Goal: Task Accomplishment & Management: Manage account settings

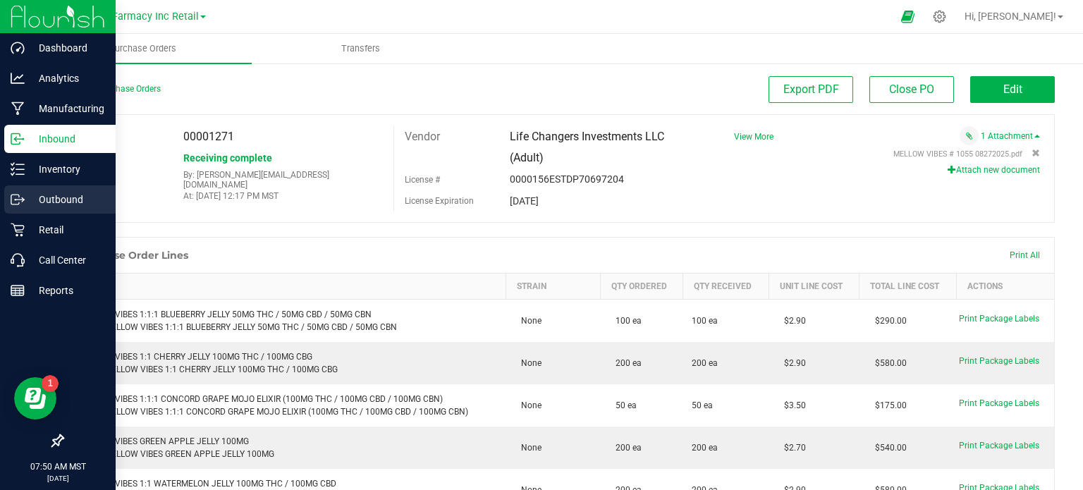
click at [31, 197] on p "Outbound" at bounding box center [67, 199] width 85 height 17
click at [31, 200] on p "Outbound" at bounding box center [67, 199] width 85 height 17
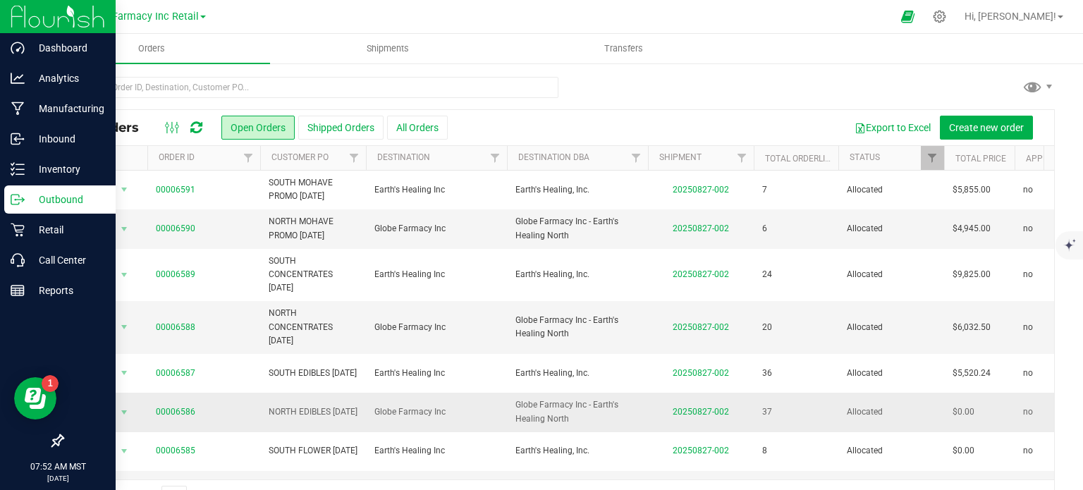
scroll to position [39, 0]
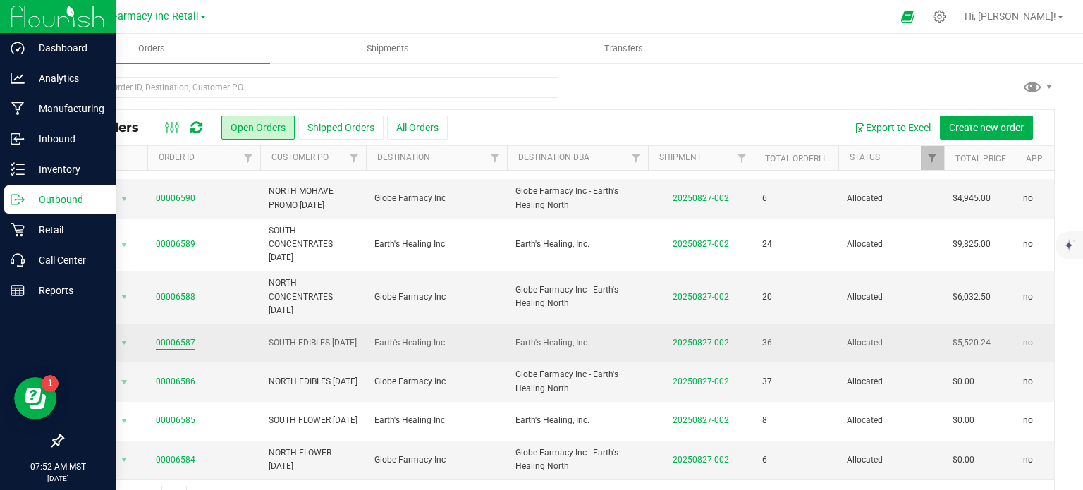
click at [157, 336] on link "00006587" at bounding box center [175, 342] width 39 height 13
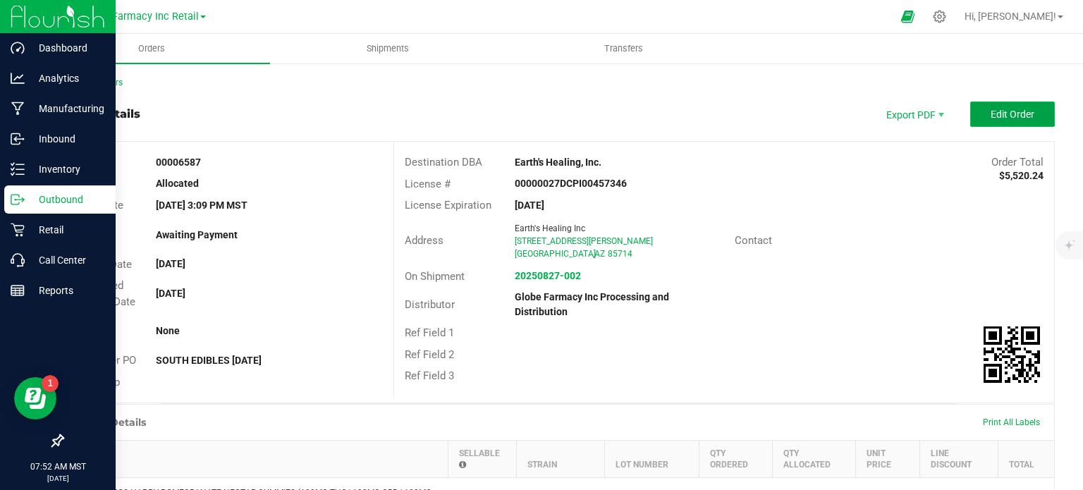
click at [1021, 106] on button "Edit Order" at bounding box center [1012, 114] width 85 height 25
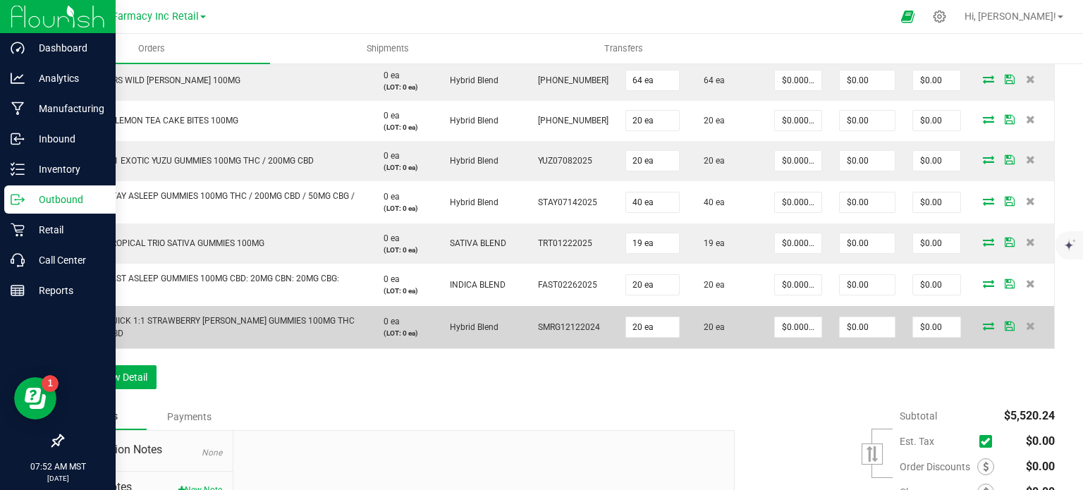
scroll to position [1622, 0]
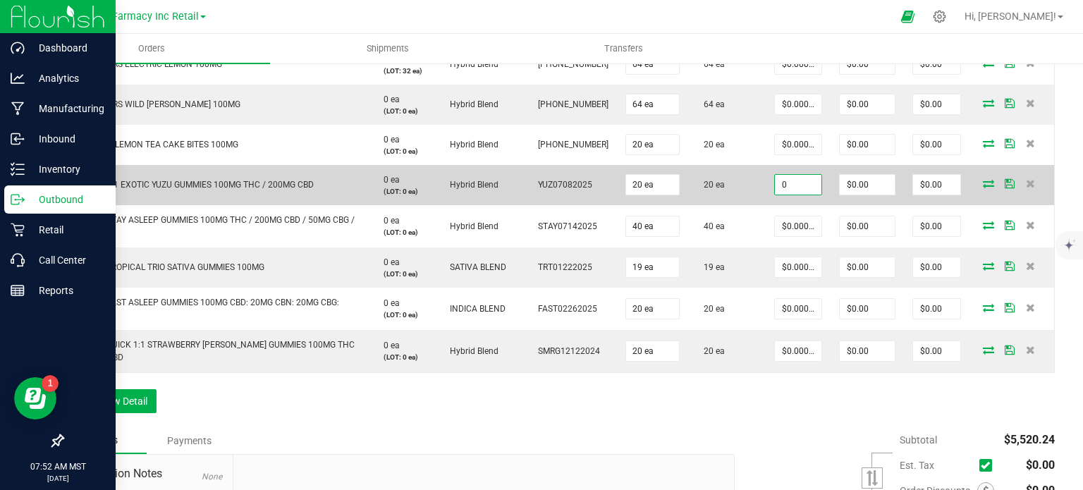
paste input "4.25"
click at [784, 183] on input "0" at bounding box center [798, 185] width 47 height 20
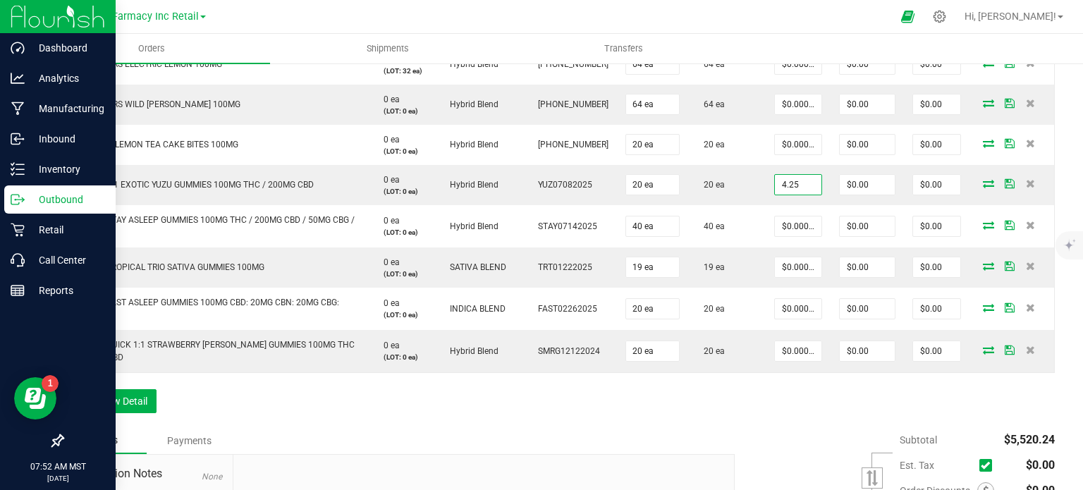
type input "$4.25000"
type input "$85.00"
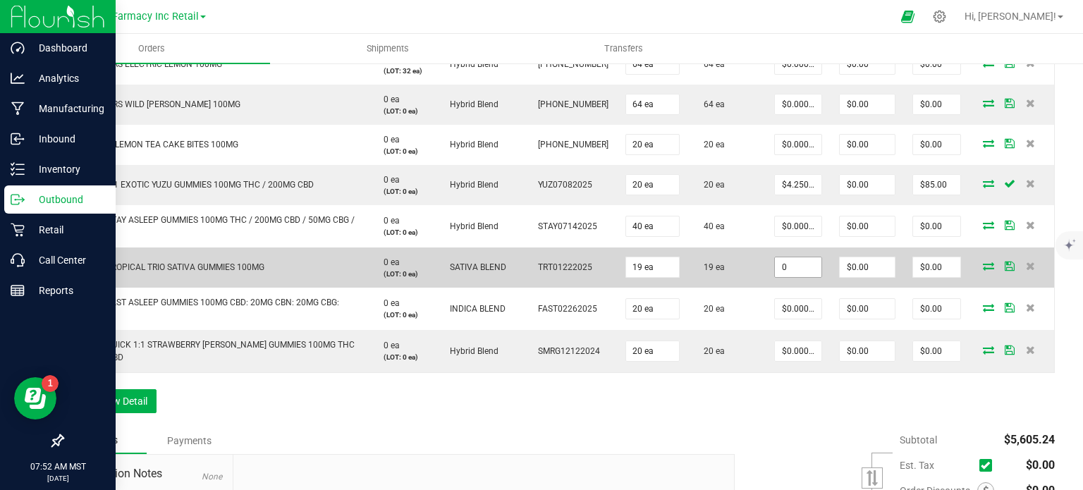
paste input "3.75"
click at [783, 267] on input "0" at bounding box center [798, 267] width 47 height 20
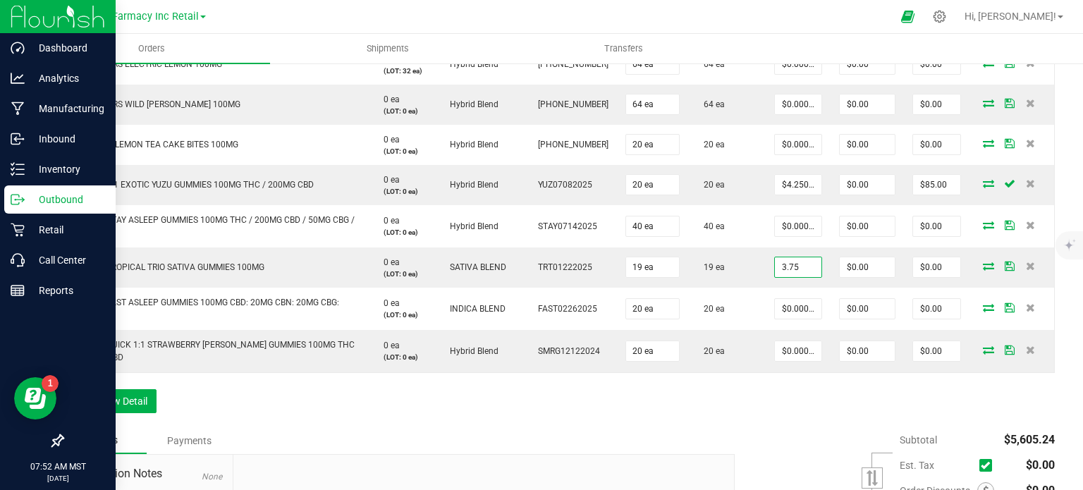
type input "$3.75000"
type input "$71.25"
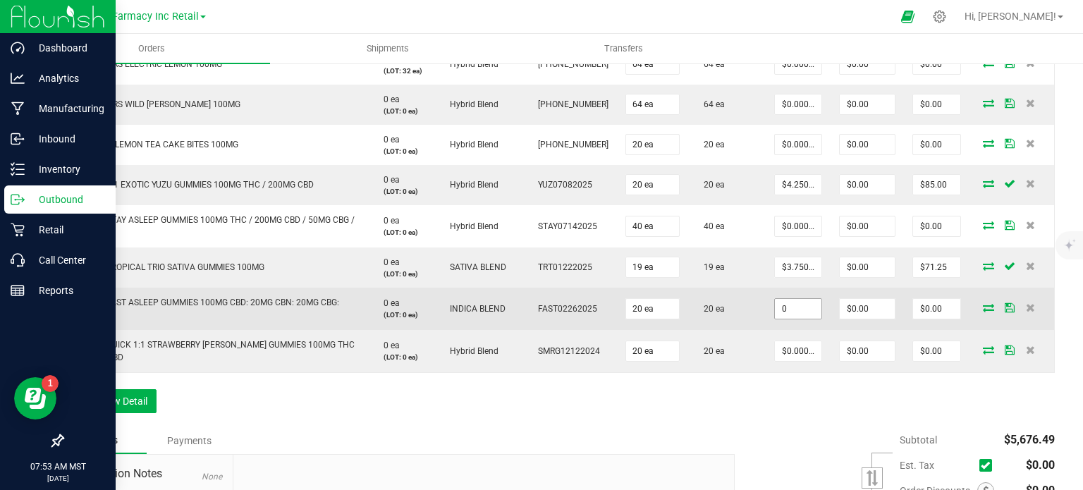
click at [787, 301] on input "0" at bounding box center [798, 309] width 47 height 20
paste input "5.5"
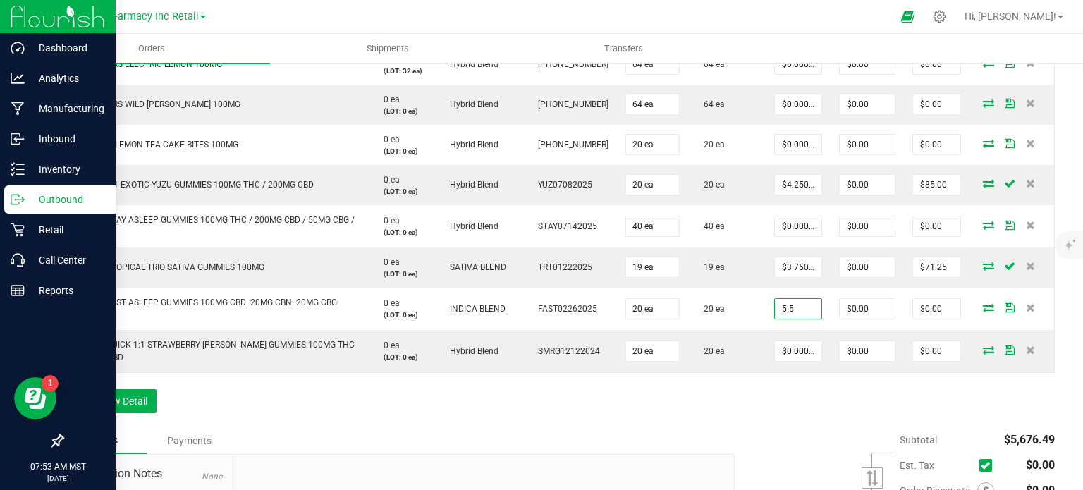
type input "$5.50000"
type input "$110.00"
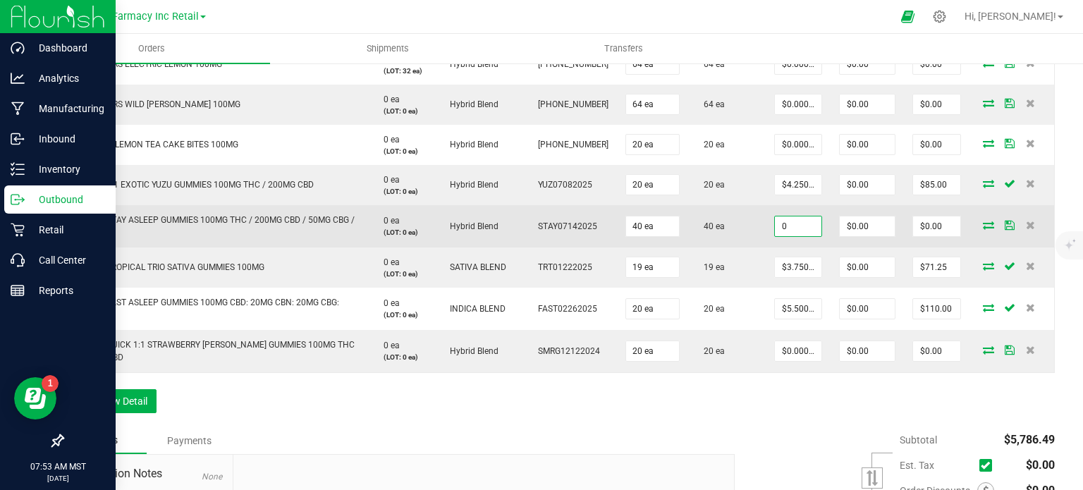
click at [788, 216] on input "0" at bounding box center [798, 226] width 47 height 20
paste input "5.5"
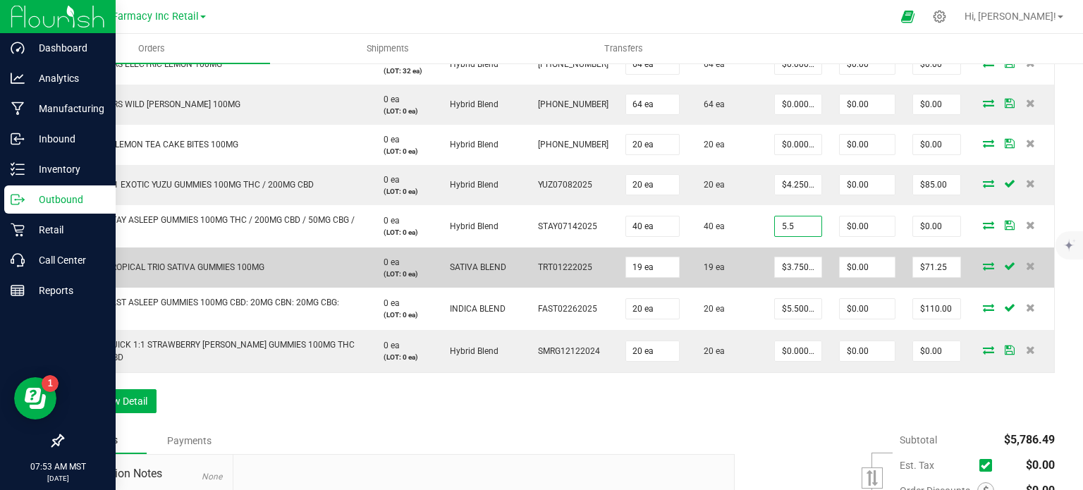
type input "$5.50000"
type input "$220.00"
click at [726, 254] on td "19 ea" at bounding box center [727, 268] width 78 height 40
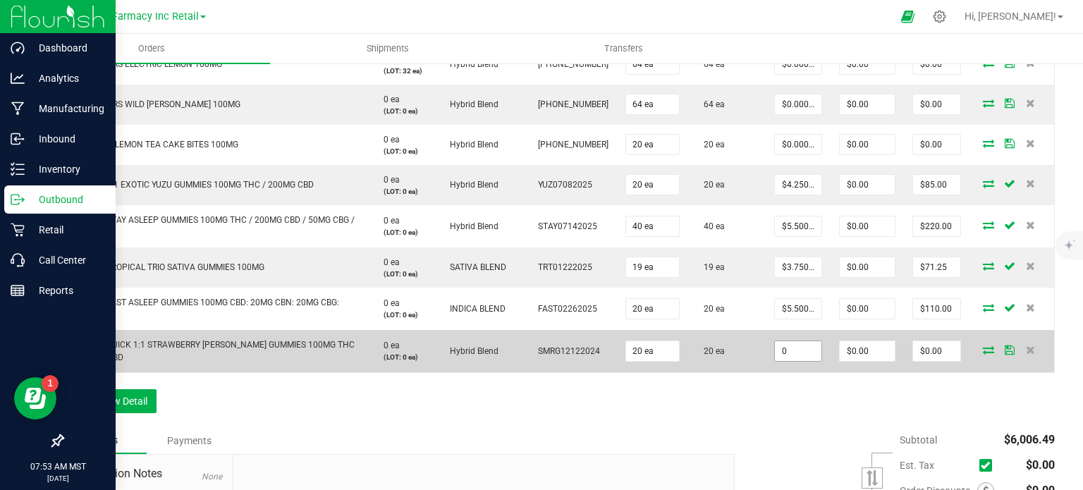
click at [796, 346] on input "0" at bounding box center [798, 351] width 47 height 20
paste input "5.5"
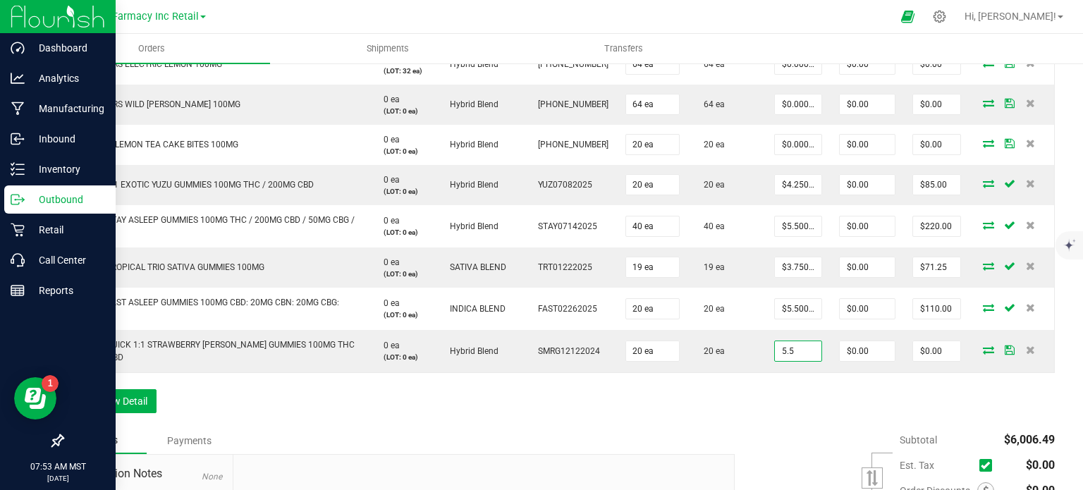
type input "$5.50000"
type input "$110.00"
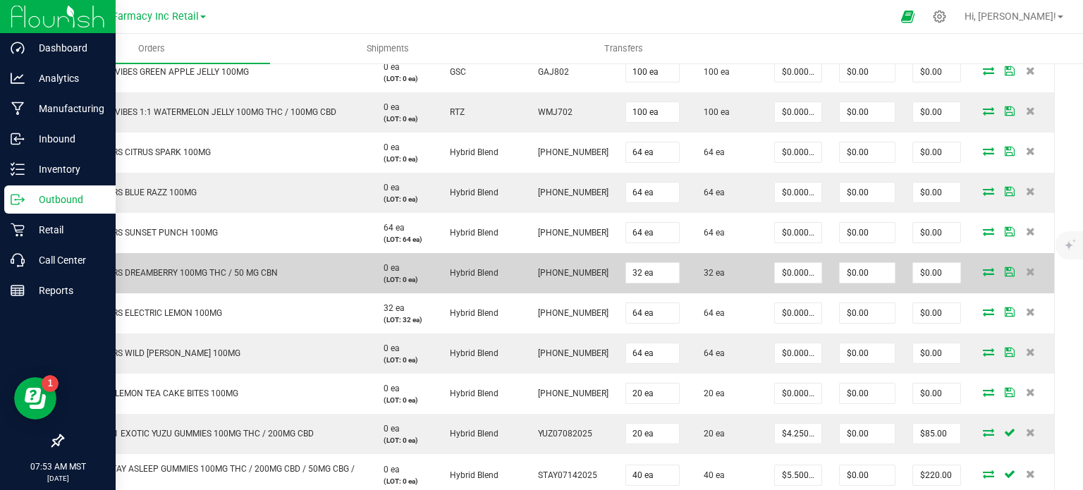
scroll to position [1340, 0]
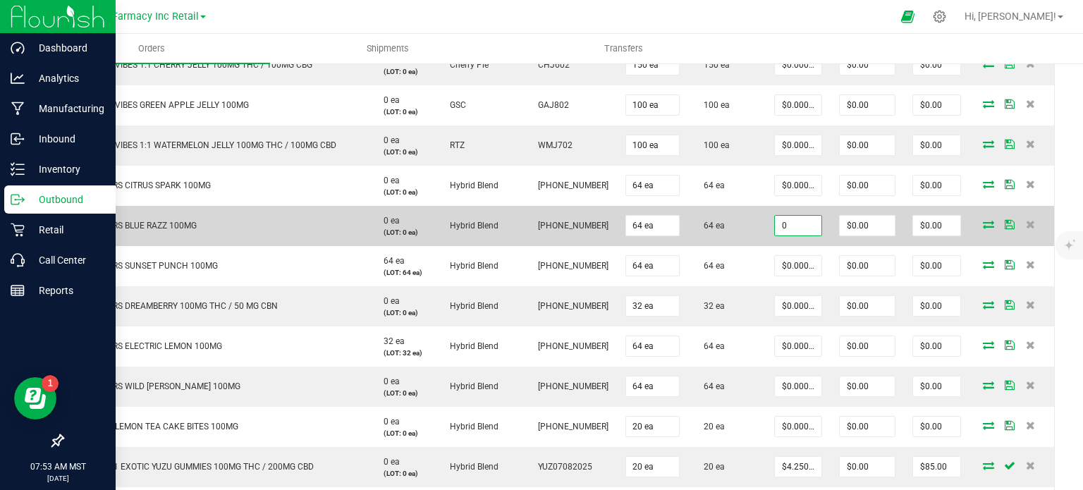
click at [790, 216] on input "0" at bounding box center [798, 226] width 47 height 20
paste input "4.5"
type input "$4.50000"
type input "$288.00"
click at [319, 242] on td "SIP ELIXIRS BLUE RAZZ 100MG" at bounding box center [215, 226] width 305 height 40
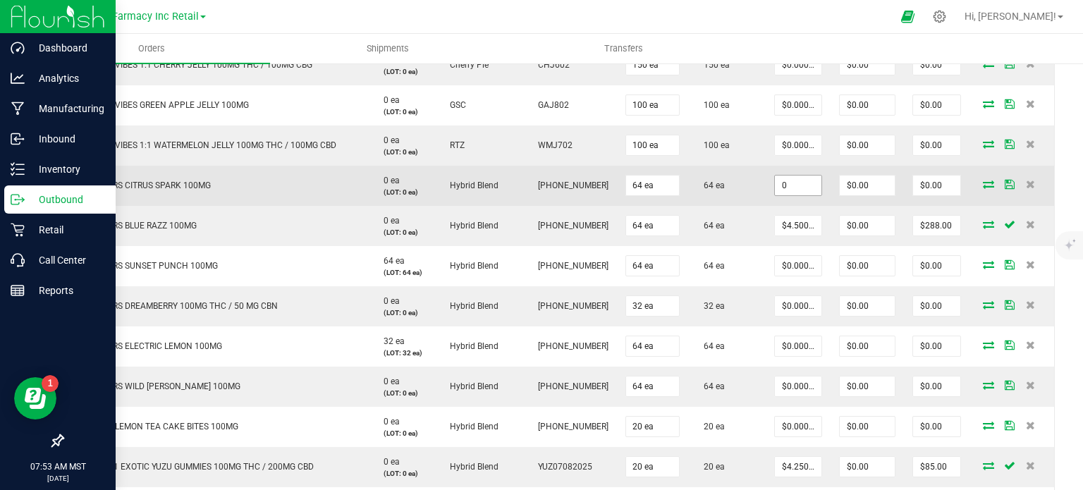
click at [781, 176] on input "0" at bounding box center [798, 186] width 47 height 20
paste input "4.5"
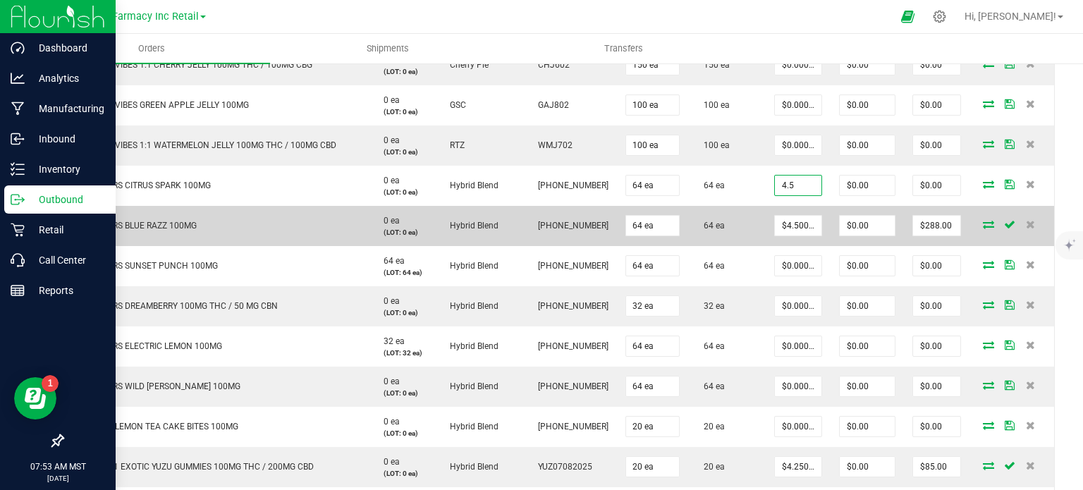
type input "$4.50000"
type input "$288.00"
click at [739, 233] on td "64 ea" at bounding box center [727, 226] width 78 height 40
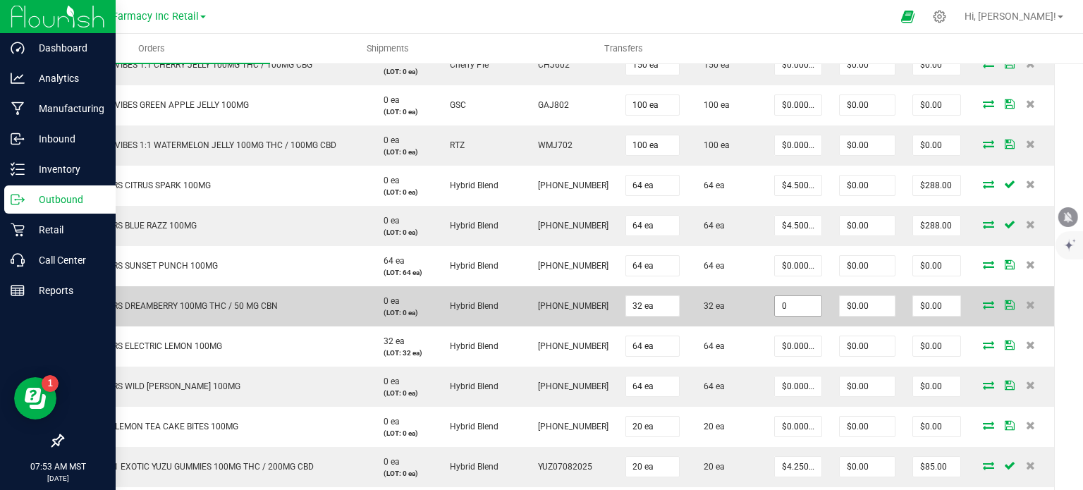
paste input "4.5"
click at [802, 305] on input "0" at bounding box center [798, 306] width 47 height 20
type input "$4.50000"
type input "$144.00"
click at [274, 316] on td "SIP ELIXIRS DREAMBERRY 100MG THC / 50 MG CBN" at bounding box center [215, 306] width 305 height 40
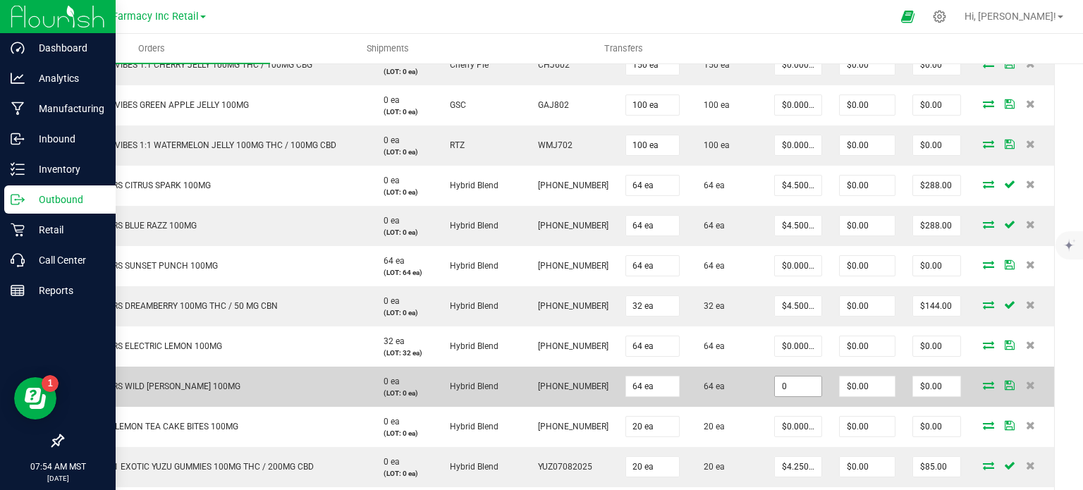
paste input "4"
click at [797, 377] on input "0" at bounding box center [798, 387] width 47 height 20
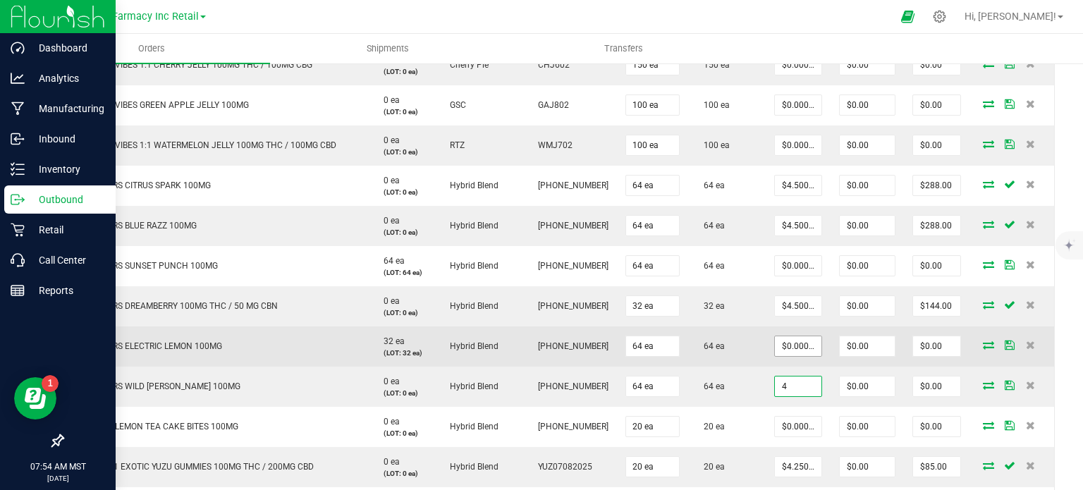
type input "4"
type input "0"
type input "$4.00000"
type input "$256.00"
click at [798, 343] on input "0" at bounding box center [798, 346] width 47 height 20
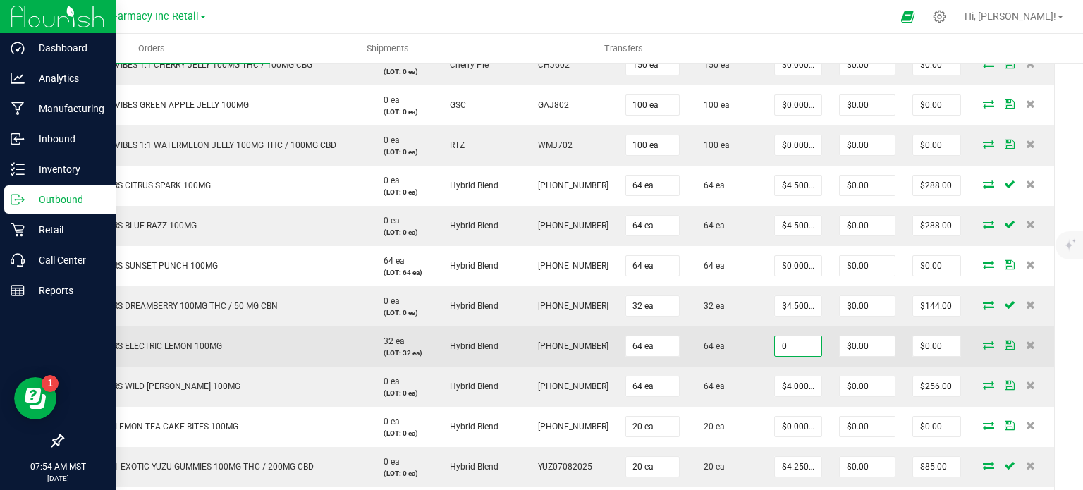
paste input "4"
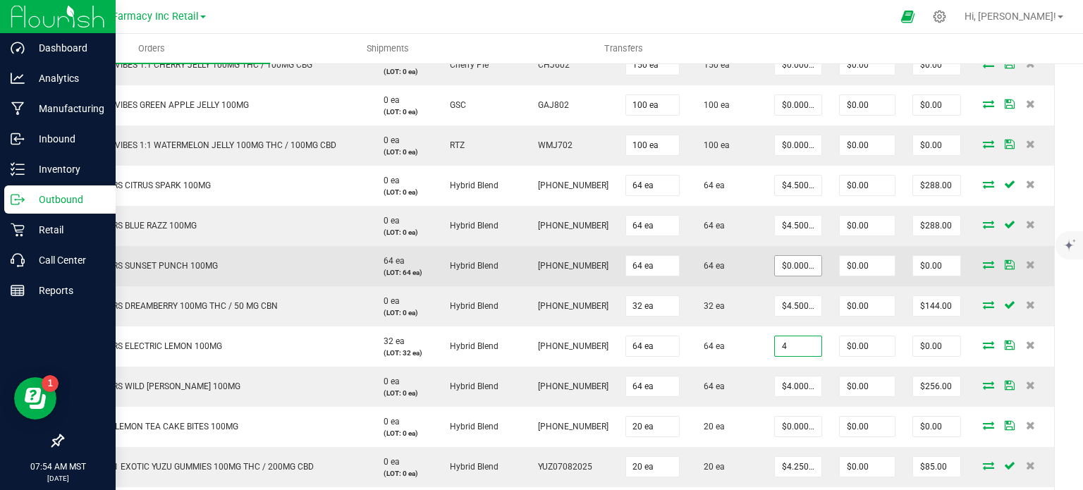
click at [738, 349] on td "64 ea" at bounding box center [727, 346] width 78 height 40
type input "$4.00000"
type input "$256.00"
click at [789, 267] on input "0" at bounding box center [798, 266] width 47 height 20
paste input "4"
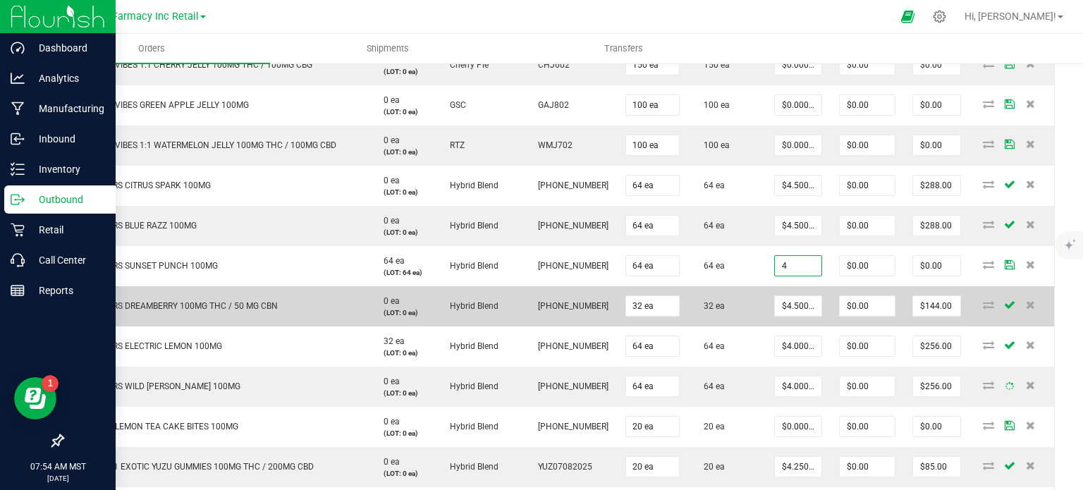
type input "$4.00000"
type input "$256.00"
click at [742, 286] on td "32 ea" at bounding box center [727, 306] width 78 height 40
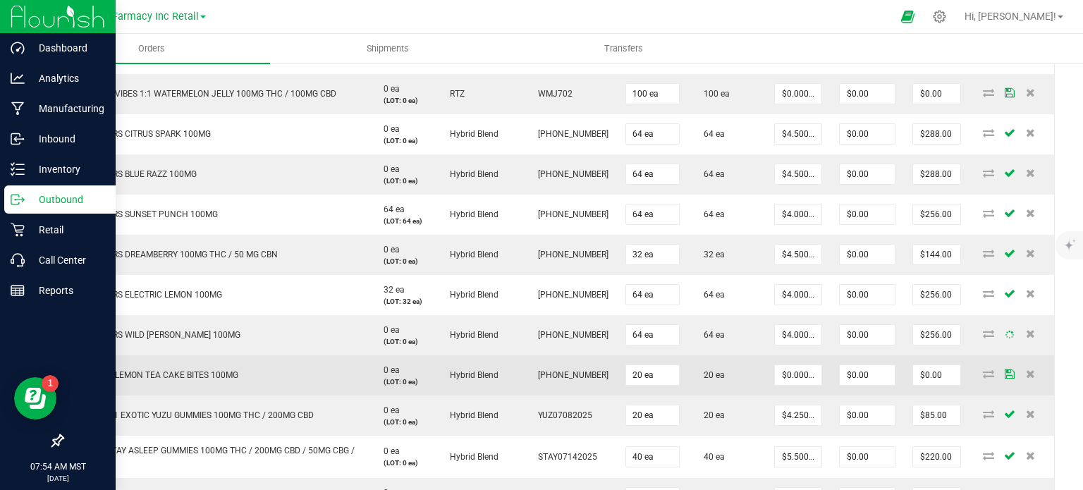
scroll to position [1410, 0]
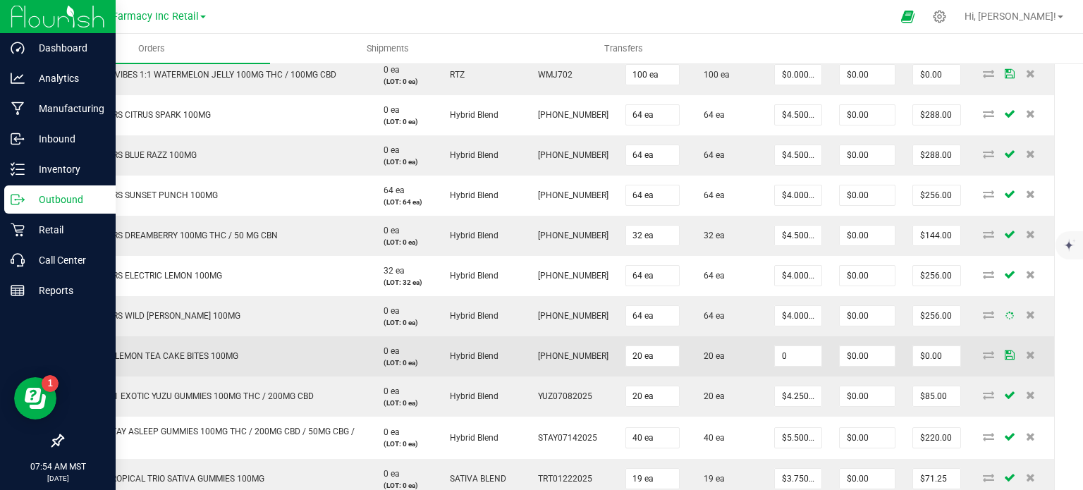
drag, startPoint x: 800, startPoint y: 351, endPoint x: 741, endPoint y: 359, distance: 59.7
click at [800, 350] on input "0" at bounding box center [798, 356] width 47 height 20
paste input "8.25"
click at [736, 362] on td "20 ea" at bounding box center [727, 356] width 78 height 40
type input "$8.25000"
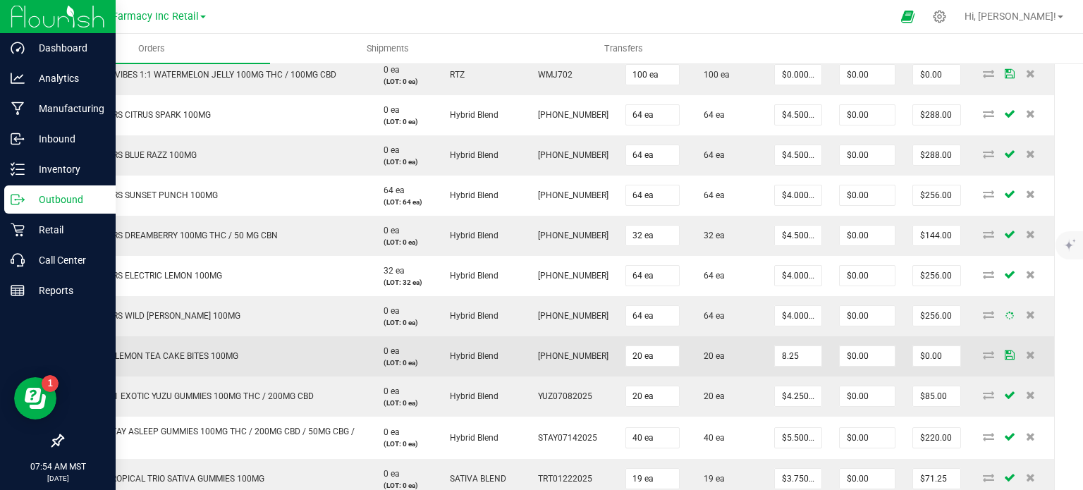
type input "$165.00"
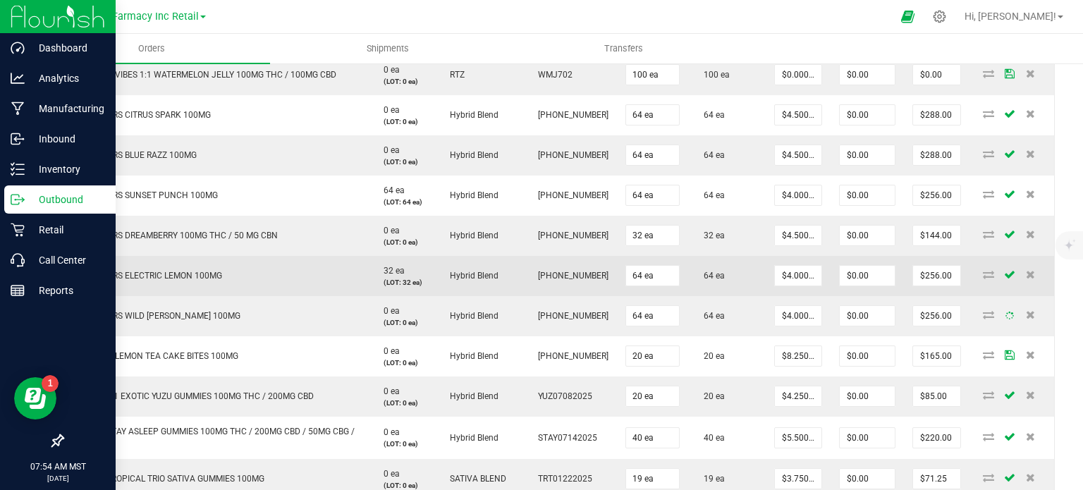
click at [752, 287] on td "64 ea" at bounding box center [727, 276] width 78 height 40
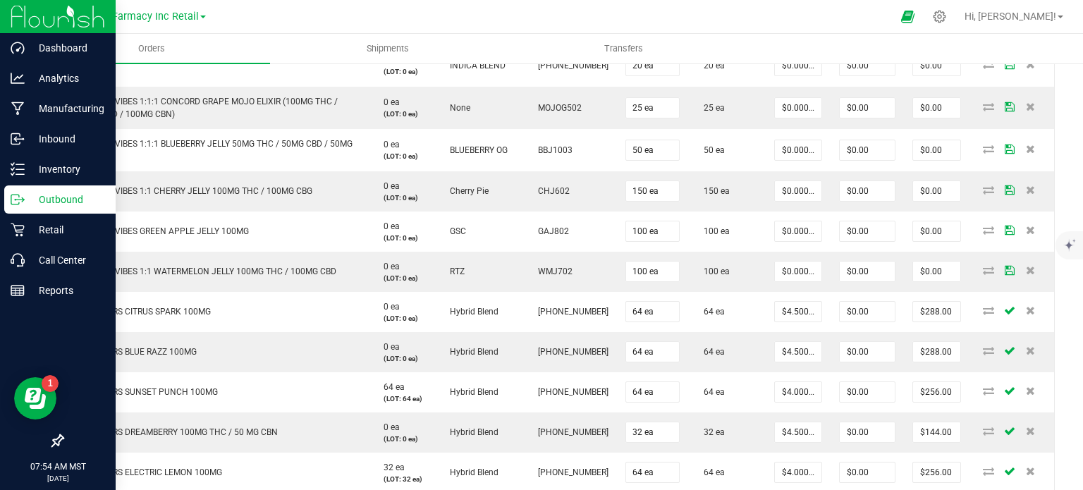
scroll to position [1128, 0]
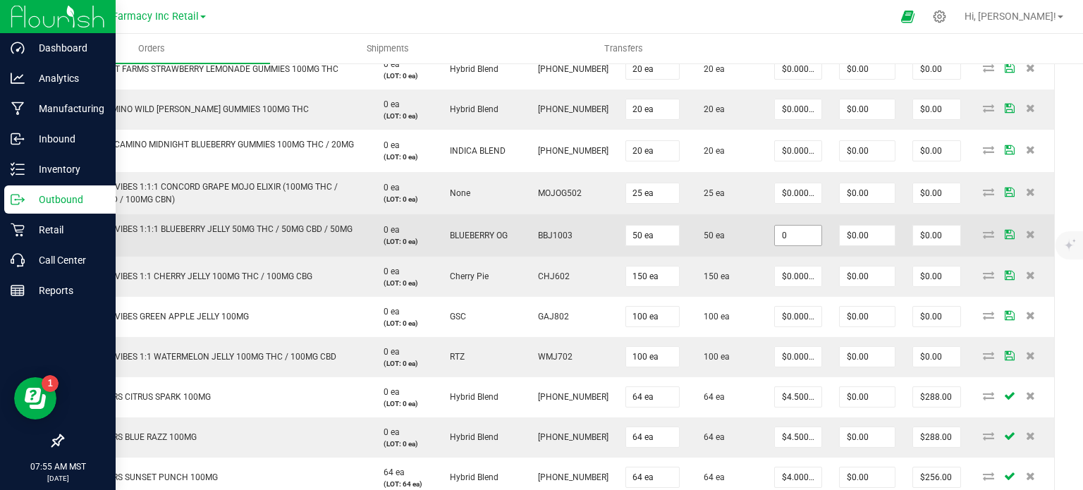
click at [808, 228] on input "0" at bounding box center [798, 236] width 47 height 20
paste input "2.9"
type input "$2.90000"
type input "$145.00"
click at [255, 248] on td "MELLOW VIBES 1:1:1 BLUEBERRY JELLY 50MG THC / 50MG CBD / 50MG CBN" at bounding box center [215, 235] width 305 height 42
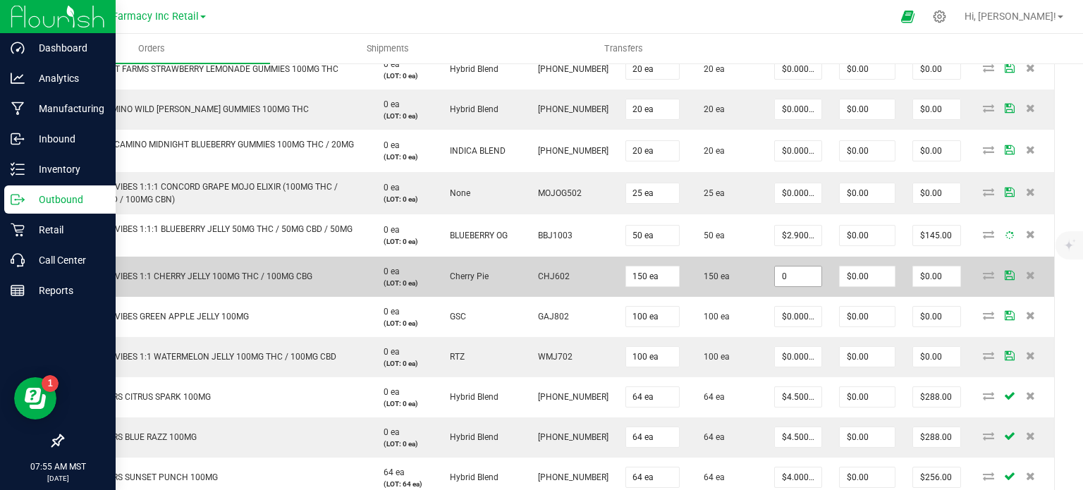
click at [778, 267] on input "0" at bounding box center [798, 277] width 47 height 20
paste input "2.9"
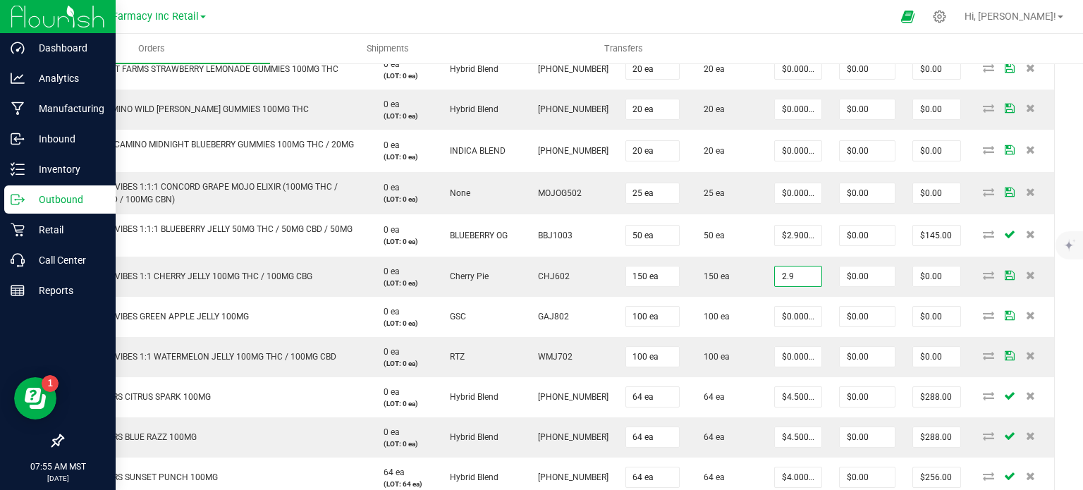
type input "$2.90000"
type input "$435.00"
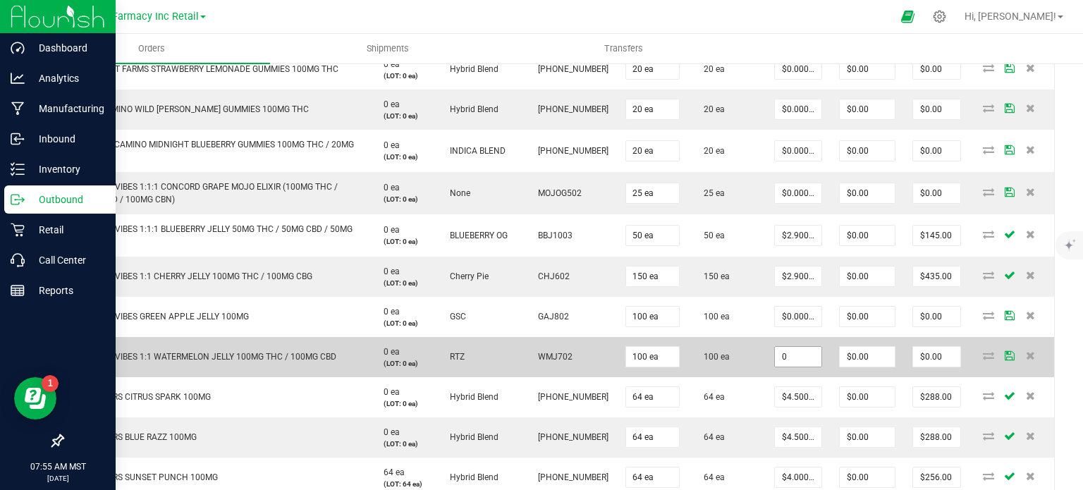
click at [789, 359] on input "0" at bounding box center [798, 357] width 47 height 20
paste input "2.9"
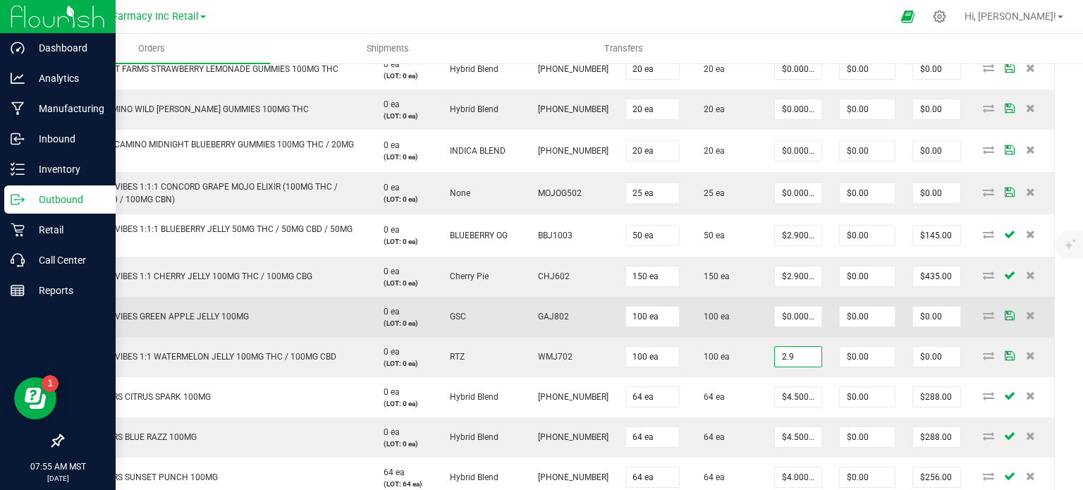
type input "$2.90000"
type input "$290.00"
click at [276, 329] on td "MELLOW VIBES GREEN APPLE JELLY 100MG" at bounding box center [215, 317] width 305 height 40
drag, startPoint x: 802, startPoint y: 315, endPoint x: 937, endPoint y: 327, distance: 135.2
click at [802, 315] on input "0" at bounding box center [798, 317] width 47 height 20
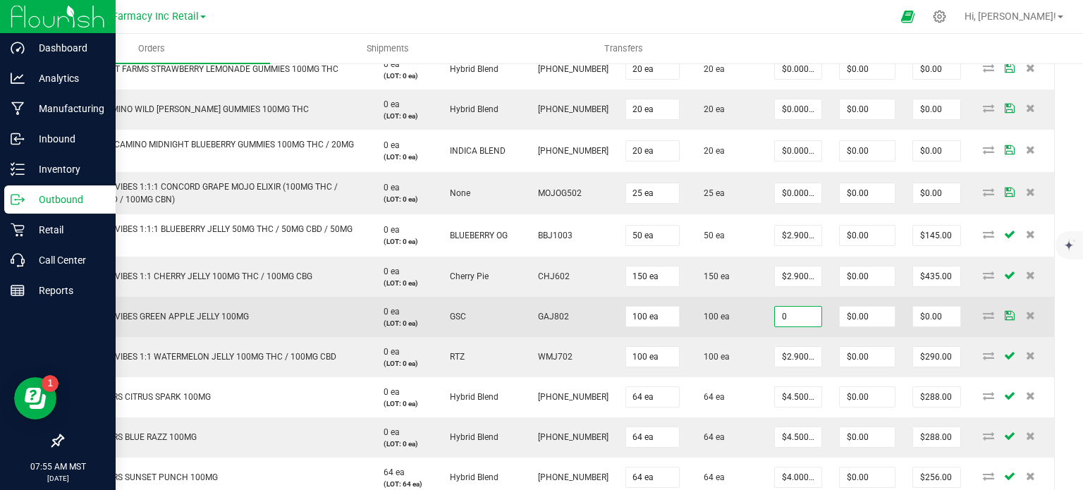
paste input "2.7"
paste input "2"
type input "$2.72200"
type input "$272.20"
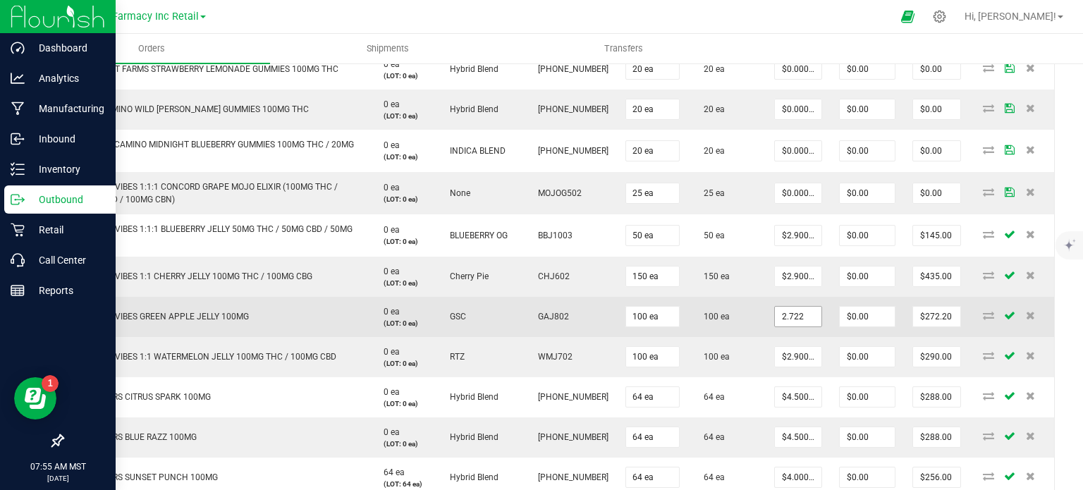
click at [790, 315] on input "2.722" at bounding box center [798, 317] width 47 height 20
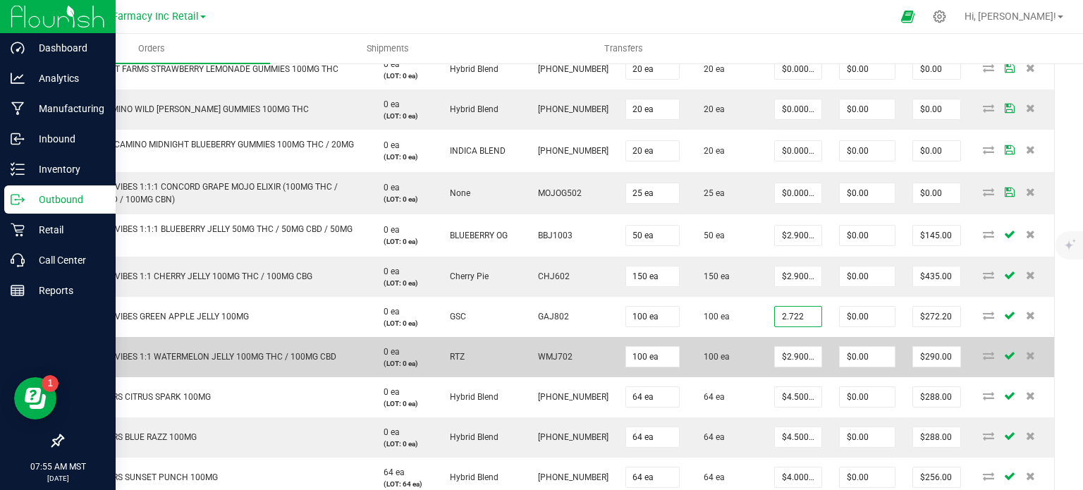
paste input
type input "$2.70000"
type input "$270.00"
click at [766, 337] on td "$2.90000" at bounding box center [798, 357] width 65 height 40
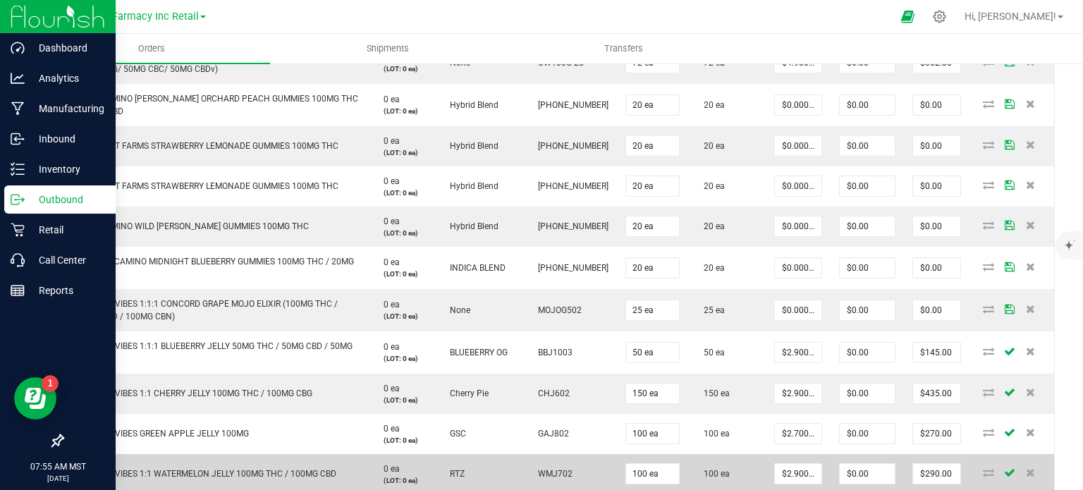
scroll to position [987, 0]
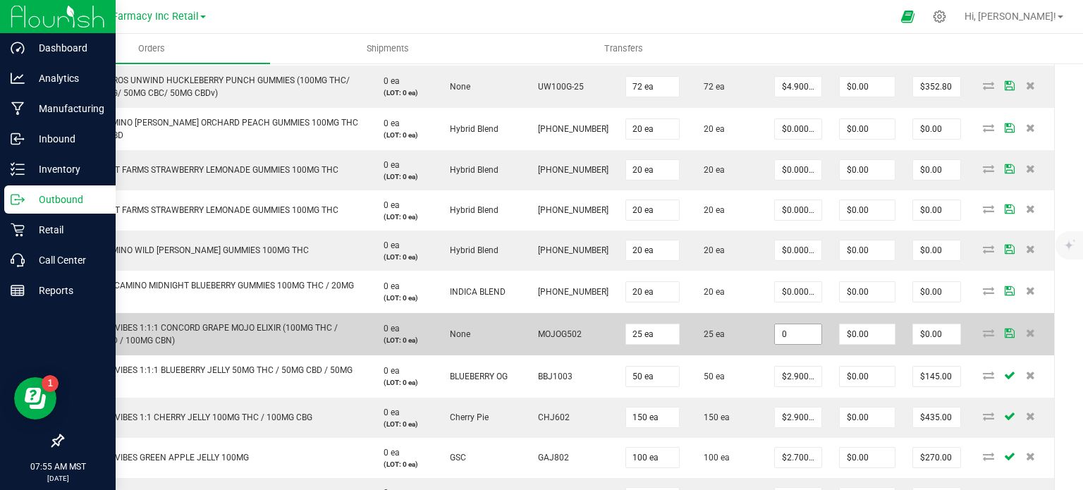
click at [798, 328] on input "0" at bounding box center [798, 334] width 47 height 20
paste input "3.5"
type input "$3.50000"
type input "$87.50"
click at [766, 345] on td "$3.50000" at bounding box center [798, 334] width 65 height 42
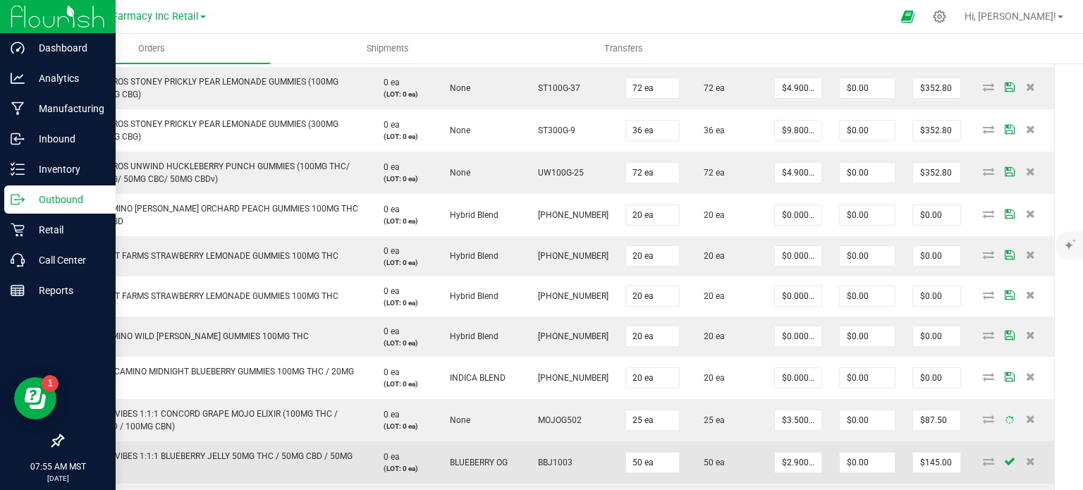
scroll to position [846, 0]
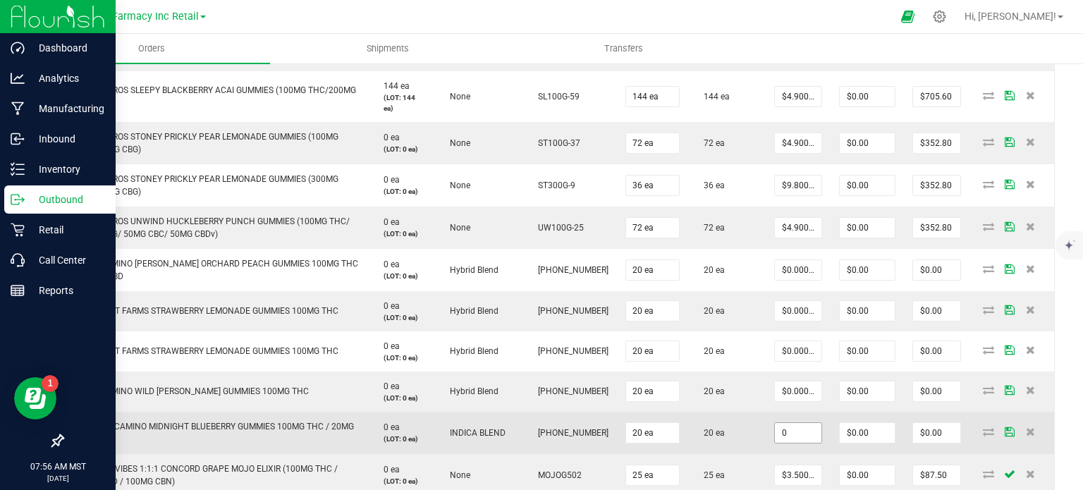
click at [795, 429] on input "0" at bounding box center [798, 433] width 47 height 20
paste input "7"
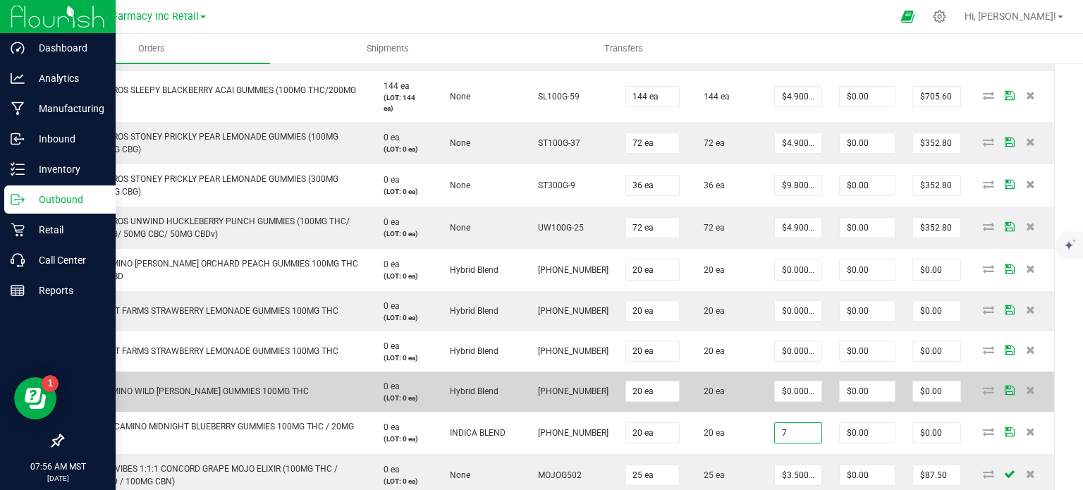
type input "$7.00000"
type input "$140.00"
click at [300, 391] on td "KIVA CAMINO WILD [PERSON_NAME] GUMMIES 100MG THC" at bounding box center [215, 392] width 305 height 40
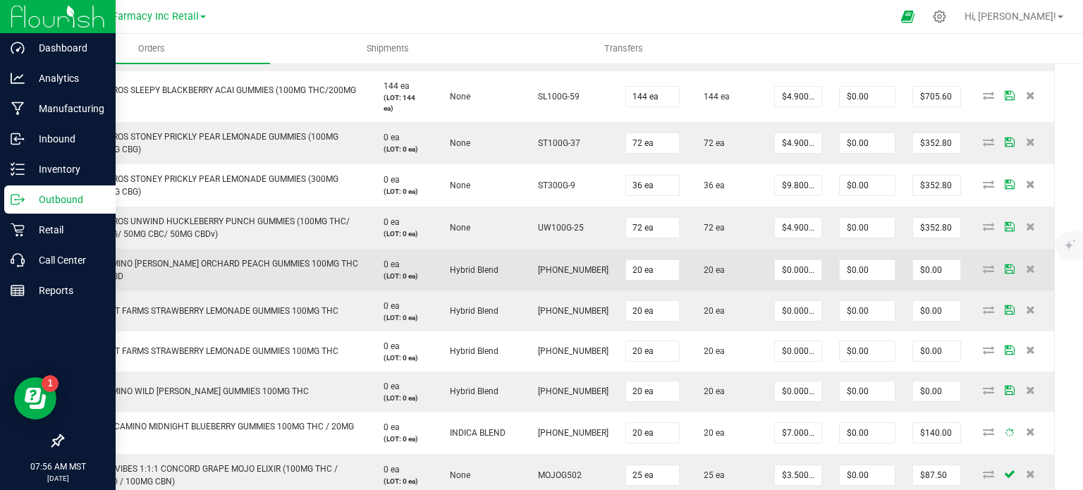
click at [812, 269] on td "$0.00000" at bounding box center [798, 270] width 65 height 42
click at [791, 262] on input "0" at bounding box center [798, 270] width 47 height 20
paste input "7"
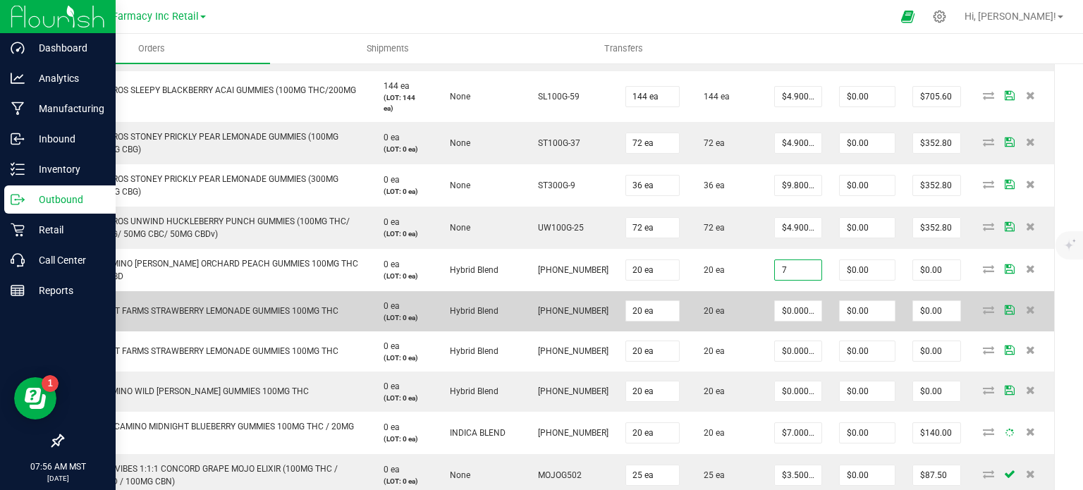
type input "$7.00000"
type input "$140.00"
click at [743, 291] on td "20 ea" at bounding box center [727, 311] width 78 height 40
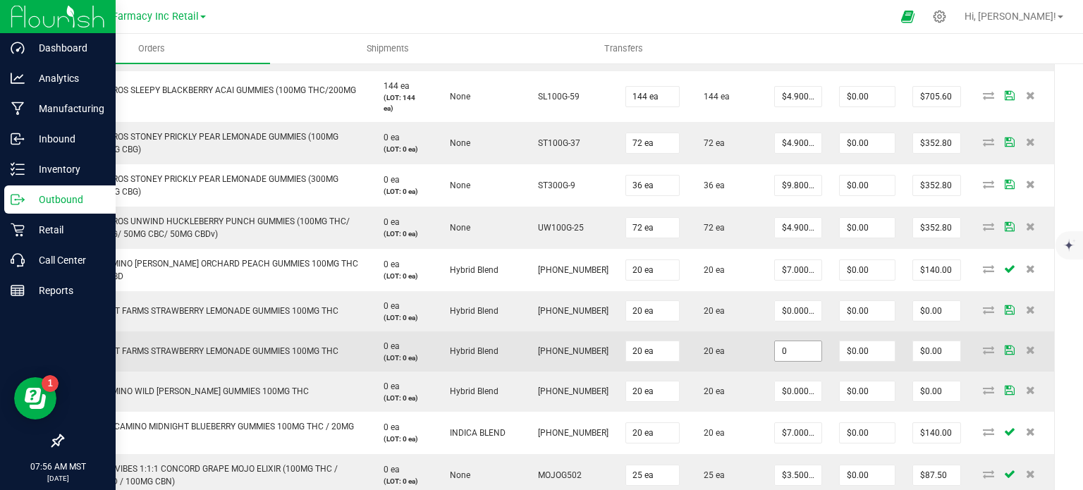
paste input
click at [790, 350] on input "0" at bounding box center [798, 351] width 47 height 20
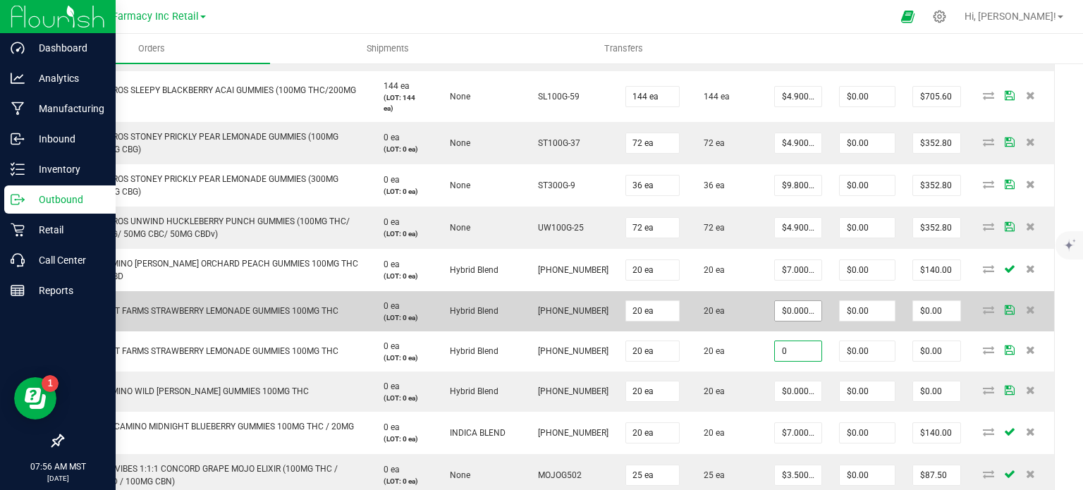
paste input "9"
type input "9"
type input "0"
type input "$9.00000"
type input "$180.00"
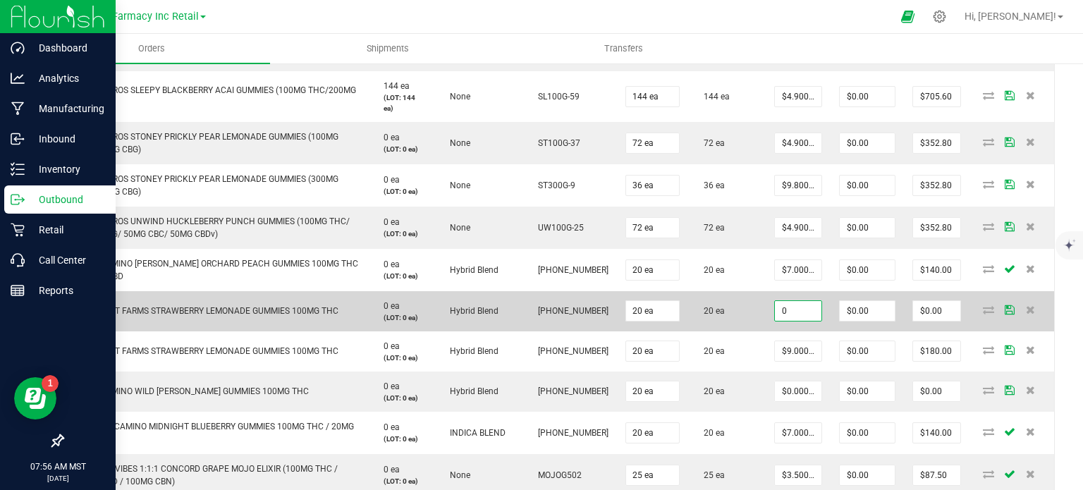
paste input "9"
click at [790, 308] on input "0" at bounding box center [798, 311] width 47 height 20
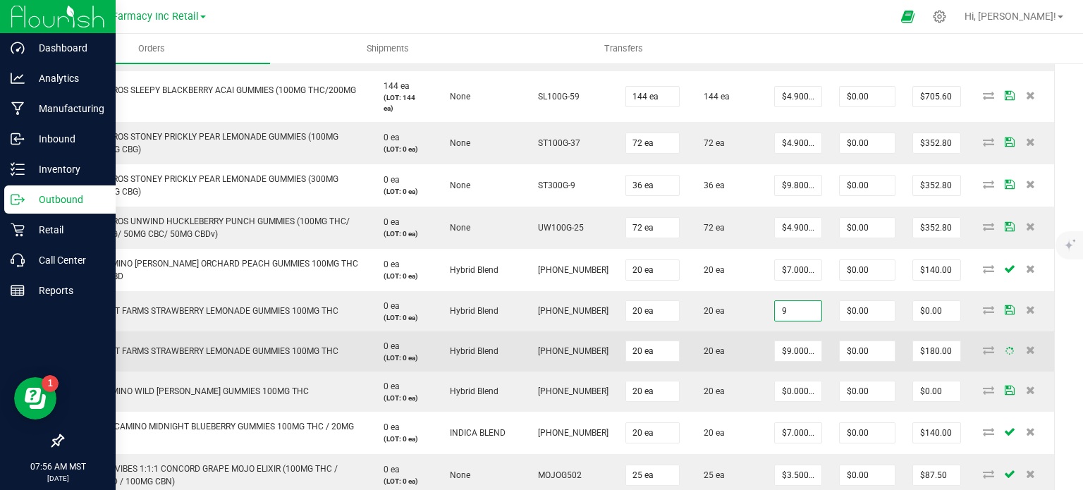
type input "$9.00000"
type input "$180.00"
click at [740, 331] on td "20 ea" at bounding box center [727, 351] width 78 height 40
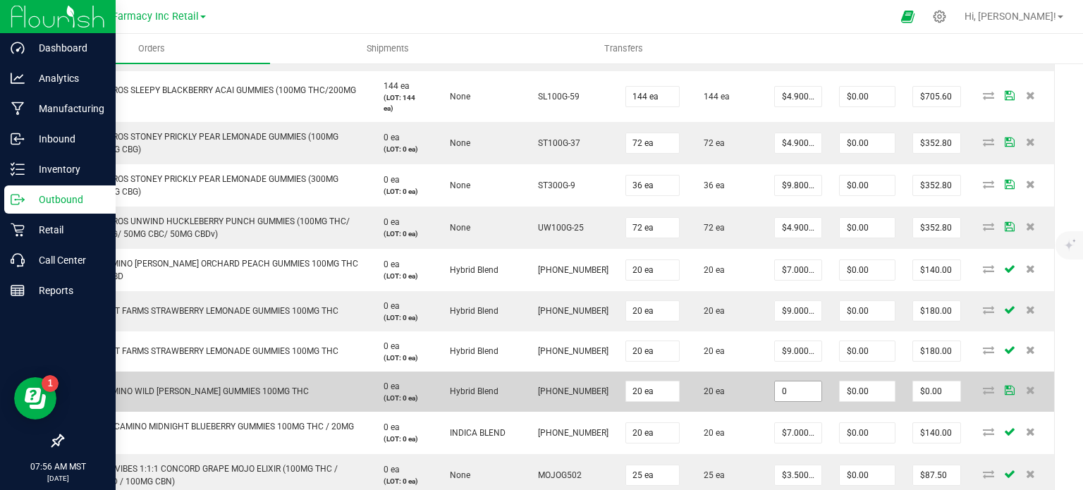
click at [795, 391] on input "0" at bounding box center [798, 391] width 47 height 20
paste input "6"
type input "$6.00000"
type input "$120.00"
click at [747, 405] on td "20 ea" at bounding box center [727, 392] width 78 height 40
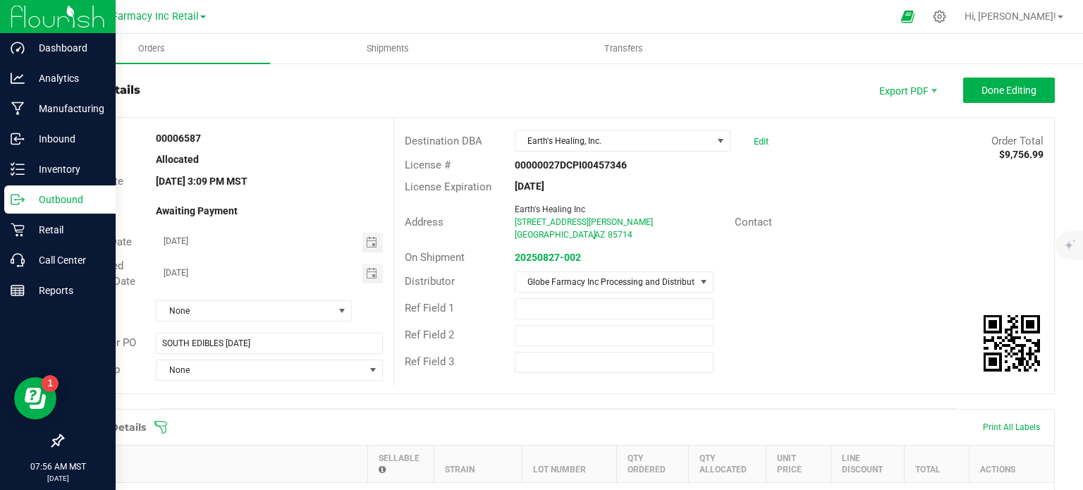
scroll to position [0, 0]
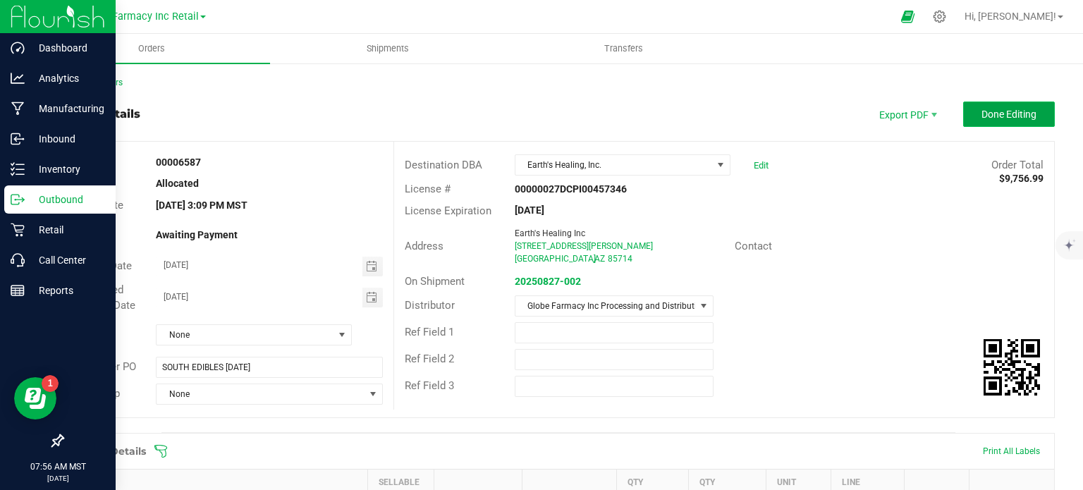
click at [1016, 111] on span "Done Editing" at bounding box center [1009, 114] width 55 height 11
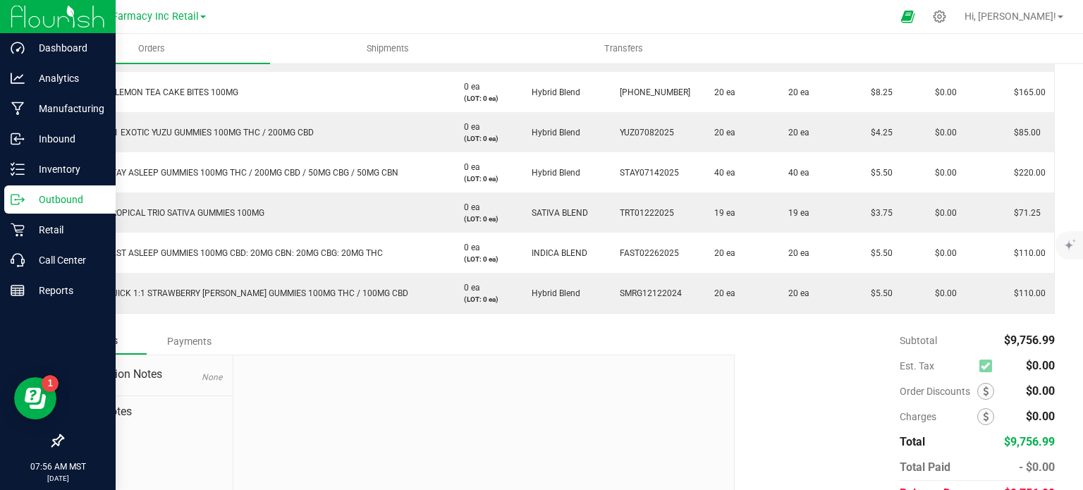
scroll to position [1622, 0]
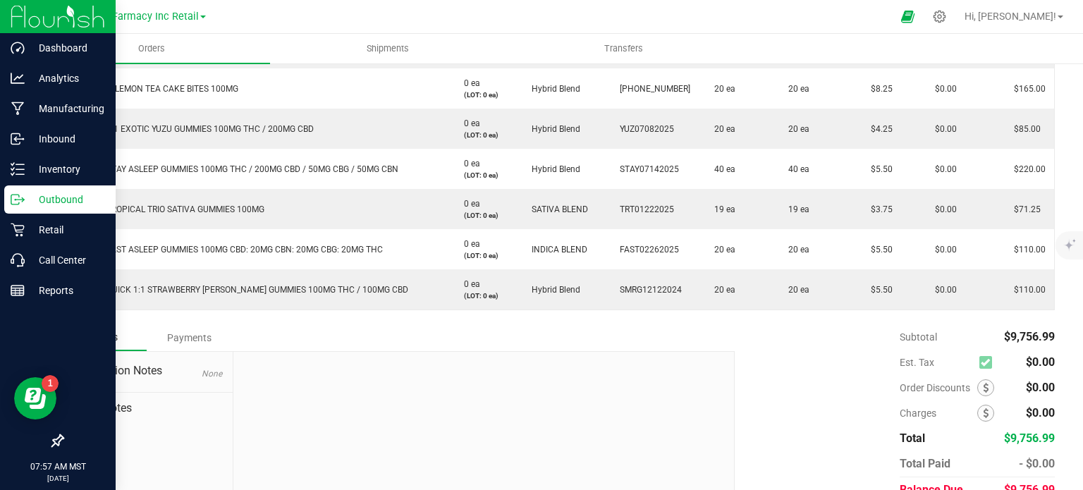
click at [13, 200] on icon at bounding box center [18, 200] width 14 height 14
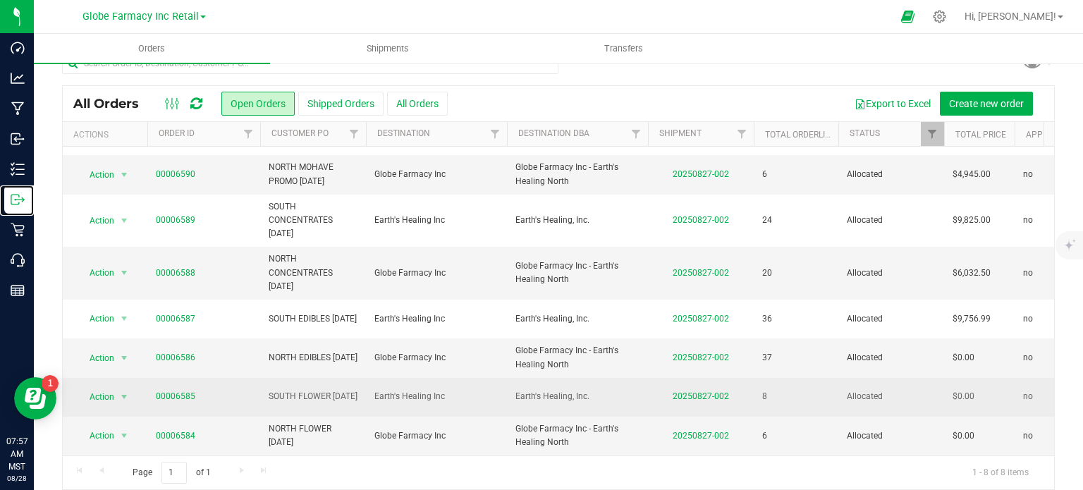
scroll to position [37, 0]
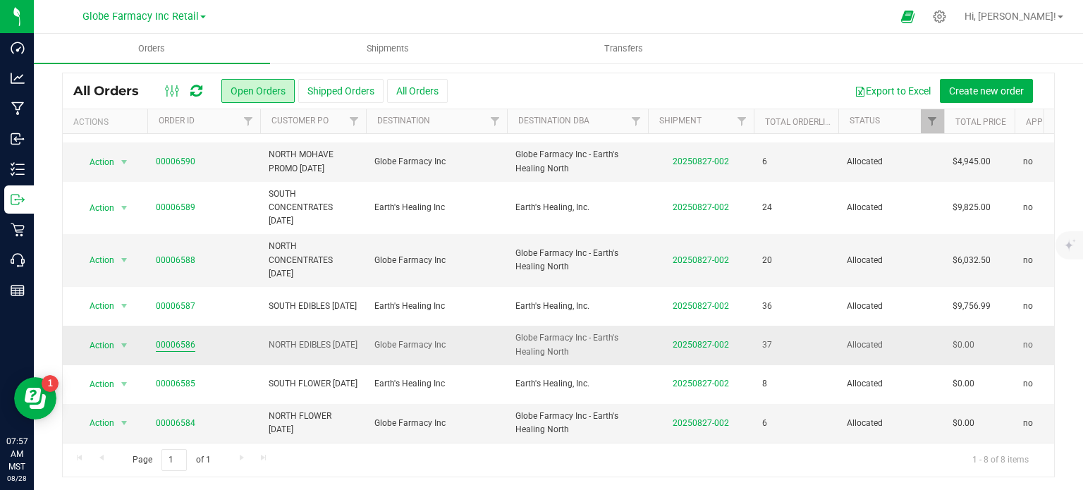
click at [176, 338] on link "00006586" at bounding box center [175, 344] width 39 height 13
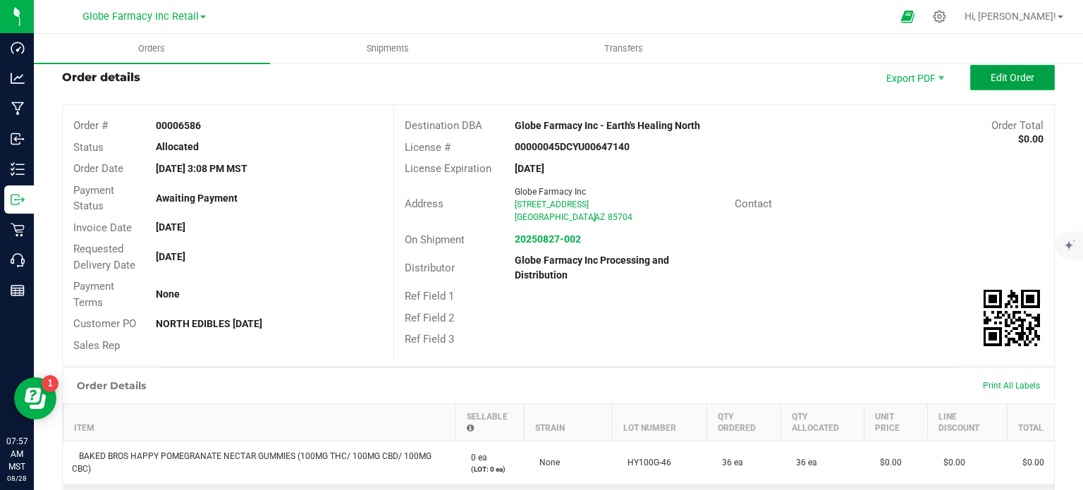
click at [970, 77] on button "Edit Order" at bounding box center [1012, 77] width 85 height 25
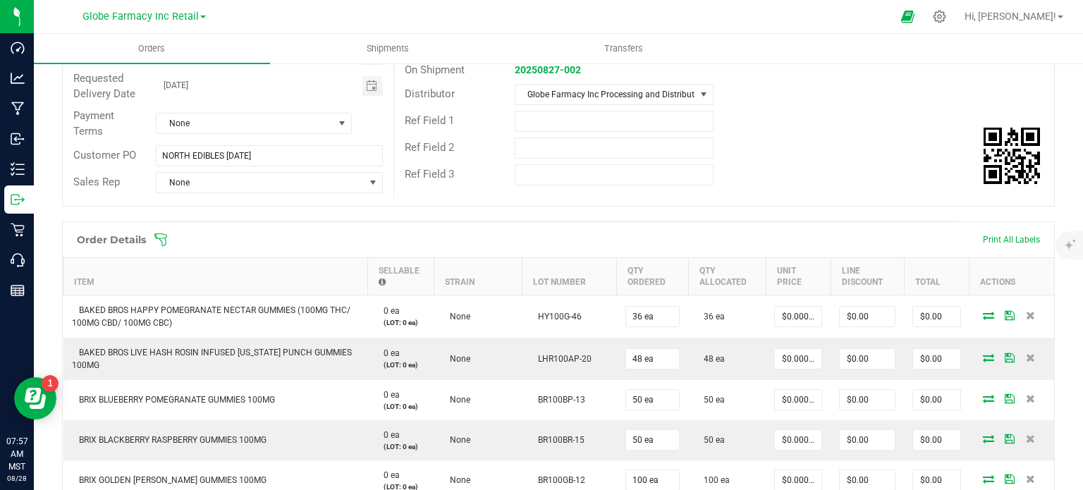
scroll to position [248, 0]
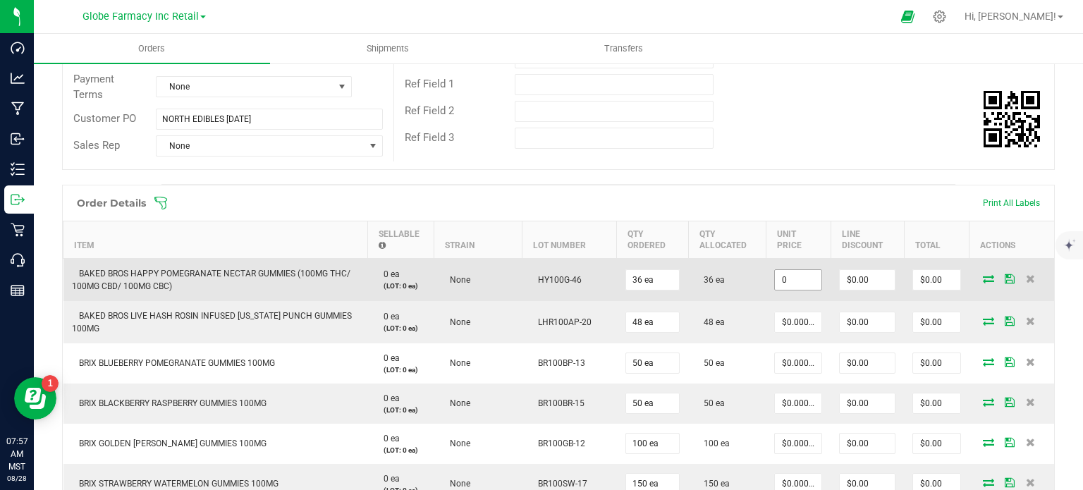
click at [792, 281] on input "0" at bounding box center [798, 280] width 47 height 20
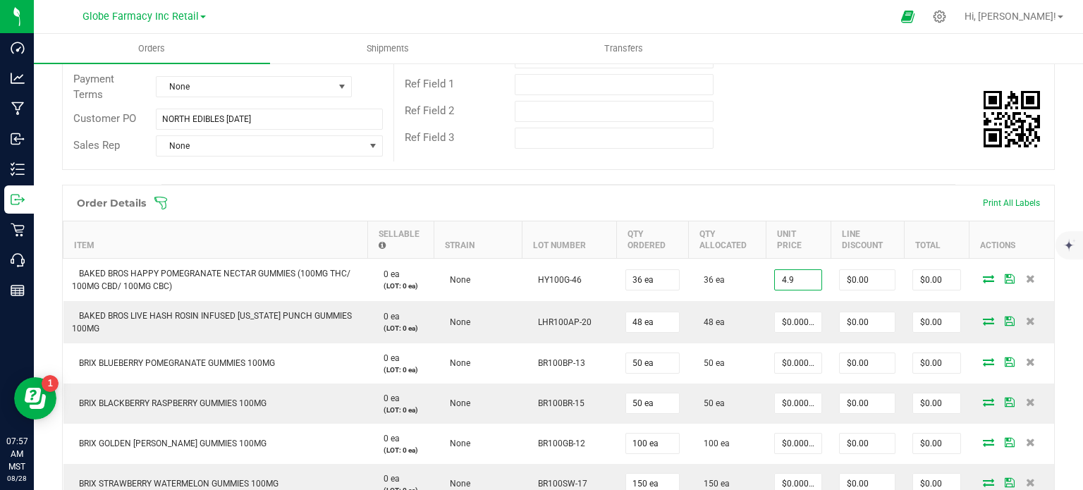
type input "$4.90000"
type input "$176.40"
drag, startPoint x: 799, startPoint y: 166, endPoint x: 795, endPoint y: 173, distance: 8.5
click at [798, 166] on div "Order # 00006586 Status Allocated Order Date Aug 27, 2025 3:08 PM MST Payment S…" at bounding box center [558, 32] width 991 height 276
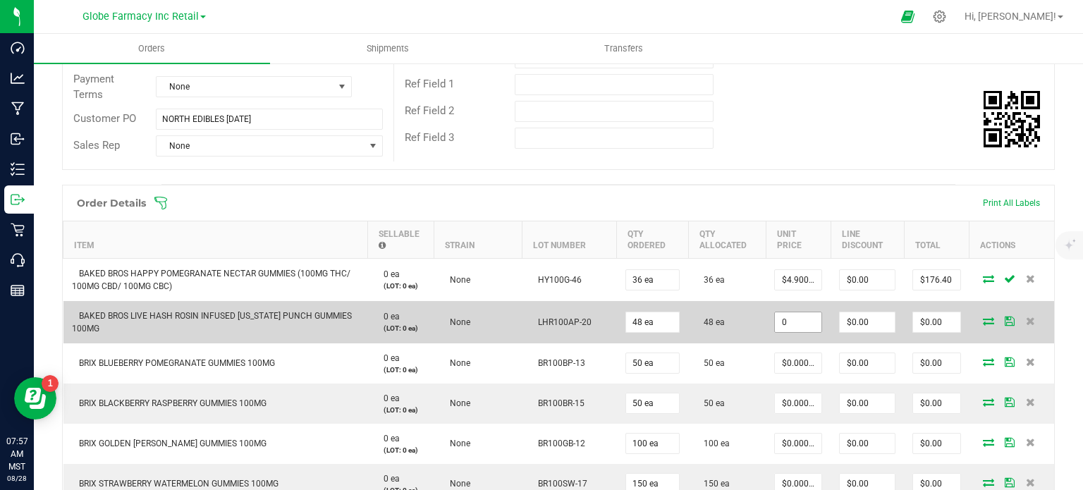
click at [802, 321] on input "0" at bounding box center [798, 322] width 47 height 20
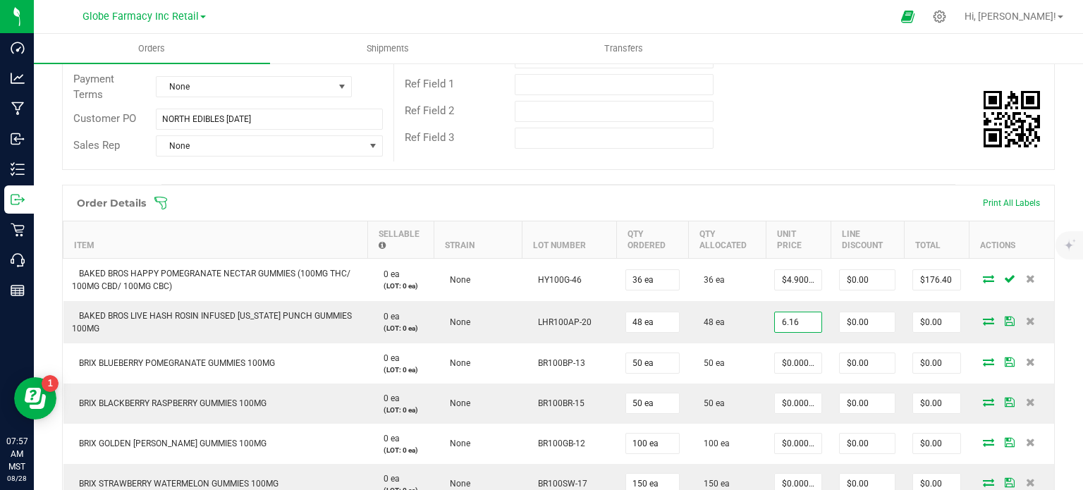
type input "$6.16000"
type input "$295.68"
click at [855, 211] on div "Order Details Print All Labels" at bounding box center [558, 202] width 991 height 35
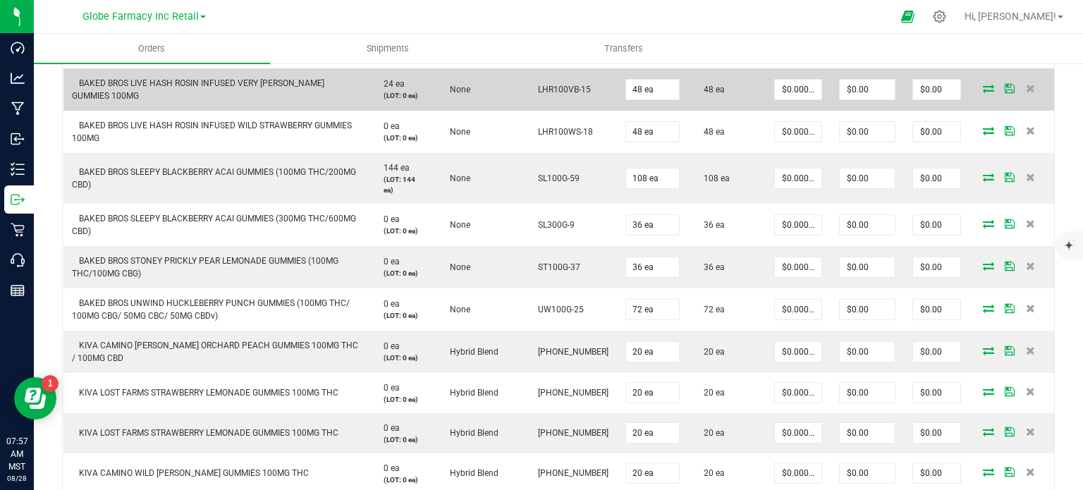
scroll to position [812, 0]
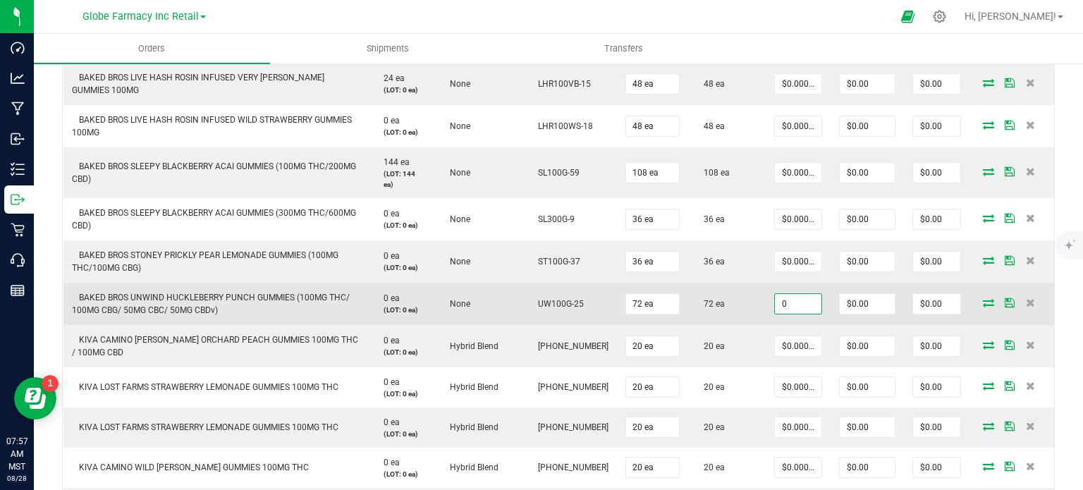
click at [775, 300] on input "0" at bounding box center [798, 304] width 47 height 20
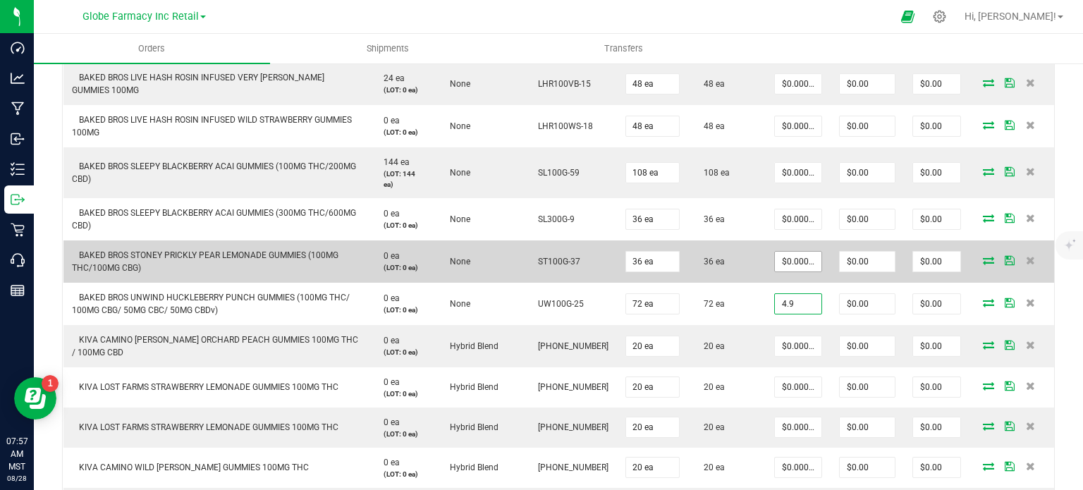
type input "4.9"
type input "0"
type input "$4.90000"
type input "$352.80"
click at [798, 252] on input "0" at bounding box center [798, 262] width 47 height 20
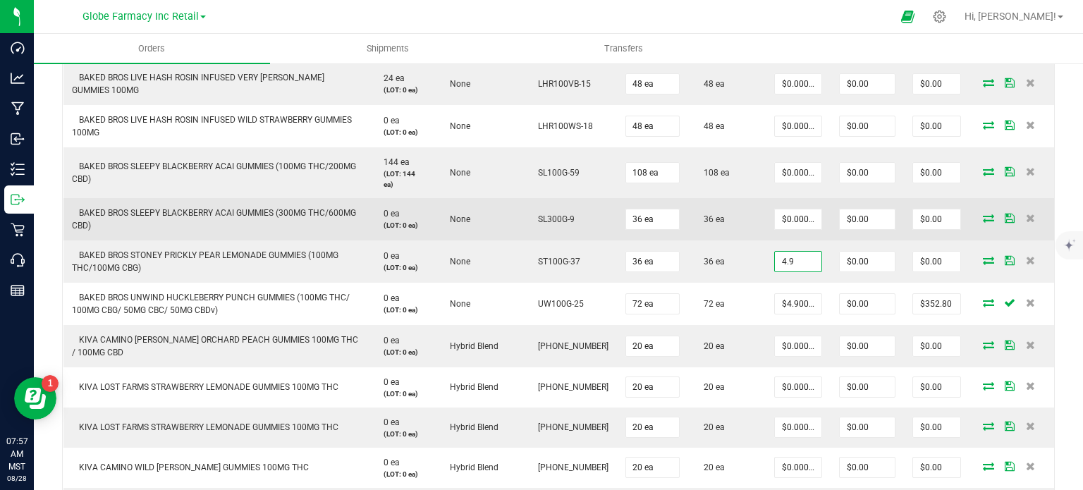
type input "$4.90000"
type input "$176.40"
click at [742, 231] on td "36 ea" at bounding box center [727, 219] width 78 height 42
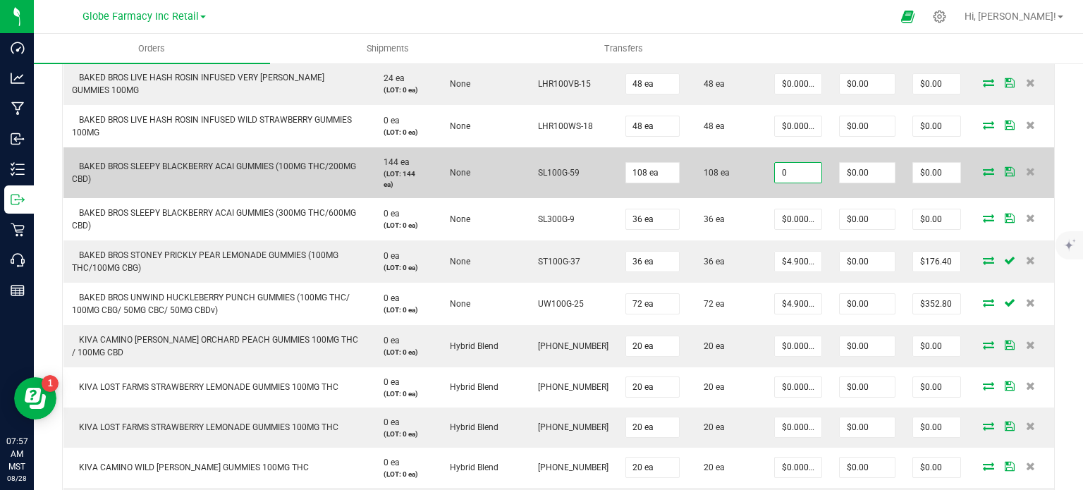
click at [805, 164] on input "0" at bounding box center [798, 173] width 47 height 20
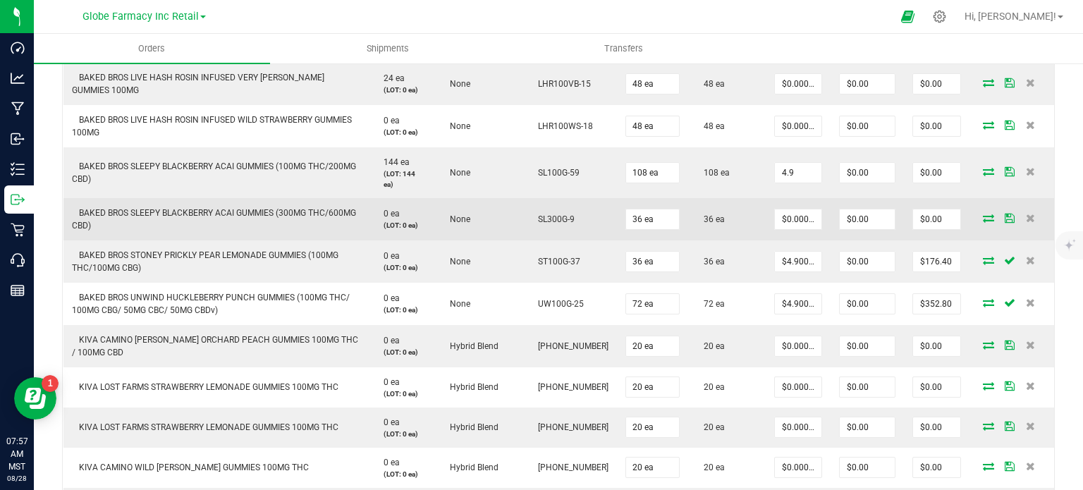
type input "$4.90000"
type input "$529.20"
click at [747, 202] on td "36 ea" at bounding box center [727, 219] width 78 height 42
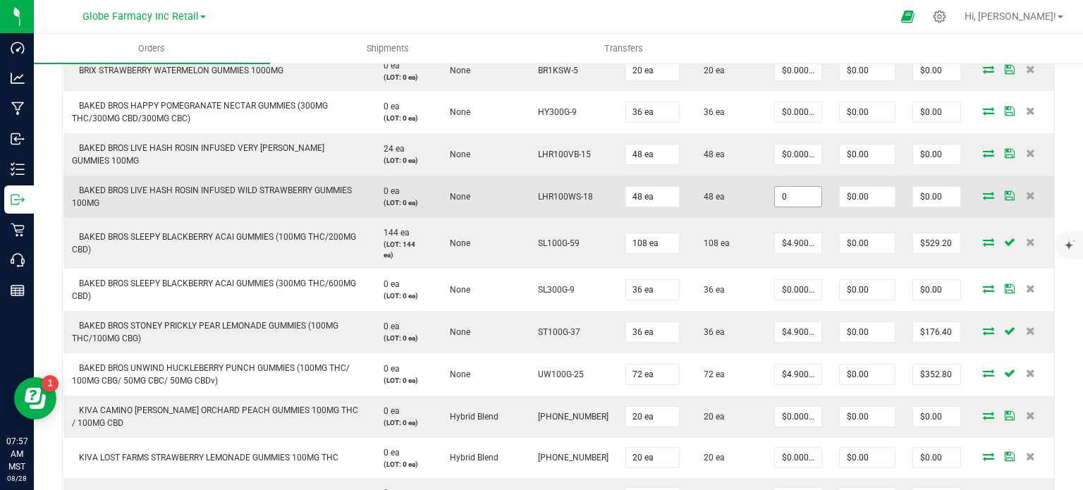
click at [787, 197] on input "0" at bounding box center [798, 197] width 47 height 20
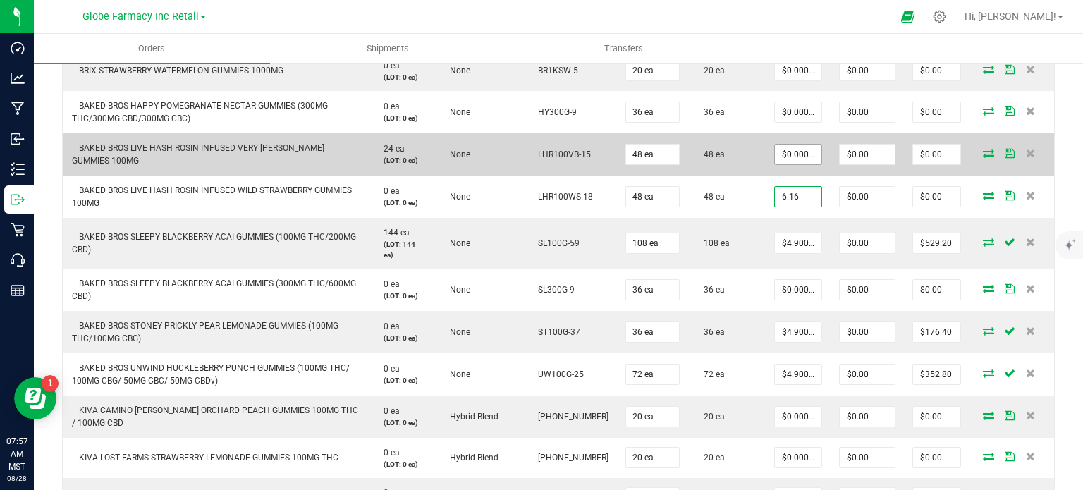
type input "6.16"
type input "0"
type input "$6.16000"
type input "$295.68"
click at [798, 147] on input "0" at bounding box center [798, 155] width 47 height 20
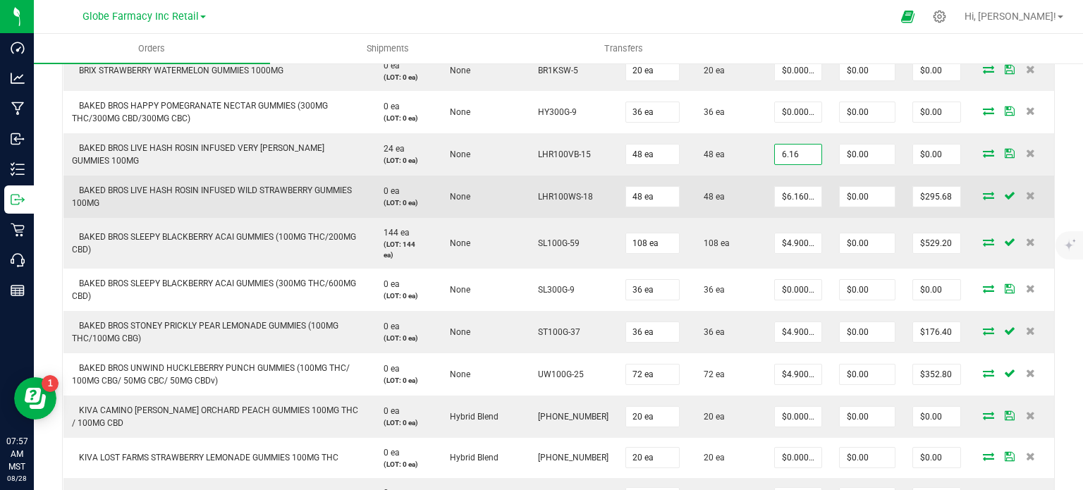
type input "$6.16000"
type input "$295.68"
click at [753, 207] on td "48 ea" at bounding box center [727, 197] width 78 height 42
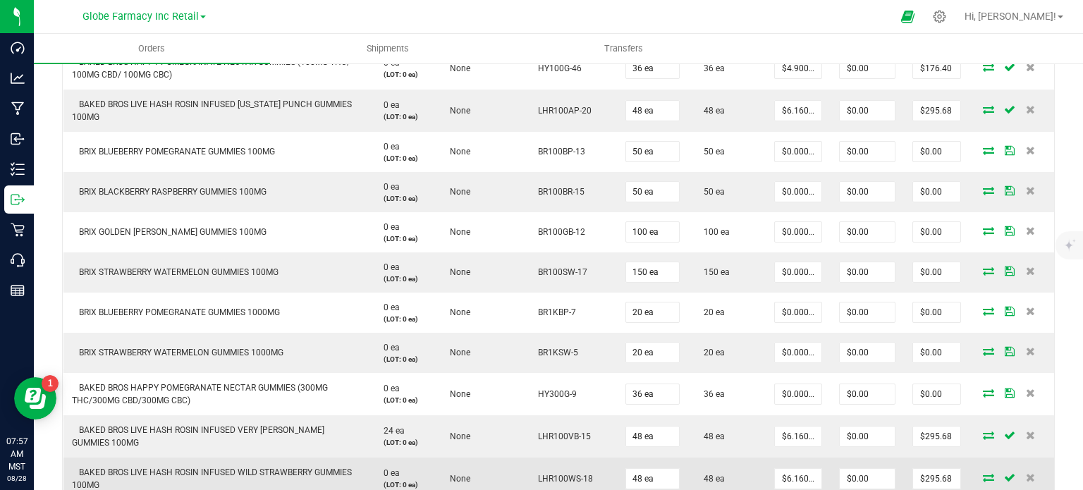
scroll to position [389, 0]
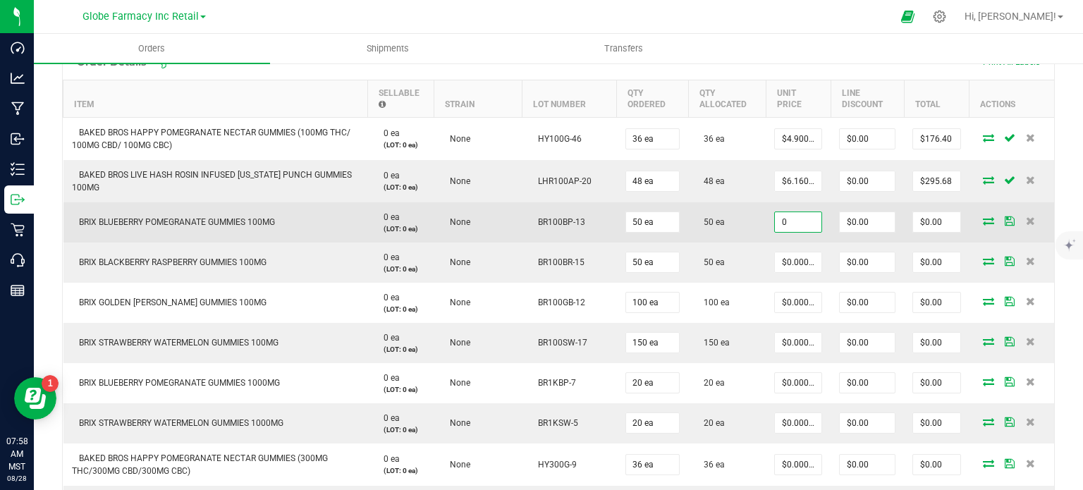
click at [792, 224] on input "0" at bounding box center [798, 222] width 47 height 20
click at [792, 224] on input "3.6" at bounding box center [798, 222] width 47 height 20
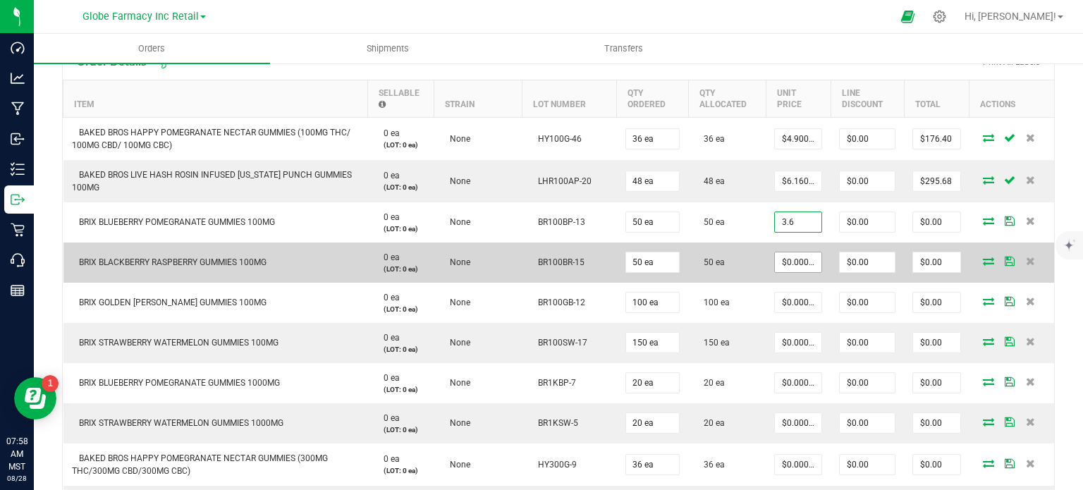
type input "$3.60000"
type input "$180.00"
click at [790, 252] on input "0" at bounding box center [798, 262] width 47 height 20
paste input "3.6"
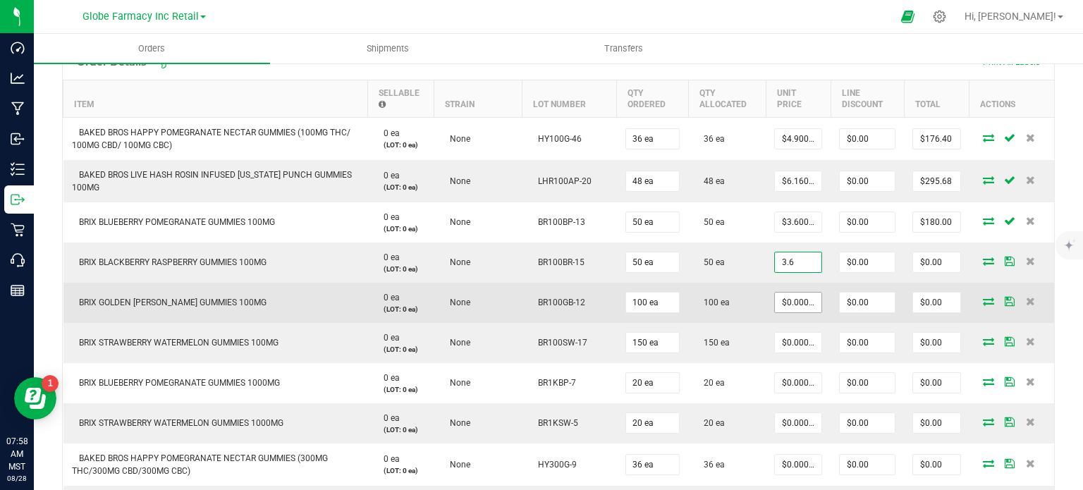
type input "$3.60000"
type input "$180.00"
click at [797, 304] on input "0" at bounding box center [798, 303] width 47 height 20
paste input "3.6"
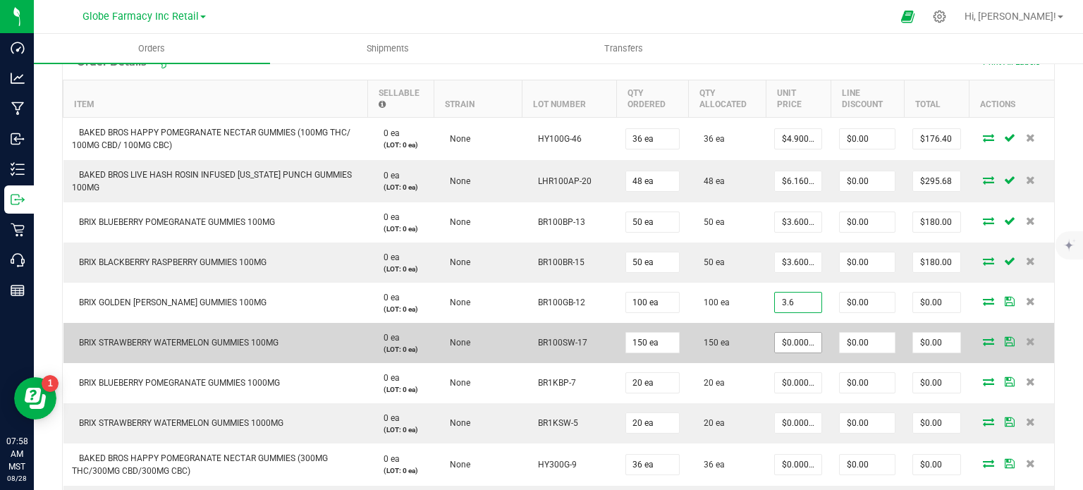
type input "$3.60000"
type input "$360.00"
click at [781, 341] on input "0" at bounding box center [798, 343] width 47 height 20
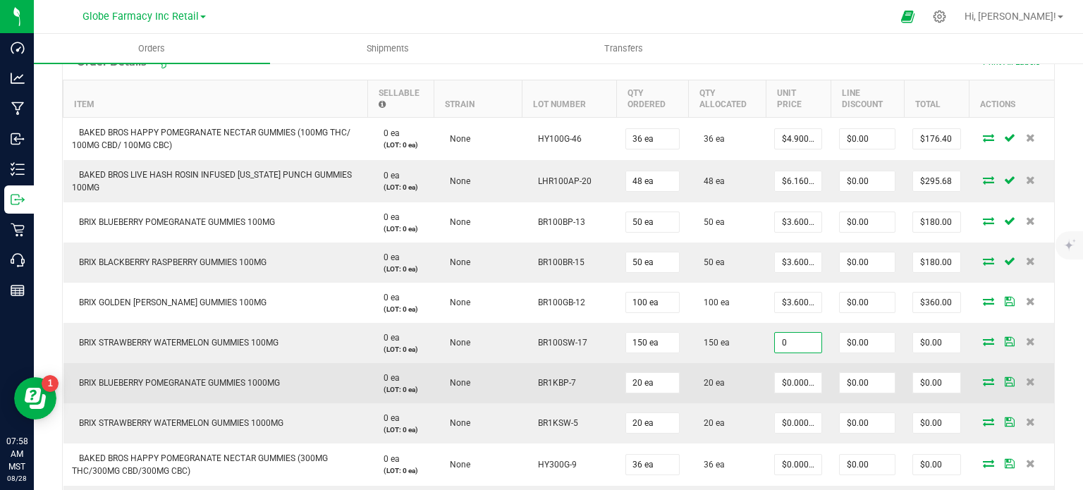
paste input "3.6"
type input "$3.60000"
type input "$540.00"
click at [739, 372] on td "20 ea" at bounding box center [727, 383] width 78 height 40
click at [805, 388] on input "0" at bounding box center [798, 383] width 47 height 20
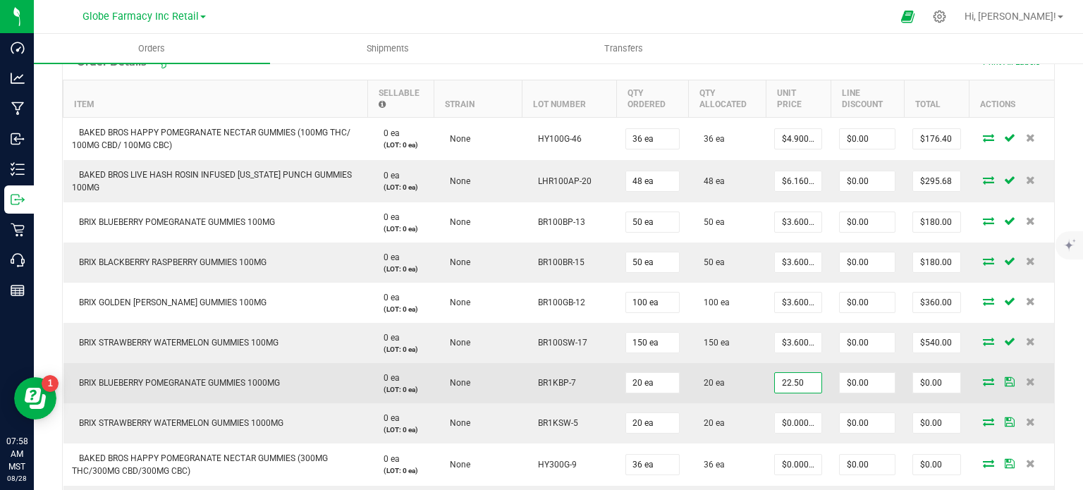
click at [805, 387] on input "22.50" at bounding box center [798, 383] width 47 height 20
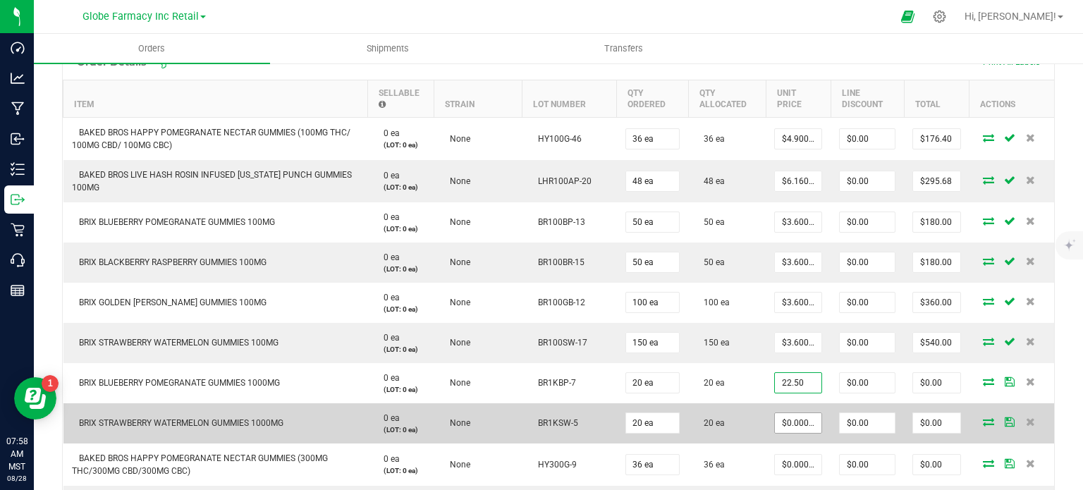
type input "$22.50000"
type input "$450.00"
click at [800, 420] on input "0" at bounding box center [798, 423] width 47 height 20
paste input "22.5"
type input "$22.50000"
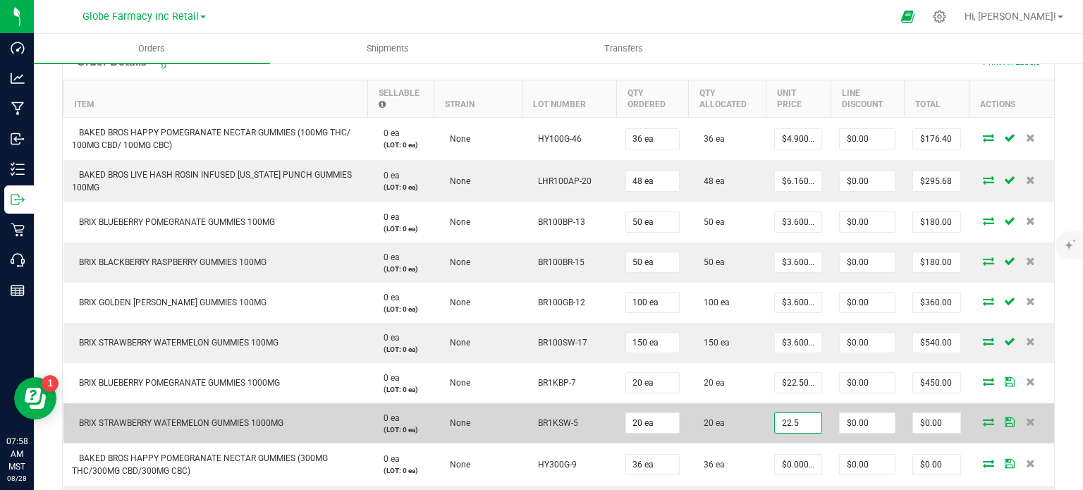
type input "$450.00"
click at [731, 426] on td "20 ea" at bounding box center [727, 423] width 78 height 40
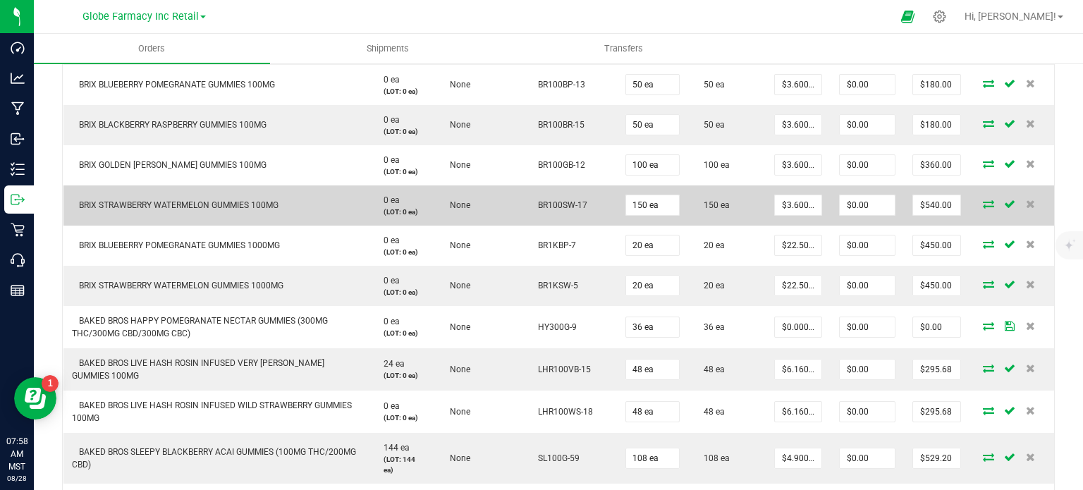
scroll to position [530, 0]
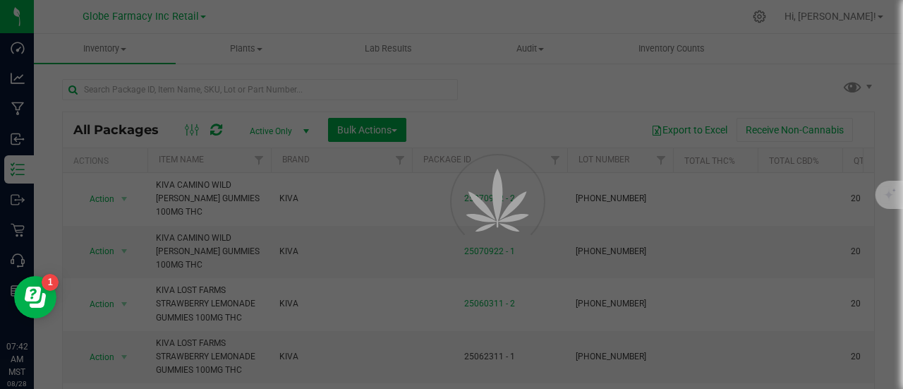
scroll to position [893, 0]
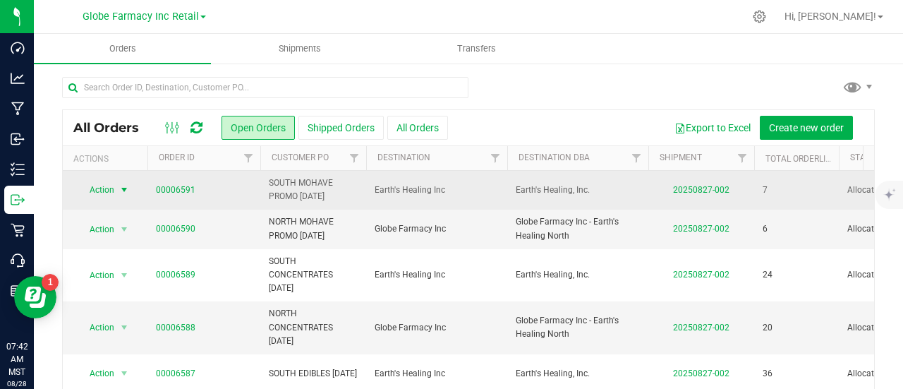
click at [119, 190] on span "select" at bounding box center [123, 189] width 11 height 11
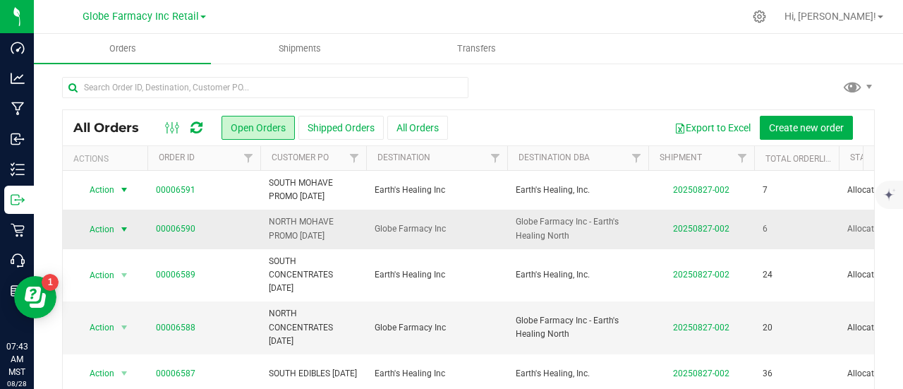
click at [120, 228] on span "select" at bounding box center [123, 229] width 11 height 11
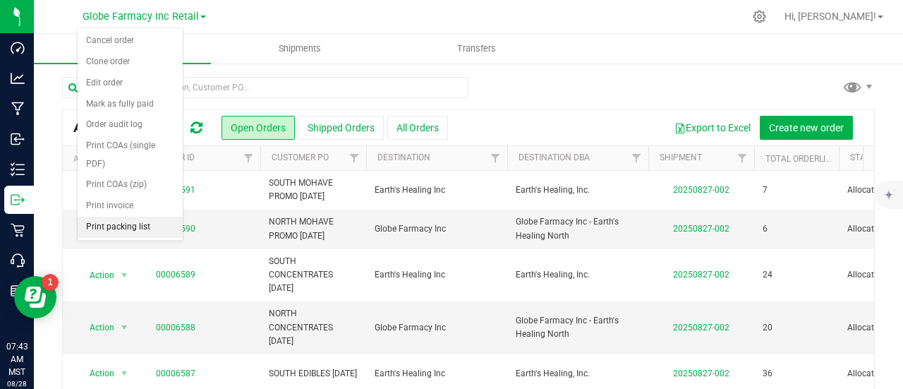
click at [157, 216] on li "Print packing list" at bounding box center [130, 226] width 105 height 21
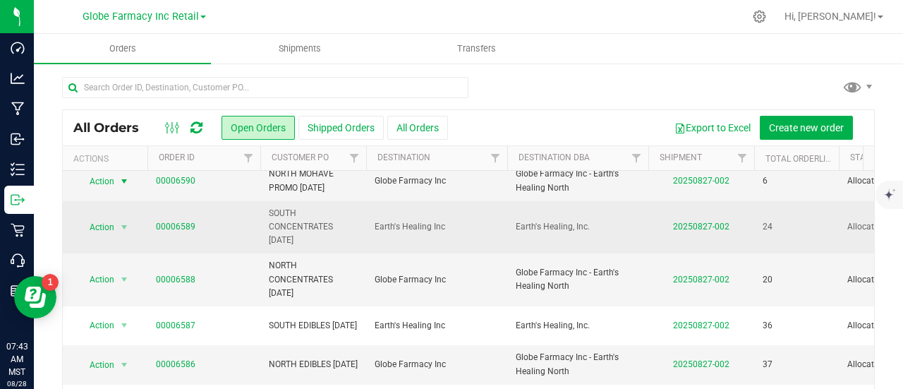
scroll to position [71, 0]
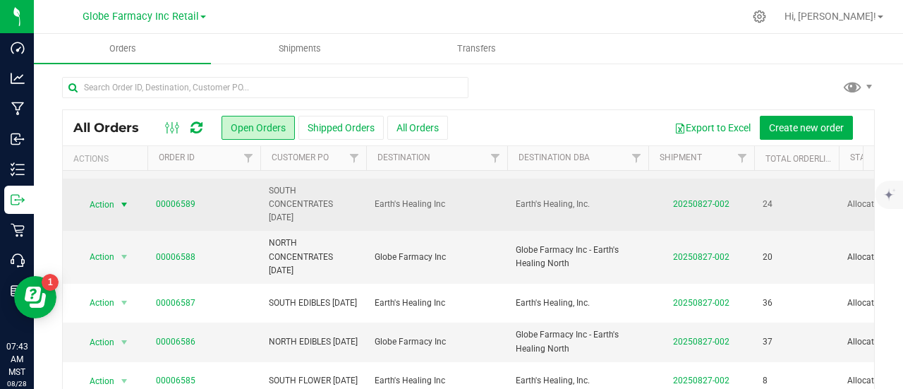
click at [116, 200] on span "select" at bounding box center [125, 205] width 18 height 20
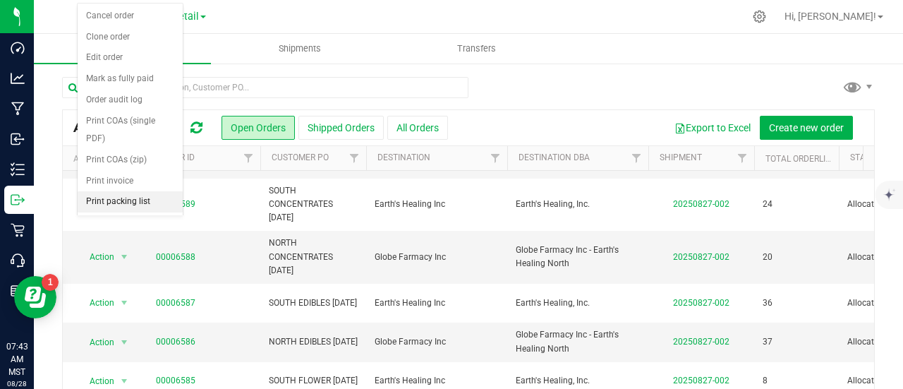
click at [130, 191] on li "Print packing list" at bounding box center [130, 201] width 105 height 21
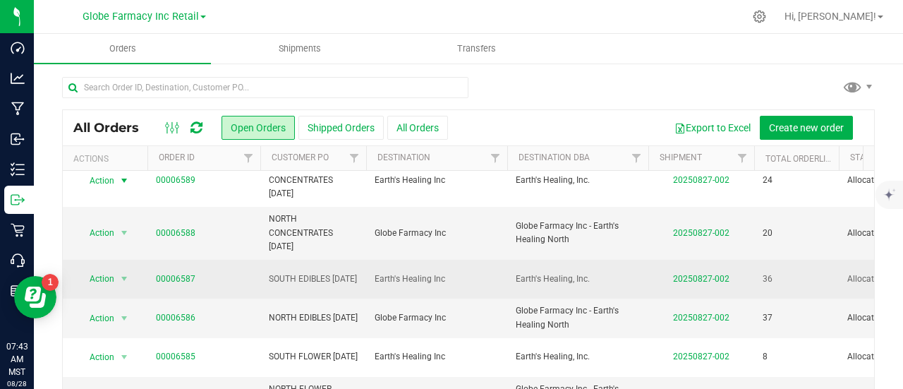
scroll to position [32, 0]
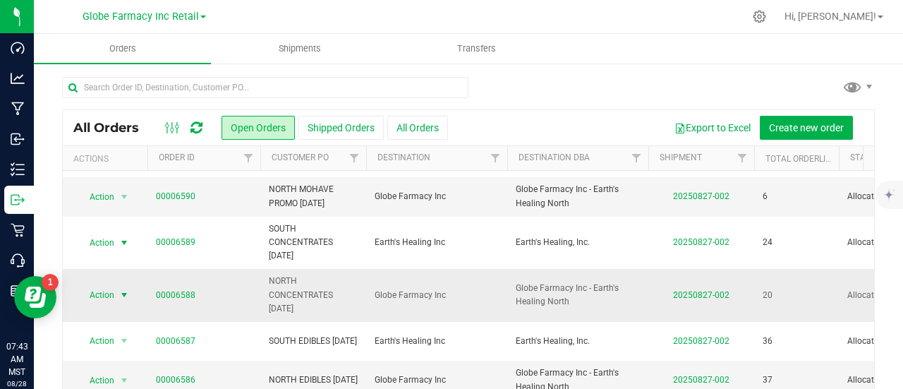
click at [114, 292] on span "Action" at bounding box center [105, 295] width 56 height 20
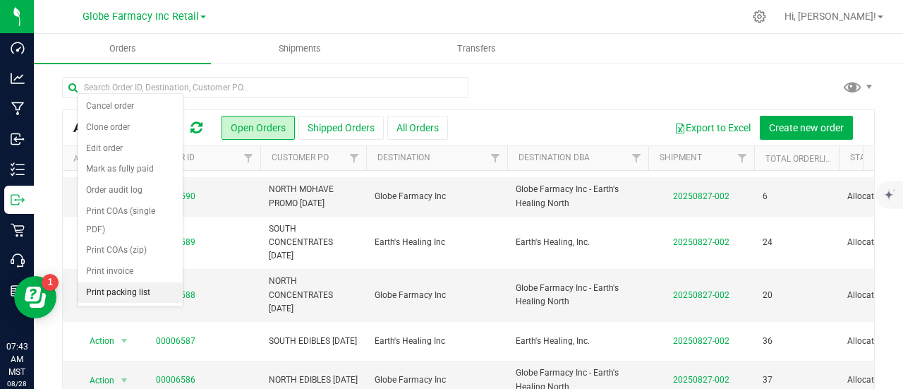
click at [140, 282] on li "Print packing list" at bounding box center [130, 292] width 105 height 21
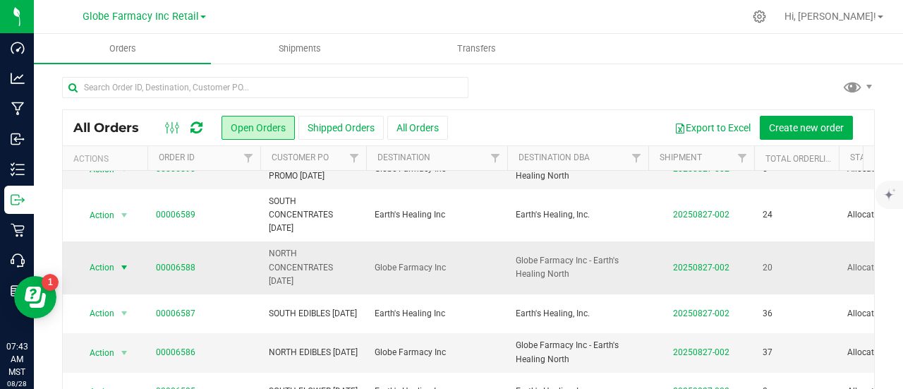
scroll to position [103, 0]
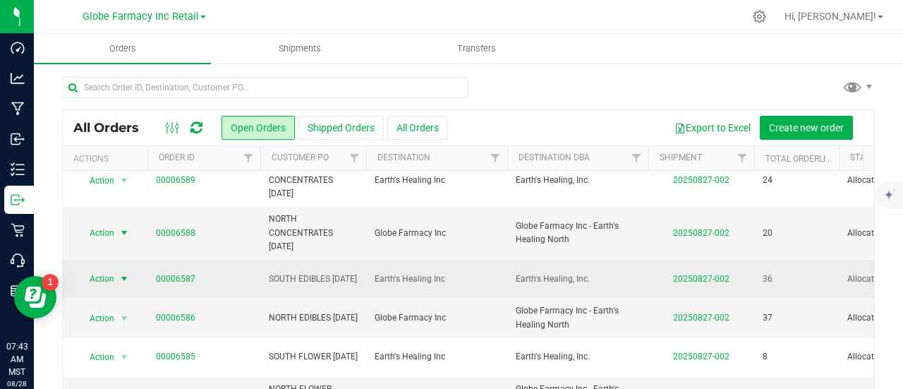
click at [123, 273] on span "select" at bounding box center [123, 278] width 11 height 11
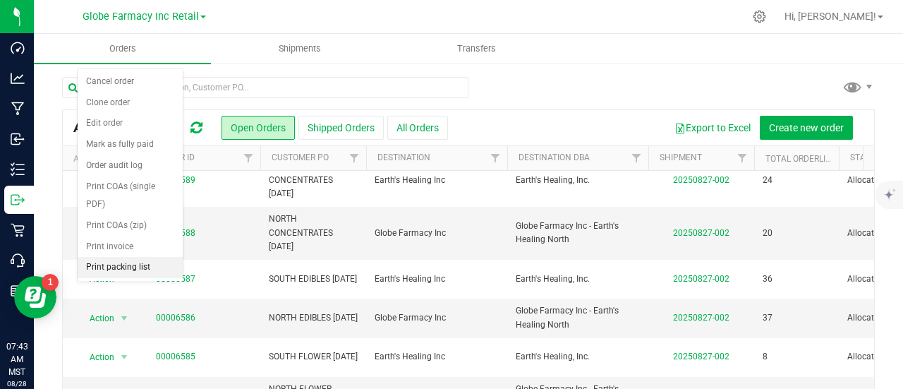
click at [143, 257] on li "Print packing list" at bounding box center [130, 267] width 105 height 21
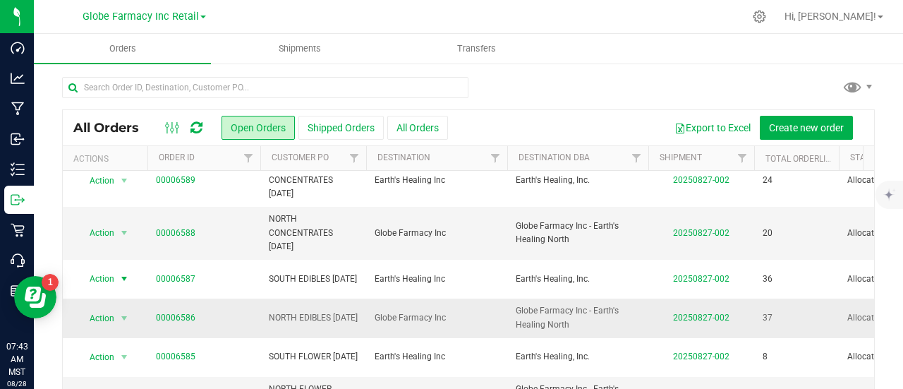
scroll to position [71, 0]
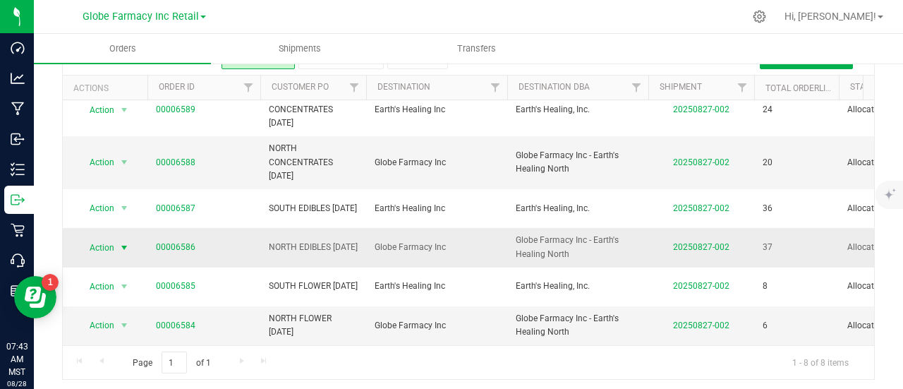
click at [118, 242] on span "select" at bounding box center [123, 247] width 11 height 11
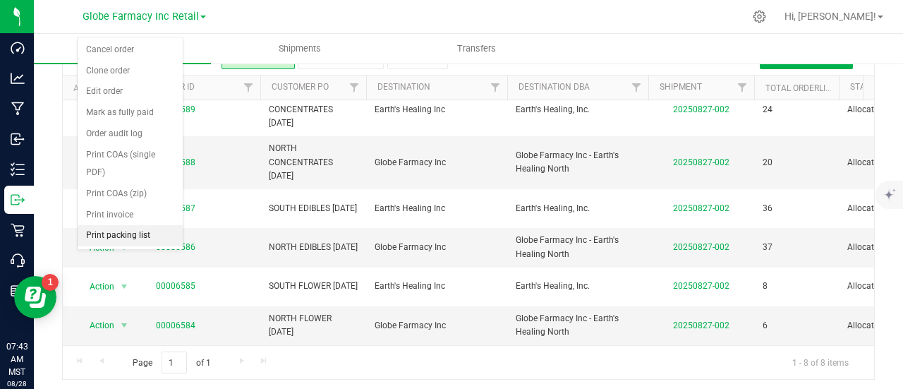
click at [155, 225] on li "Print packing list" at bounding box center [130, 235] width 105 height 21
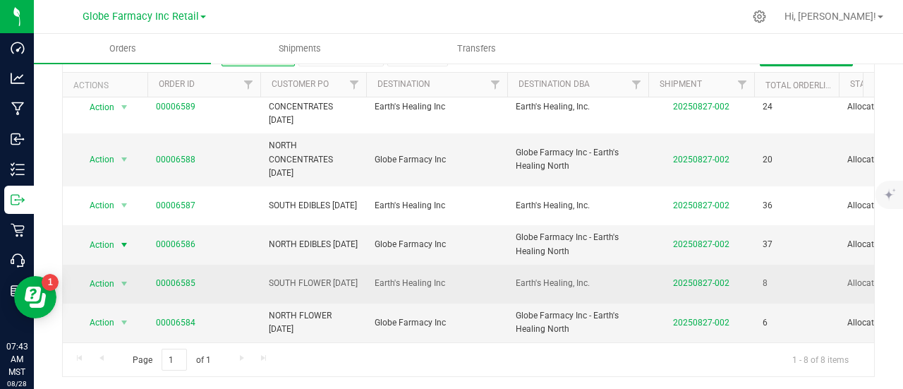
scroll to position [73, 0]
click at [118, 278] on span "select" at bounding box center [123, 283] width 11 height 11
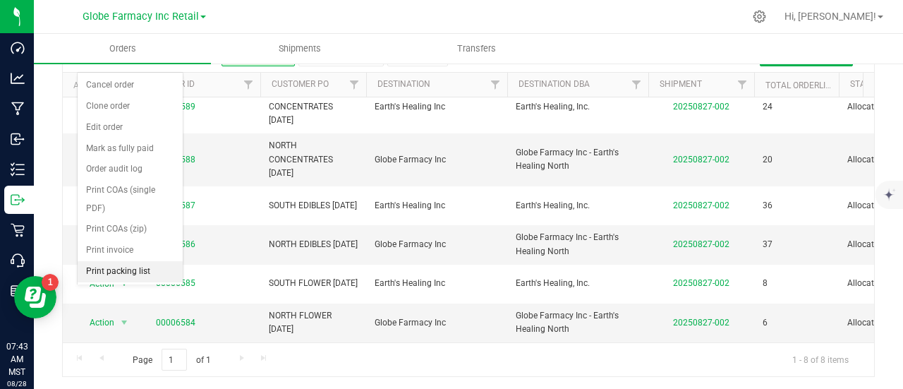
click at [138, 261] on li "Print packing list" at bounding box center [130, 271] width 105 height 21
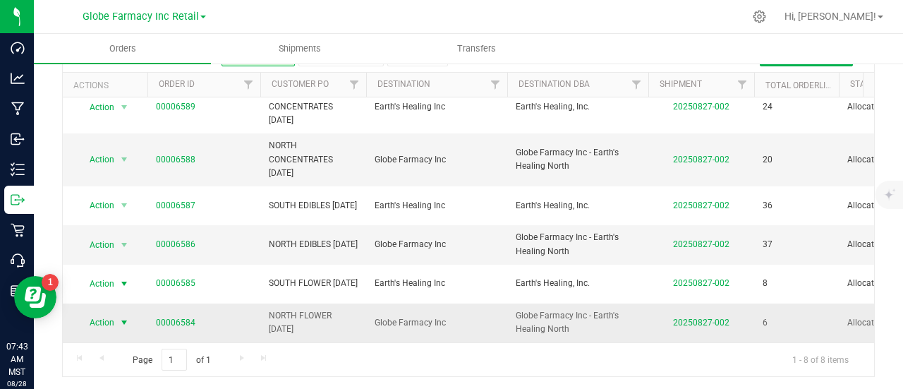
click at [97, 312] on span "Action" at bounding box center [96, 322] width 38 height 20
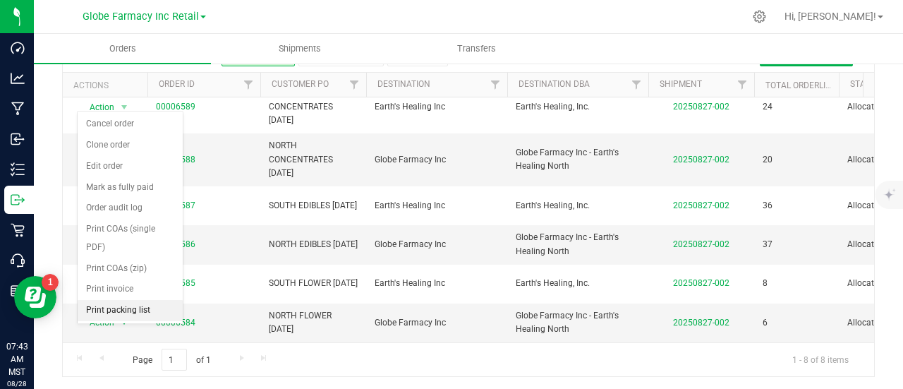
click at [114, 300] on li "Print packing list" at bounding box center [130, 310] width 105 height 21
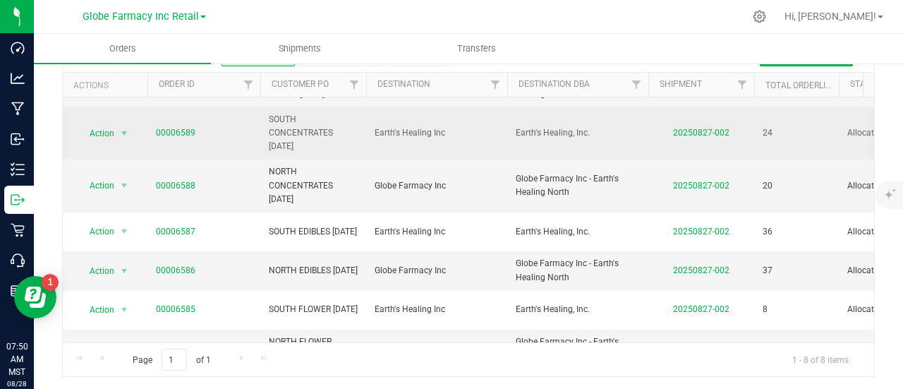
scroll to position [103, 0]
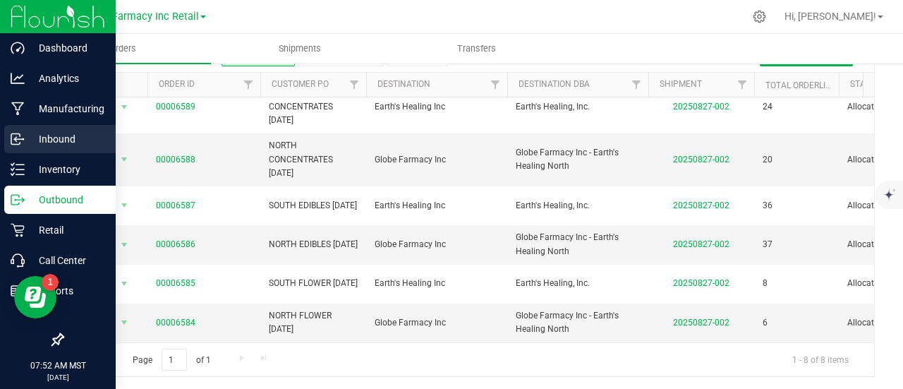
click at [5, 140] on div "Inbound" at bounding box center [59, 139] width 111 height 28
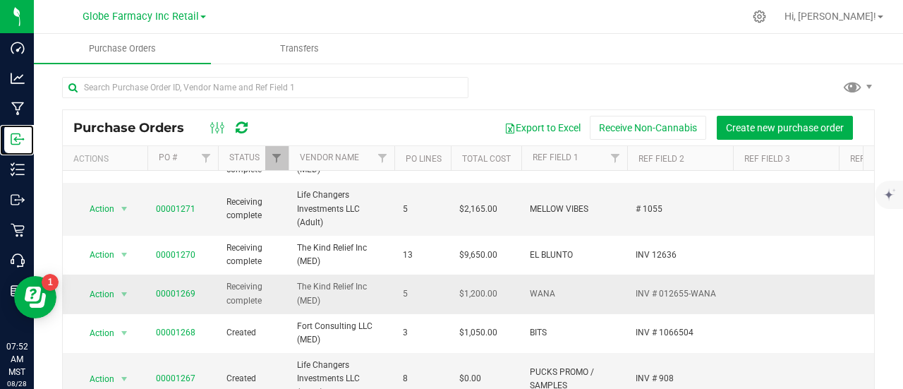
scroll to position [141, 0]
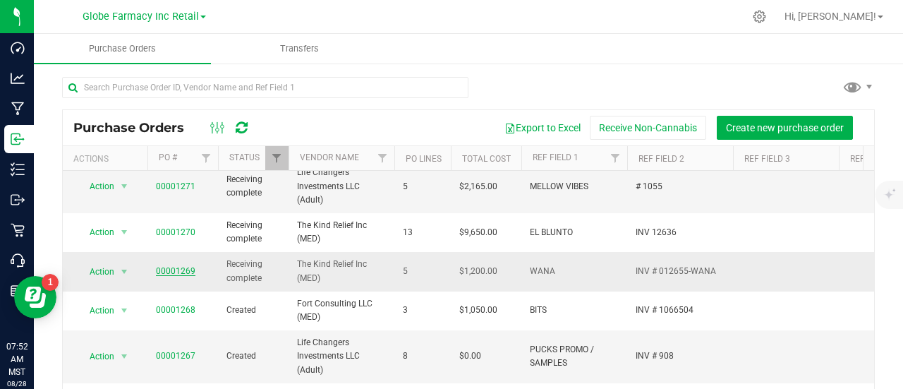
click at [173, 269] on link "00001269" at bounding box center [175, 271] width 39 height 10
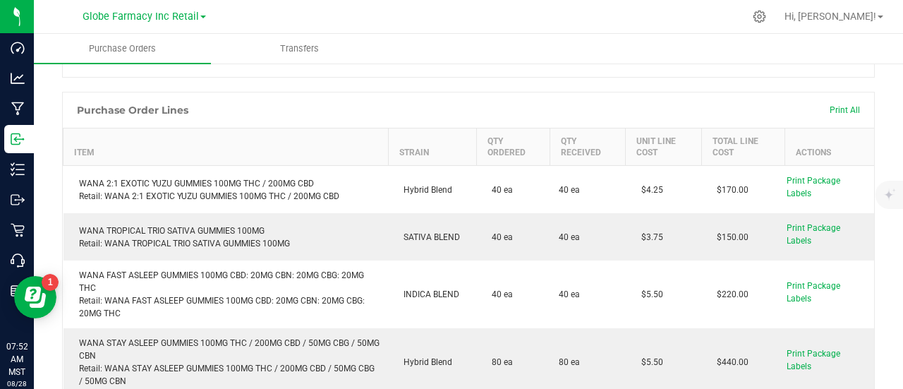
scroll to position [141, 0]
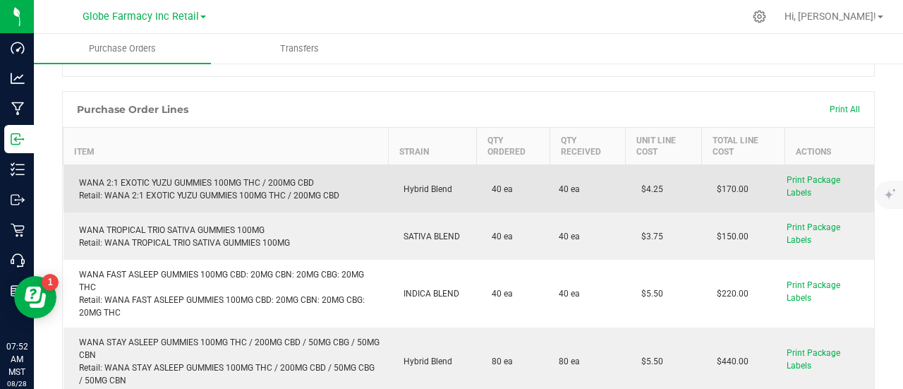
drag, startPoint x: 661, startPoint y: 192, endPoint x: 623, endPoint y: 190, distance: 38.8
click at [625, 190] on td "$4.25" at bounding box center [662, 189] width 75 height 48
copy span "$4.25"
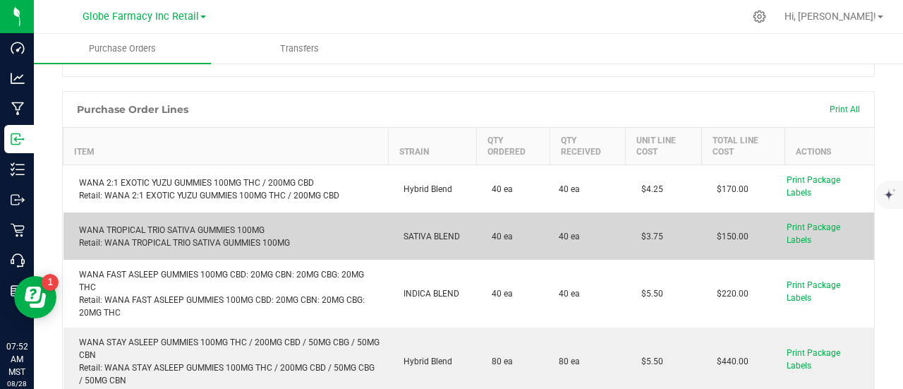
drag, startPoint x: 653, startPoint y: 231, endPoint x: 604, endPoint y: 231, distance: 48.7
click at [604, 231] on purchase-order-line-row "WANA TROPICAL TRIO SATIVA GUMMIES 100MG Retail: WANA TROPICAL TRIO SATIVA GUMMI…" at bounding box center [468, 235] width 811 height 47
copy purchase-order-line-row "$3.75"
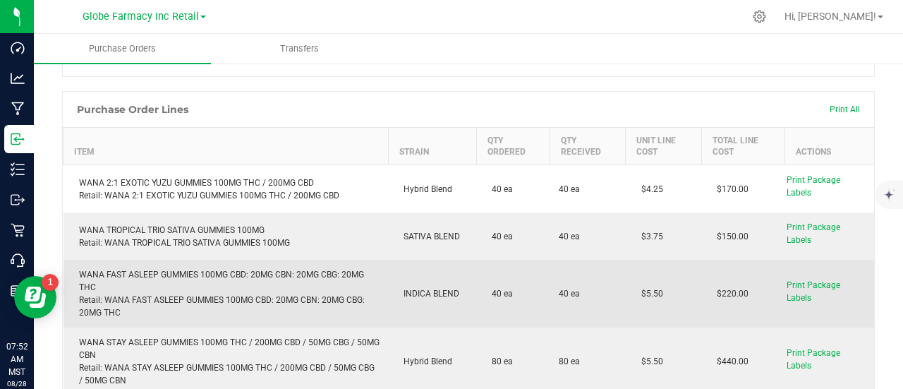
click at [590, 281] on td "40 ea" at bounding box center [587, 293] width 75 height 68
drag, startPoint x: 659, startPoint y: 287, endPoint x: 625, endPoint y: 310, distance: 40.1
click at [625, 310] on td "$5.50" at bounding box center [662, 293] width 75 height 68
copy span "$5.50"
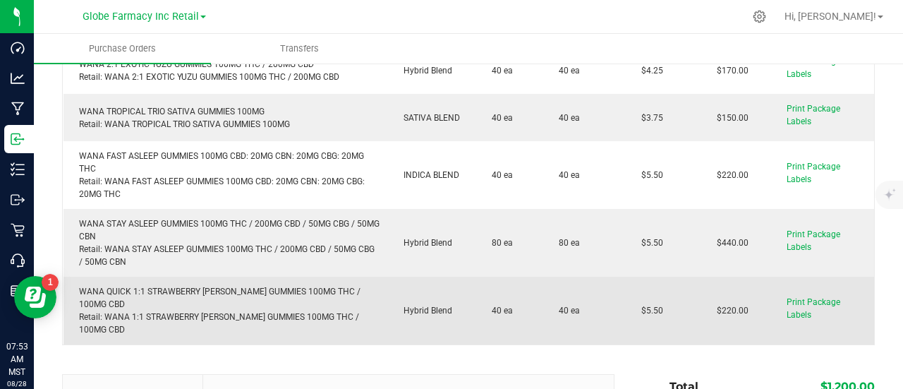
scroll to position [282, 0]
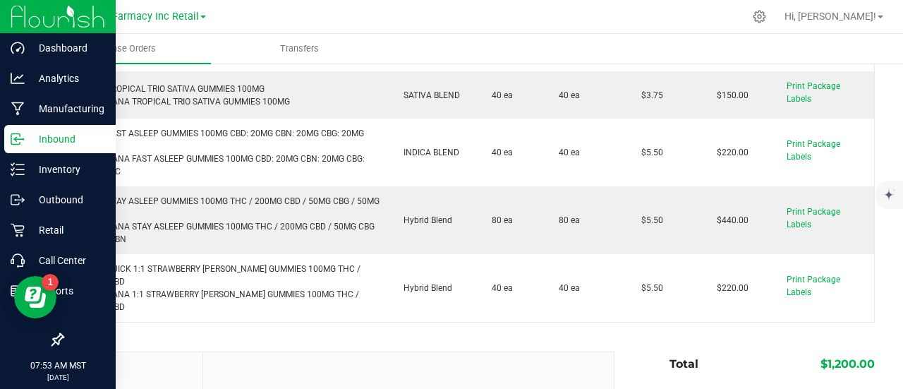
click at [13, 145] on icon at bounding box center [18, 139] width 14 height 14
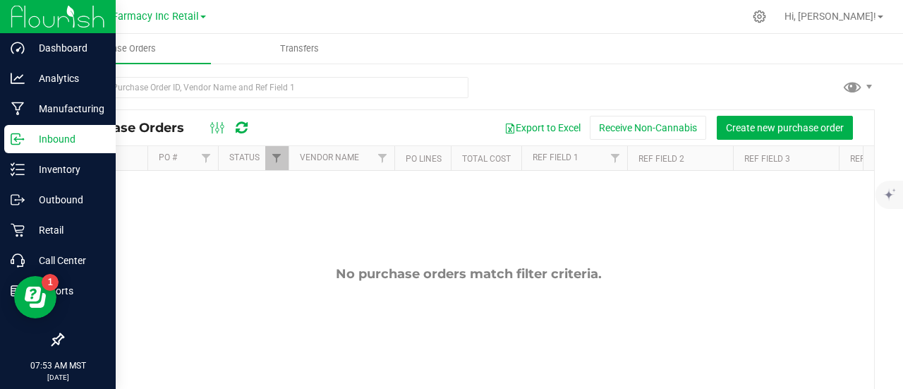
scroll to position [71, 0]
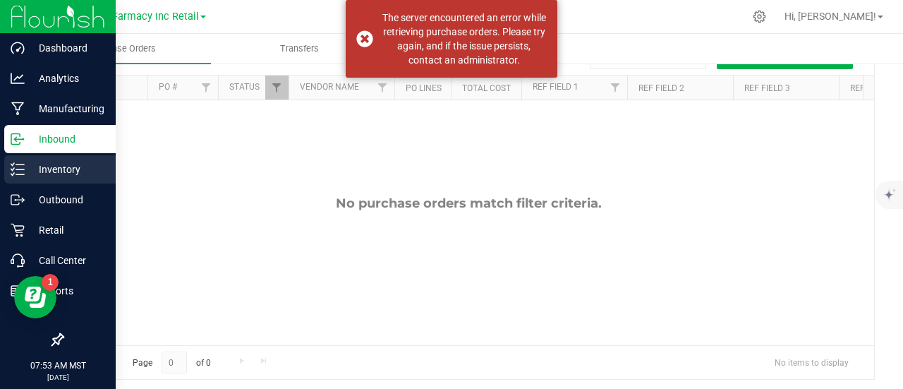
click at [22, 169] on line at bounding box center [20, 169] width 8 height 0
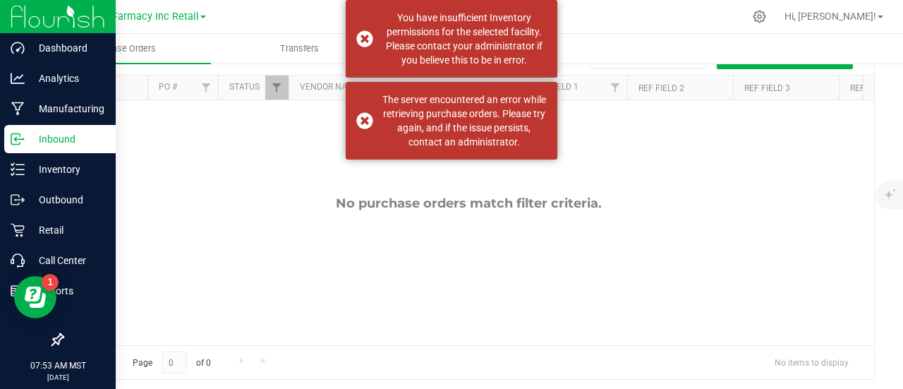
click at [20, 132] on icon at bounding box center [18, 139] width 14 height 14
click at [39, 176] on p "Inventory" at bounding box center [67, 169] width 85 height 17
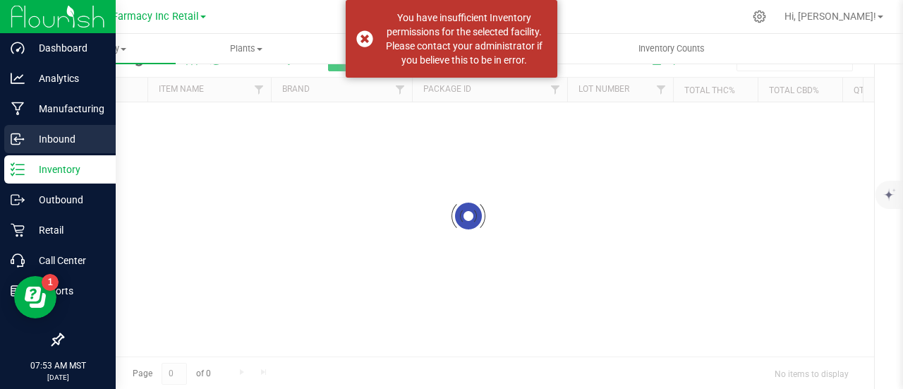
click at [36, 139] on p "Inbound" at bounding box center [67, 138] width 85 height 17
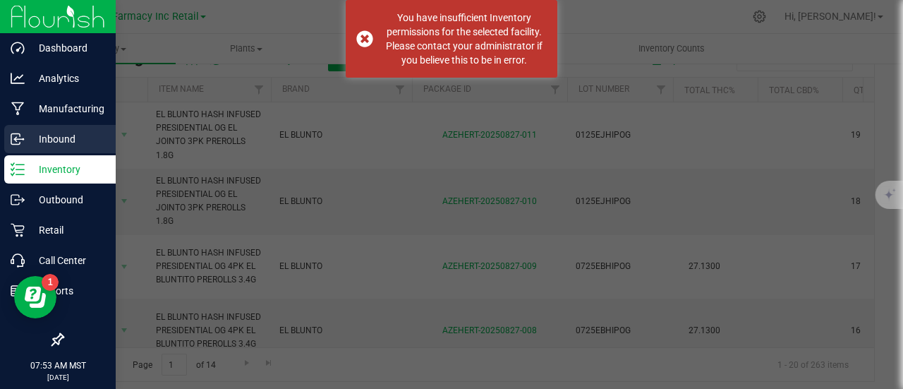
click at [71, 145] on p "Inbound" at bounding box center [67, 138] width 85 height 17
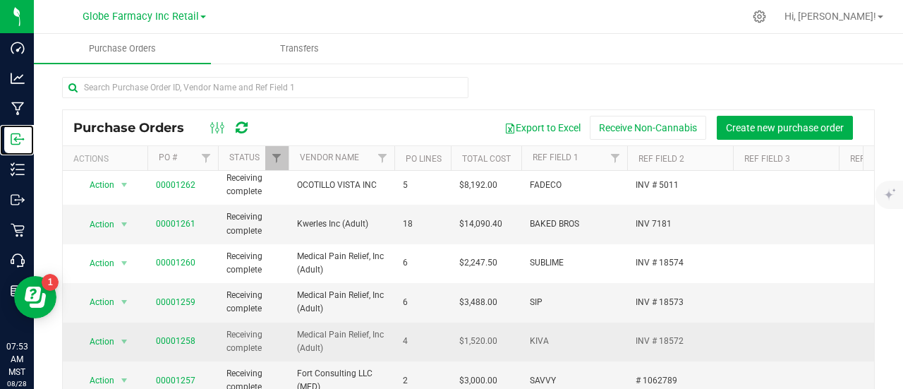
scroll to position [564, 0]
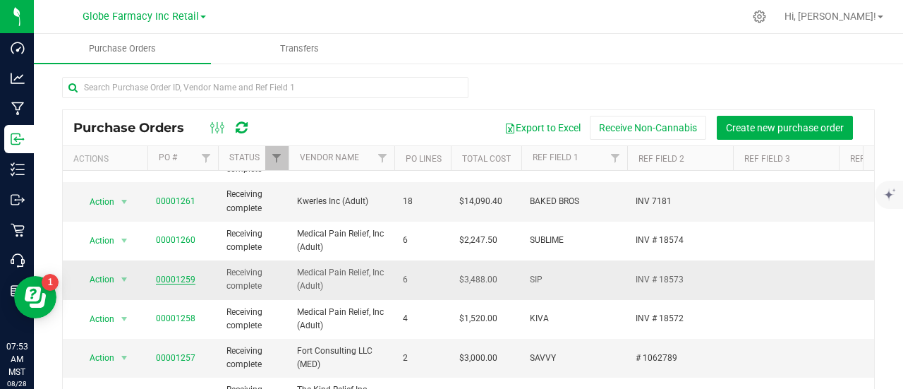
click at [176, 274] on link "00001259" at bounding box center [175, 279] width 39 height 10
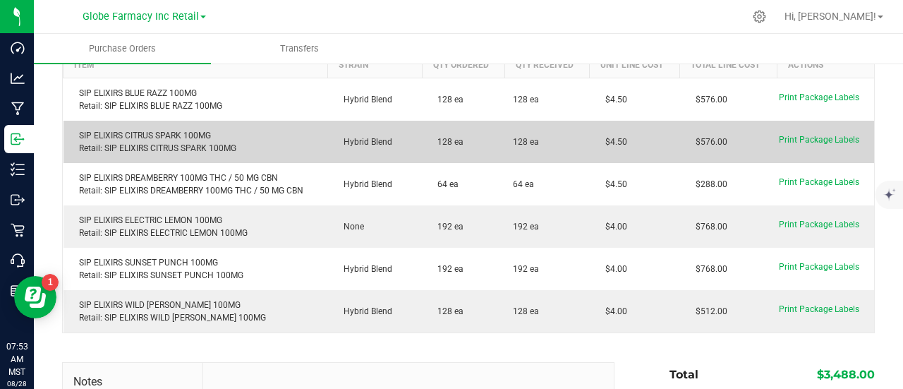
scroll to position [212, 0]
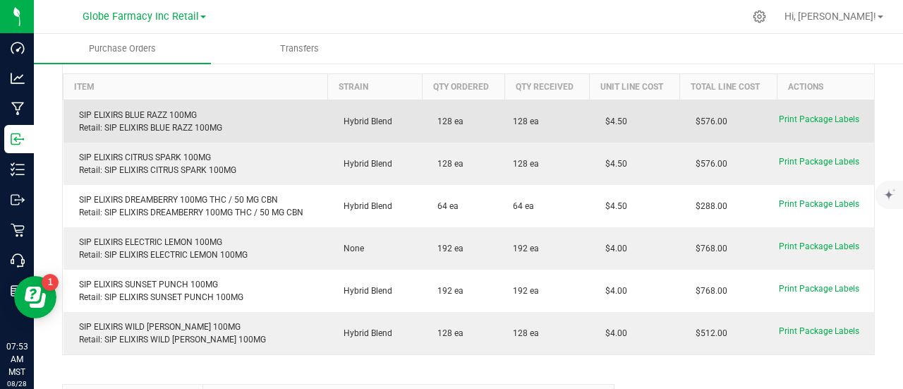
drag, startPoint x: 622, startPoint y: 122, endPoint x: 603, endPoint y: 129, distance: 20.3
click at [603, 129] on td "$4.50" at bounding box center [635, 121] width 90 height 43
copy span "4.50"
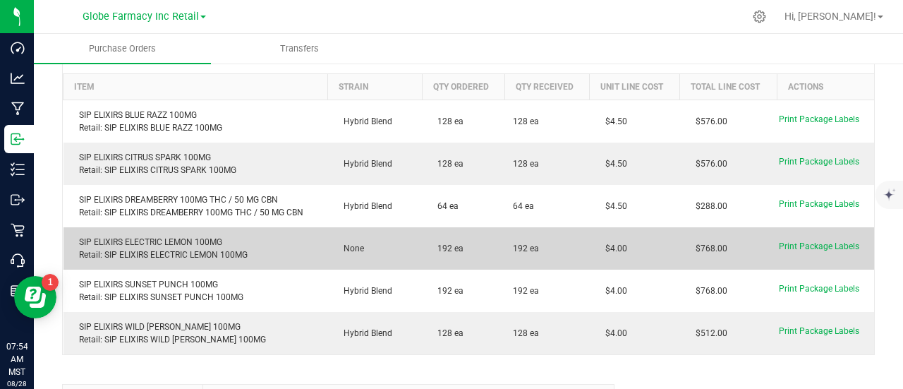
drag, startPoint x: 632, startPoint y: 250, endPoint x: 592, endPoint y: 252, distance: 39.5
click at [592, 252] on td "$4.00" at bounding box center [635, 248] width 90 height 42
copy span "$4.00"
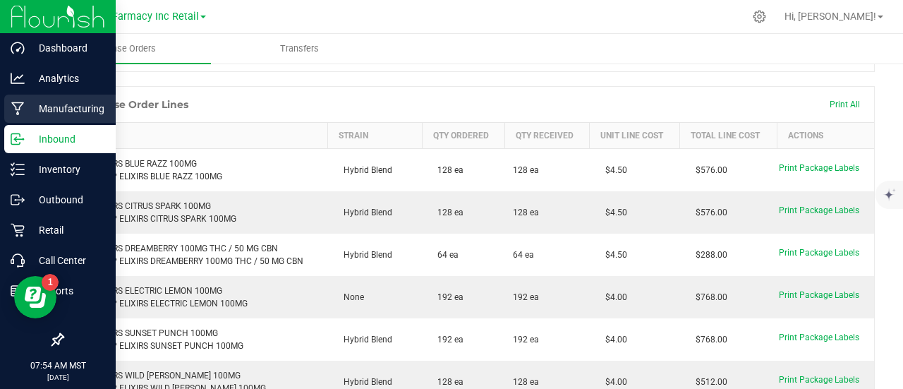
scroll to position [141, 0]
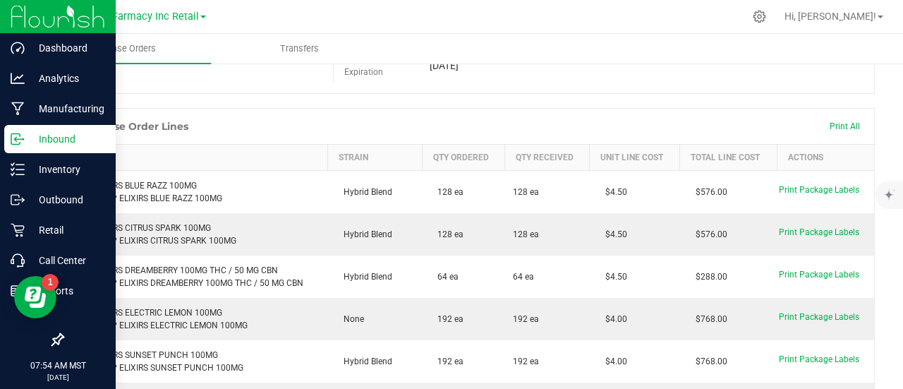
click at [20, 143] on icon at bounding box center [18, 139] width 14 height 14
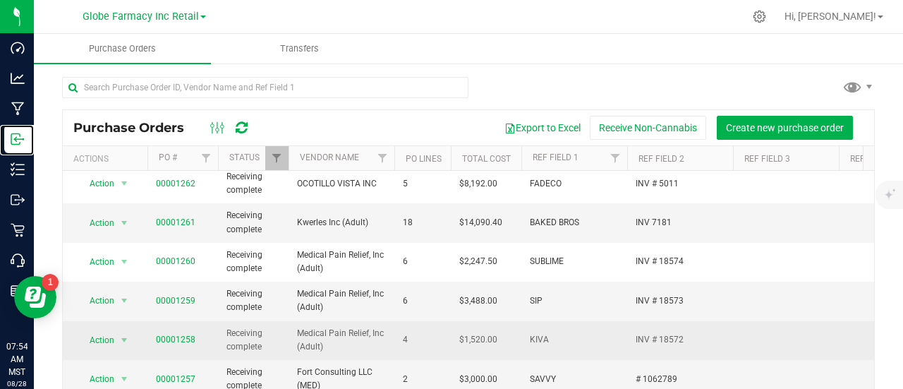
scroll to position [609, 0]
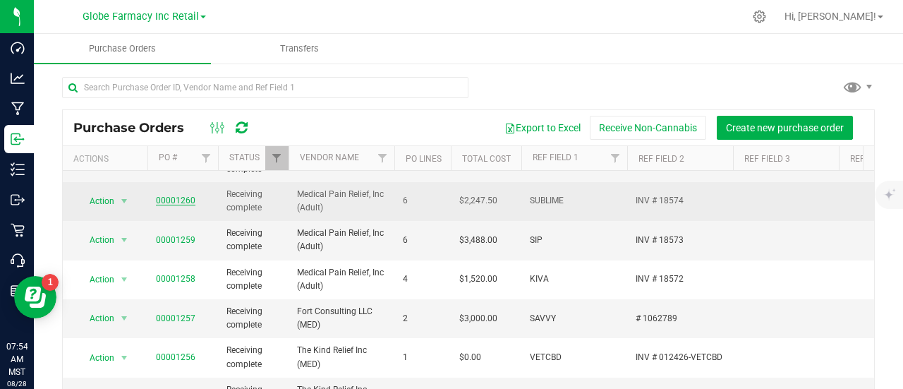
click at [183, 195] on link "00001260" at bounding box center [175, 200] width 39 height 10
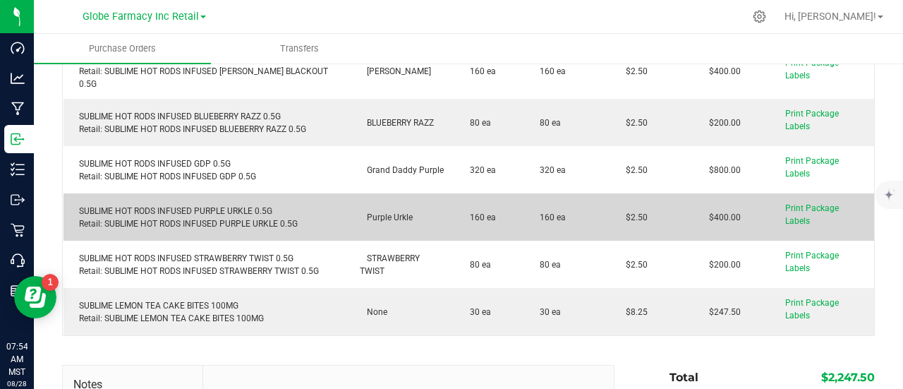
scroll to position [282, 0]
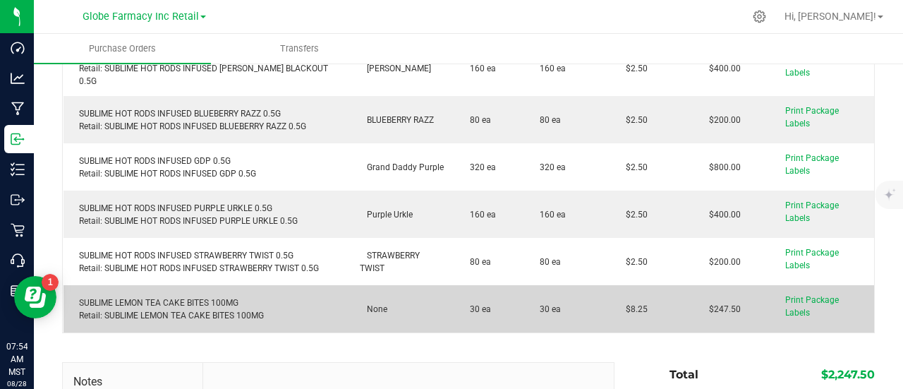
drag, startPoint x: 637, startPoint y: 259, endPoint x: 613, endPoint y: 264, distance: 24.6
click at [613, 285] on td "$8.25" at bounding box center [651, 308] width 83 height 47
copy span "8.25"
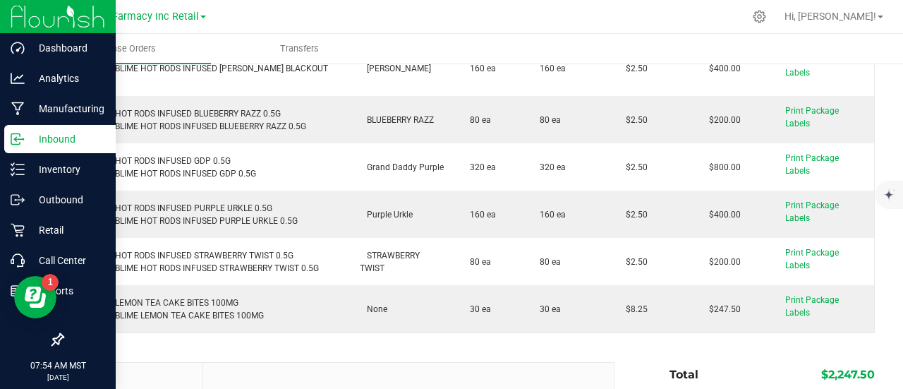
click at [20, 133] on icon at bounding box center [18, 139] width 14 height 14
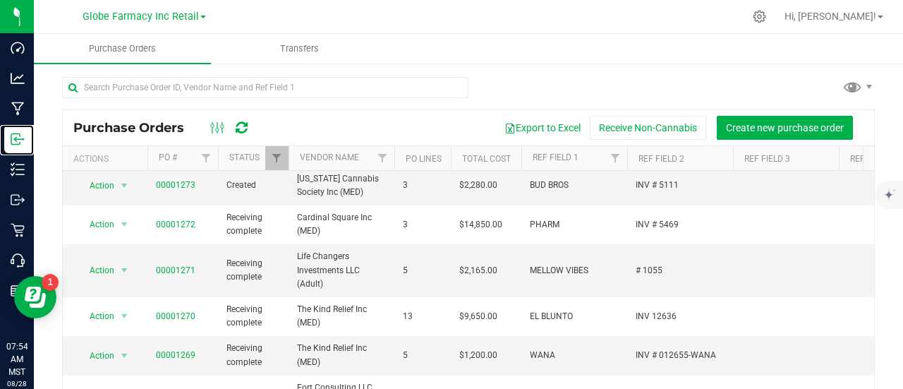
scroll to position [71, 0]
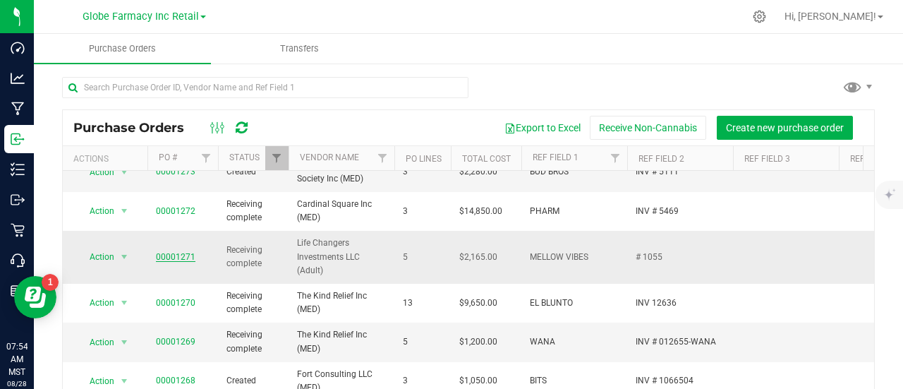
click at [159, 252] on link "00001271" at bounding box center [175, 257] width 39 height 10
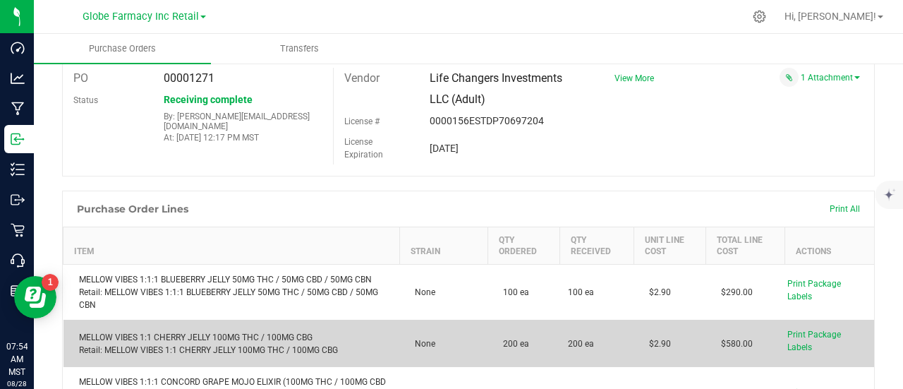
scroll to position [141, 0]
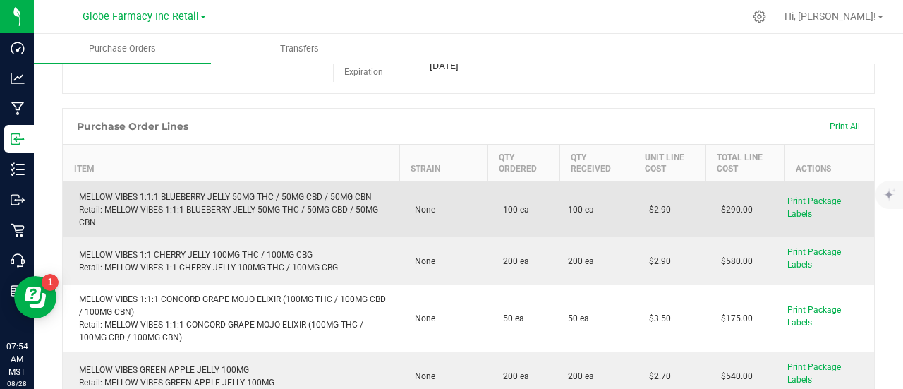
drag, startPoint x: 671, startPoint y: 209, endPoint x: 639, endPoint y: 213, distance: 32.6
click at [639, 213] on td "$2.90" at bounding box center [669, 210] width 72 height 56
copy span "$2.90"
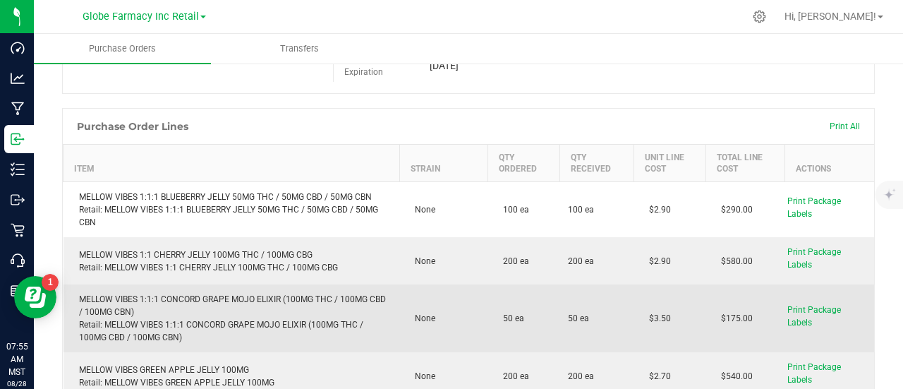
click at [633, 286] on td "$3.50" at bounding box center [669, 318] width 72 height 68
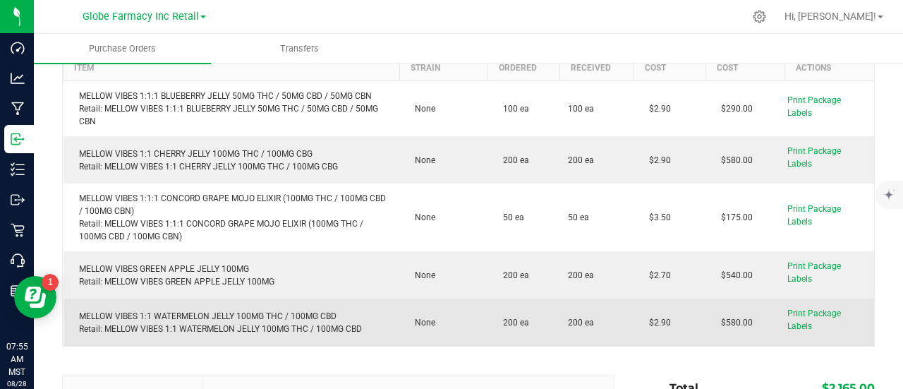
scroll to position [282, 0]
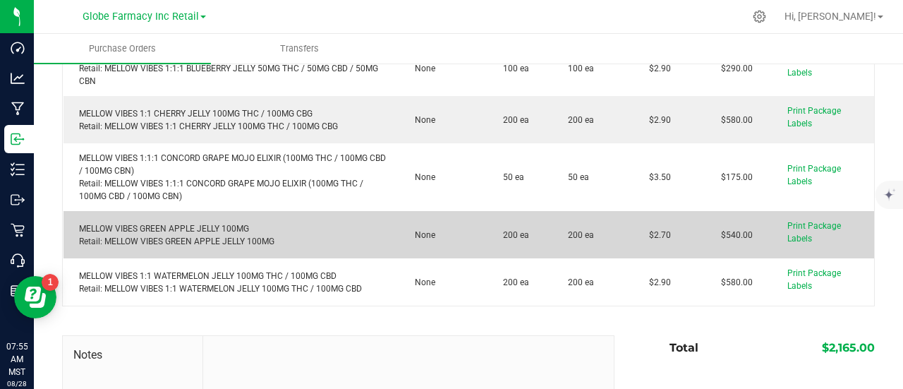
drag, startPoint x: 668, startPoint y: 233, endPoint x: 642, endPoint y: 240, distance: 26.3
click at [642, 240] on td "$2.70" at bounding box center [669, 234] width 72 height 47
copy span "$2.70"
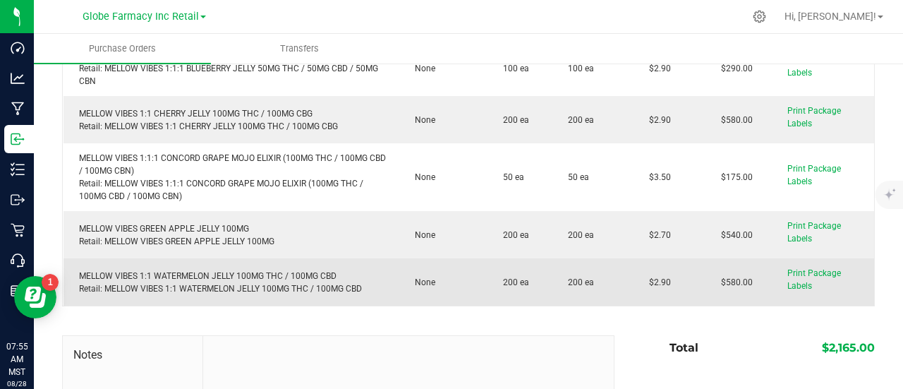
click at [661, 235] on span "$2.70" at bounding box center [656, 235] width 29 height 10
click at [616, 259] on td "200 ea" at bounding box center [596, 281] width 74 height 47
drag, startPoint x: 623, startPoint y: 259, endPoint x: 661, endPoint y: 235, distance: 45.0
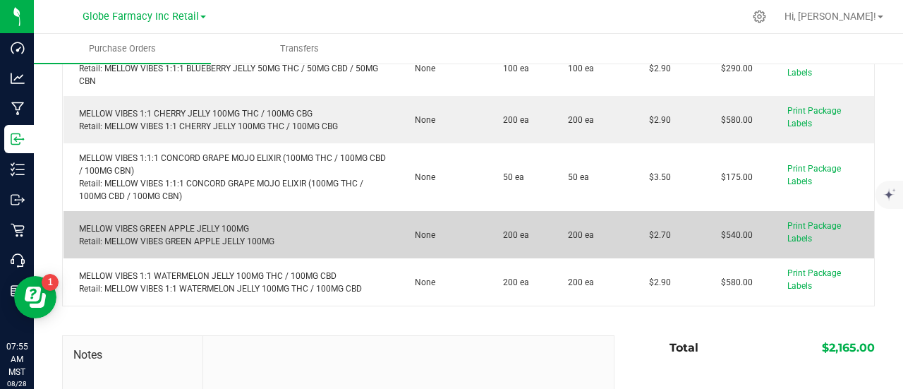
click at [661, 235] on span "$2.70" at bounding box center [656, 235] width 29 height 10
click at [653, 236] on span "$2.70" at bounding box center [656, 235] width 29 height 10
copy span "2.70"
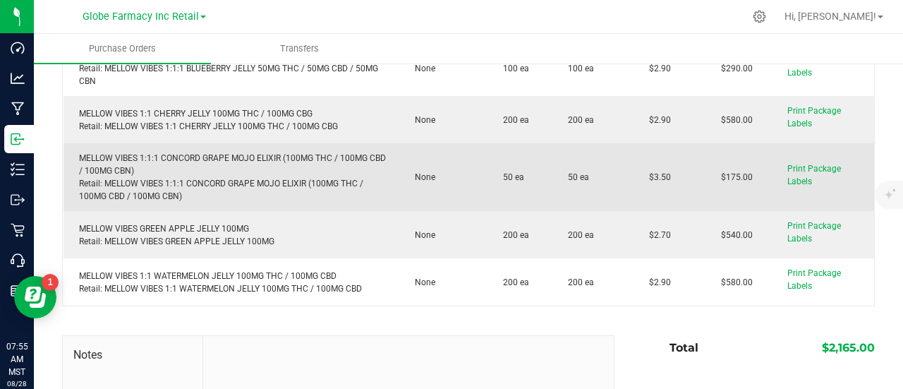
click at [656, 177] on span "$3.50" at bounding box center [656, 177] width 29 height 10
copy span "3.50"
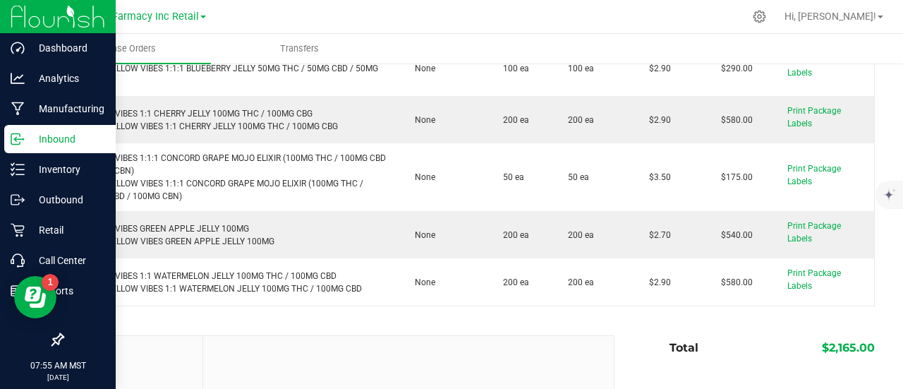
click at [35, 139] on p "Inbound" at bounding box center [67, 138] width 85 height 17
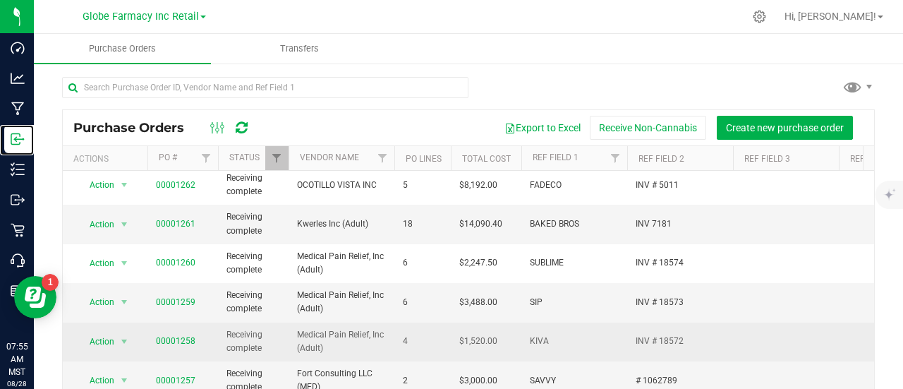
scroll to position [564, 0]
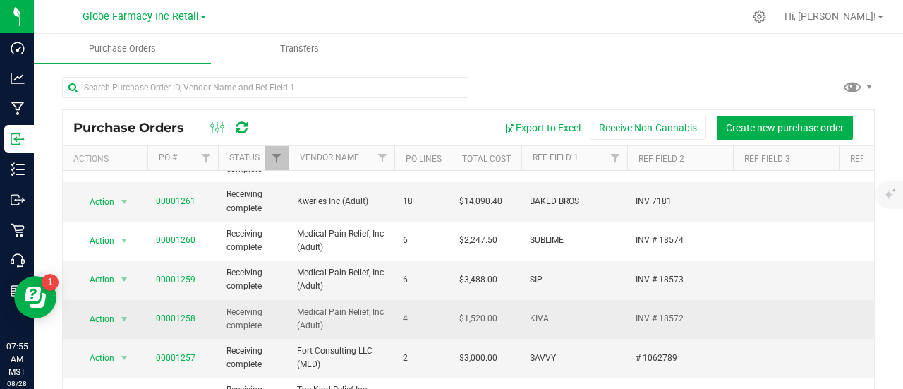
click at [188, 315] on link "00001258" at bounding box center [175, 318] width 39 height 10
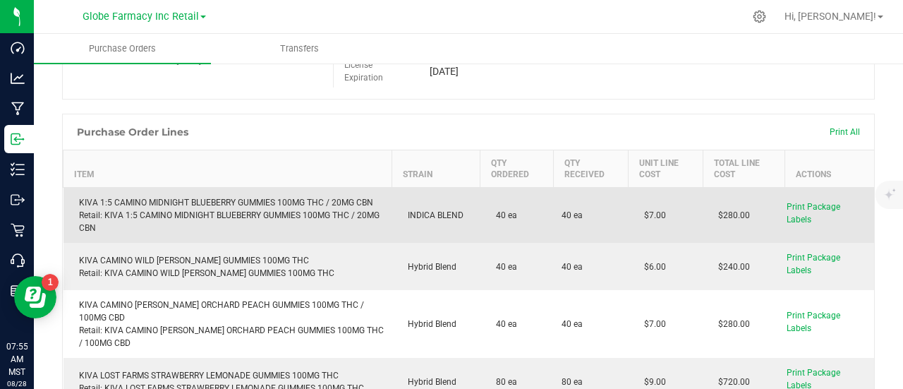
scroll to position [141, 0]
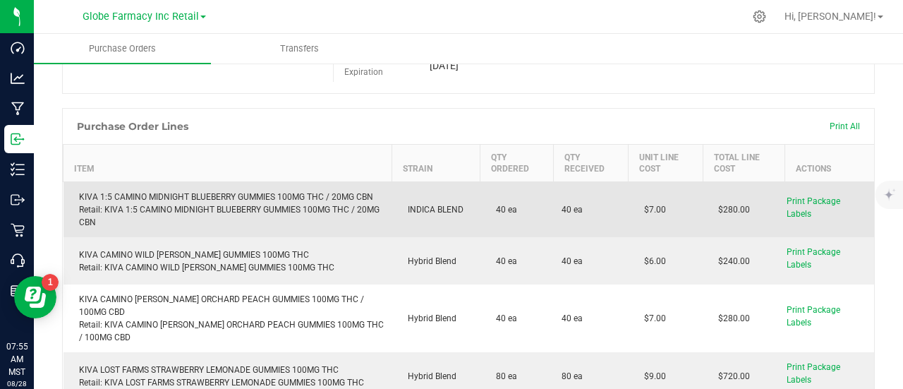
drag, startPoint x: 654, startPoint y: 211, endPoint x: 621, endPoint y: 214, distance: 32.6
click at [628, 214] on td "$7.00" at bounding box center [665, 210] width 75 height 56
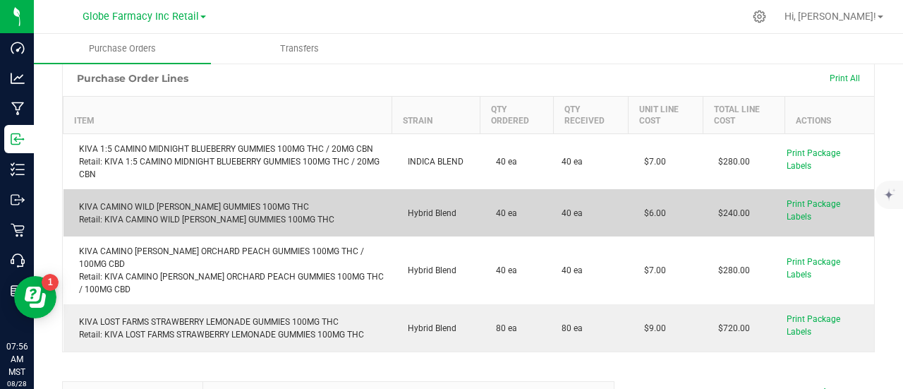
scroll to position [212, 0]
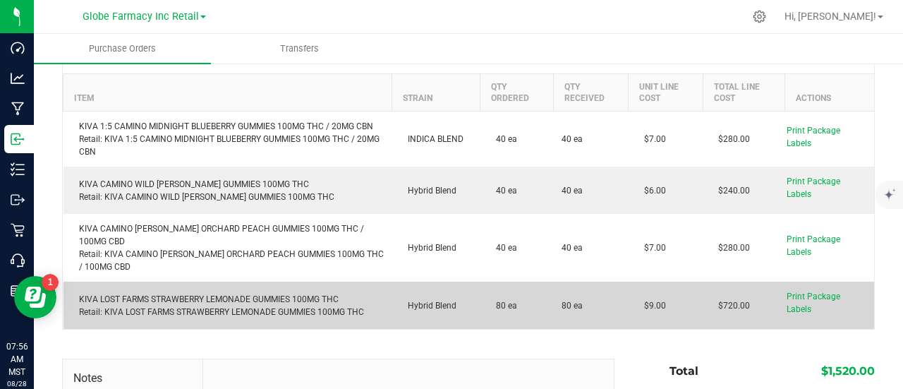
drag, startPoint x: 628, startPoint y: 310, endPoint x: 594, endPoint y: 310, distance: 33.8
click at [594, 310] on purchase-order-line-row "KIVA LOST FARMS STRAWBERRY LEMONADE GUMMIES 100MG THC Retail: KIVA LOST FARMS S…" at bounding box center [468, 304] width 811 height 47
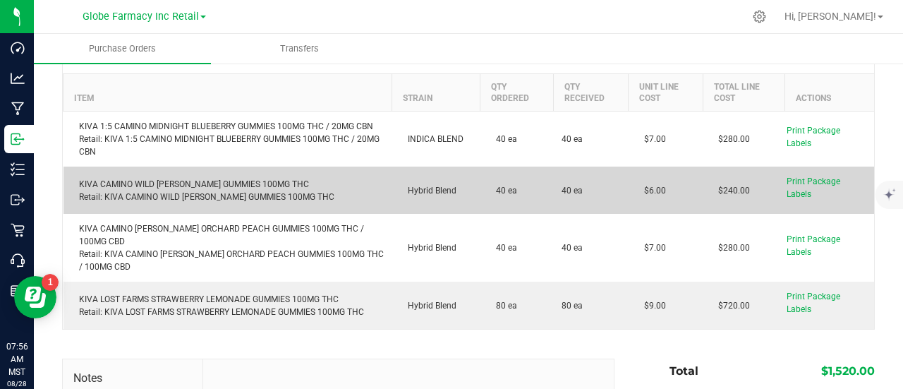
click at [628, 201] on td "$6.00" at bounding box center [665, 189] width 75 height 47
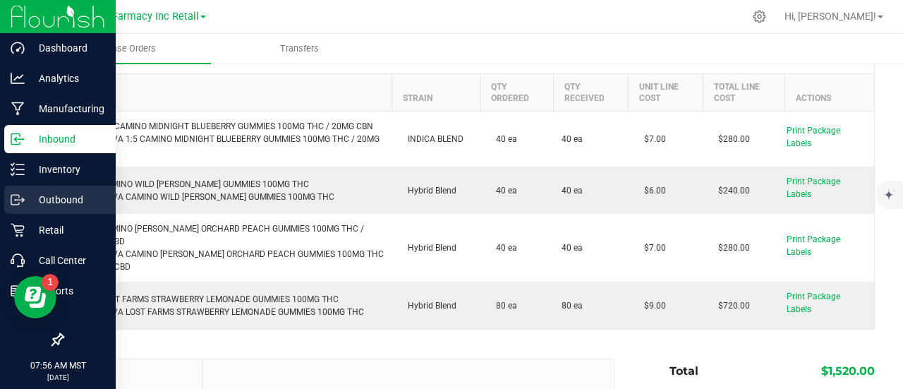
click at [25, 191] on p "Outbound" at bounding box center [67, 199] width 85 height 17
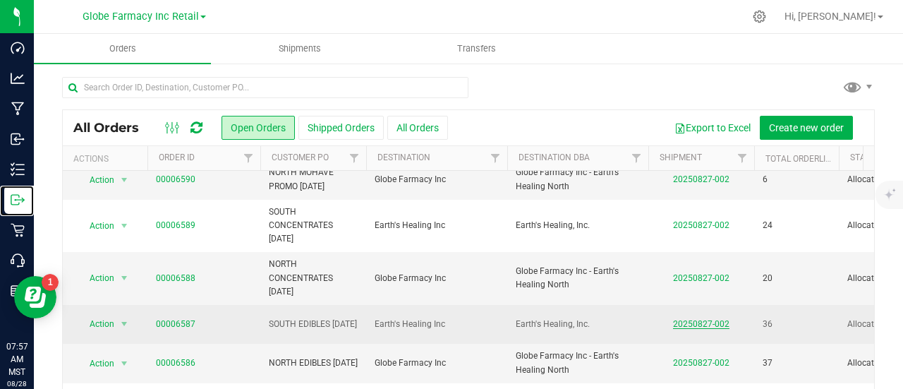
scroll to position [103, 0]
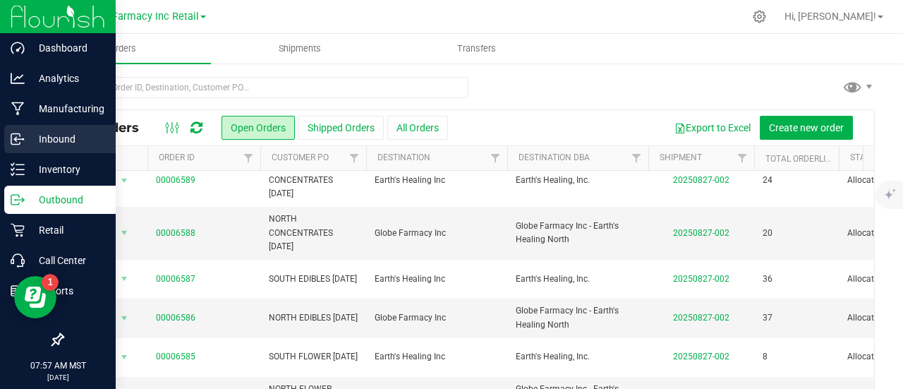
click at [16, 137] on icon at bounding box center [15, 138] width 2 height 2
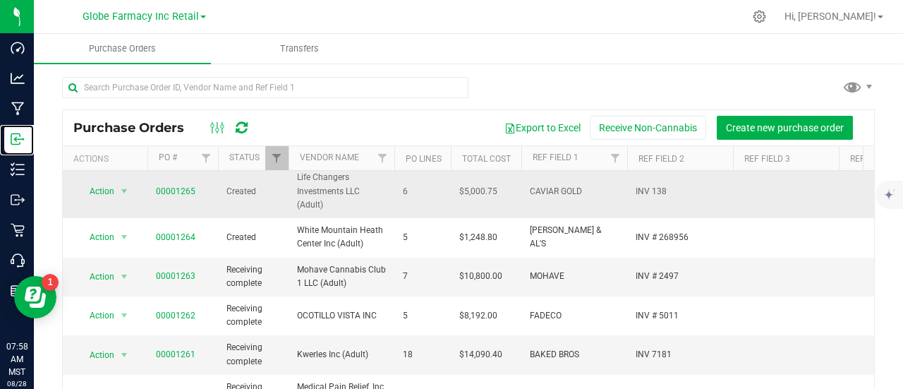
scroll to position [494, 0]
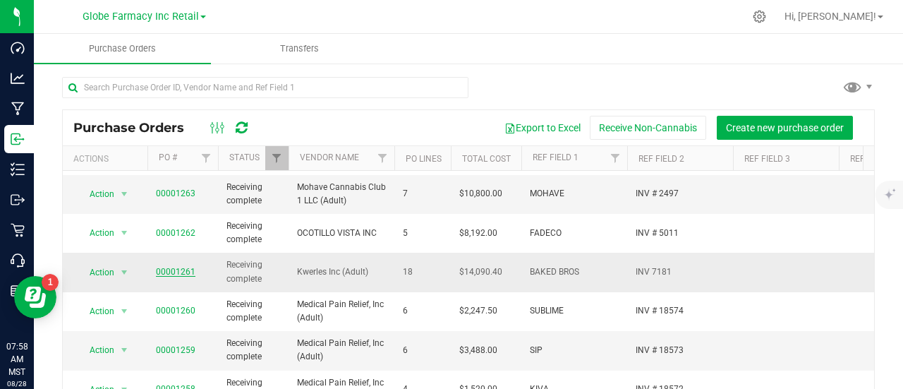
click at [186, 267] on link "00001261" at bounding box center [175, 272] width 39 height 10
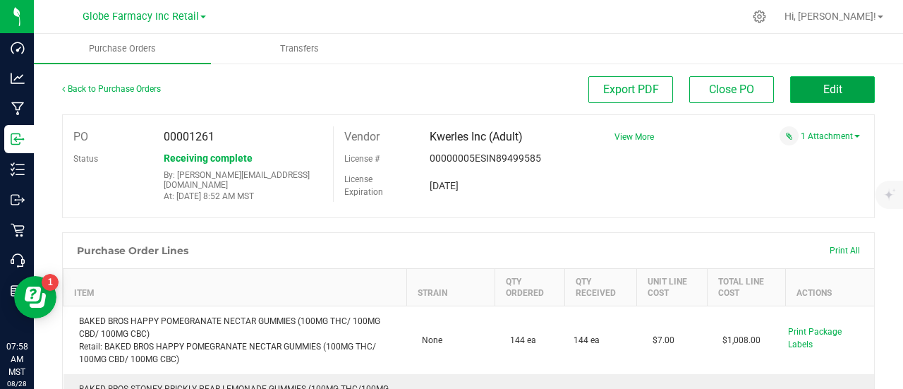
click at [823, 95] on span "Edit" at bounding box center [832, 89] width 19 height 13
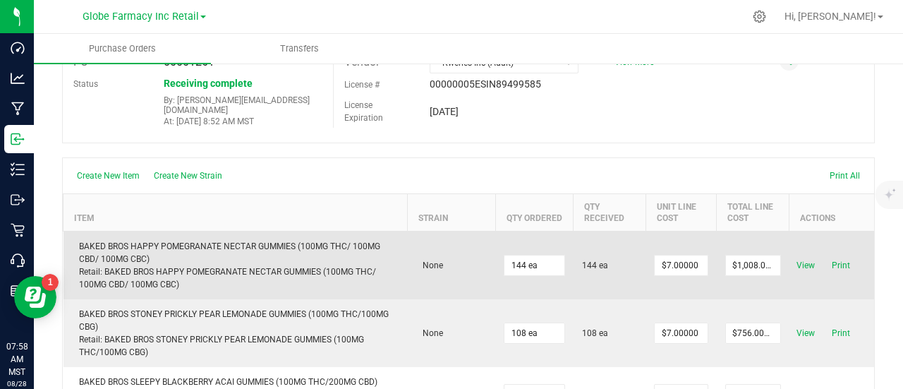
scroll to position [212, 0]
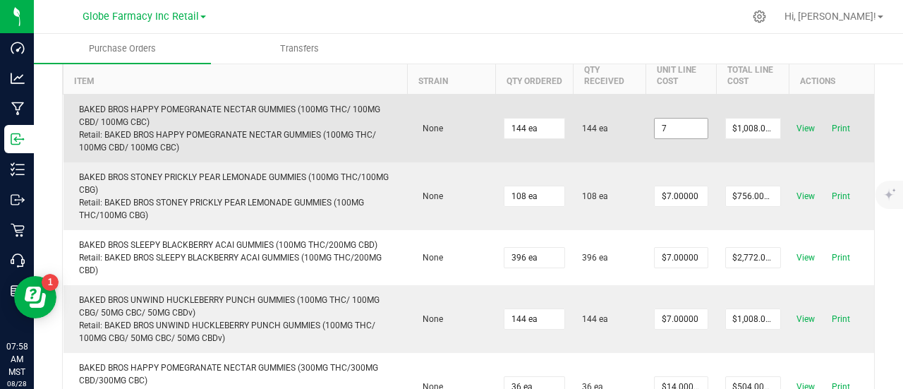
click at [674, 126] on input "7" at bounding box center [680, 128] width 53 height 20
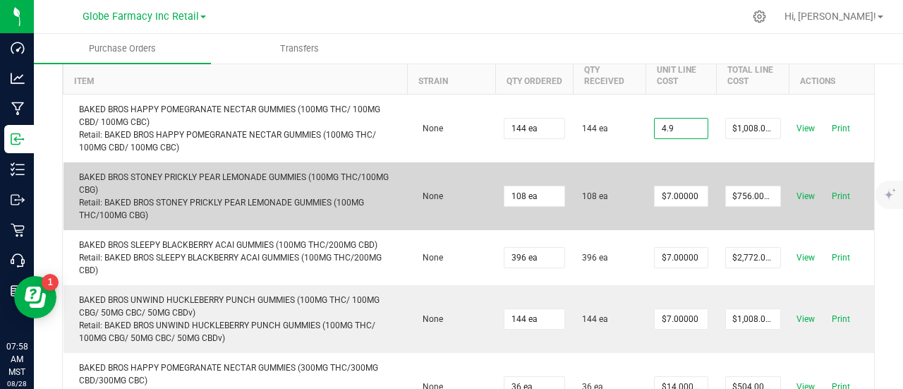
type input "$4.90000"
click at [643, 201] on body "Dashboard Analytics Manufacturing Inbound Inventory Outbound Retail Call Center…" at bounding box center [451, 194] width 903 height 389
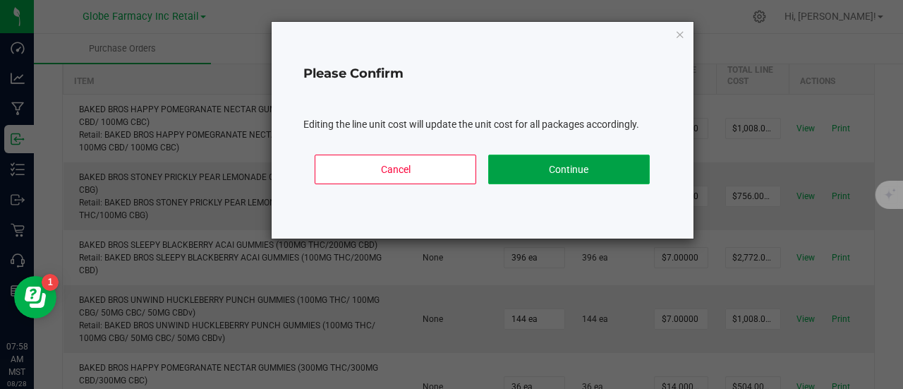
click at [547, 163] on button "Continue" at bounding box center [568, 169] width 161 height 30
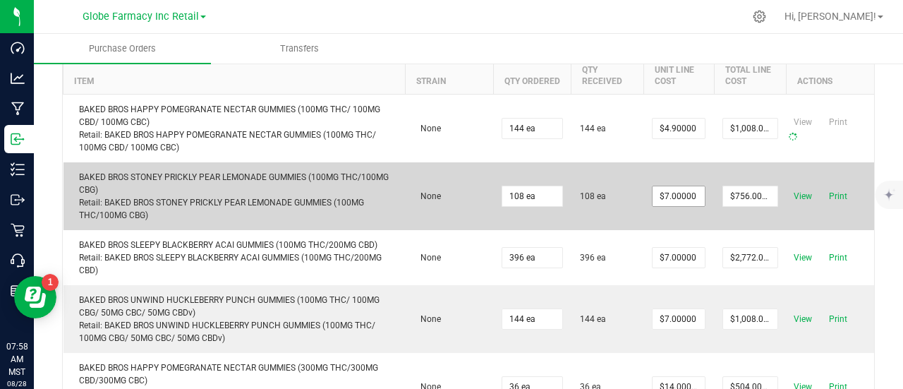
type input "144"
type input "$705.60000"
click at [670, 186] on input "7" at bounding box center [680, 196] width 53 height 20
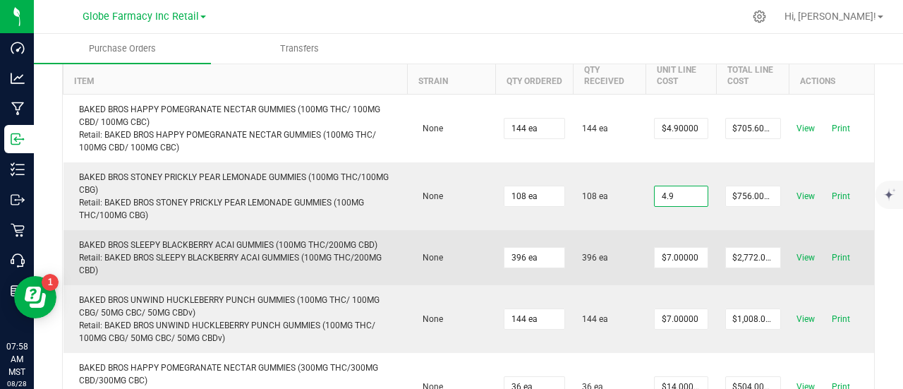
type input "$4.90000"
click at [637, 240] on body "Dashboard Analytics Manufacturing Inbound Inventory Outbound Retail Call Center…" at bounding box center [451, 194] width 903 height 389
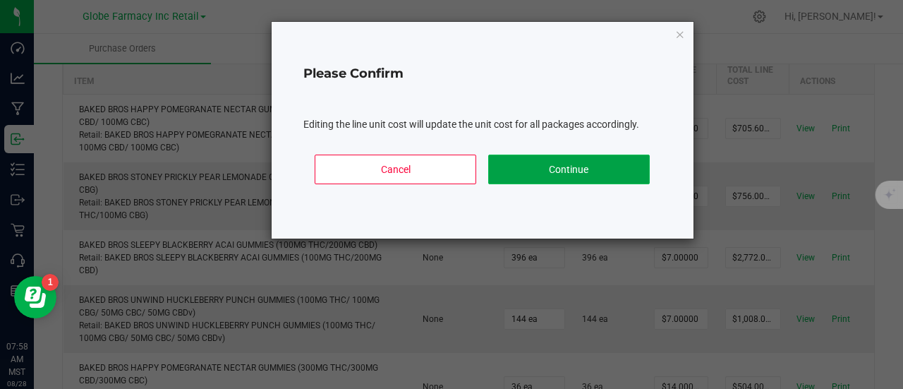
click at [600, 169] on button "Continue" at bounding box center [568, 169] width 161 height 30
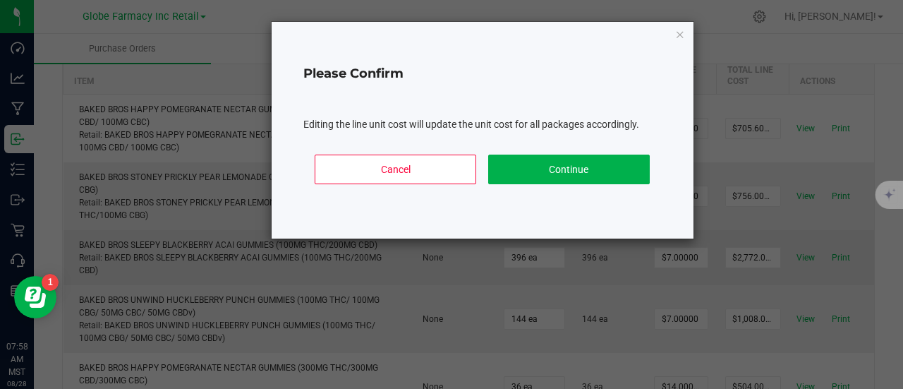
type input "108"
type input "$529.20000"
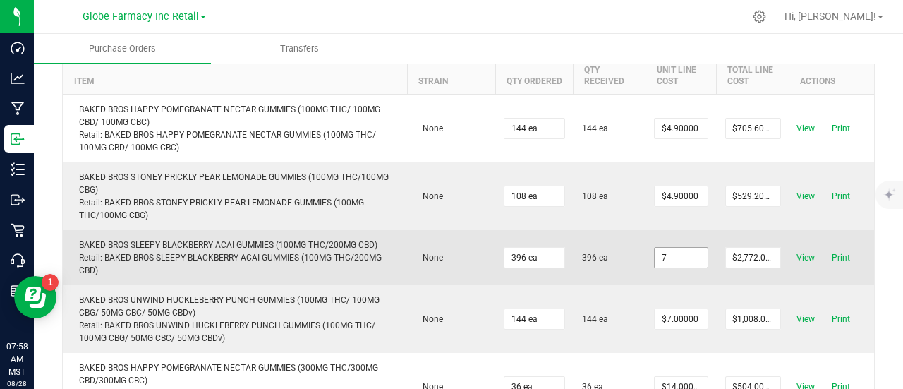
click at [677, 252] on input "7" at bounding box center [680, 258] width 53 height 20
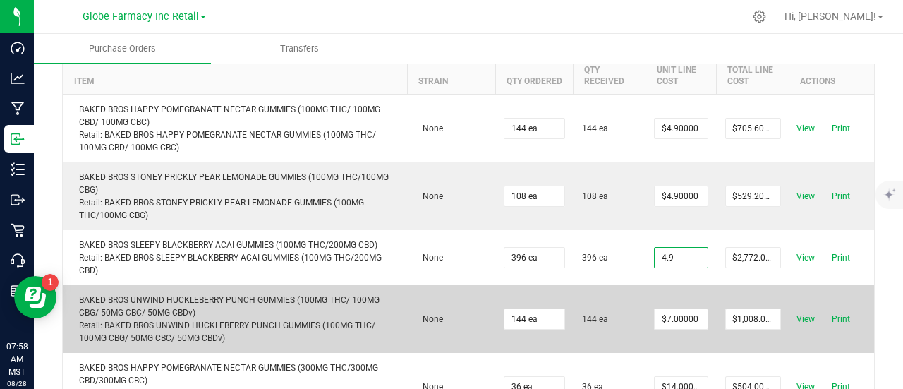
type input "$4.90000"
click at [640, 315] on body "Dashboard Analytics Manufacturing Inbound Inventory Outbound Retail Call Center…" at bounding box center [451, 194] width 903 height 389
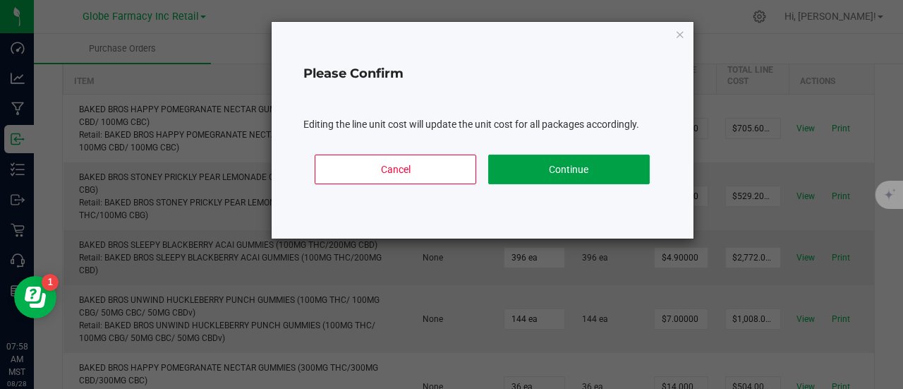
drag, startPoint x: 557, startPoint y: 161, endPoint x: 625, endPoint y: 248, distance: 110.5
click at [557, 159] on button "Continue" at bounding box center [568, 169] width 161 height 30
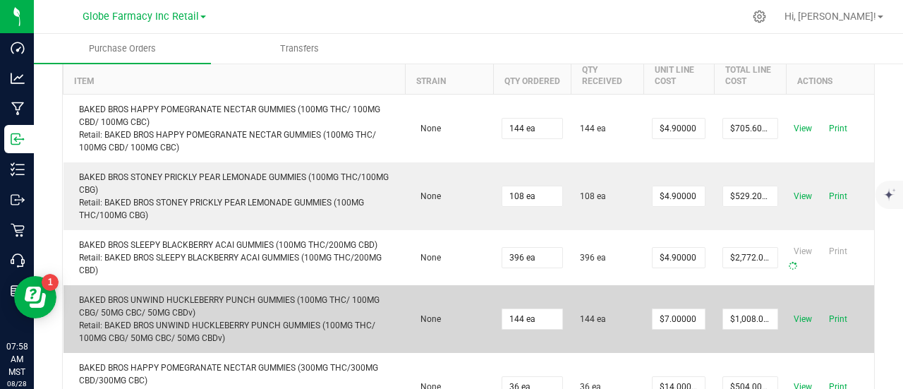
type input "396"
type input "$1,940.40000"
click at [671, 309] on input "7" at bounding box center [680, 319] width 53 height 20
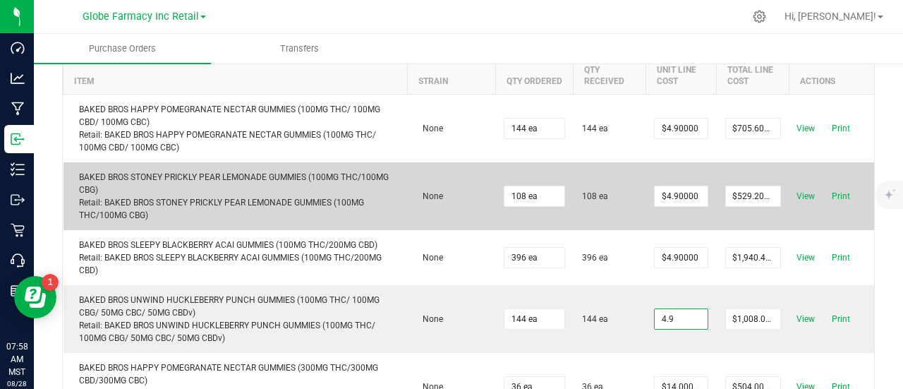
click at [628, 177] on body "Dashboard Analytics Manufacturing Inbound Inventory Outbound Retail Call Center…" at bounding box center [451, 194] width 903 height 389
type input "$4.90000"
type input "144"
type input "$705.60000"
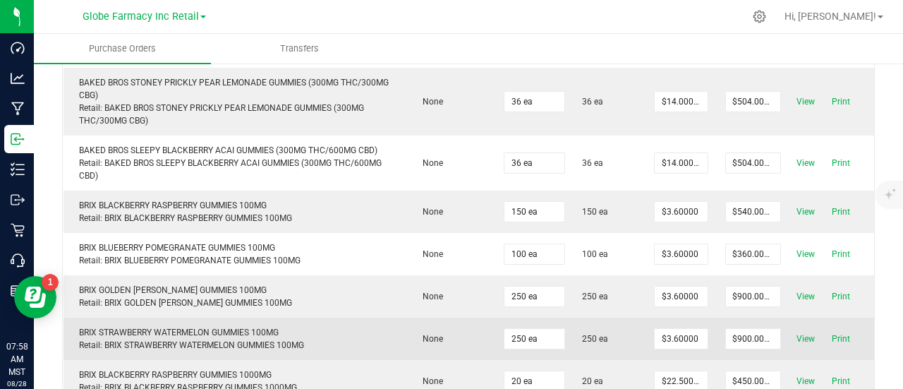
scroll to position [635, 0]
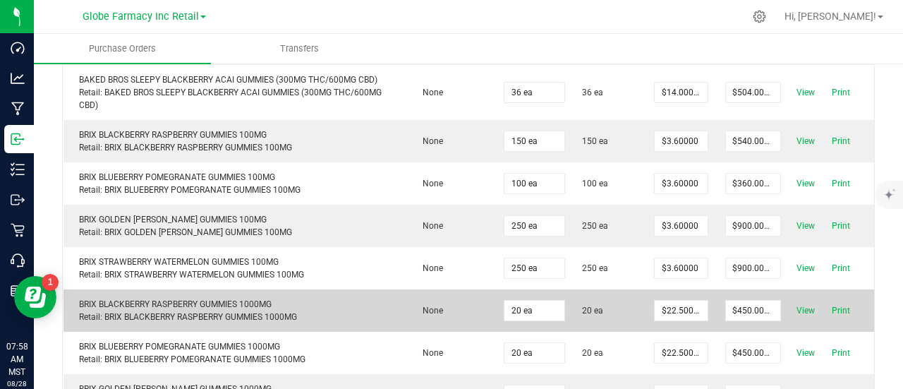
click at [368, 291] on td "BRIX BLACKBERRY RASPBERRY GUMMIES 1000MG Retail: BRIX BLACKBERRY RASPBERRY GUMM…" at bounding box center [235, 310] width 344 height 42
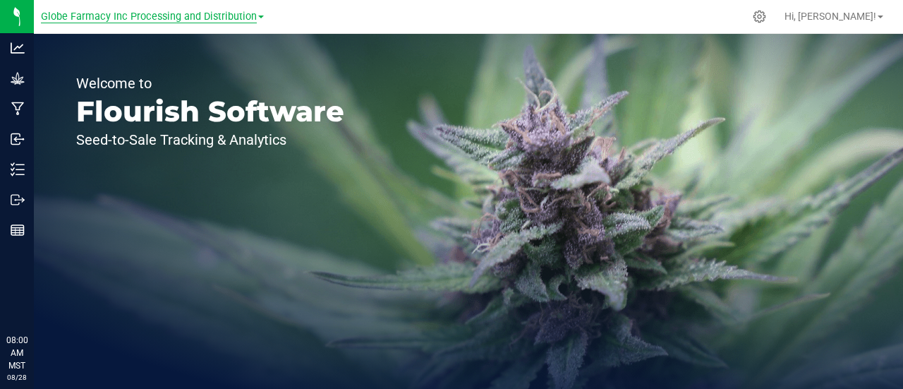
click at [173, 15] on span "Globe Farmacy Inc Processing and Distribution" at bounding box center [149, 17] width 216 height 13
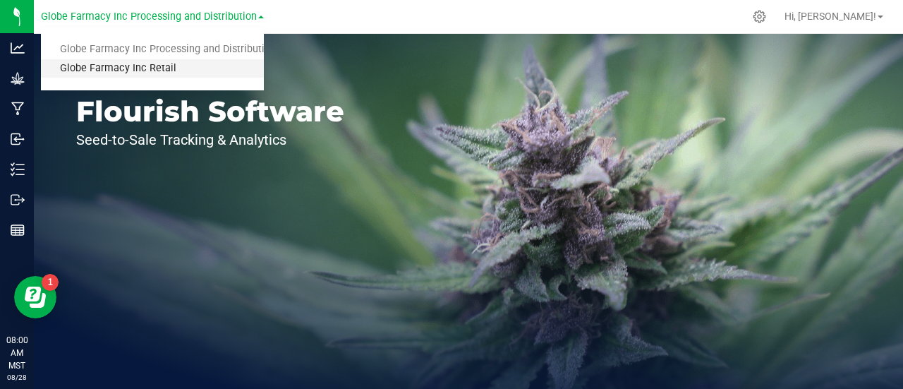
click at [151, 70] on link "Globe Farmacy Inc Retail" at bounding box center [152, 68] width 223 height 19
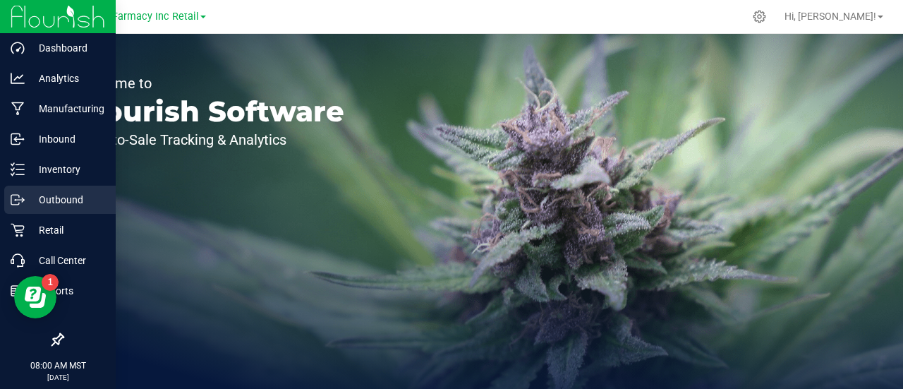
click at [44, 198] on p "Outbound" at bounding box center [67, 199] width 85 height 17
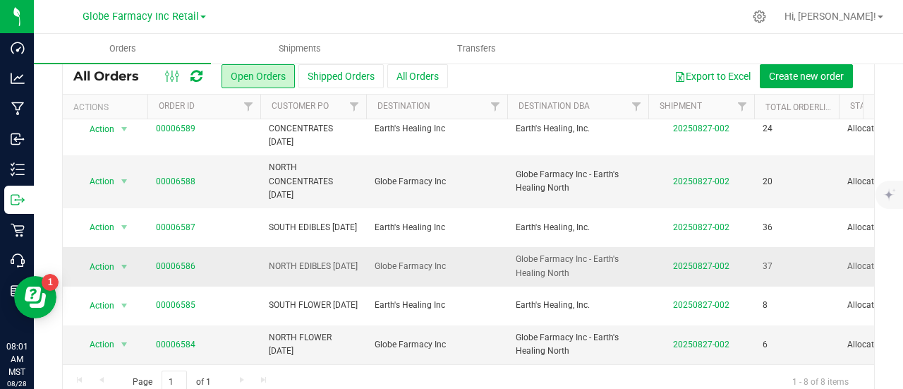
scroll to position [73, 0]
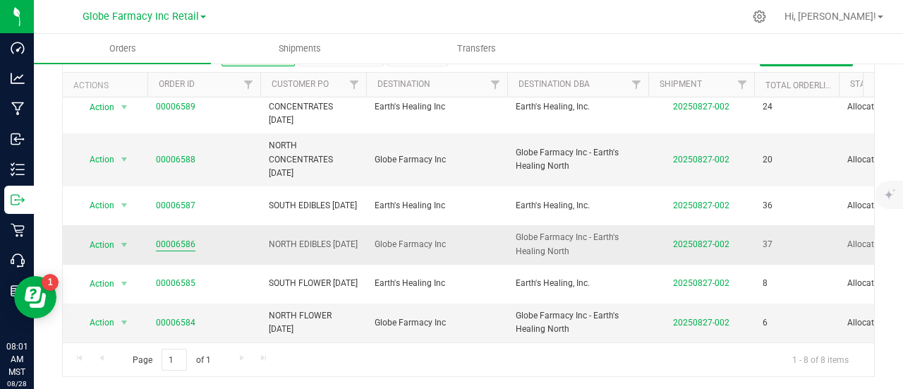
click at [171, 238] on link "00006586" at bounding box center [175, 244] width 39 height 13
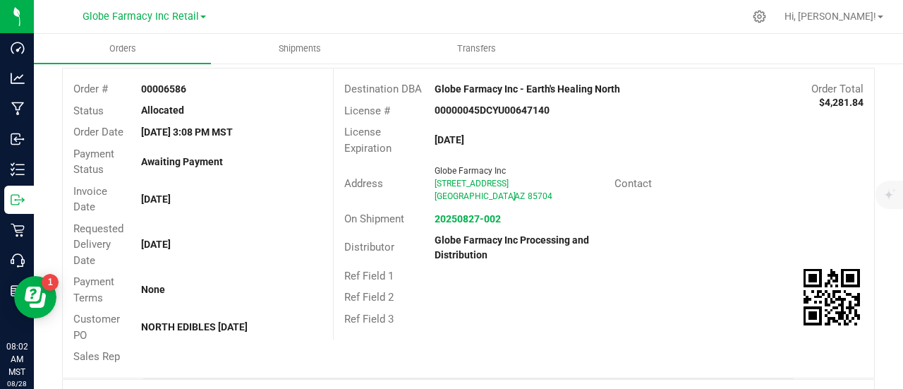
click at [634, 288] on div "Ref Field 2" at bounding box center [604, 297] width 540 height 22
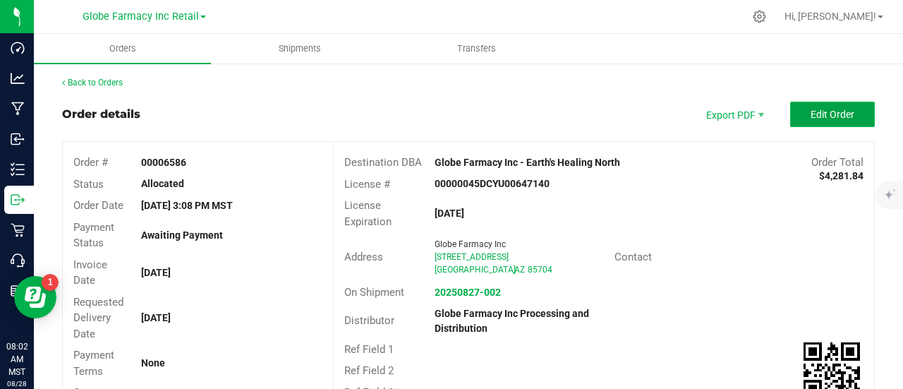
click at [834, 118] on span "Edit Order" at bounding box center [832, 114] width 44 height 11
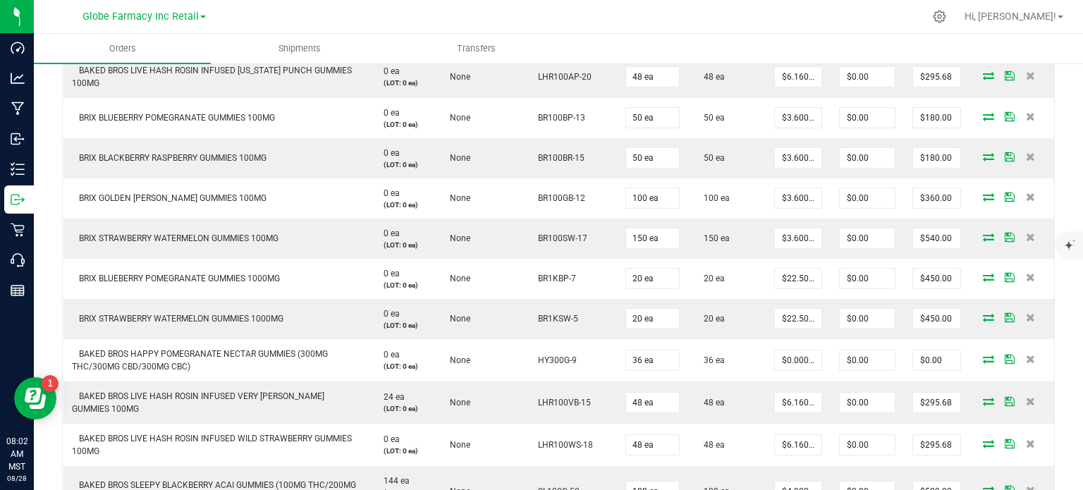
scroll to position [494, 0]
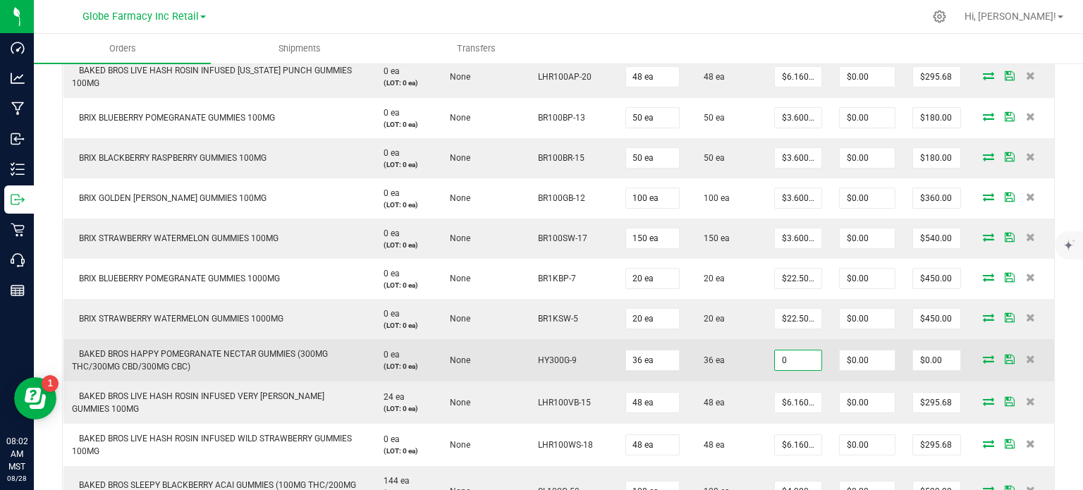
click at [795, 360] on input "0" at bounding box center [798, 360] width 47 height 20
paste input "9.8"
type input "$9.80000"
type input "$352.80"
click at [750, 372] on td "36 ea" at bounding box center [727, 360] width 78 height 42
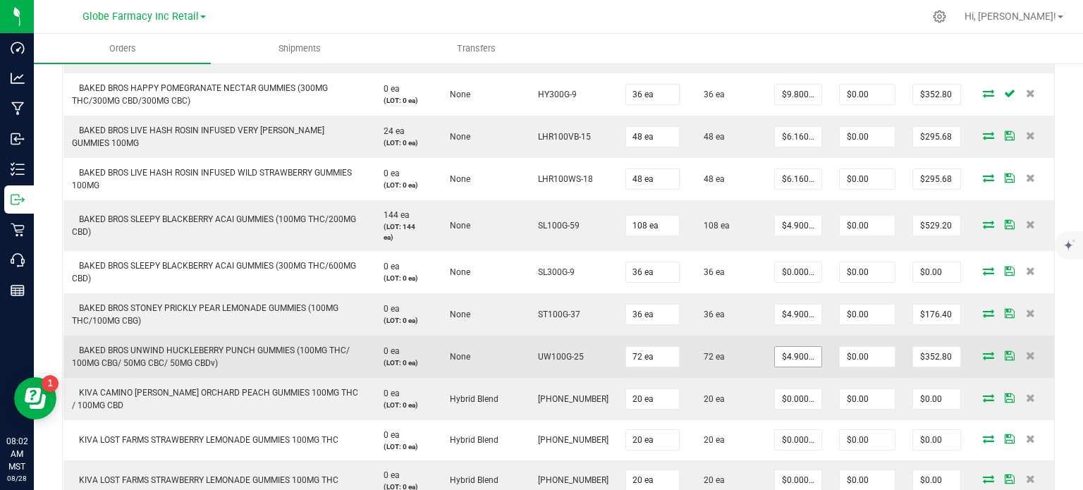
scroll to position [776, 0]
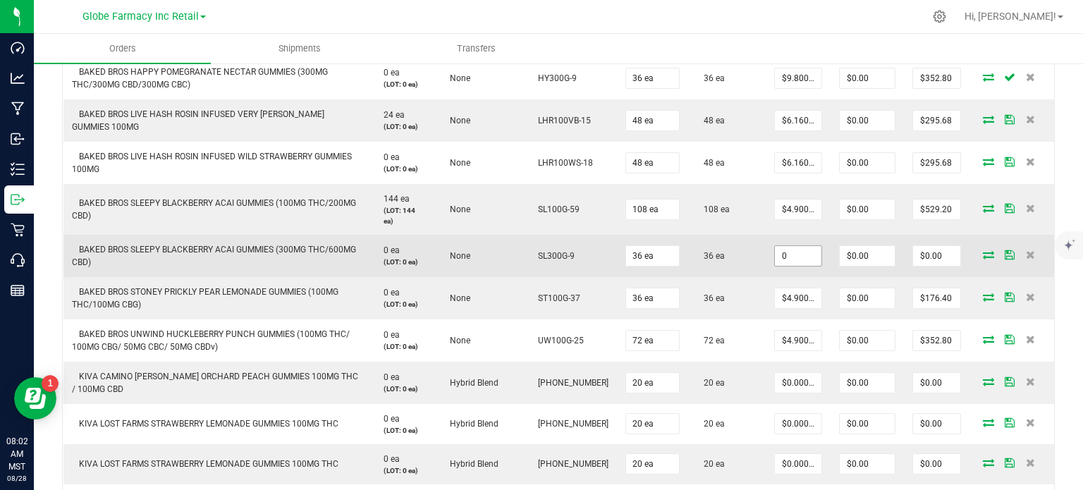
drag, startPoint x: 787, startPoint y: 249, endPoint x: 764, endPoint y: 255, distance: 23.3
click at [787, 250] on input "0" at bounding box center [798, 256] width 47 height 20
paste input "9.8"
type input "$9.80000"
type input "$352.80"
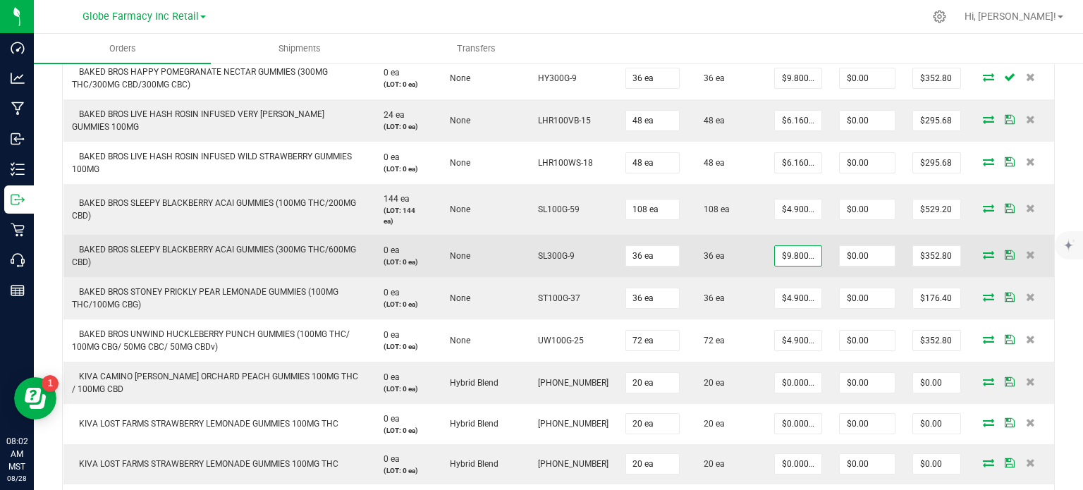
click at [740, 264] on td "36 ea" at bounding box center [727, 256] width 78 height 42
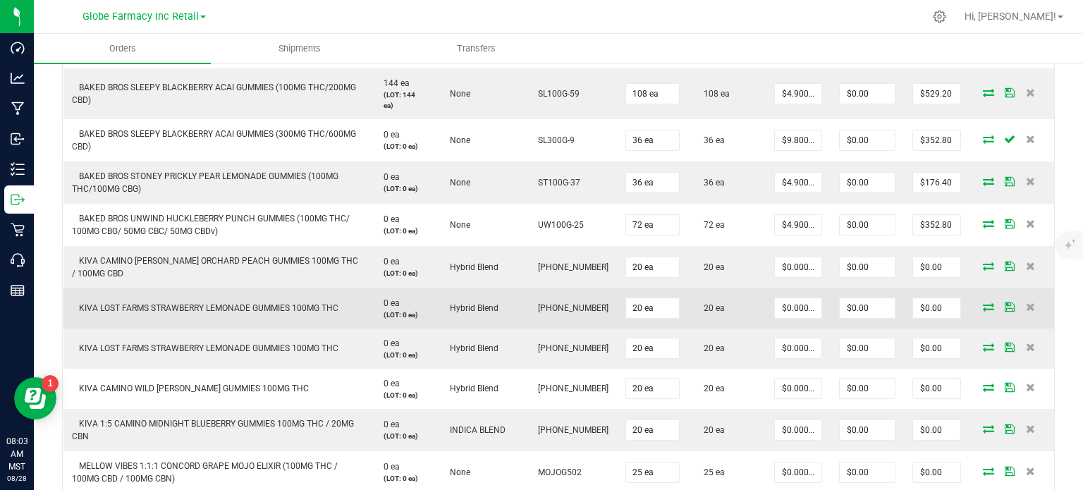
scroll to position [917, 0]
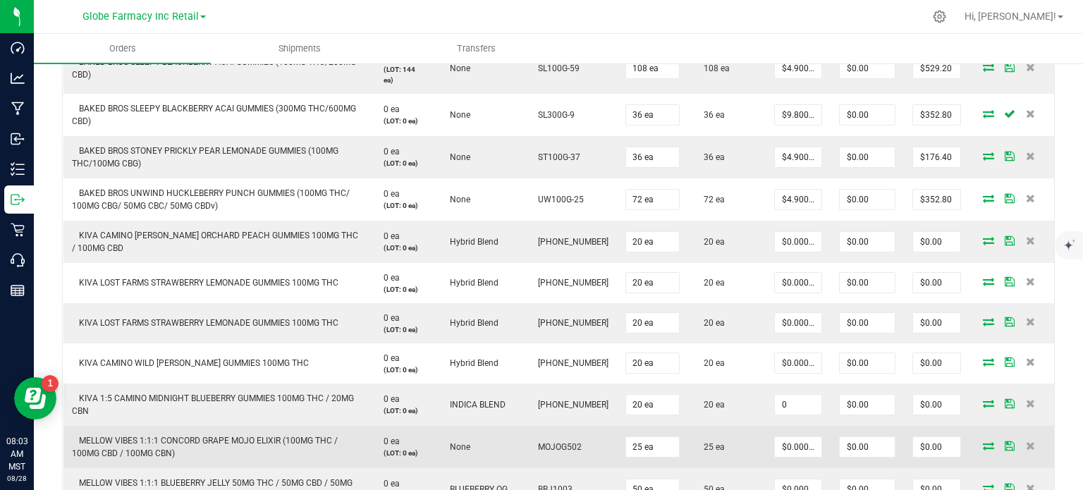
drag, startPoint x: 790, startPoint y: 403, endPoint x: 799, endPoint y: 425, distance: 24.1
click at [790, 388] on input "0" at bounding box center [798, 405] width 47 height 20
paste input "7"
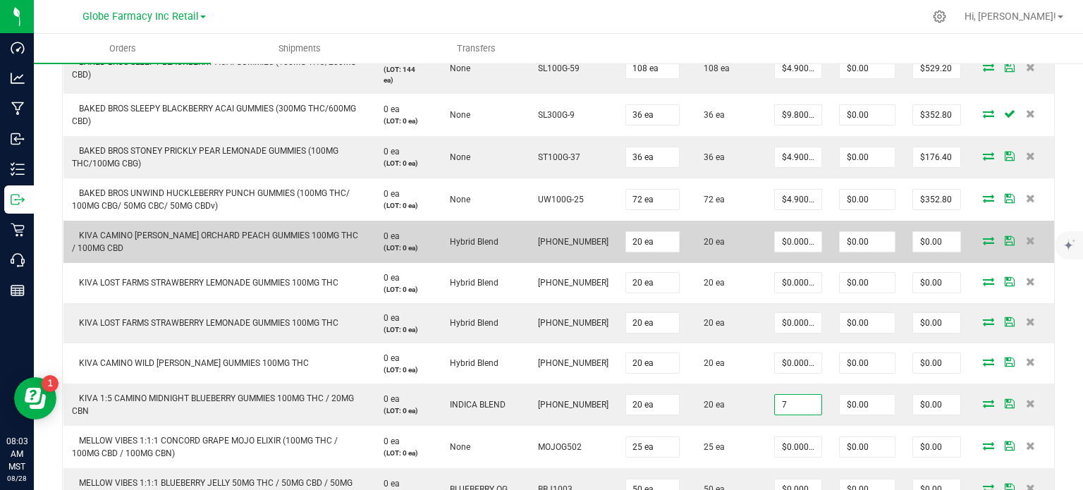
type input "$7.00000"
type input "$140.00"
click at [299, 252] on td "KIVA CAMINO [PERSON_NAME] ORCHARD PEACH GUMMIES 100MG THC / 100MG CBD" at bounding box center [215, 242] width 305 height 42
paste input "7"
click at [790, 236] on input "0" at bounding box center [798, 242] width 47 height 20
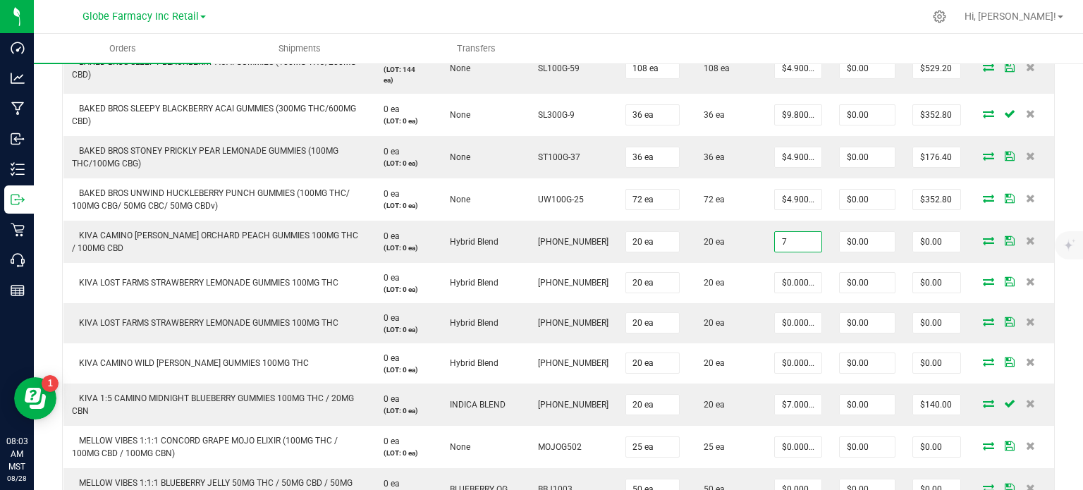
type input "$7.00000"
type input "$140.00"
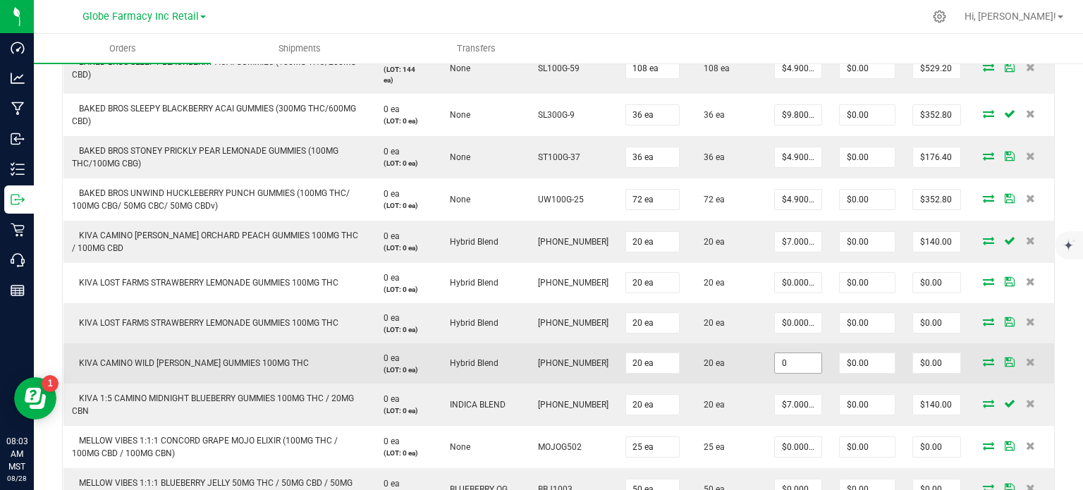
click at [793, 353] on input "0" at bounding box center [798, 363] width 47 height 20
paste input "6"
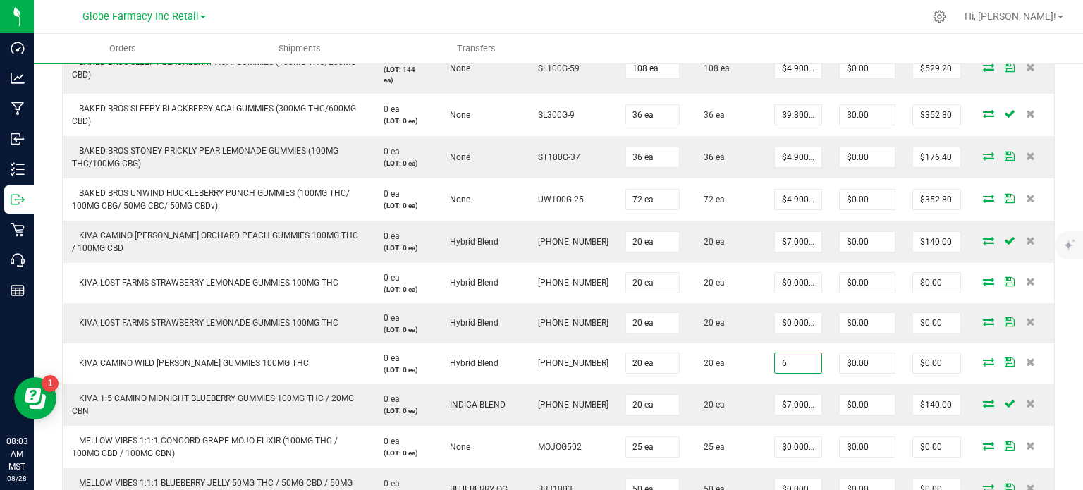
type input "$6.00000"
type input "$120.00"
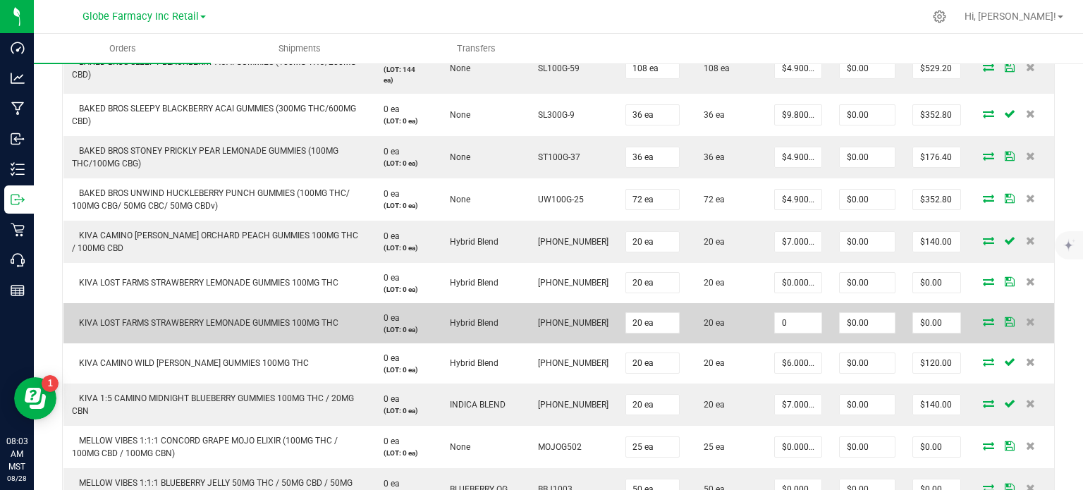
click at [786, 318] on input "0" at bounding box center [798, 323] width 47 height 20
paste input "9"
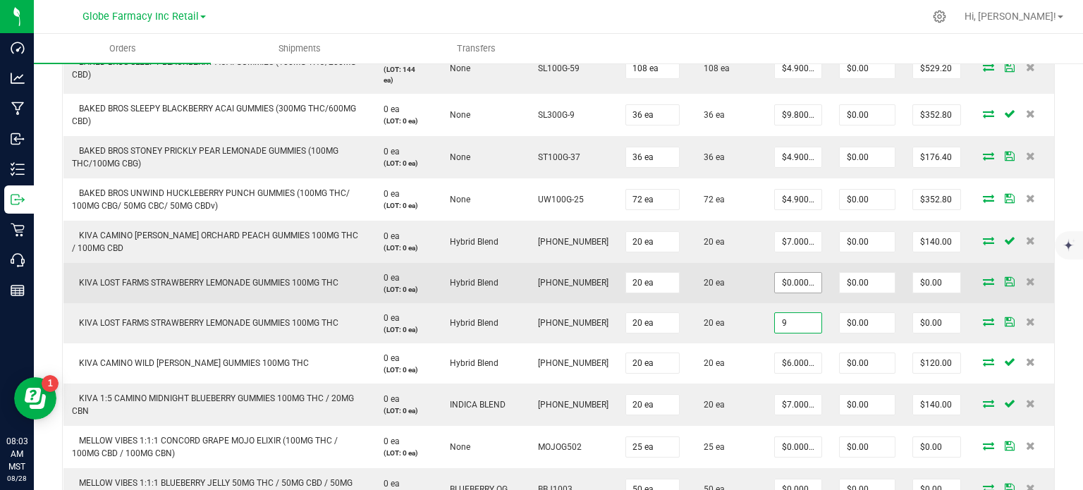
type input "9"
type input "0"
type input "$9.00000"
type input "$180.00"
click at [783, 280] on input "0" at bounding box center [798, 283] width 47 height 20
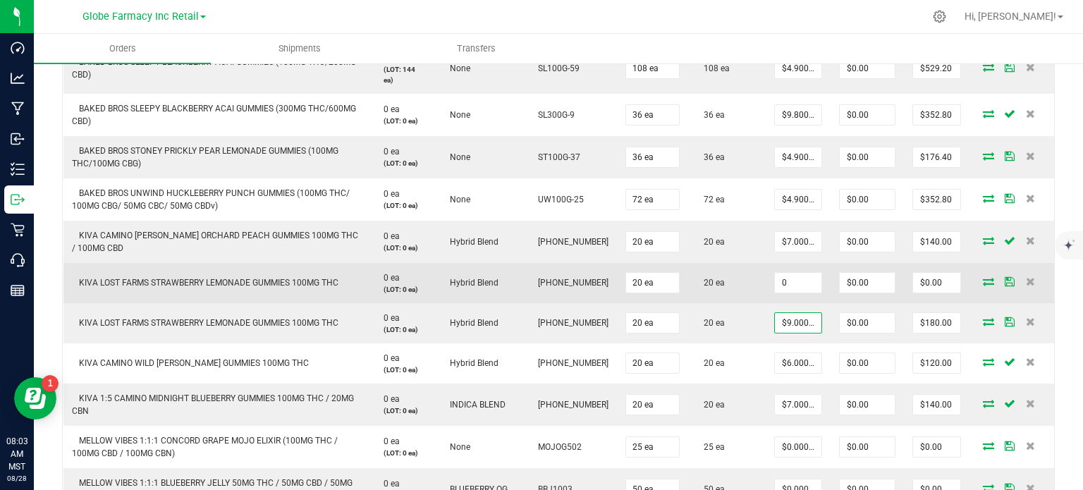
paste input "9"
type input "$9.00000"
type input "$180.00"
click at [747, 291] on td "20 ea" at bounding box center [727, 283] width 78 height 40
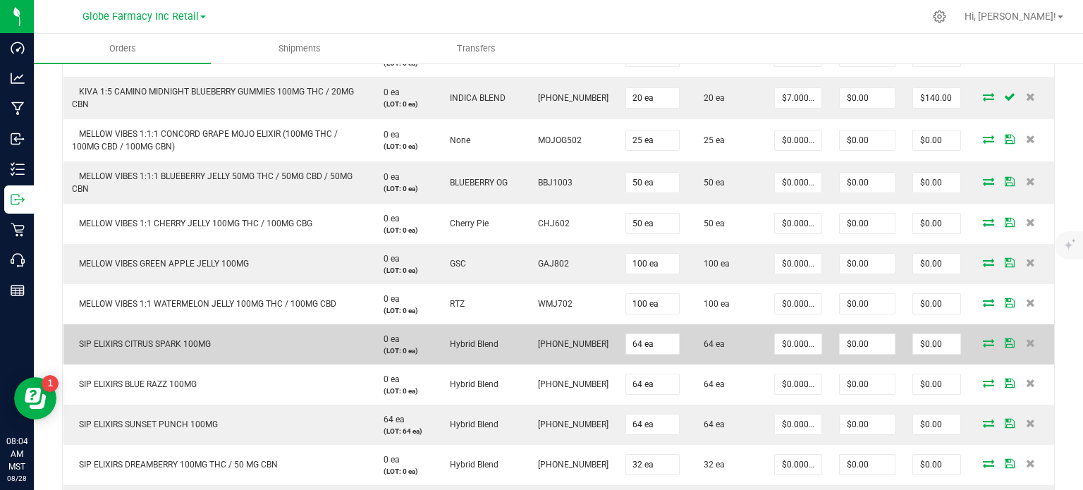
scroll to position [1199, 0]
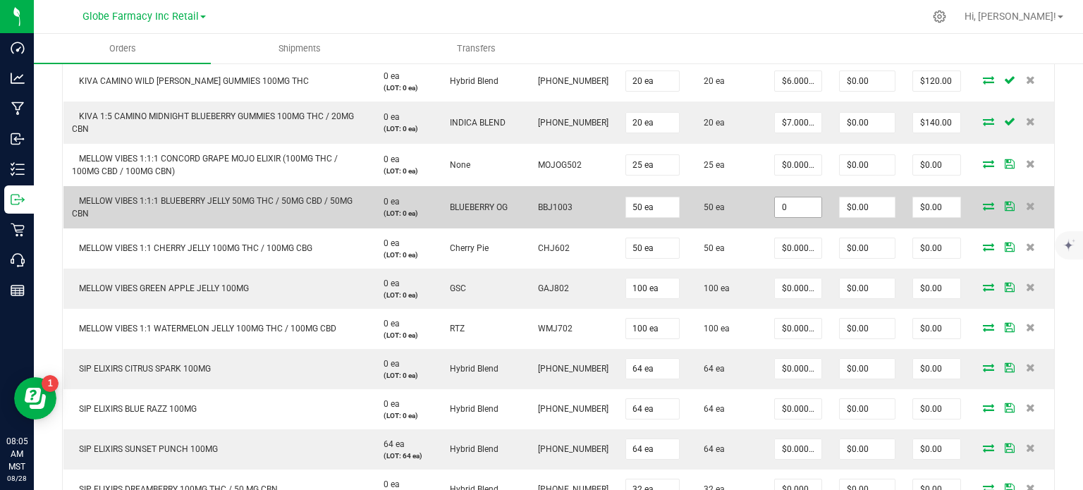
paste input "2.9"
click at [781, 205] on input "0" at bounding box center [798, 207] width 47 height 20
type input "$2.90000"
type input "$145.00"
click at [310, 222] on td "MELLOW VIBES 1:1:1 BLUEBERRY JELLY 50MG THC / 50MG CBD / 50MG CBN" at bounding box center [215, 207] width 305 height 42
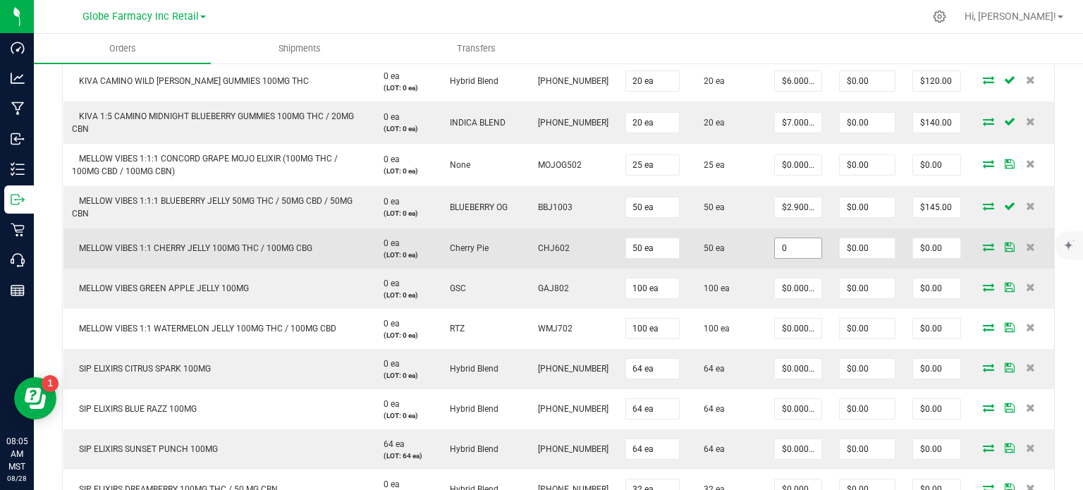
drag, startPoint x: 791, startPoint y: 248, endPoint x: 772, endPoint y: 252, distance: 19.7
click at [791, 247] on input "0" at bounding box center [798, 248] width 47 height 20
paste input "2.9"
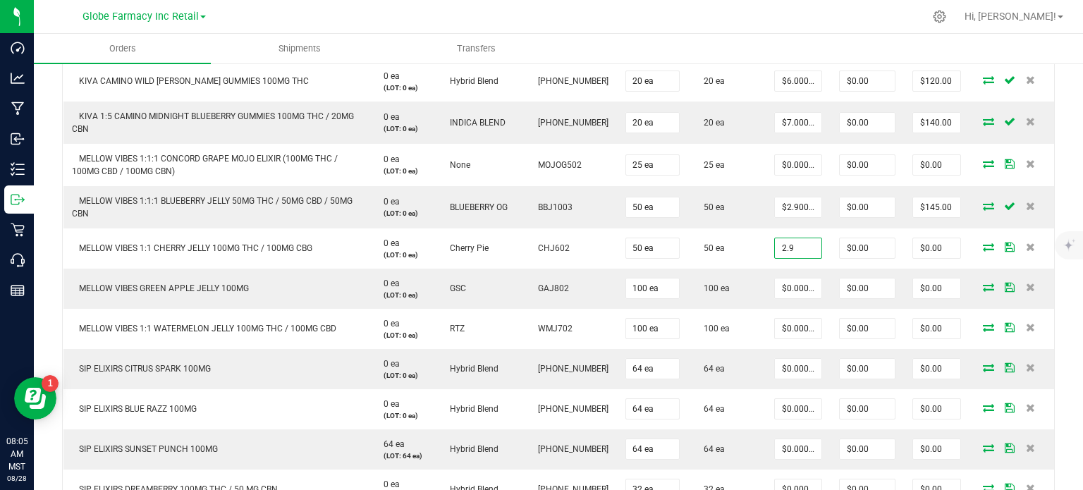
type input "$2.90000"
type input "$145.00"
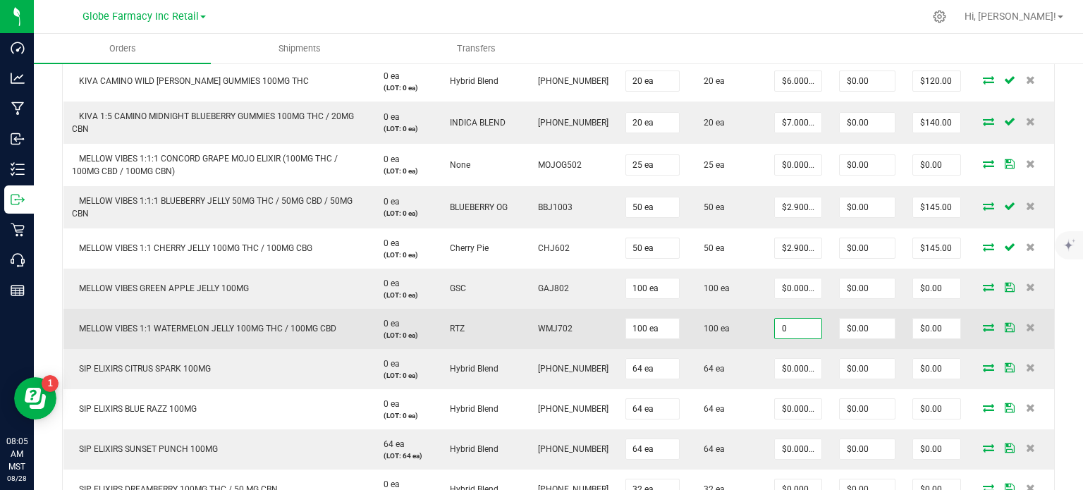
paste input "2.9"
click at [795, 326] on input "2.9" at bounding box center [798, 329] width 47 height 20
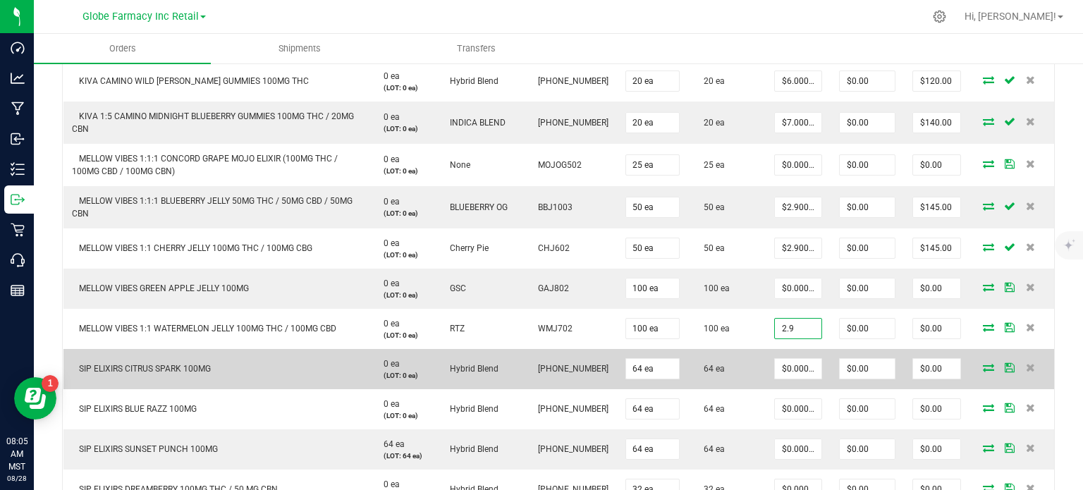
type input "$2.90000"
type input "$290.00"
click at [742, 349] on td "64 ea" at bounding box center [727, 369] width 78 height 40
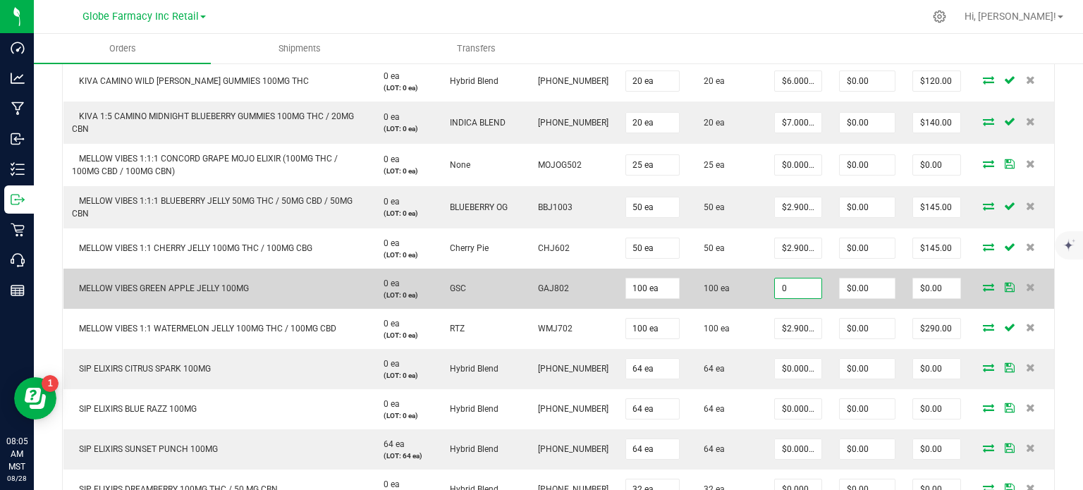
click at [793, 283] on input "0" at bounding box center [798, 289] width 47 height 20
paste input "2.7"
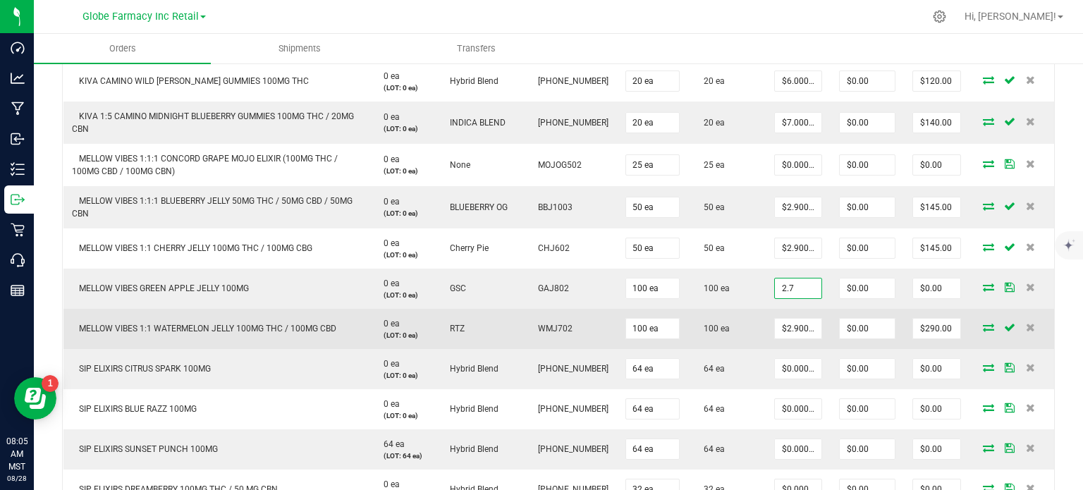
type input "$2.70000"
type input "$270.00"
click at [747, 315] on td "100 ea" at bounding box center [727, 329] width 78 height 40
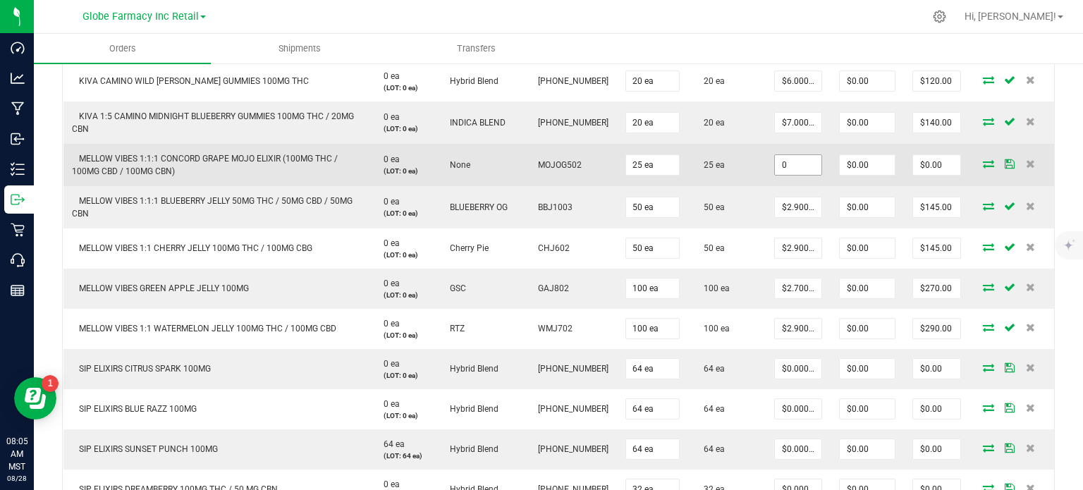
drag, startPoint x: 798, startPoint y: 157, endPoint x: 786, endPoint y: 160, distance: 12.5
click at [798, 157] on input "0" at bounding box center [798, 165] width 47 height 20
paste input "3.5"
type input "$3.50000"
type input "$87.50"
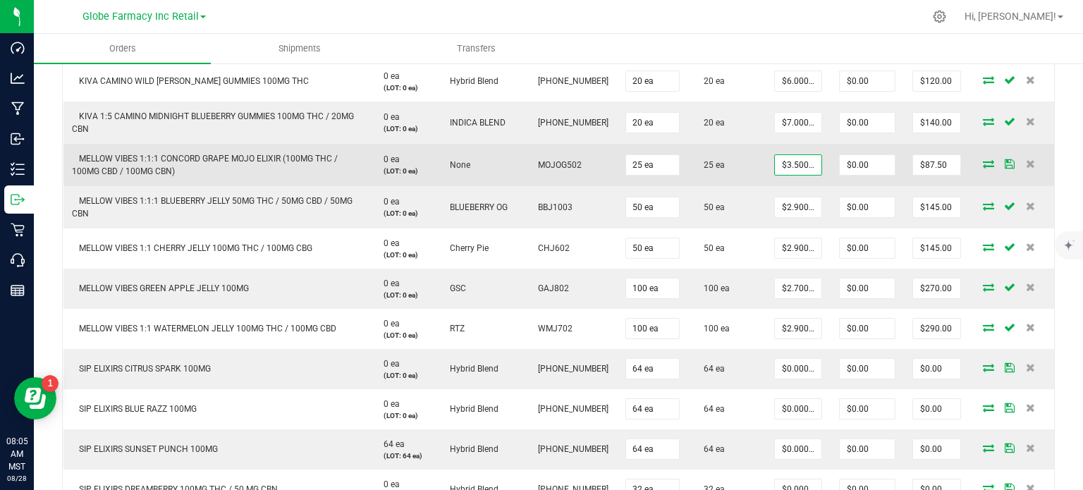
click at [738, 178] on td "25 ea" at bounding box center [727, 165] width 78 height 42
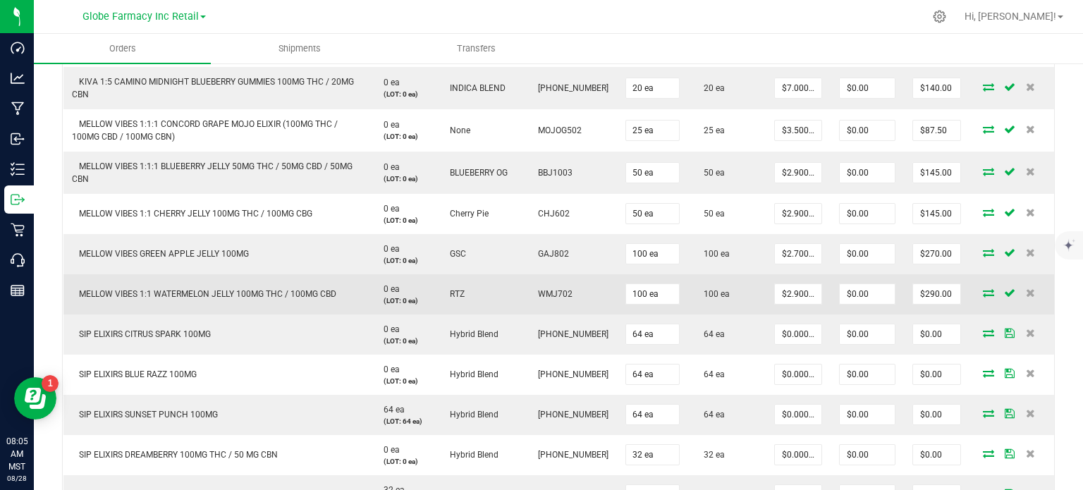
scroll to position [1269, 0]
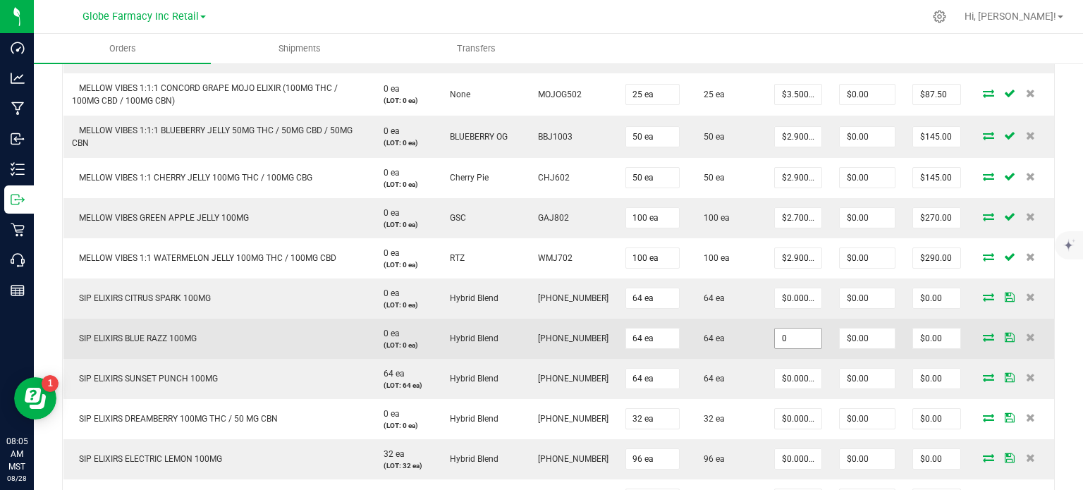
paste input "4.5"
click at [788, 332] on input "0" at bounding box center [798, 339] width 47 height 20
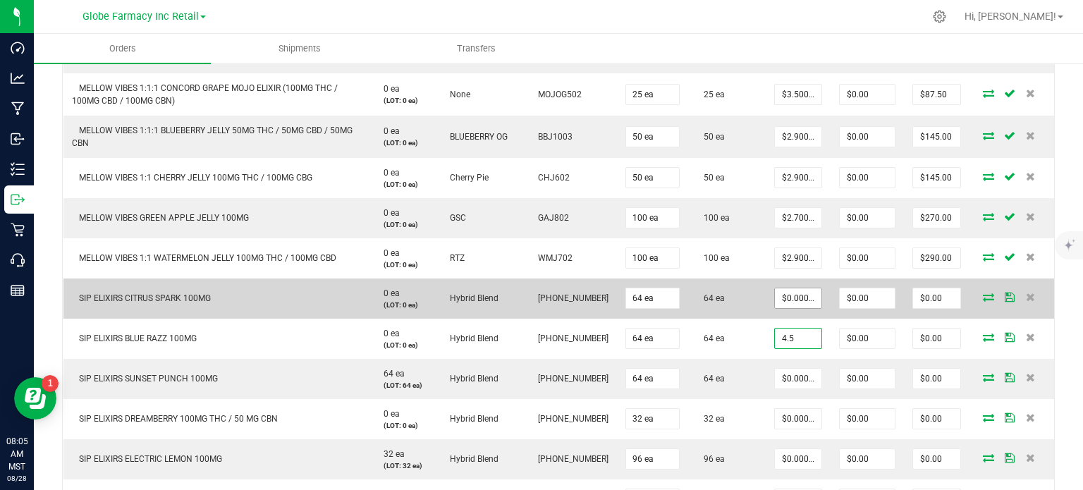
type input "4.5"
type input "0"
type input "$4.50000"
type input "$288.00"
paste input "4.5"
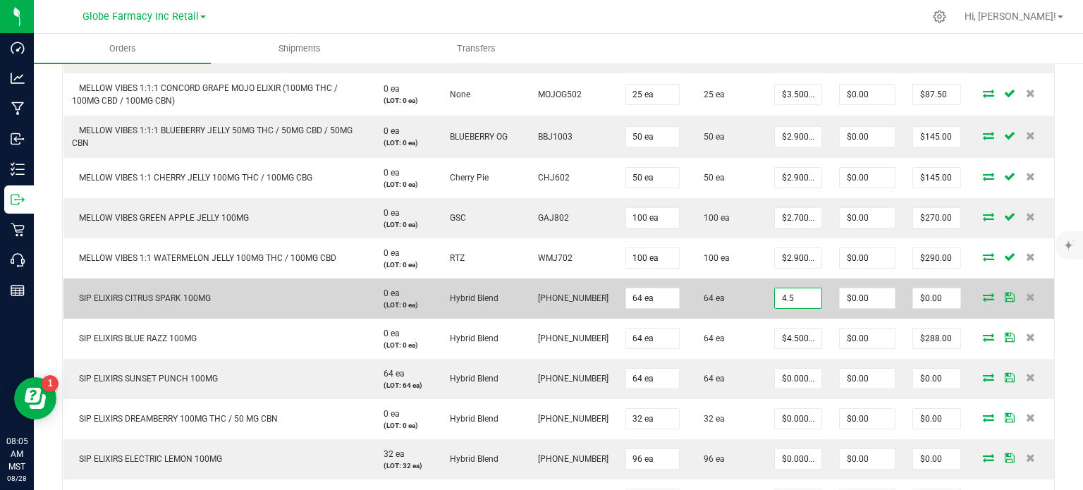
click at [798, 298] on input "4.5" at bounding box center [798, 298] width 47 height 20
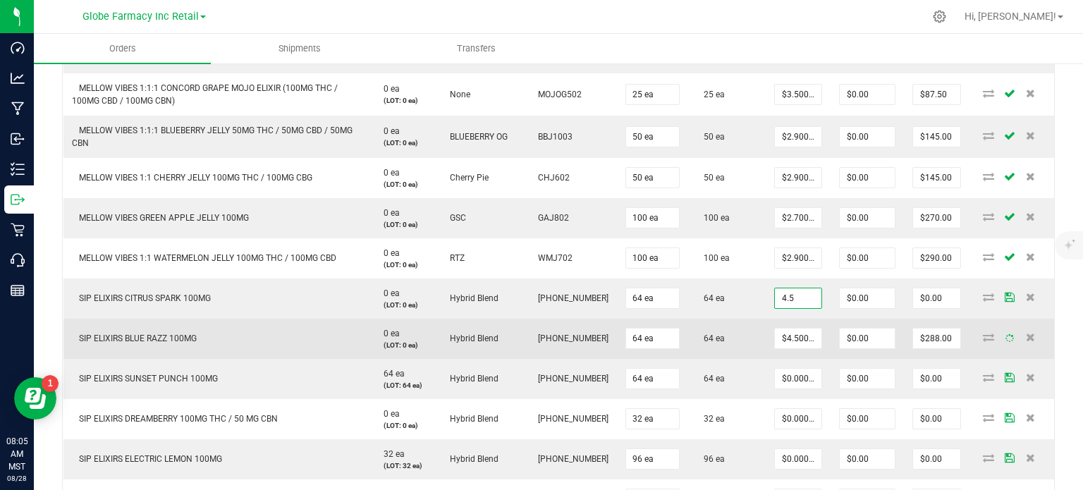
type input "$4.50000"
type input "$288.00"
click at [754, 324] on td "64 ea" at bounding box center [727, 339] width 78 height 40
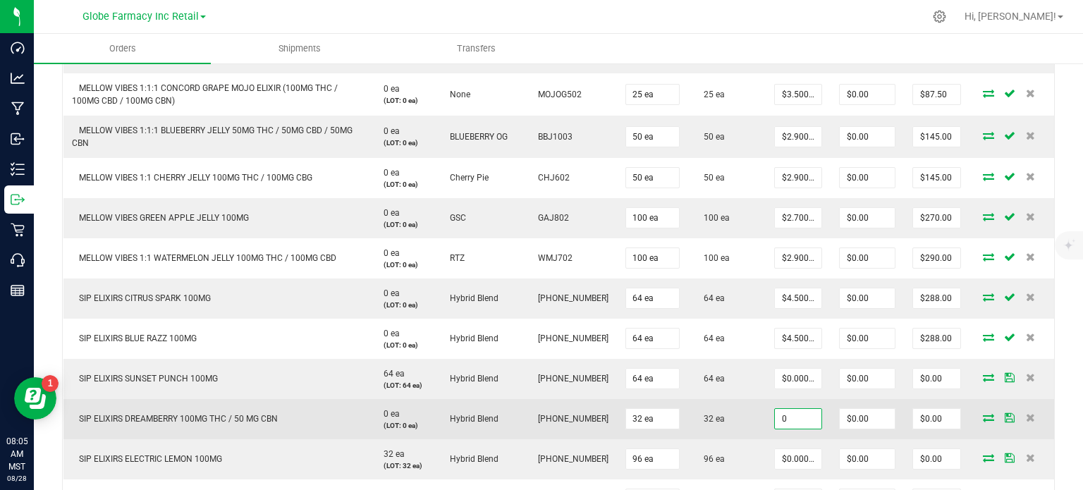
click at [790, 388] on input "0" at bounding box center [798, 419] width 47 height 20
paste input "4.5"
type input "$4.50000"
type input "$144.00"
click at [745, 388] on td "32 ea" at bounding box center [727, 419] width 78 height 40
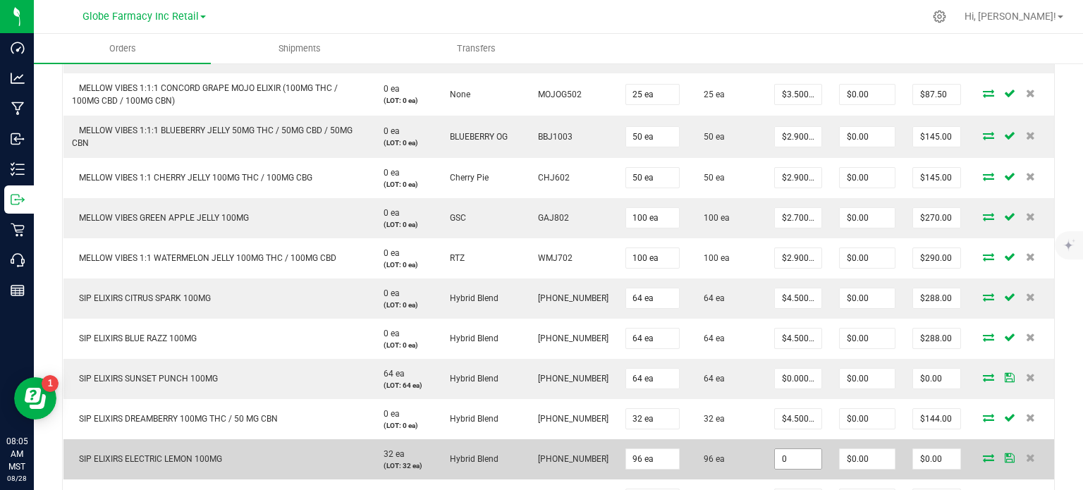
click at [801, 388] on input "0" at bounding box center [798, 459] width 47 height 20
paste input "4"
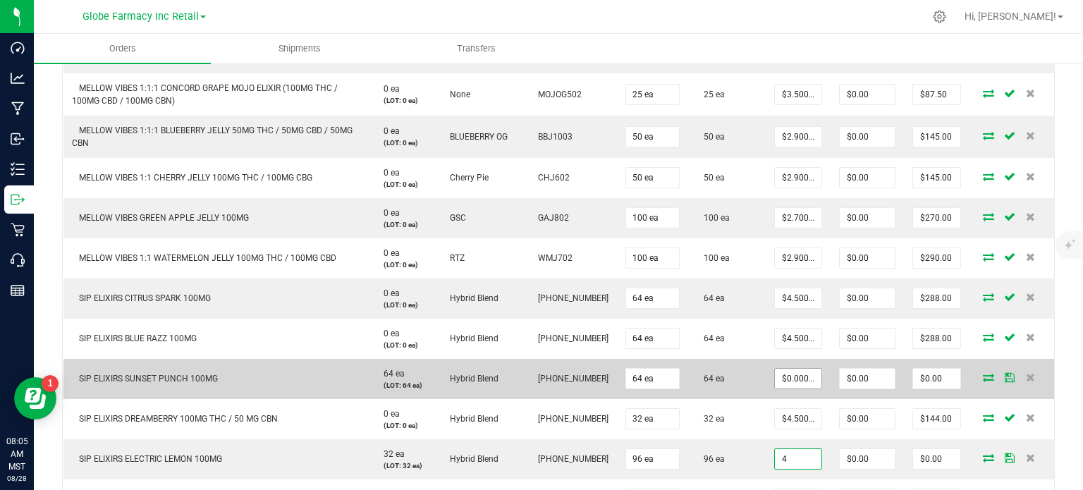
type input "4"
type input "0"
type input "$4.00000"
type input "$384.00"
click at [795, 382] on input "0" at bounding box center [798, 379] width 47 height 20
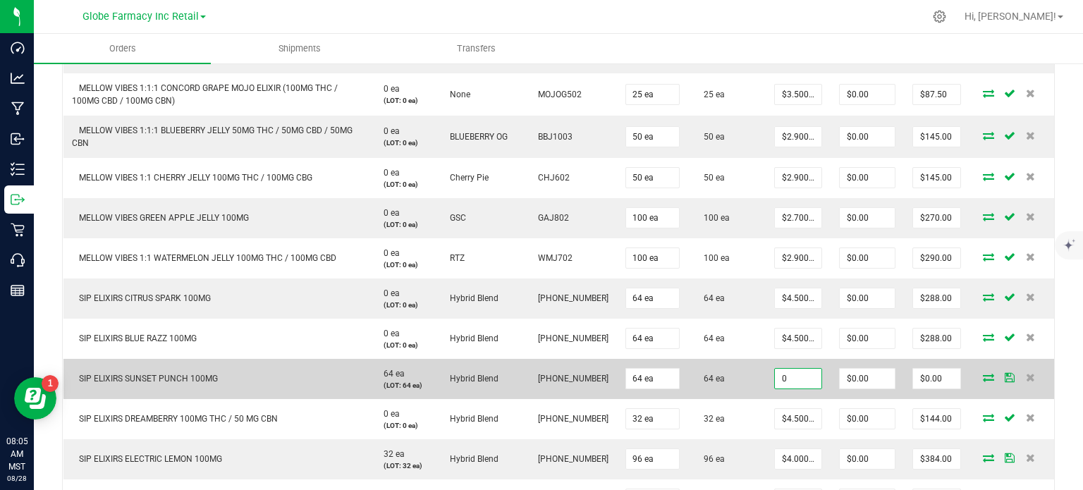
paste input "4"
type input "$4.00000"
type input "$256.00"
click at [751, 388] on td "64 ea" at bounding box center [727, 379] width 78 height 40
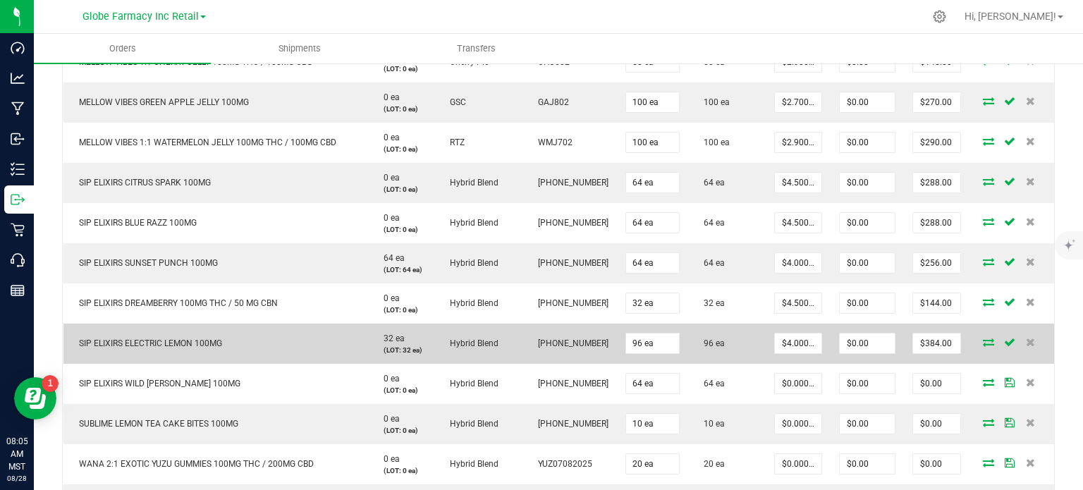
scroll to position [1410, 0]
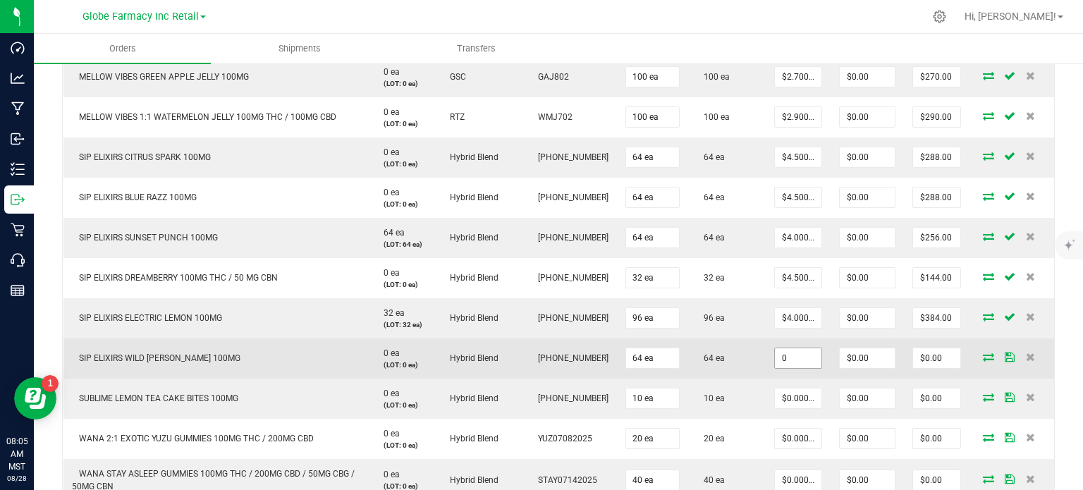
paste input "4"
click at [789, 353] on input "4" at bounding box center [798, 358] width 47 height 20
type input "$4.00000"
type input "$256.00"
click at [766, 364] on td "$4.00000" at bounding box center [798, 358] width 65 height 40
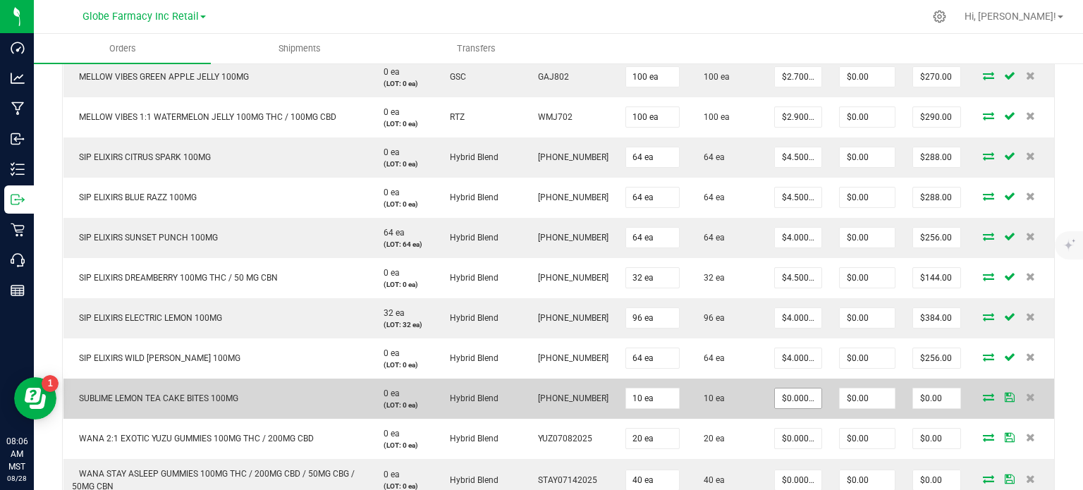
drag, startPoint x: 796, startPoint y: 388, endPoint x: 785, endPoint y: 395, distance: 13.3
click at [796, 388] on input "$0.00000" at bounding box center [798, 399] width 47 height 20
paste input "8.25"
type input "$8.25000"
type input "$82.50"
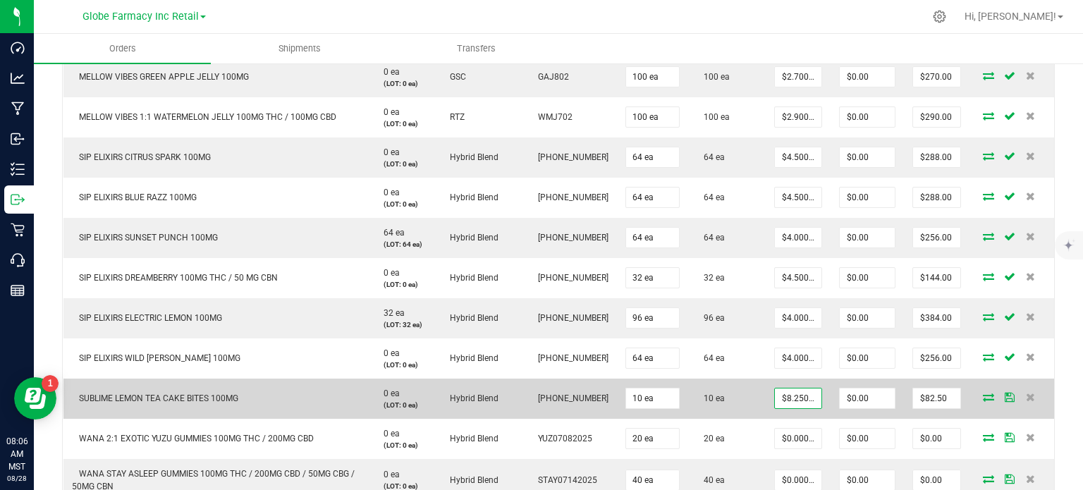
click at [755, 388] on td "10 ea" at bounding box center [727, 399] width 78 height 40
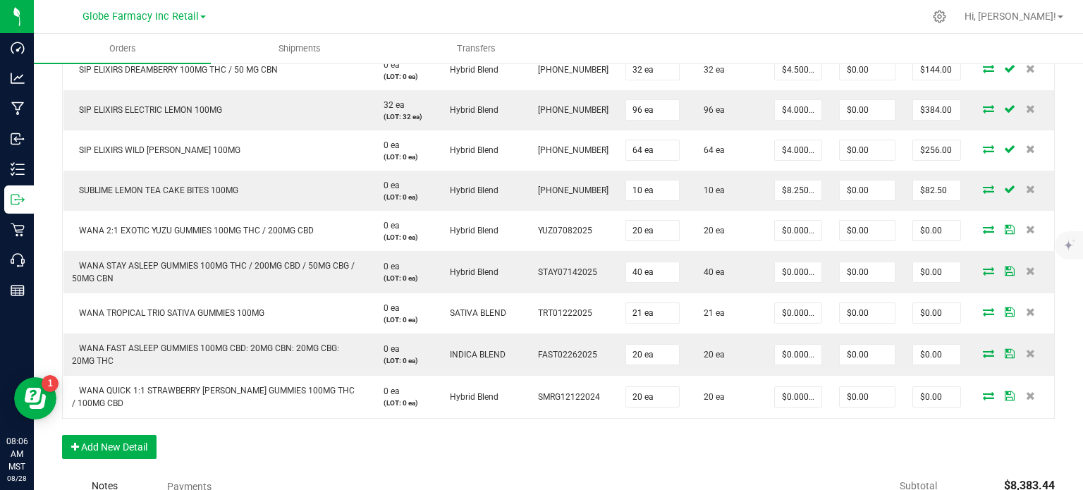
scroll to position [1622, 0]
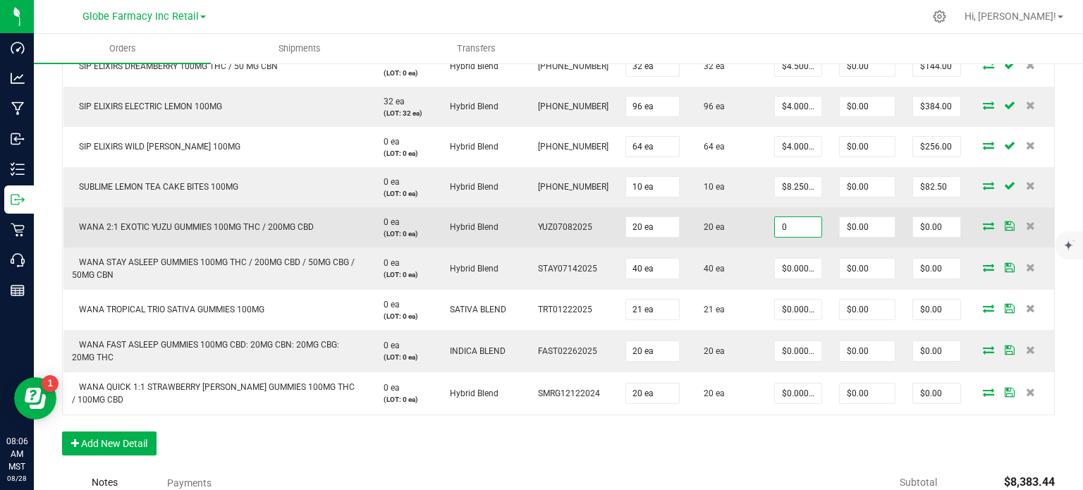
click at [803, 231] on input "0" at bounding box center [798, 227] width 47 height 20
paste input "4.25"
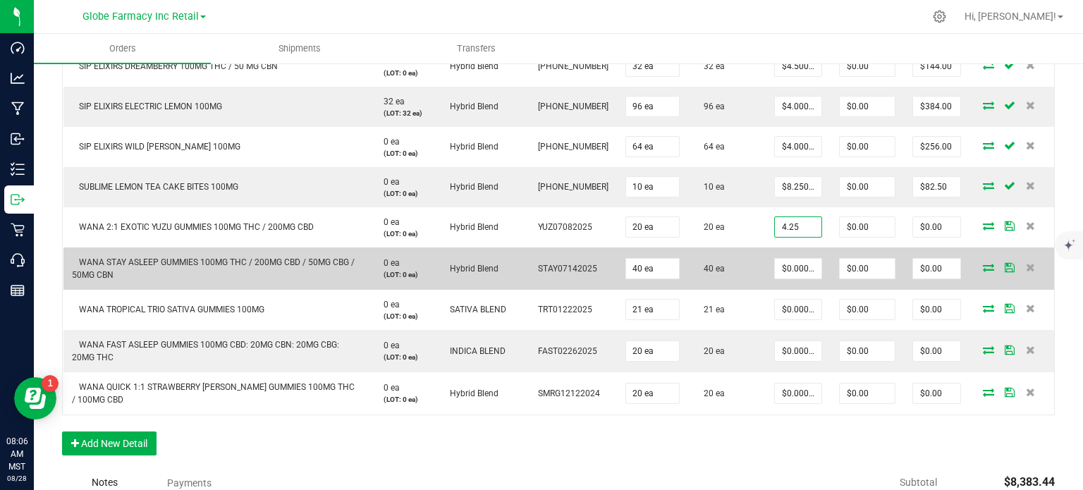
type input "$4.25000"
type input "$85.00"
click at [766, 248] on td "$0.00000" at bounding box center [798, 269] width 65 height 42
click at [791, 264] on input "0" at bounding box center [798, 269] width 47 height 20
paste input "5.5"
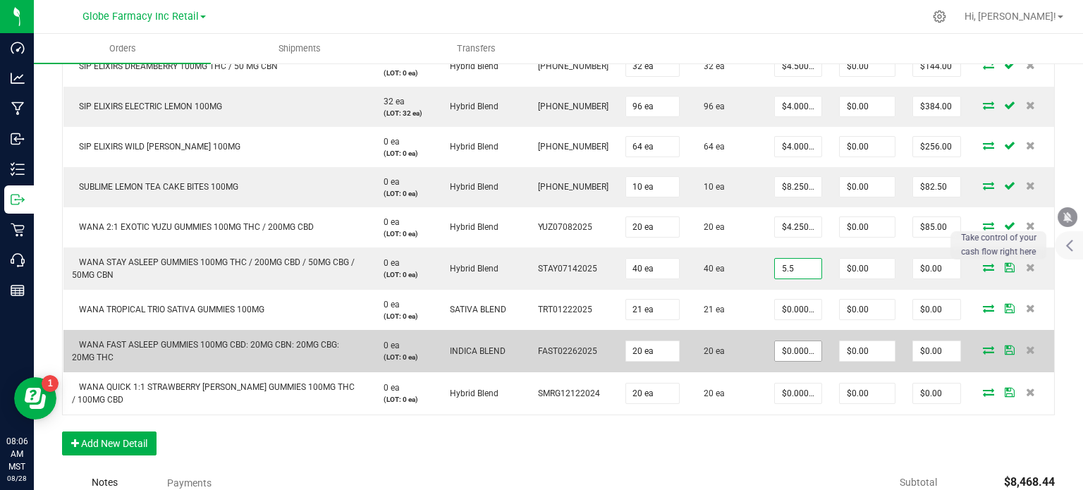
type input "$5.50000"
type input "$220.00"
click at [790, 347] on input "0" at bounding box center [798, 351] width 47 height 20
paste input "5.5"
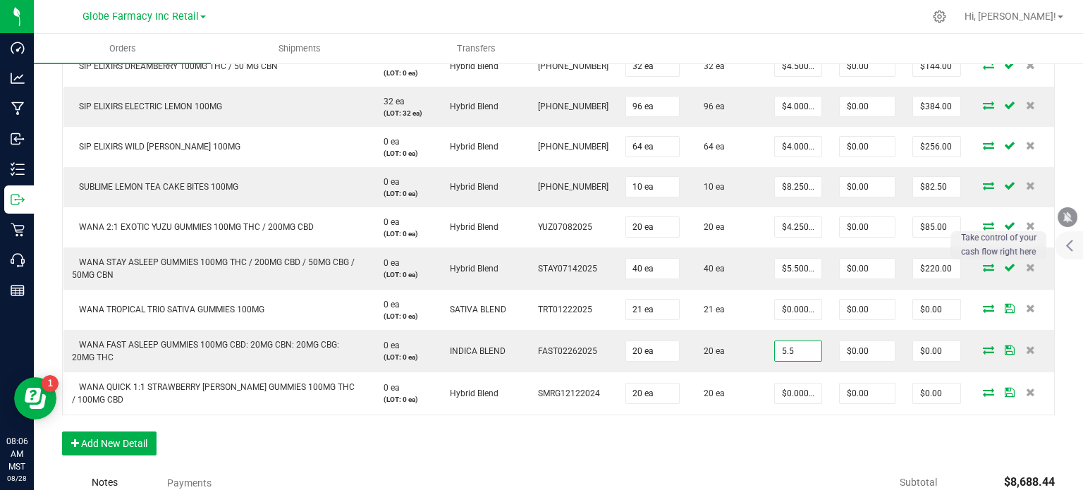
type input "$5.50000"
type input "$110.00"
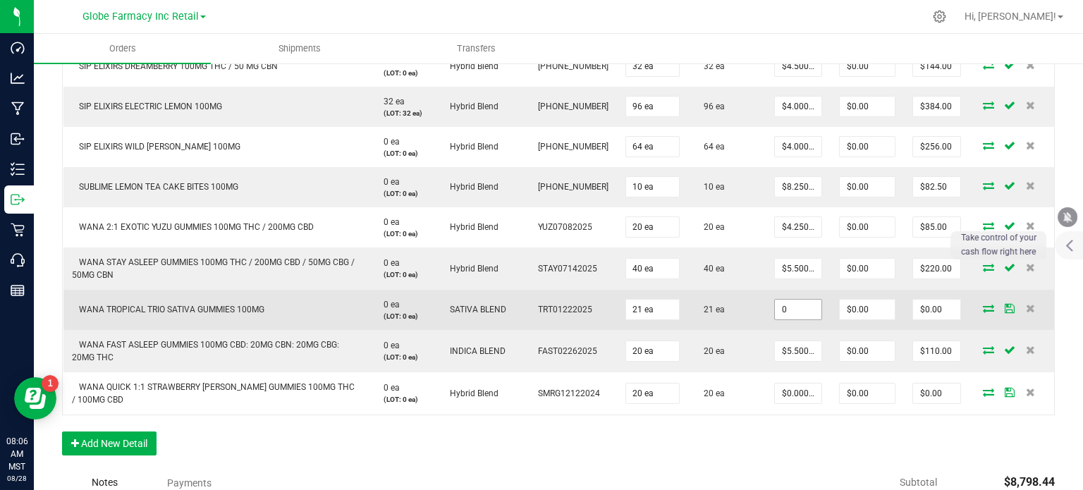
click at [801, 309] on input "0" at bounding box center [798, 310] width 47 height 20
paste input "3.75"
type input "$3.75000"
type input "$78.75"
click at [734, 324] on td "21 ea" at bounding box center [727, 310] width 78 height 40
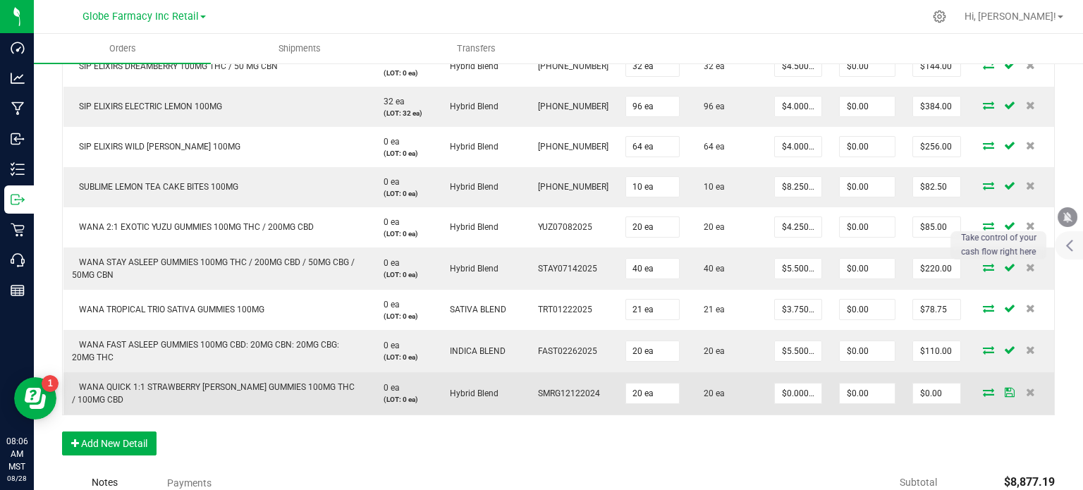
click at [798, 388] on td "$0.00000" at bounding box center [798, 393] width 65 height 42
click at [793, 386] on input "0" at bounding box center [798, 394] width 47 height 20
paste input "5.5"
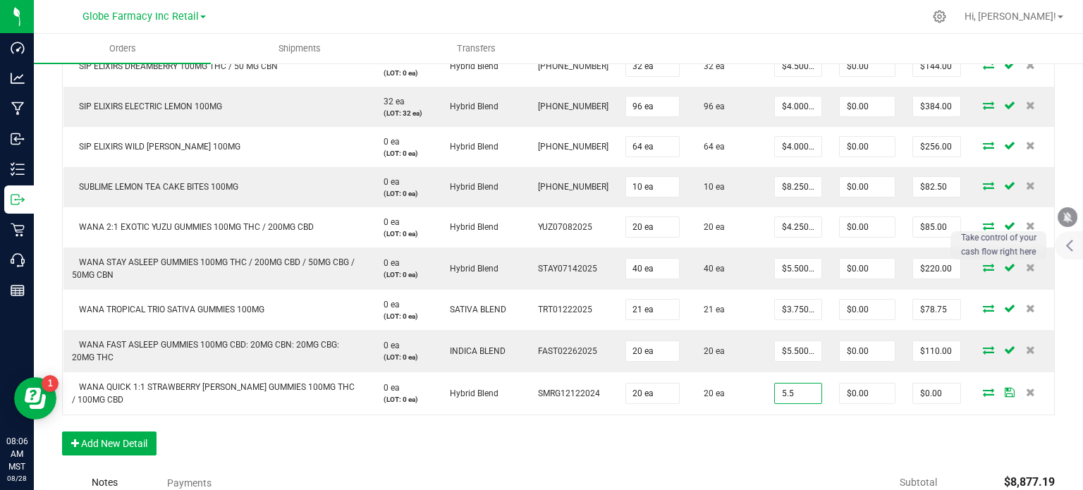
type input "$5.50000"
type input "$110.00"
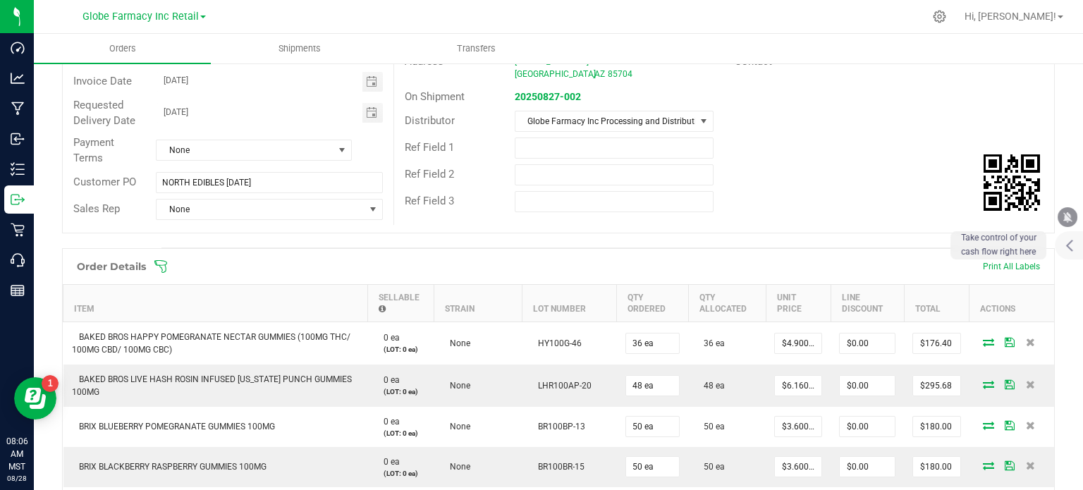
scroll to position [0, 0]
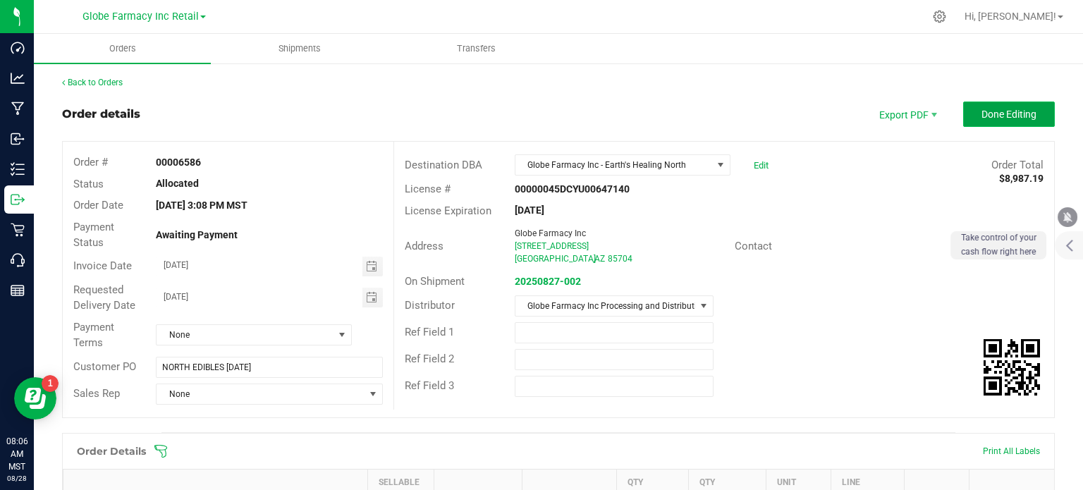
click at [902, 109] on span "Done Editing" at bounding box center [1009, 114] width 55 height 11
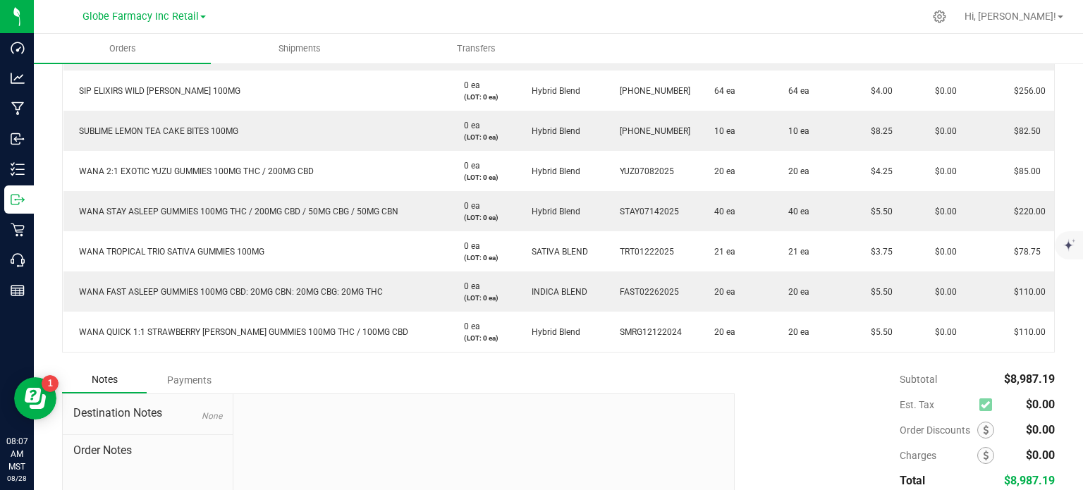
scroll to position [1728, 0]
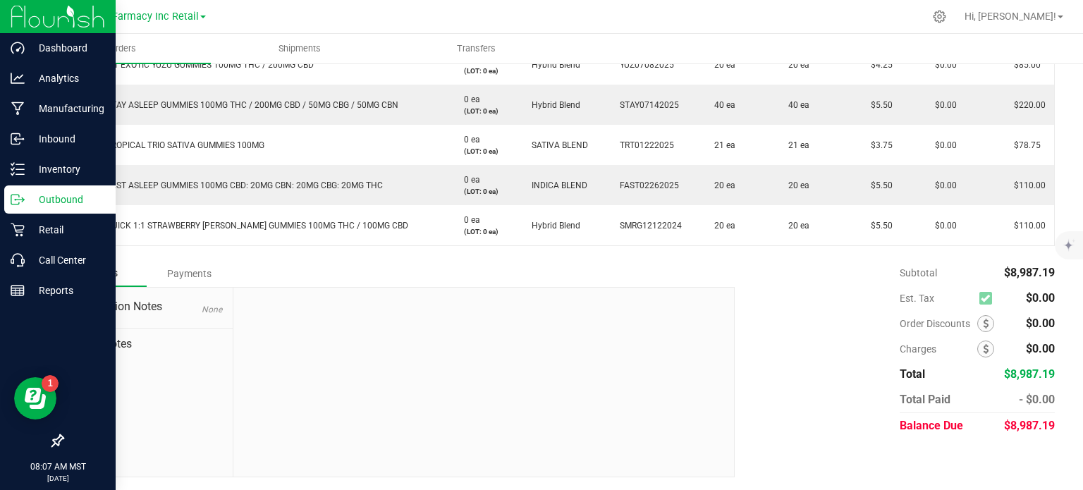
click at [28, 202] on p "Outbound" at bounding box center [67, 199] width 85 height 17
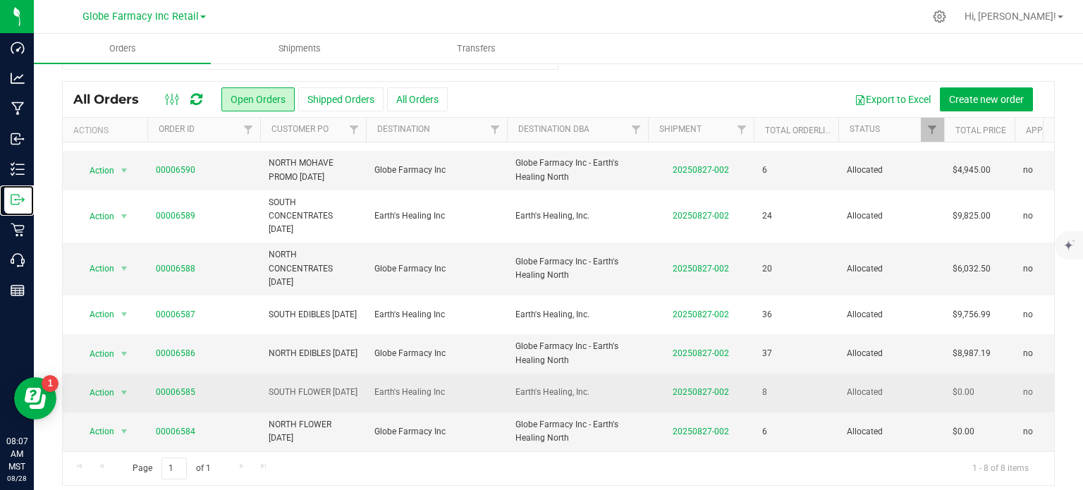
scroll to position [37, 0]
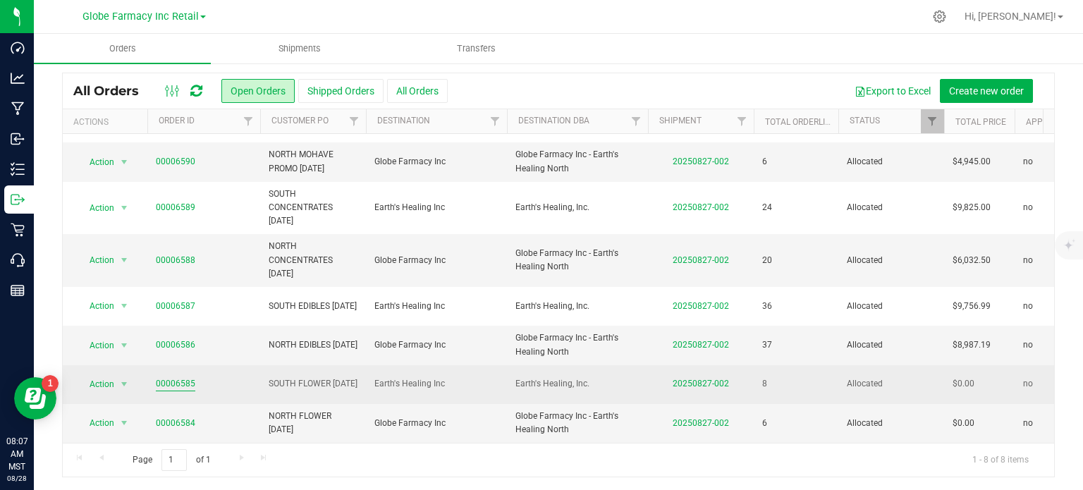
click at [176, 377] on link "00006585" at bounding box center [175, 383] width 39 height 13
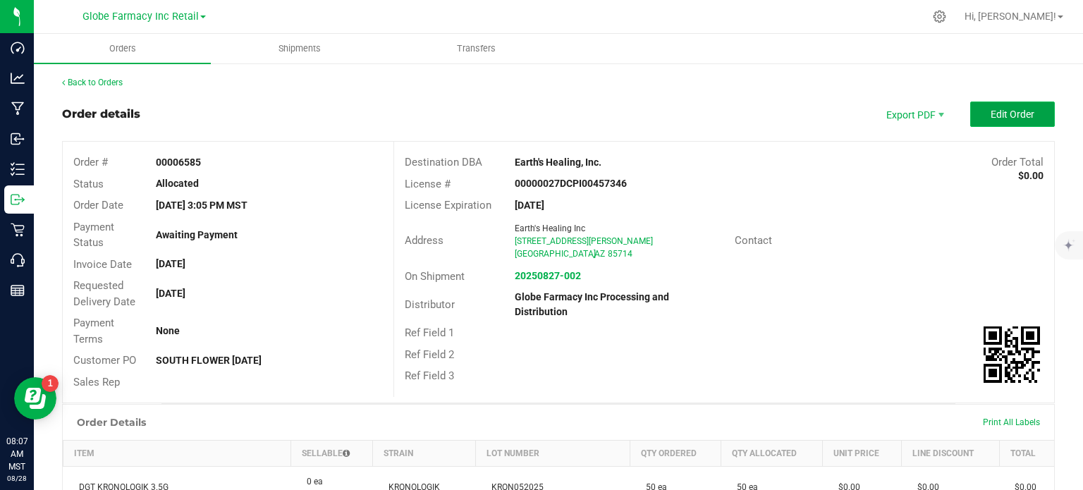
click at [902, 109] on span "Edit Order" at bounding box center [1013, 114] width 44 height 11
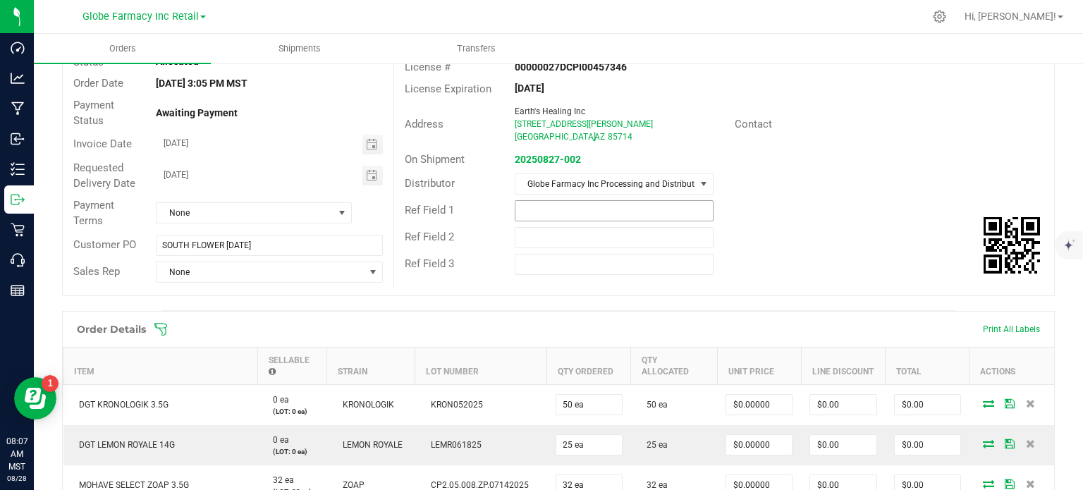
scroll to position [423, 0]
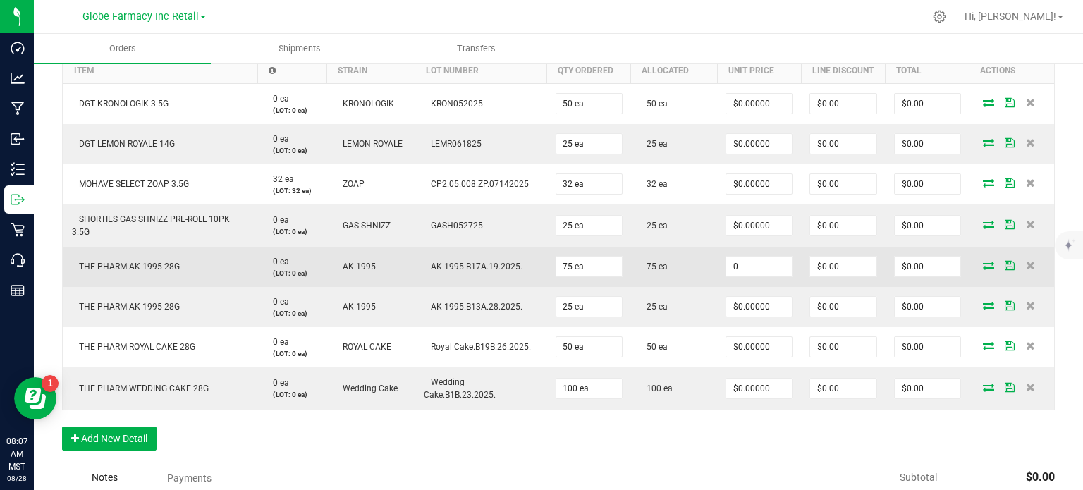
click at [770, 267] on input "0" at bounding box center [759, 267] width 66 height 20
paste input "33"
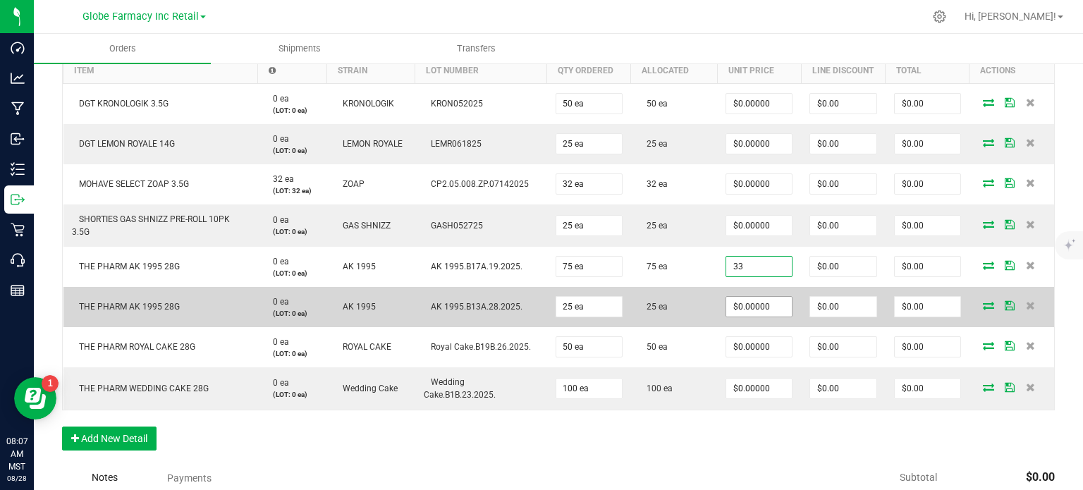
type input "$33.00000"
type input "$2,475.00"
click at [767, 308] on input "0" at bounding box center [759, 307] width 66 height 20
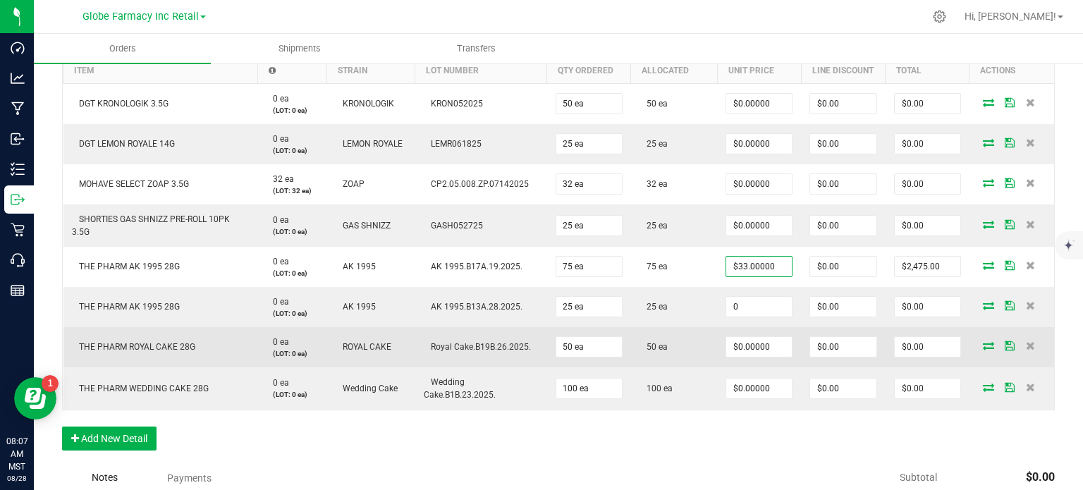
paste input "33"
type input "$33.00000"
type input "$825.00"
click at [753, 344] on input "0" at bounding box center [759, 347] width 66 height 20
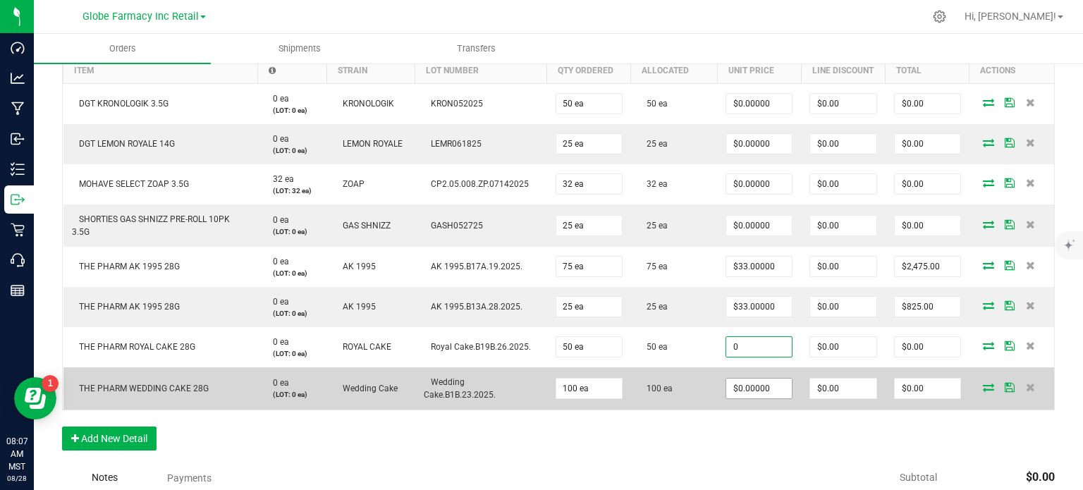
paste input "33"
type input "$33.00000"
type input "$1,650.00"
click at [752, 388] on input "0" at bounding box center [759, 389] width 66 height 20
paste input "33"
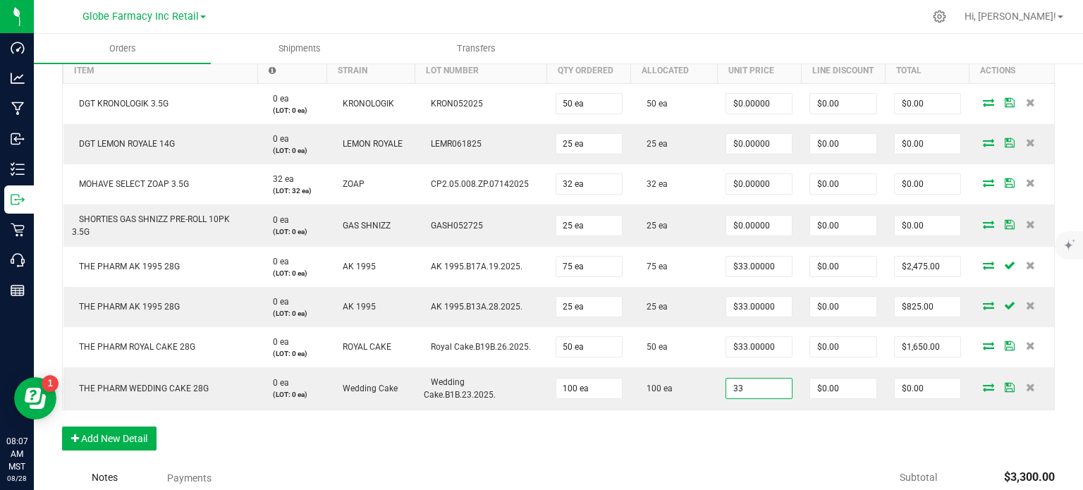
type input "$33.00000"
type input "$3,300.00"
click at [747, 388] on div "Order Details Print All Labels Item Sellable Strain Lot Number Qty Ordered Qty …" at bounding box center [558, 237] width 993 height 455
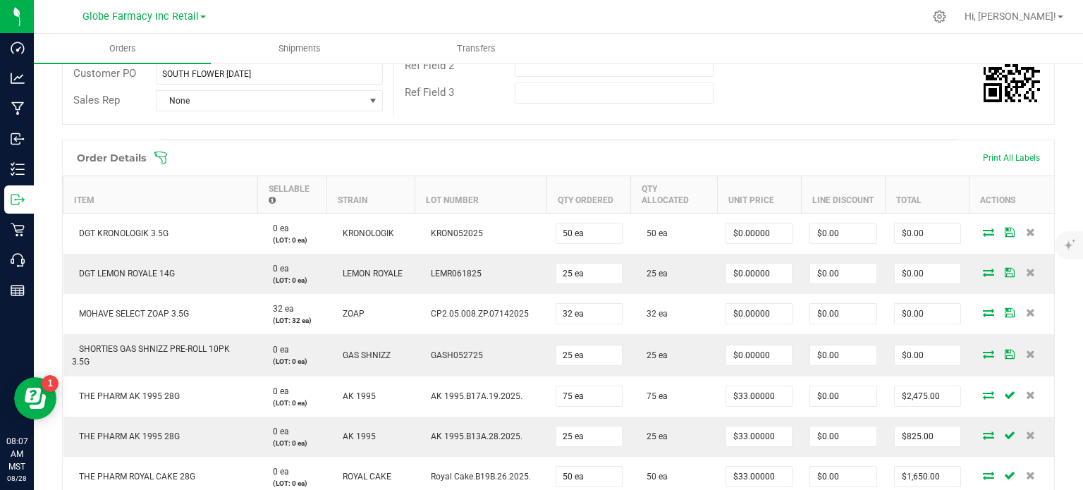
scroll to position [282, 0]
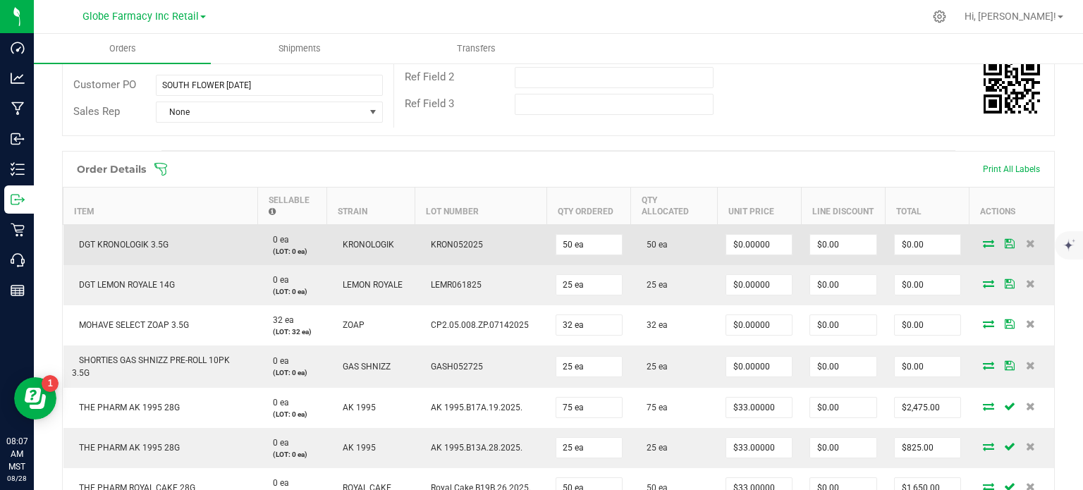
click at [153, 234] on td "DGT KRONOLOGIK 3.5G" at bounding box center [160, 244] width 195 height 41
copy span "DGT KRONOLOGIK 3.5G"
drag, startPoint x: 745, startPoint y: 246, endPoint x: 707, endPoint y: 250, distance: 37.6
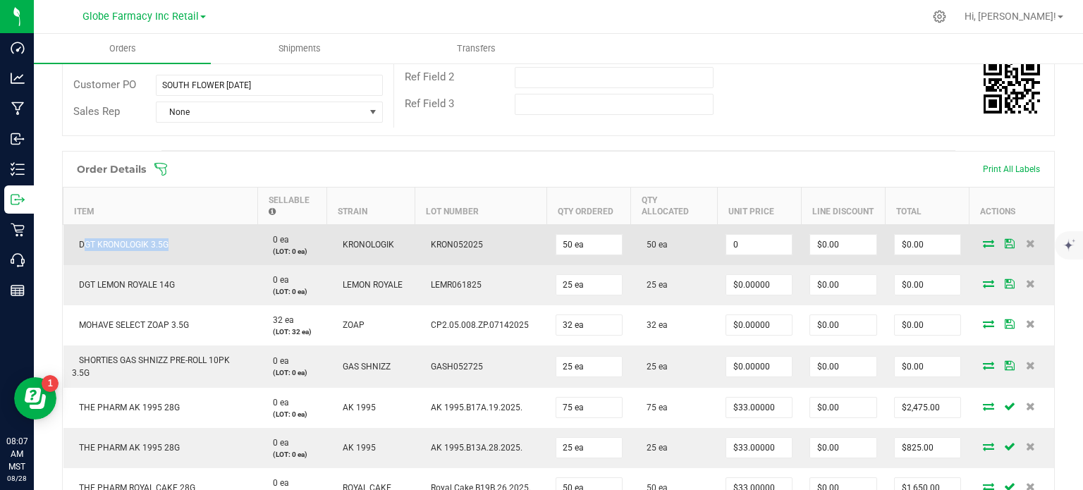
click at [745, 246] on input "0" at bounding box center [759, 245] width 66 height 20
paste input "7"
type input "$7.00000"
type input "$350.00"
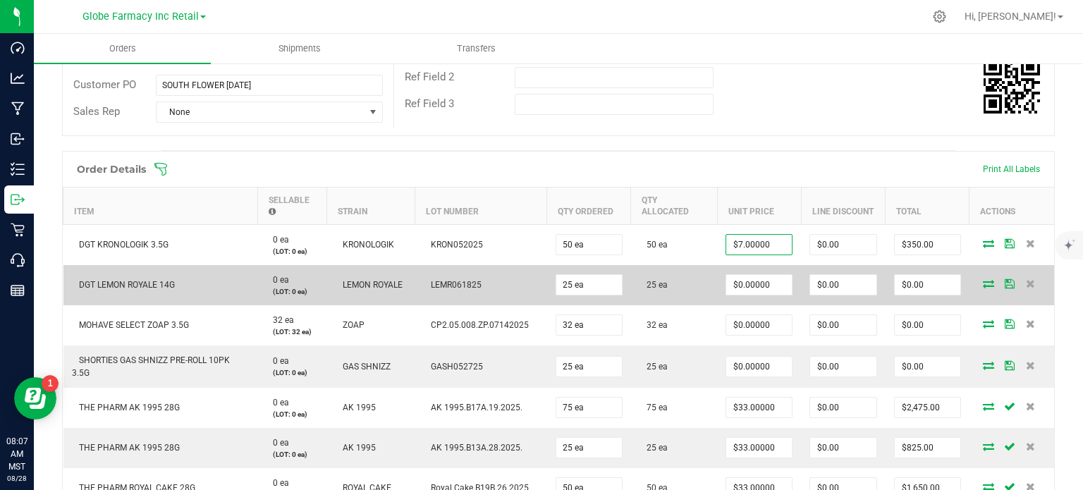
drag, startPoint x: 265, startPoint y: 257, endPoint x: 207, endPoint y: 264, distance: 58.3
click at [264, 257] on td "0 ea (LOT: 0 ea)" at bounding box center [292, 244] width 70 height 41
click at [135, 281] on span "DGT LEMON ROYALE 14G" at bounding box center [123, 285] width 103 height 10
click at [134, 289] on td "DGT LEMON ROYALE 14G" at bounding box center [160, 285] width 195 height 40
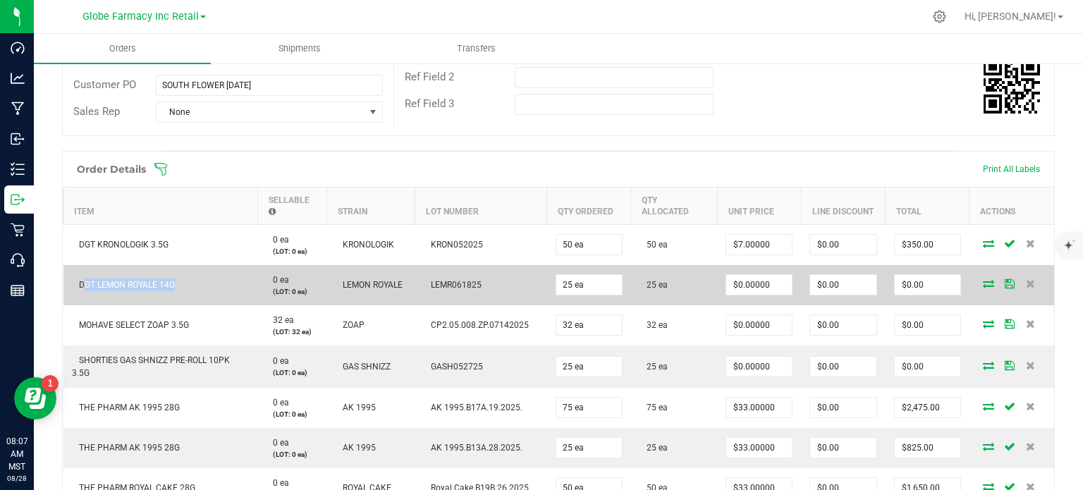
click at [134, 289] on td "DGT LEMON ROYALE 14G" at bounding box center [160, 285] width 195 height 40
copy span "DGT LEMON ROYALE 14G"
click at [752, 278] on input "0" at bounding box center [759, 285] width 66 height 20
paste input "19"
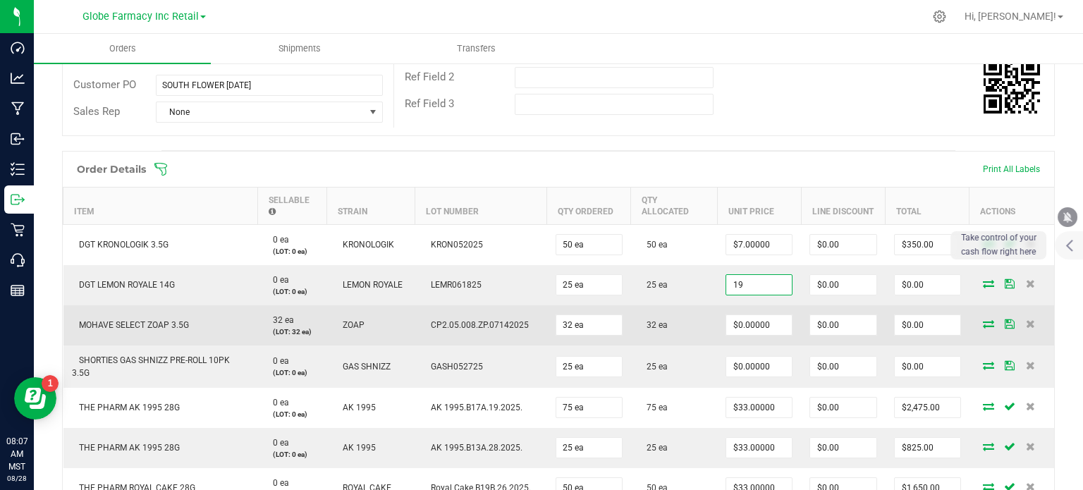
type input "$19.00000"
type input "$475.00"
click at [708, 305] on td "32 ea" at bounding box center [674, 325] width 87 height 40
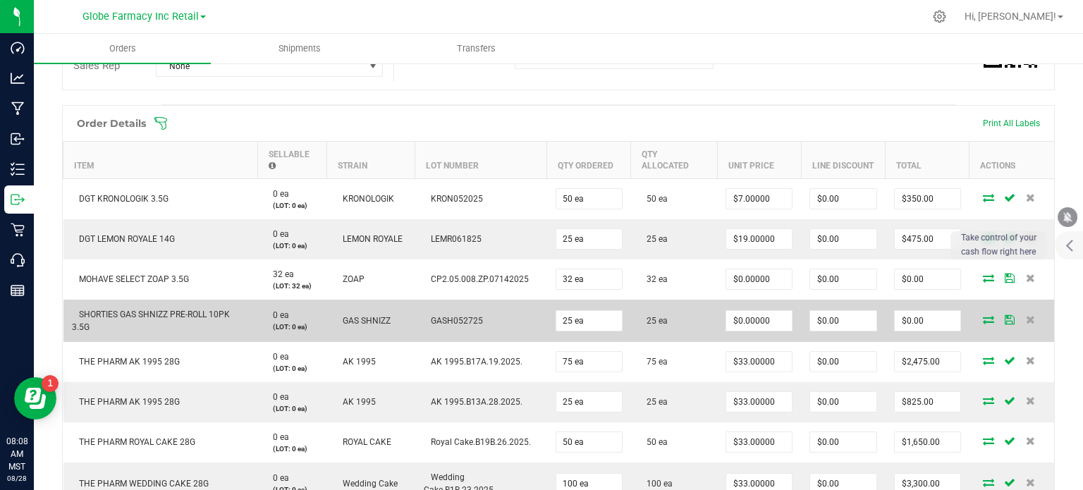
scroll to position [353, 0]
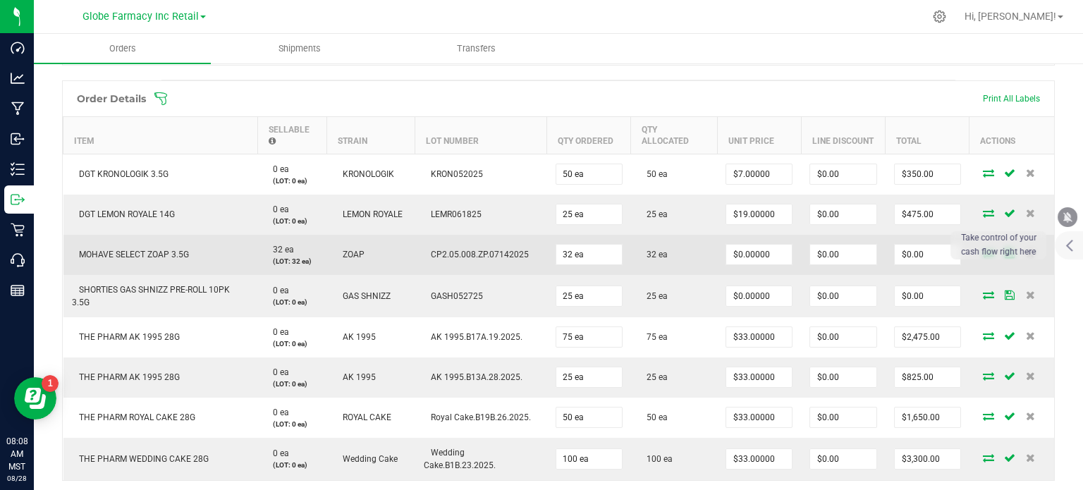
click at [145, 253] on span "MOHAVE SELECT ZOAP 3.5G" at bounding box center [130, 255] width 117 height 10
copy span "MOHAVE SELECT ZOAP 3.5G"
click at [759, 250] on input "0" at bounding box center [759, 255] width 66 height 20
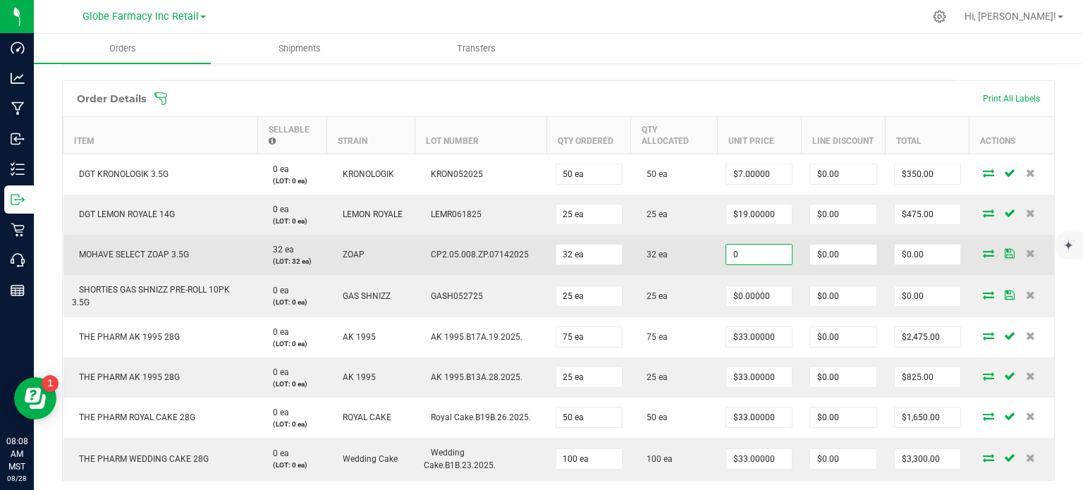
paste input "5.71429"
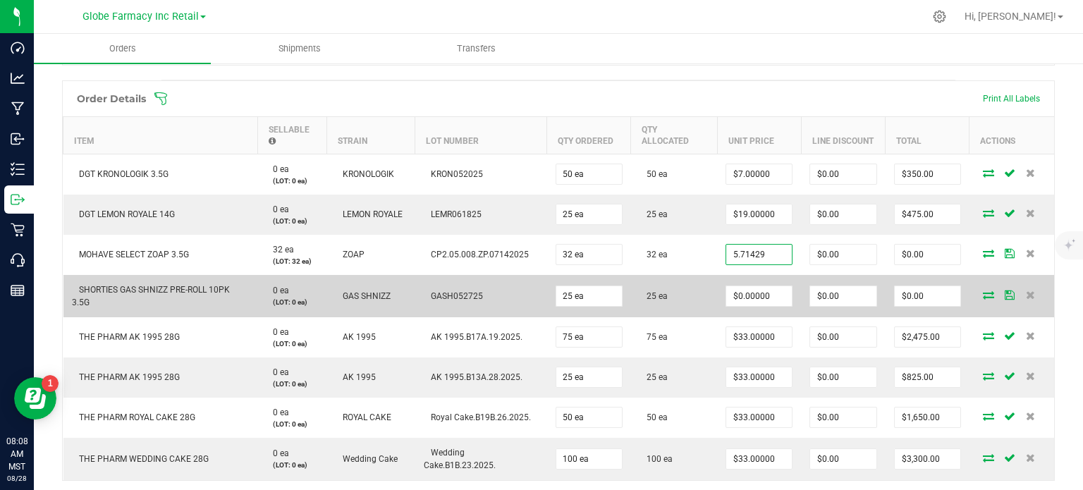
type input "$5.71429"
type input "$182.86"
click at [166, 285] on span "SHORTIES GAS SHNIZZ PRE-ROLL 10PK 3.5G" at bounding box center [151, 296] width 158 height 23
click at [164, 295] on td "SHORTIES GAS SHNIZZ PRE-ROLL 10PK 3.5G" at bounding box center [160, 296] width 195 height 42
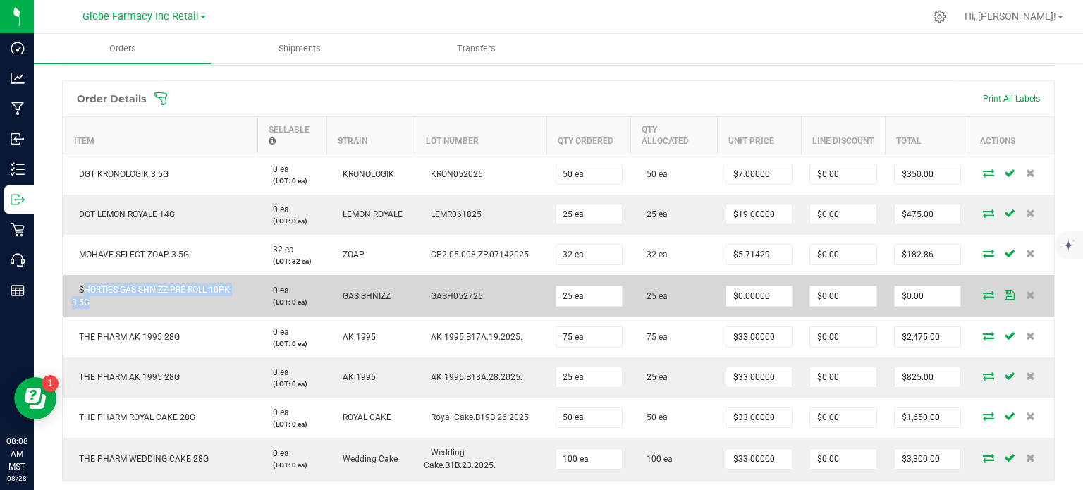
click at [164, 295] on td "SHORTIES GAS SHNIZZ PRE-ROLL 10PK 3.5G" at bounding box center [160, 296] width 195 height 42
copy span "SHORTIES GAS SHNIZZ PRE-ROLL 10PK 3.5G"
paste input "9"
click at [766, 288] on input "9" at bounding box center [759, 296] width 66 height 20
type input "$9.00000"
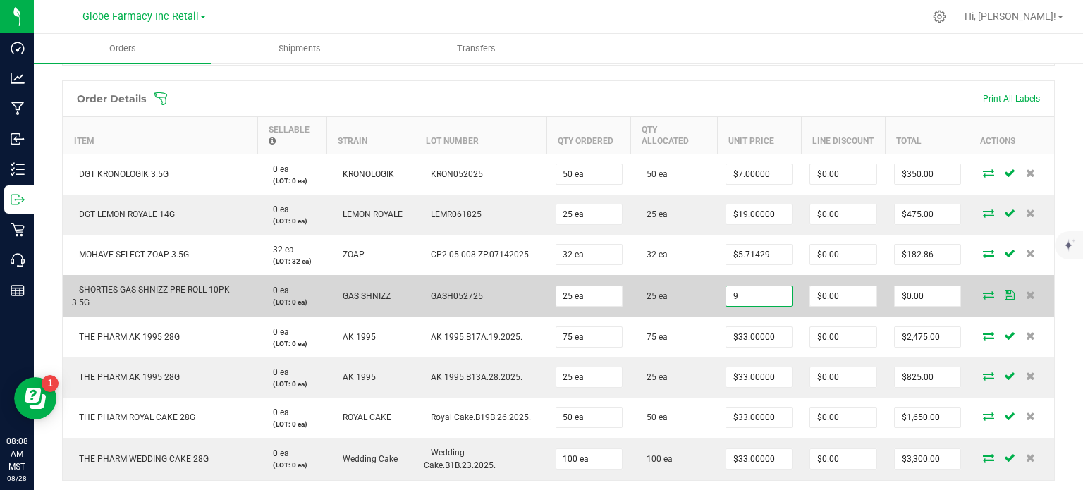
type input "$225.00"
click at [702, 312] on td "25 ea" at bounding box center [674, 296] width 87 height 42
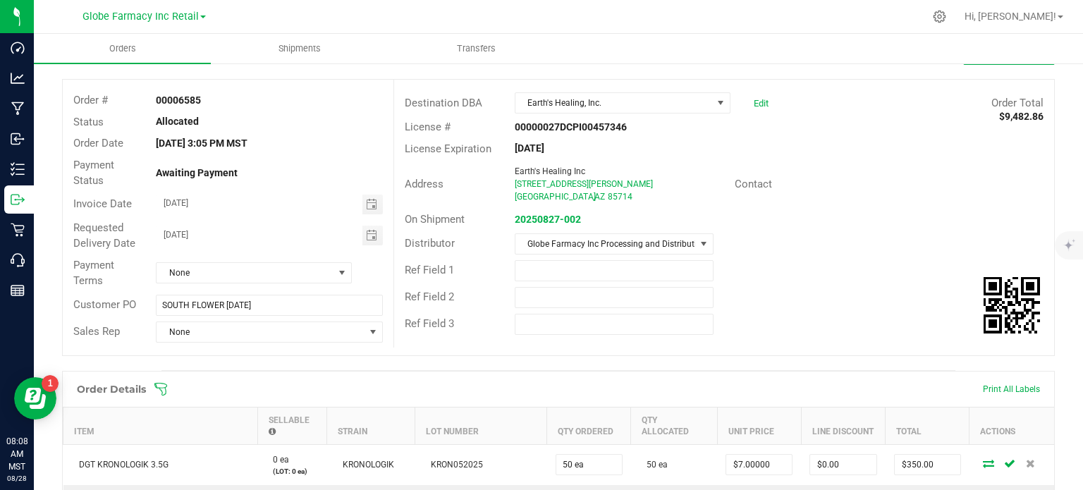
scroll to position [0, 0]
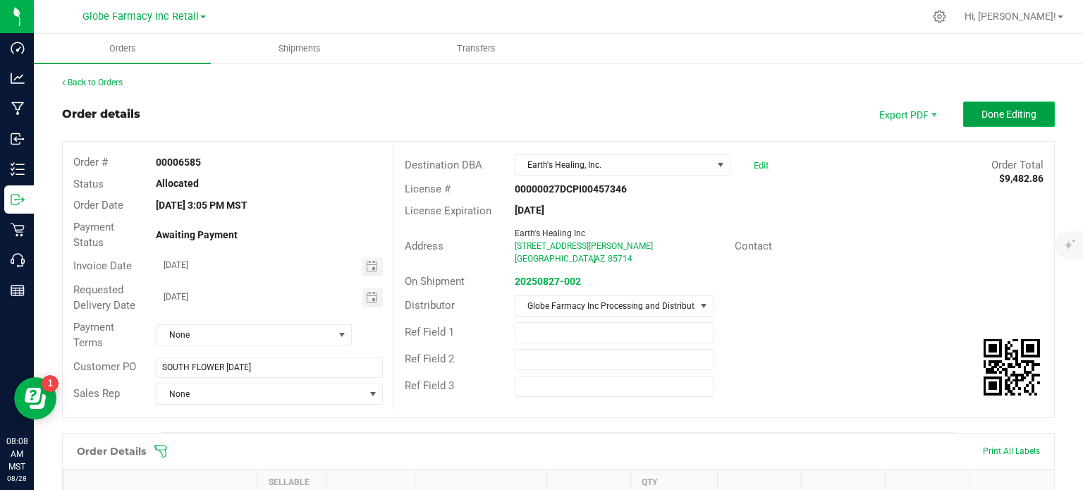
click at [902, 110] on span "Done Editing" at bounding box center [1009, 114] width 55 height 11
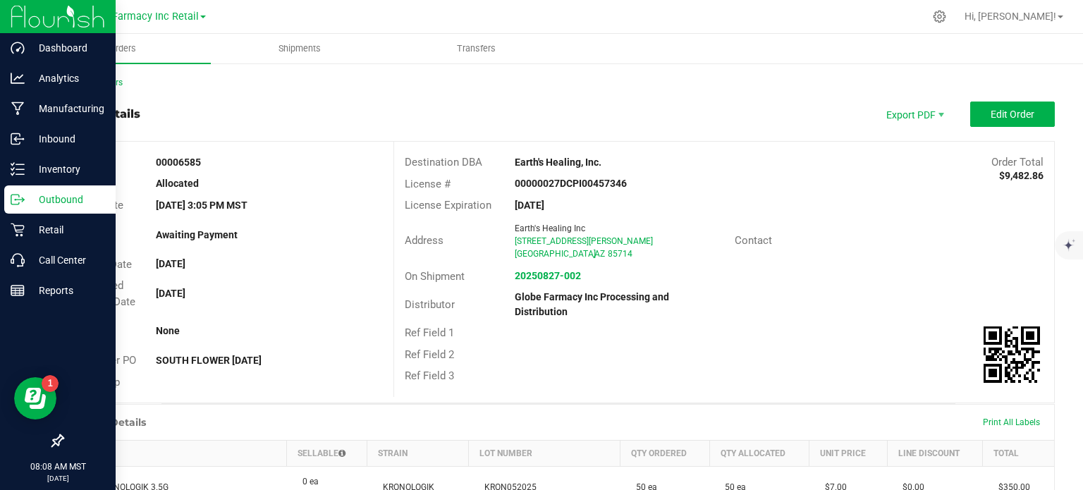
click at [14, 198] on icon at bounding box center [18, 200] width 14 height 14
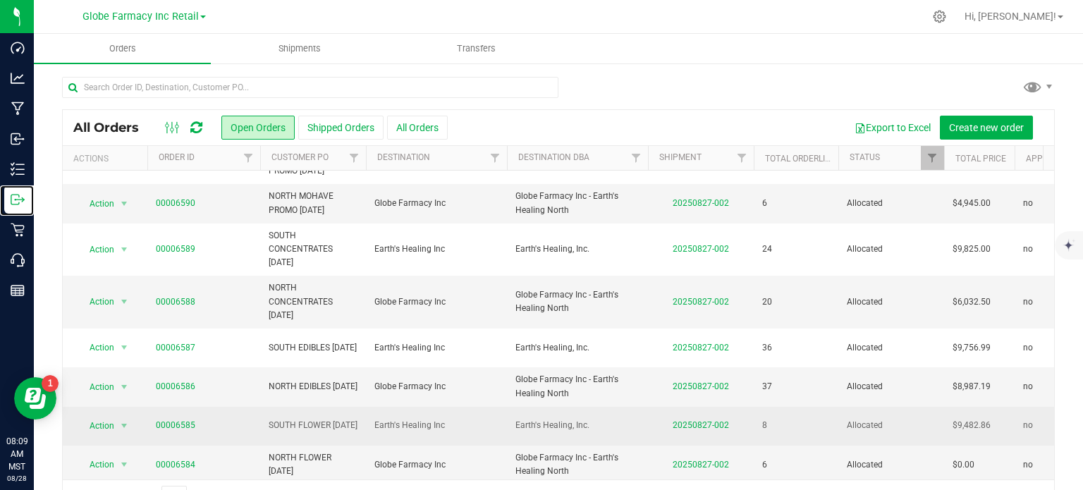
scroll to position [39, 0]
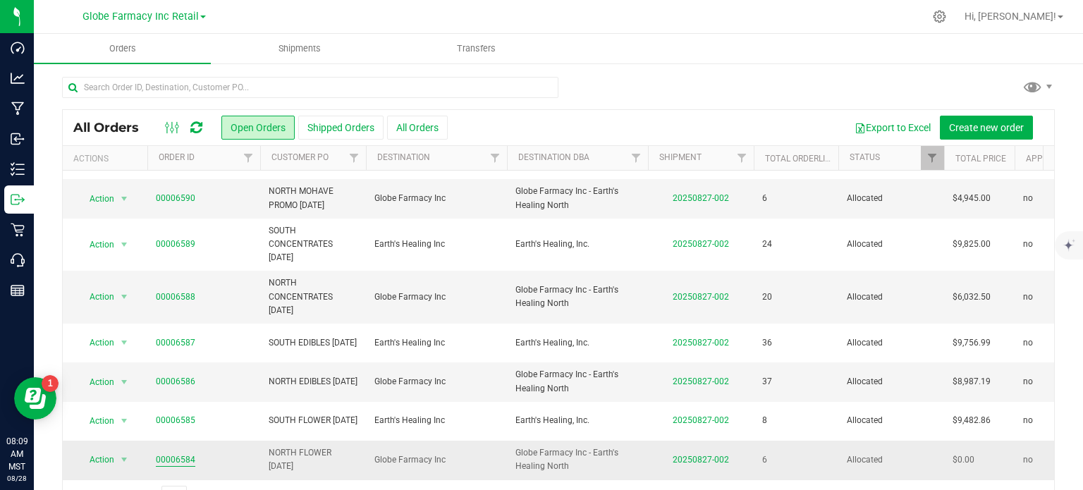
click at [170, 388] on link "00006584" at bounding box center [175, 459] width 39 height 13
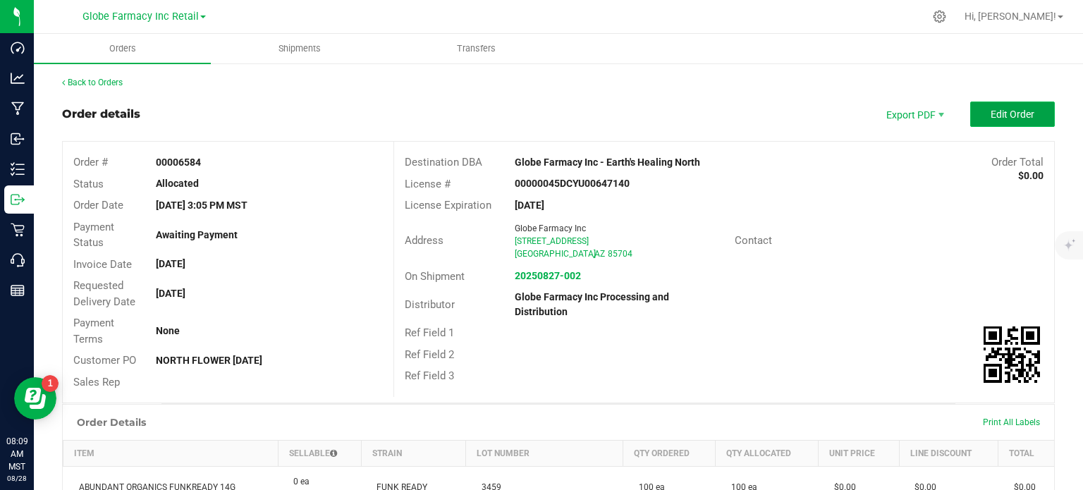
click at [902, 106] on button "Edit Order" at bounding box center [1012, 114] width 85 height 25
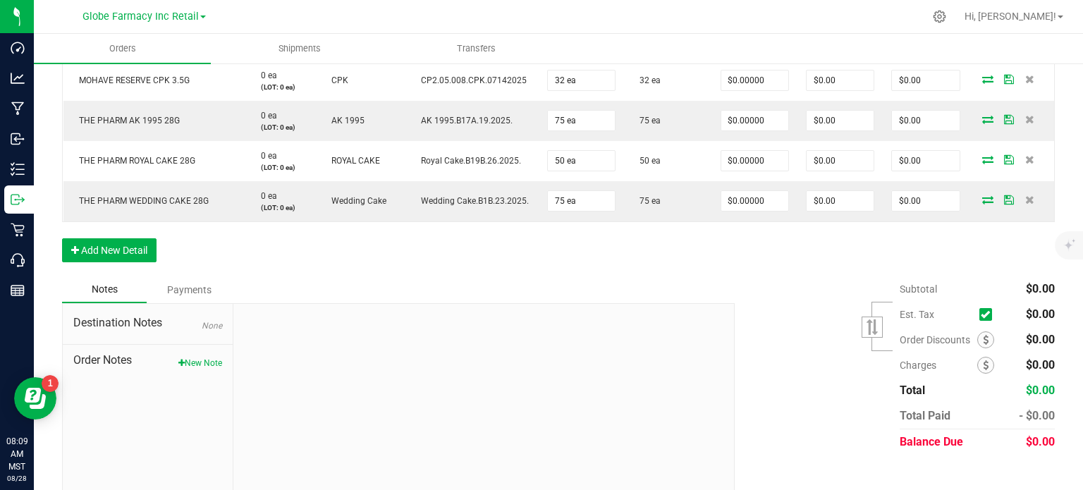
scroll to position [319, 0]
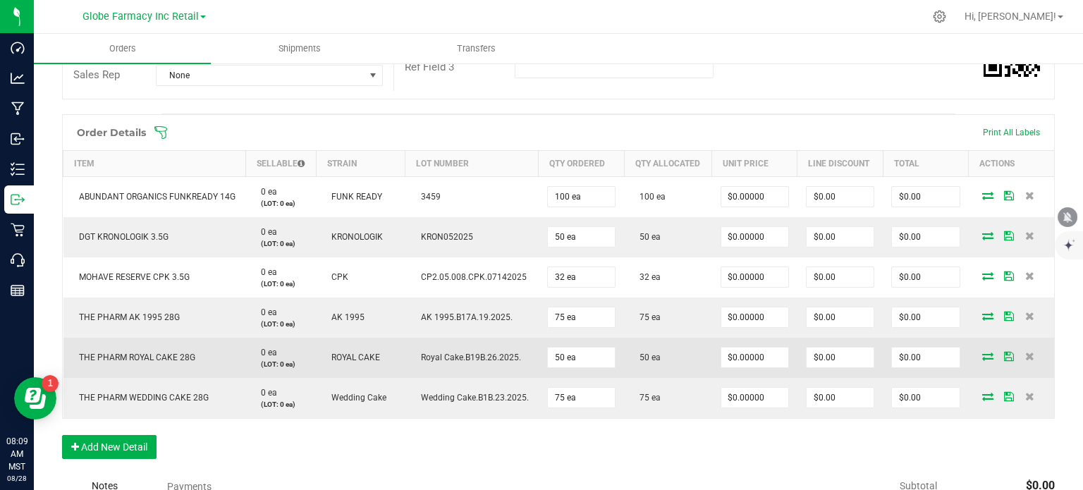
click at [128, 353] on span "THE PHARM ROYAL CAKE 28G" at bounding box center [133, 358] width 123 height 10
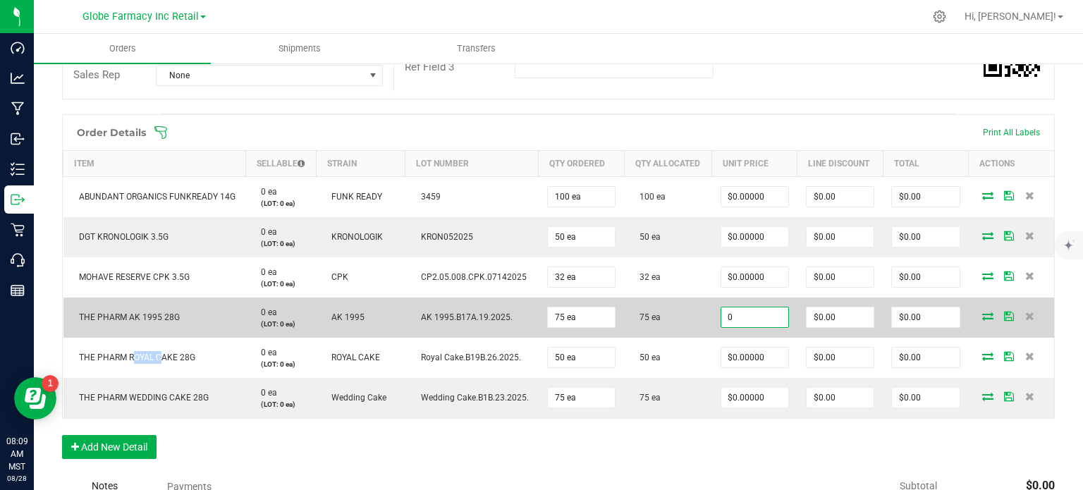
click at [731, 309] on input "0" at bounding box center [754, 317] width 67 height 20
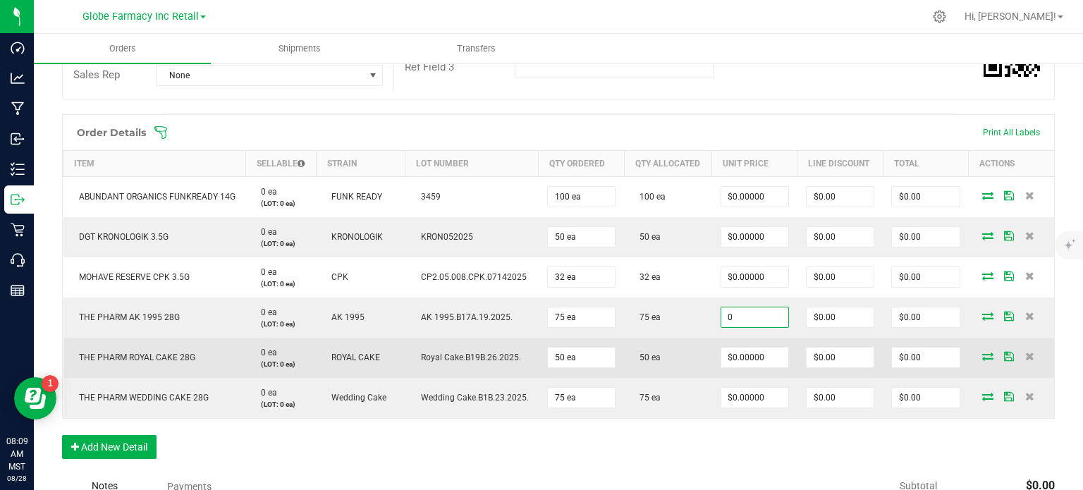
paste input "33"
type input "$33.00000"
type input "$2,475.00"
drag, startPoint x: 748, startPoint y: 343, endPoint x: 750, endPoint y: 358, distance: 14.3
click at [748, 346] on td "$0.00000" at bounding box center [754, 358] width 85 height 40
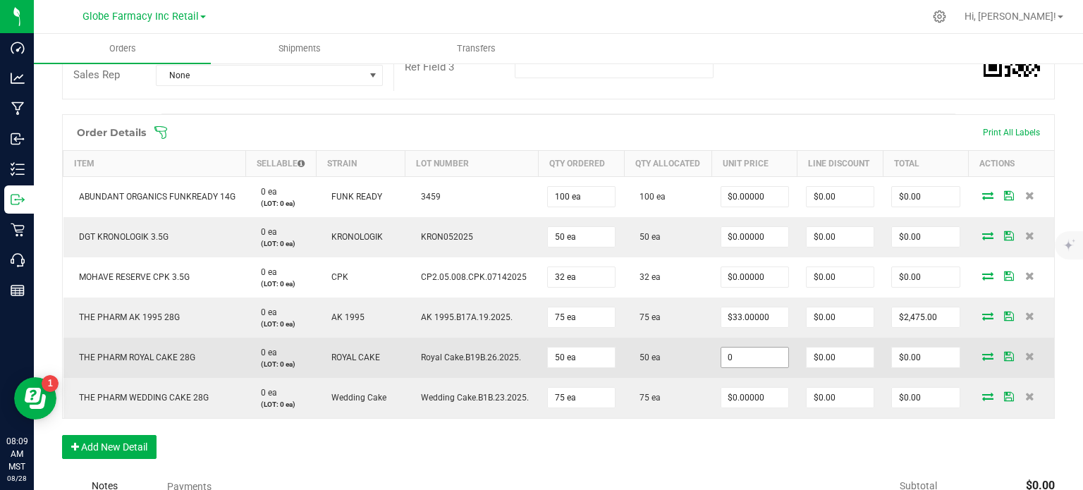
click at [752, 361] on input "0" at bounding box center [754, 358] width 67 height 20
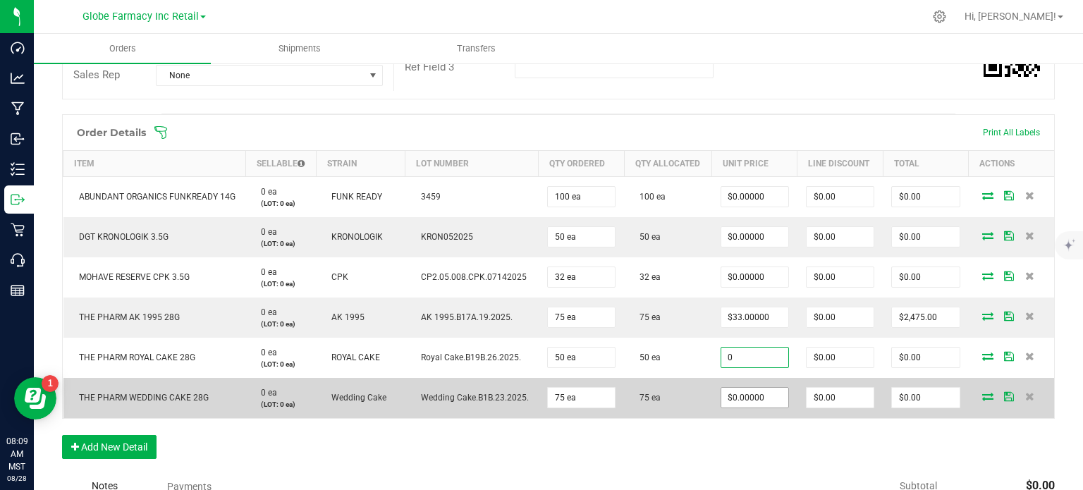
paste input "33"
type input "$33.00000"
type input "$1,650.00"
paste input "33"
click at [750, 388] on input "0" at bounding box center [754, 398] width 67 height 20
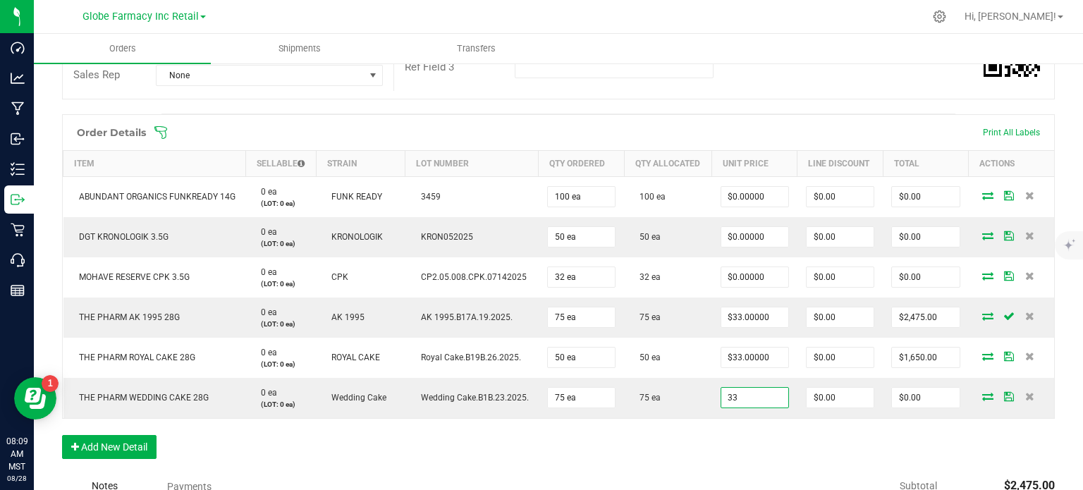
type input "$33.00000"
type input "$2,475.00"
click at [728, 388] on div "Order Details Print All Labels Item Sellable Strain Lot Number Qty Ordered Qty …" at bounding box center [558, 293] width 993 height 359
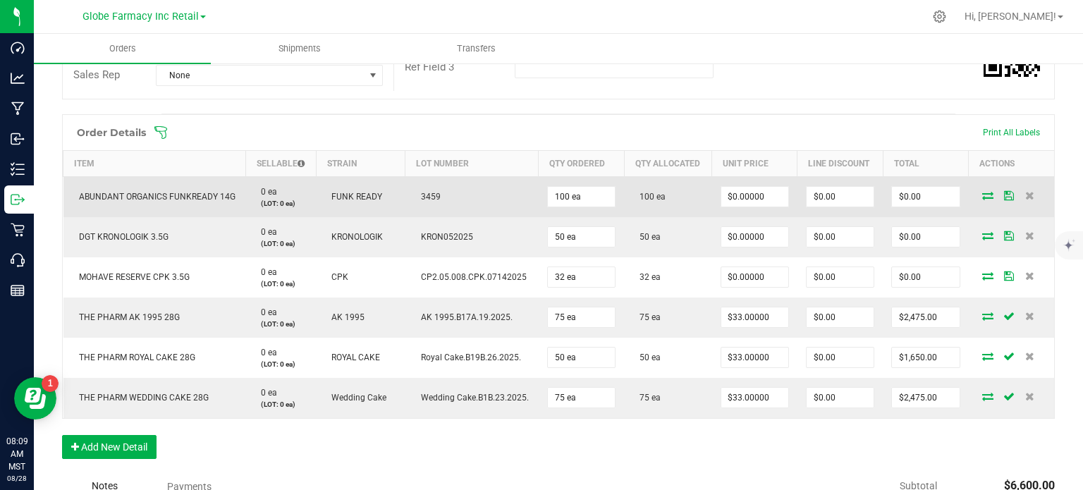
click at [208, 203] on td "ABUNDANT ORGANICS FUNKREADY 14G" at bounding box center [154, 196] width 183 height 41
click at [198, 194] on span "ABUNDANT ORGANICS FUNKREADY 14G" at bounding box center [154, 197] width 164 height 10
copy span "ABUNDANT ORGANICS FUNKREADY 14G"
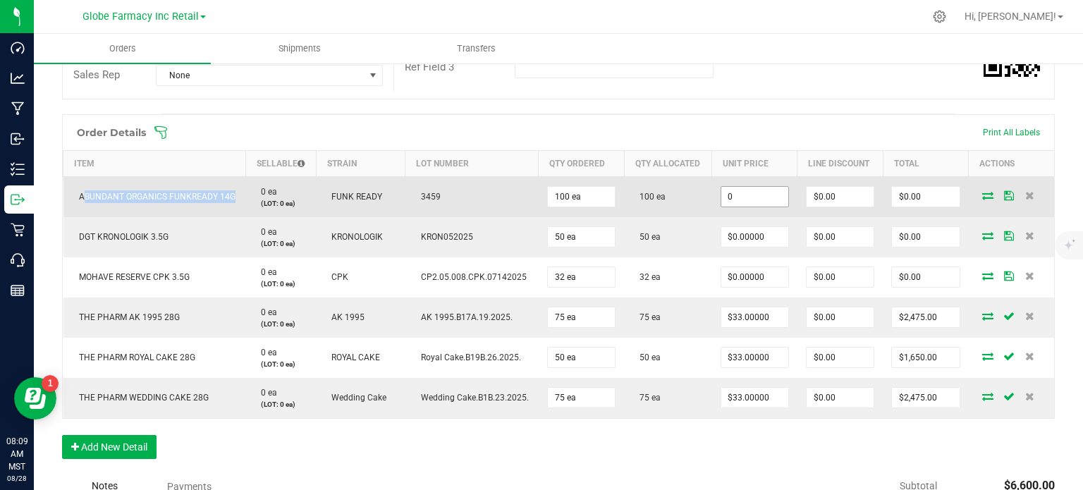
click at [766, 188] on input "0" at bounding box center [754, 197] width 67 height 20
paste input "27.73585"
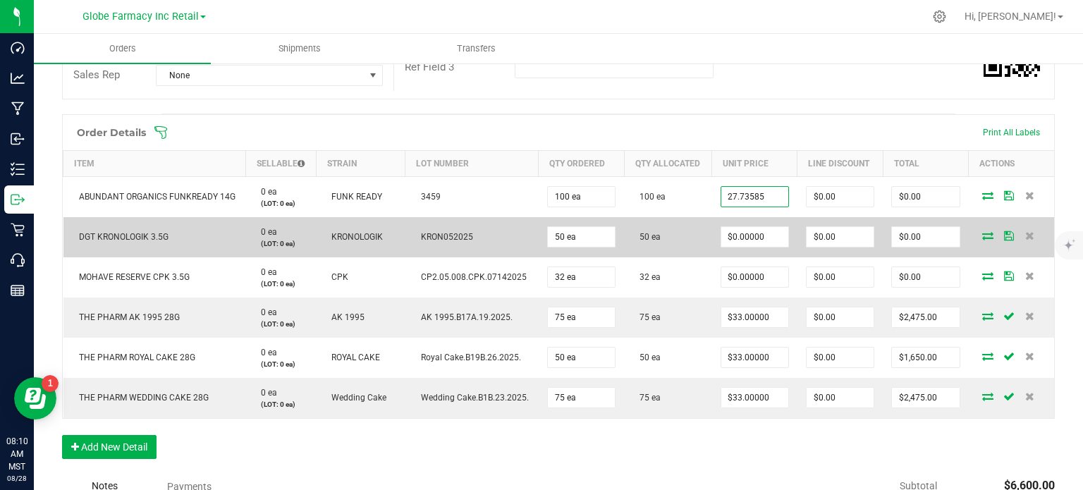
type input "$27.73585"
type input "$2,773.59"
click at [265, 230] on span "0 ea" at bounding box center [265, 232] width 23 height 10
click at [143, 235] on span "DGT KRONOLOGIK 3.5G" at bounding box center [120, 237] width 97 height 10
click at [143, 234] on span "DGT KRONOLOGIK 3.5G" at bounding box center [120, 237] width 97 height 10
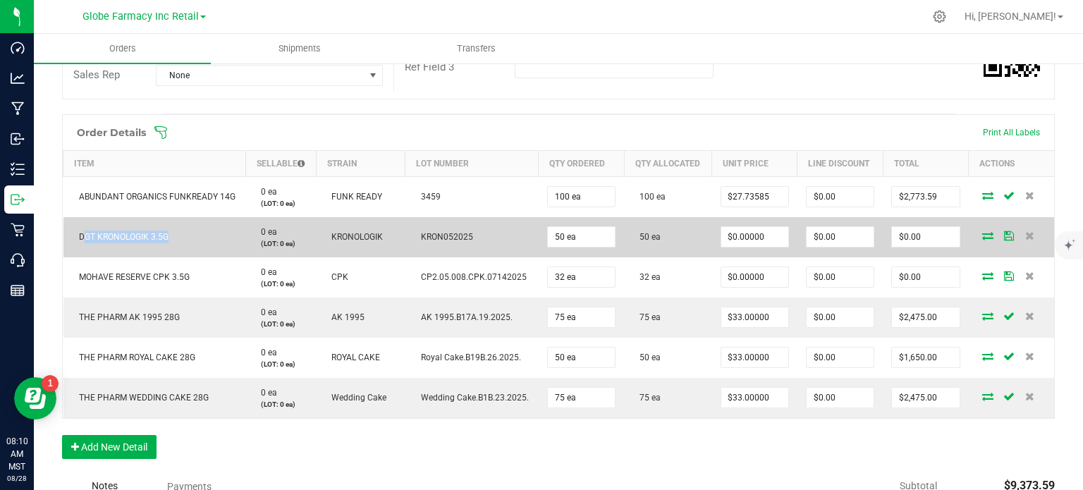
click at [143, 234] on span "DGT KRONOLOGIK 3.5G" at bounding box center [120, 237] width 97 height 10
copy span "DGT KRONOLOGIK 3.5G"
click at [759, 236] on input "0" at bounding box center [754, 237] width 67 height 20
paste input "7"
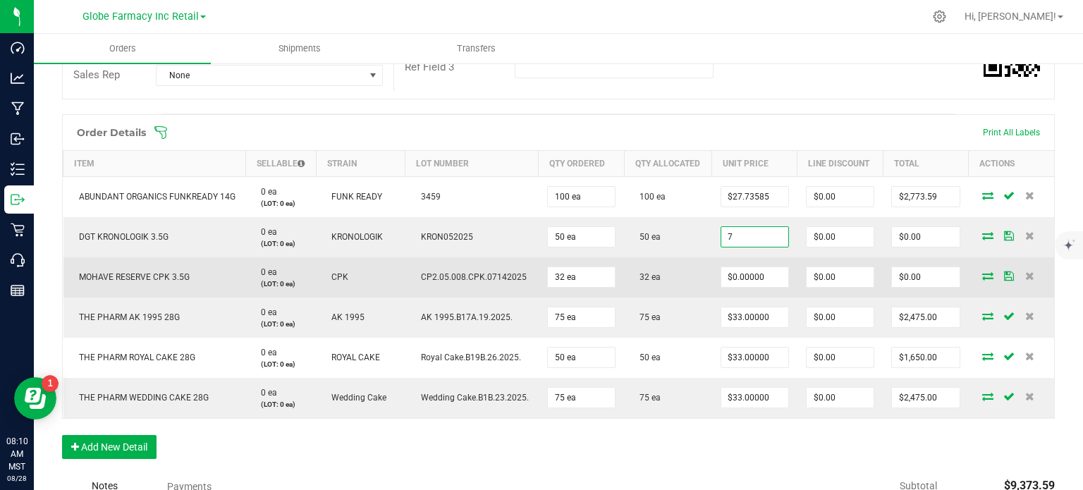
type input "$7.00000"
type input "$350.00"
click at [697, 264] on td "32 ea" at bounding box center [667, 277] width 87 height 40
click at [141, 272] on span "MOHAVE RESERVE CPK 3.5G" at bounding box center [131, 277] width 118 height 10
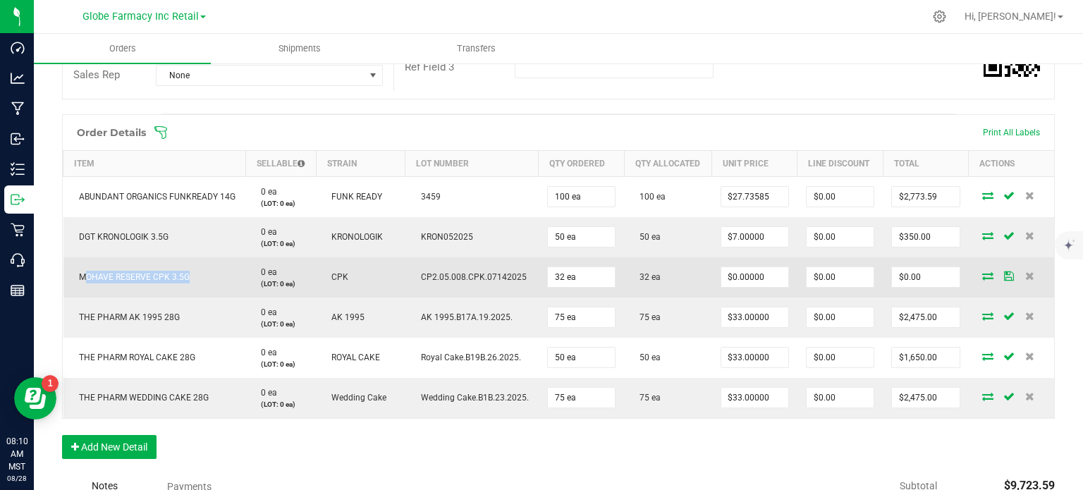
click at [141, 272] on span "MOHAVE RESERVE CPK 3.5G" at bounding box center [131, 277] width 118 height 10
copy span "MOHAVE RESERVE CPK 3.5G"
drag, startPoint x: 725, startPoint y: 279, endPoint x: 705, endPoint y: 281, distance: 19.9
click at [725, 279] on input "0" at bounding box center [754, 277] width 67 height 20
paste input "5.71429"
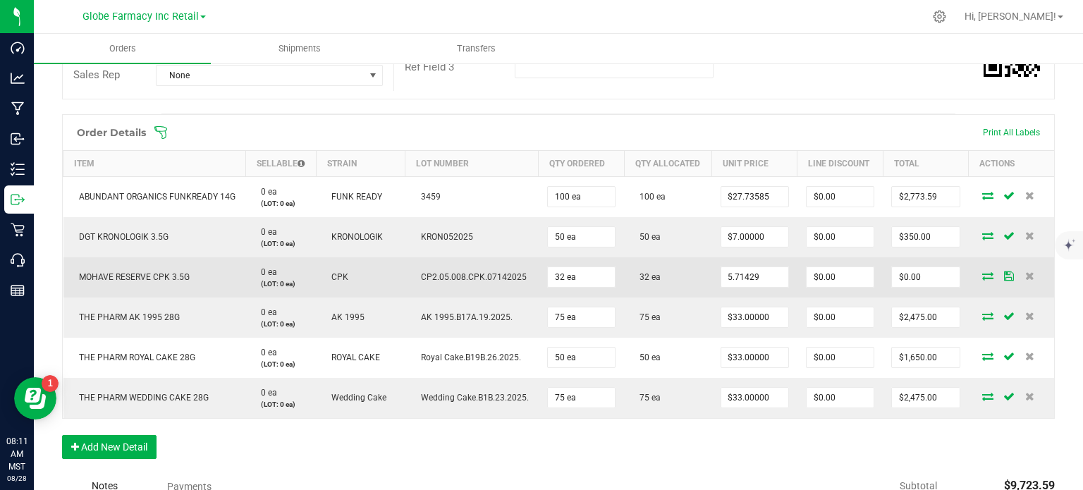
type input "$5.71429"
type input "$182.86"
click at [700, 286] on td "32 ea" at bounding box center [667, 277] width 87 height 40
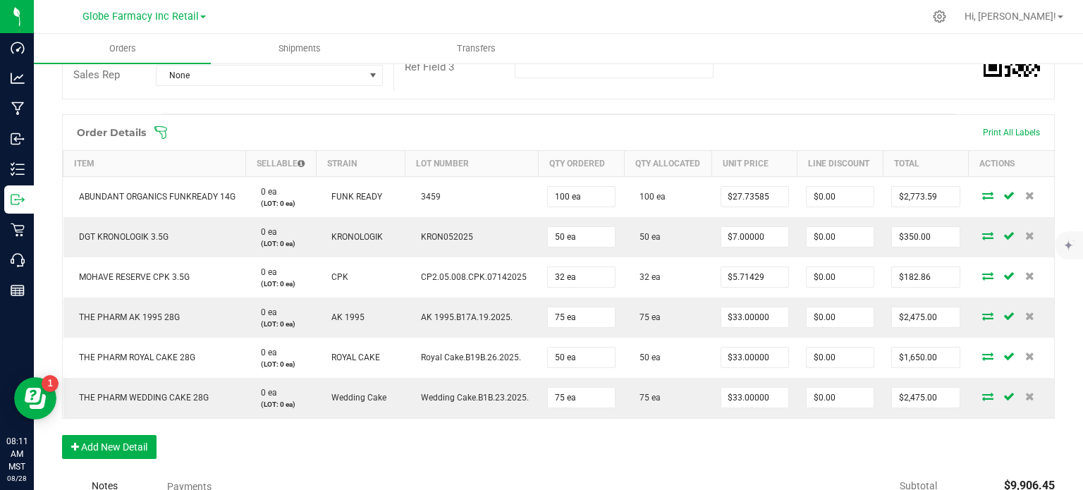
scroll to position [0, 0]
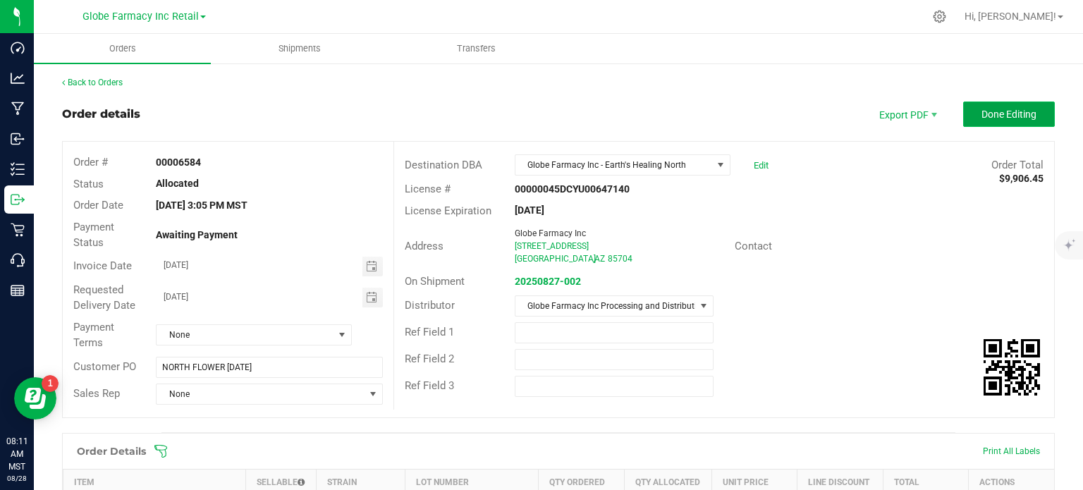
click at [902, 126] on button "Done Editing" at bounding box center [1009, 114] width 92 height 25
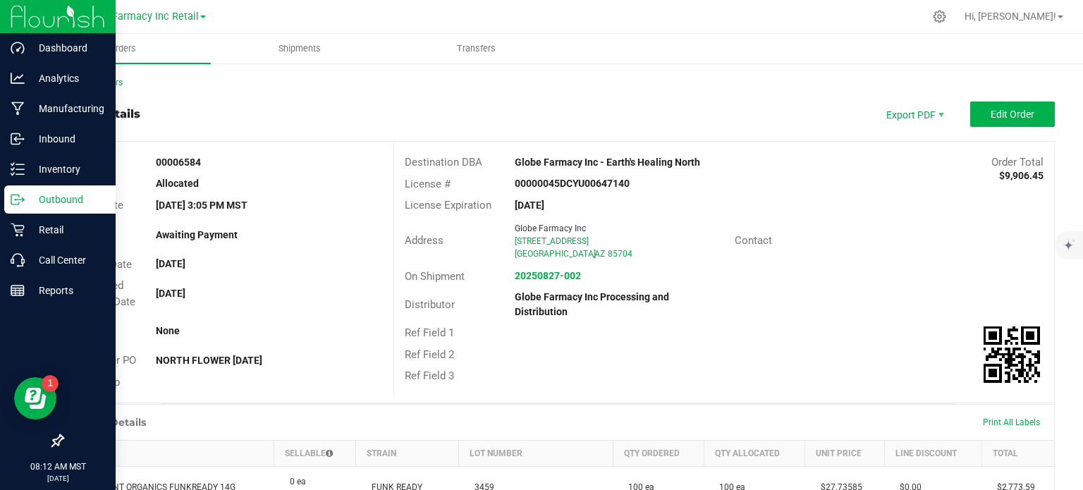
click at [23, 198] on icon at bounding box center [23, 198] width 2 height 2
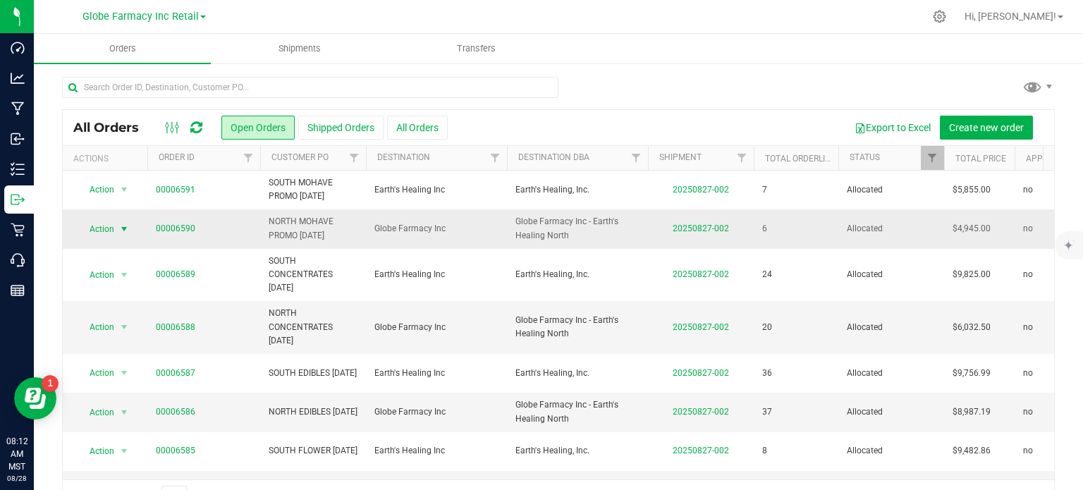
click at [114, 236] on span "Action" at bounding box center [96, 229] width 38 height 20
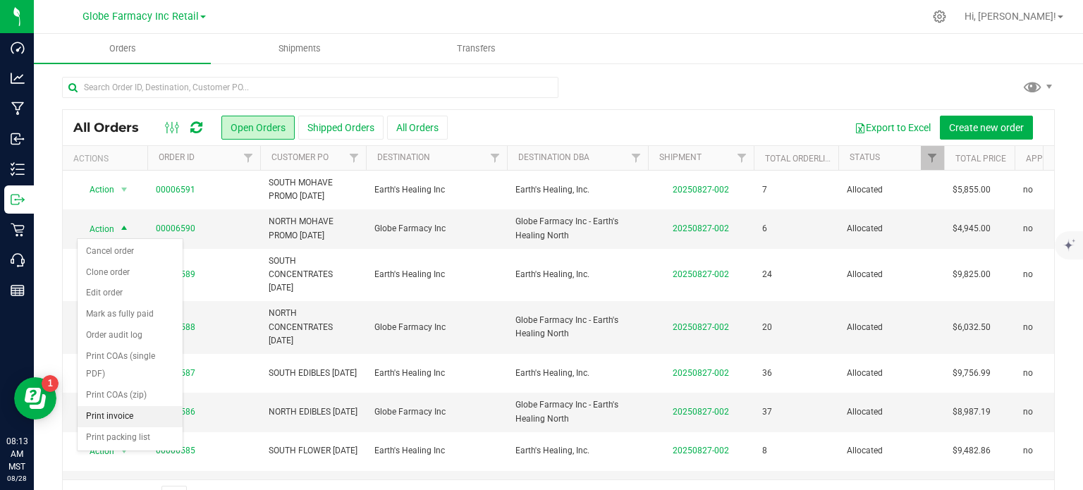
click at [135, 388] on li "Print invoice" at bounding box center [130, 416] width 105 height 21
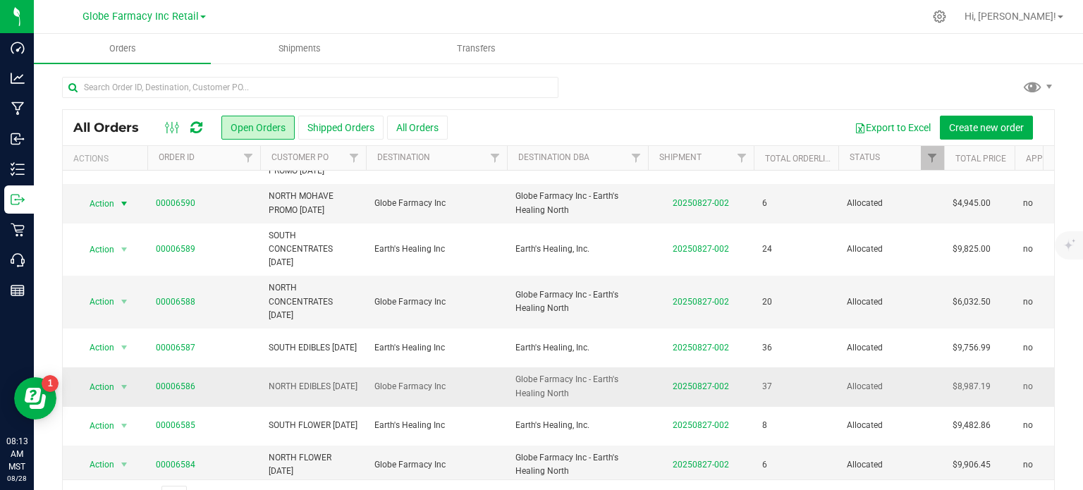
scroll to position [39, 0]
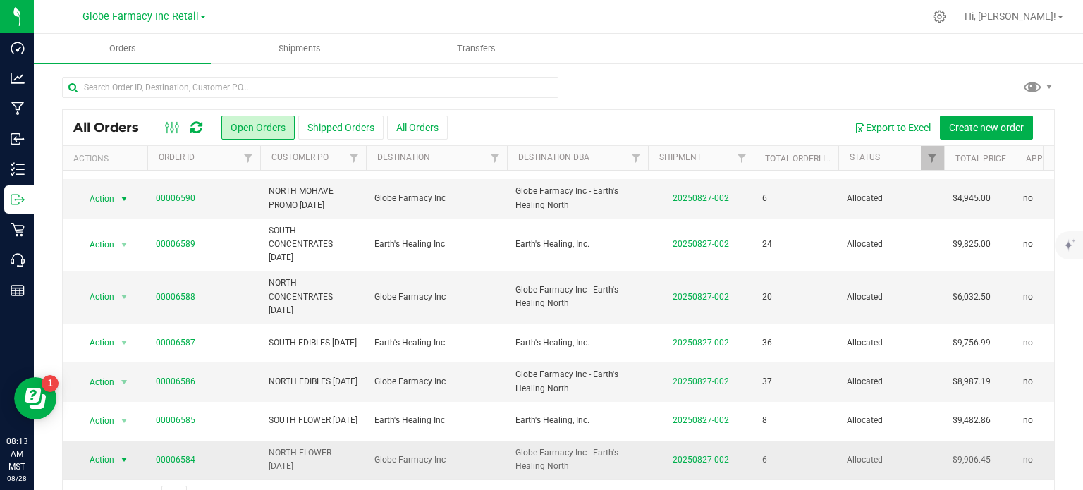
click at [116, 388] on span "select" at bounding box center [125, 460] width 18 height 20
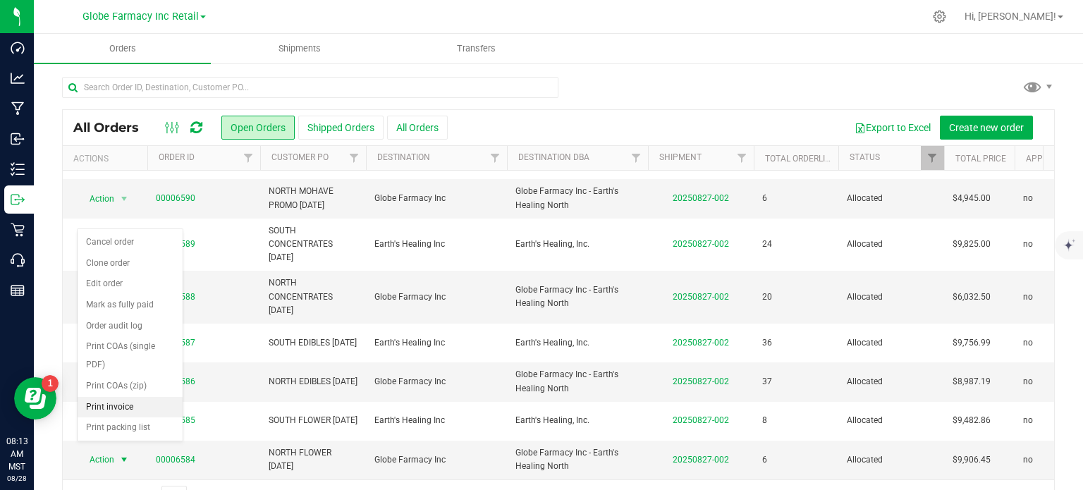
click at [115, 388] on li "Print invoice" at bounding box center [130, 407] width 105 height 21
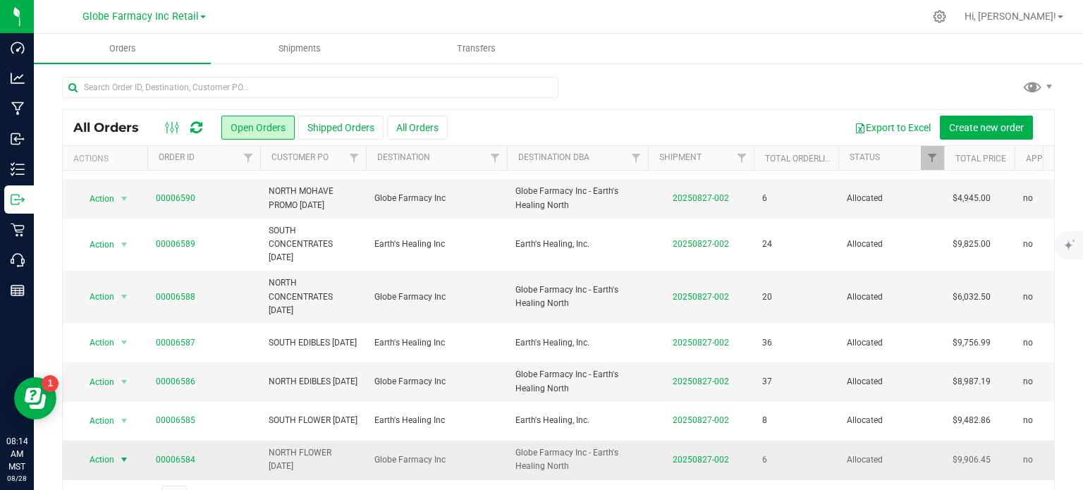
click at [110, 388] on span "Action" at bounding box center [96, 460] width 38 height 20
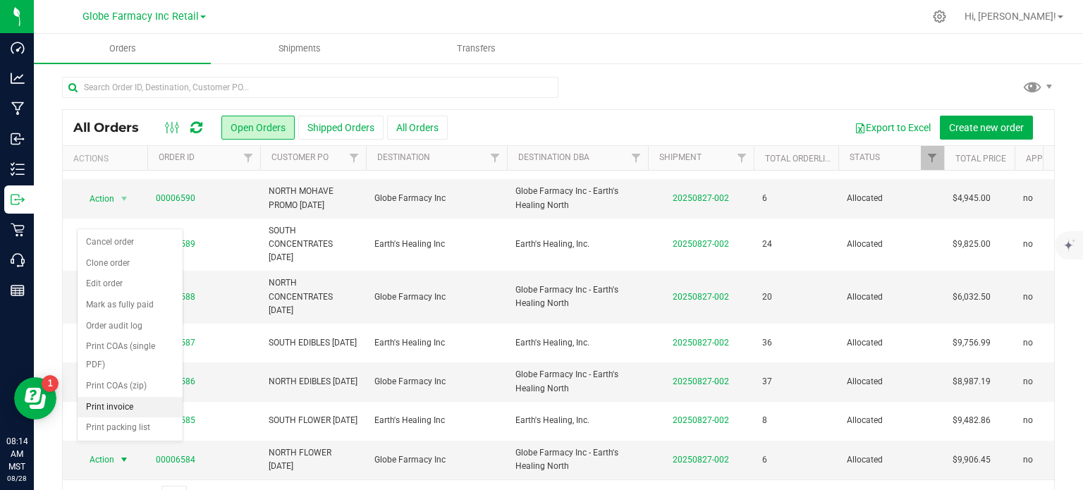
click at [110, 388] on li "Print invoice" at bounding box center [130, 407] width 105 height 21
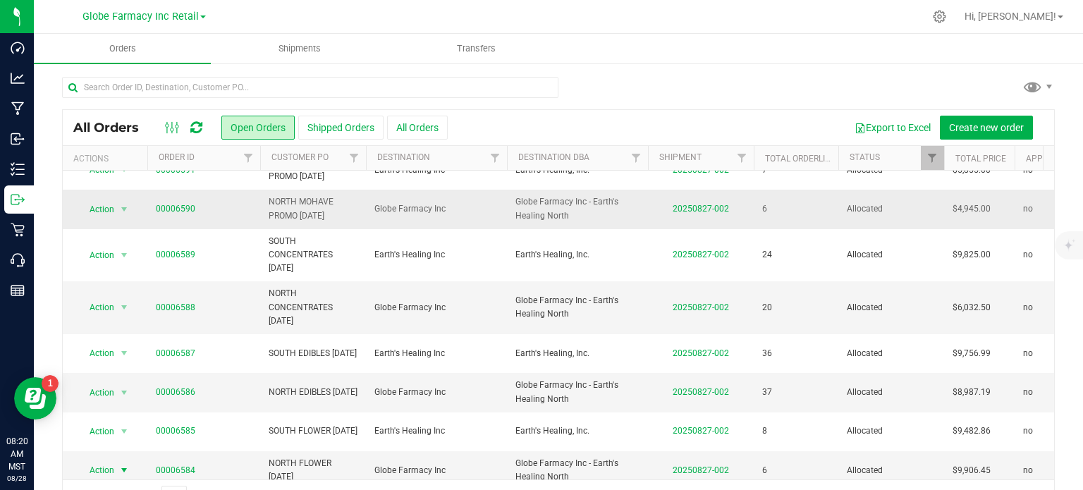
scroll to position [0, 0]
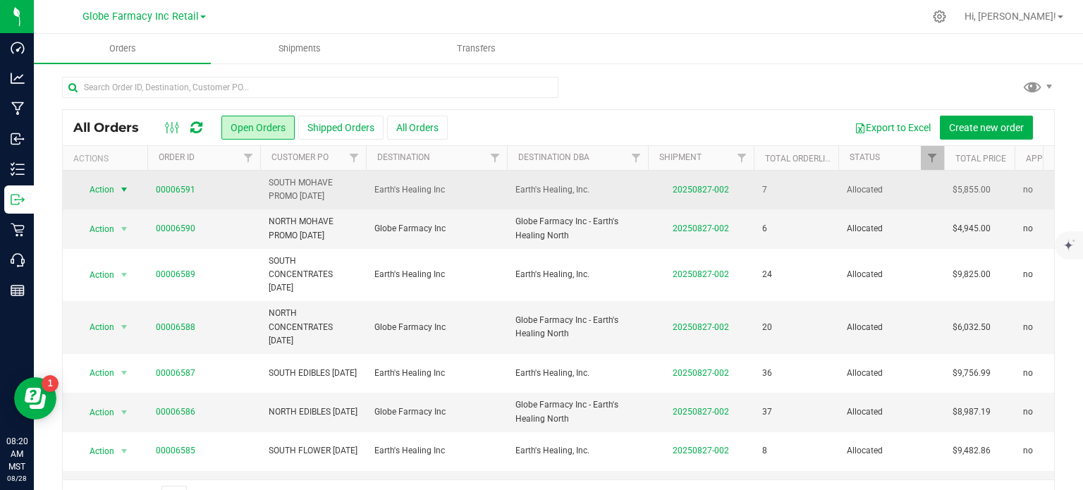
click at [108, 190] on span "Action" at bounding box center [96, 190] width 38 height 20
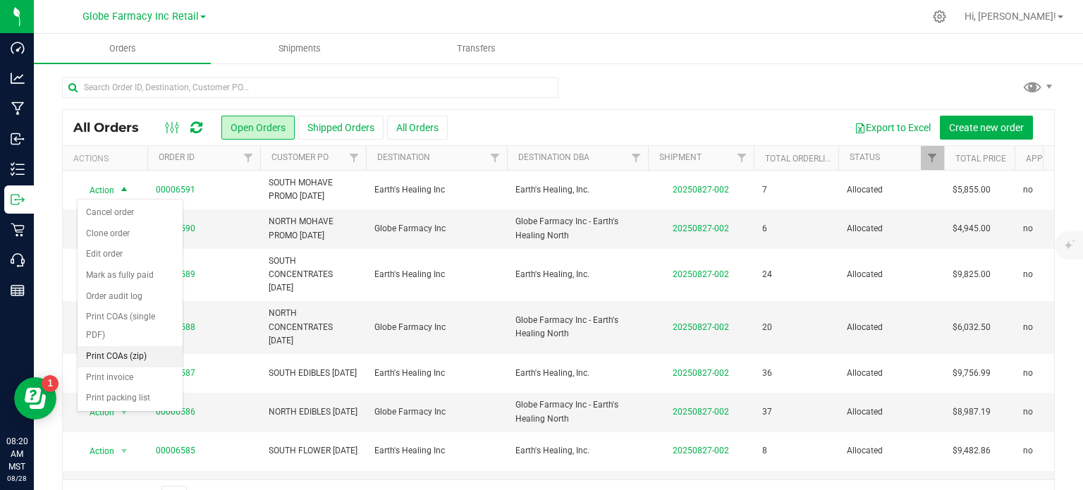
click at [126, 353] on li "Print COAs (zip)" at bounding box center [130, 356] width 105 height 21
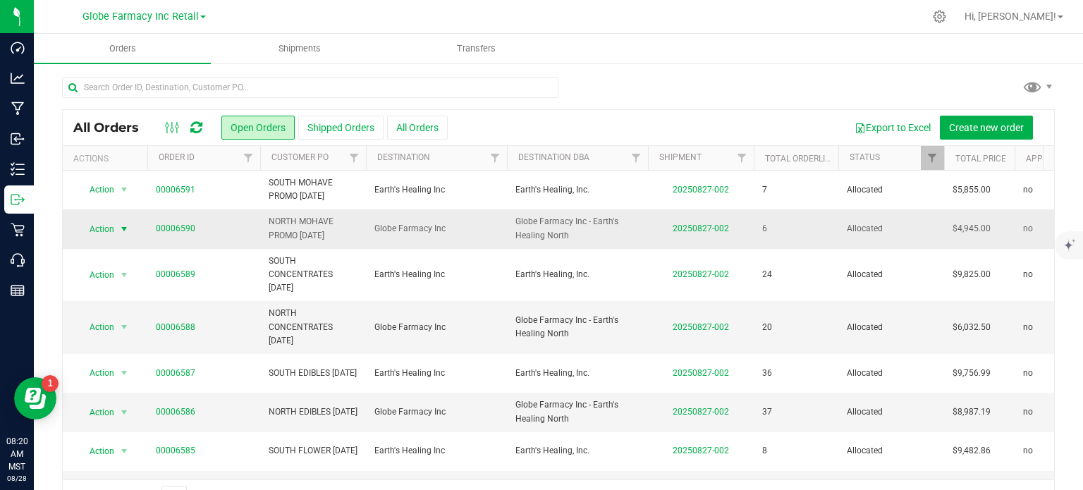
click at [111, 226] on span "Action" at bounding box center [96, 229] width 38 height 20
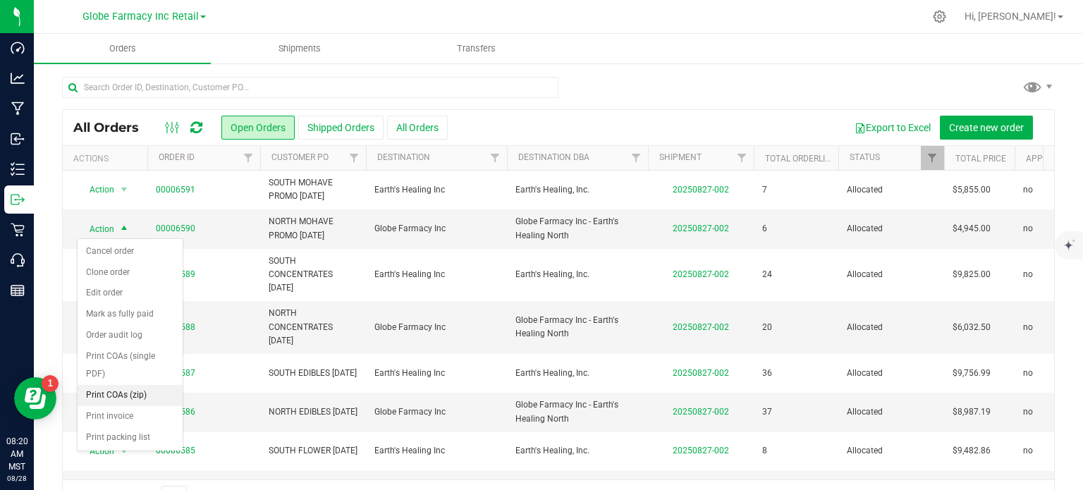
click at [136, 388] on li "Print COAs (zip)" at bounding box center [130, 395] width 105 height 21
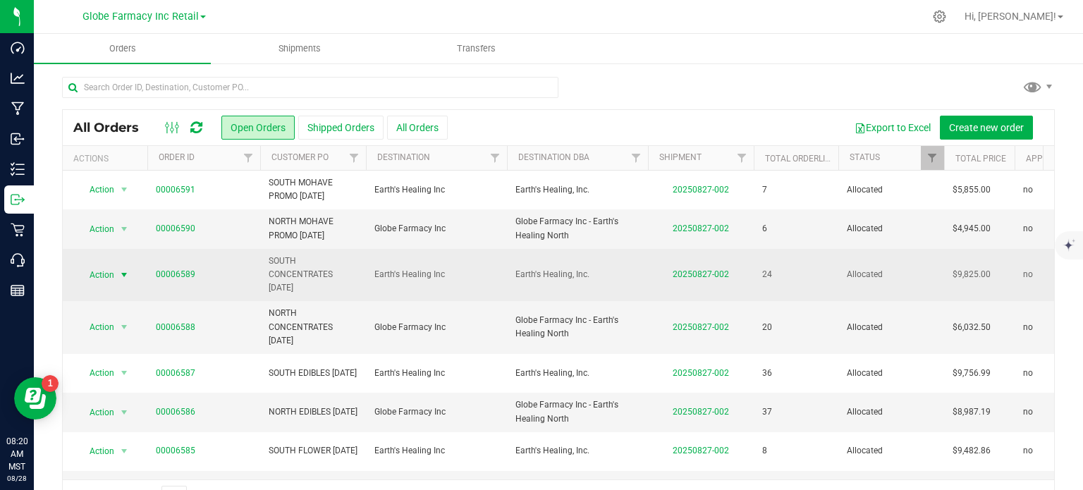
click at [118, 270] on span "select" at bounding box center [123, 274] width 11 height 11
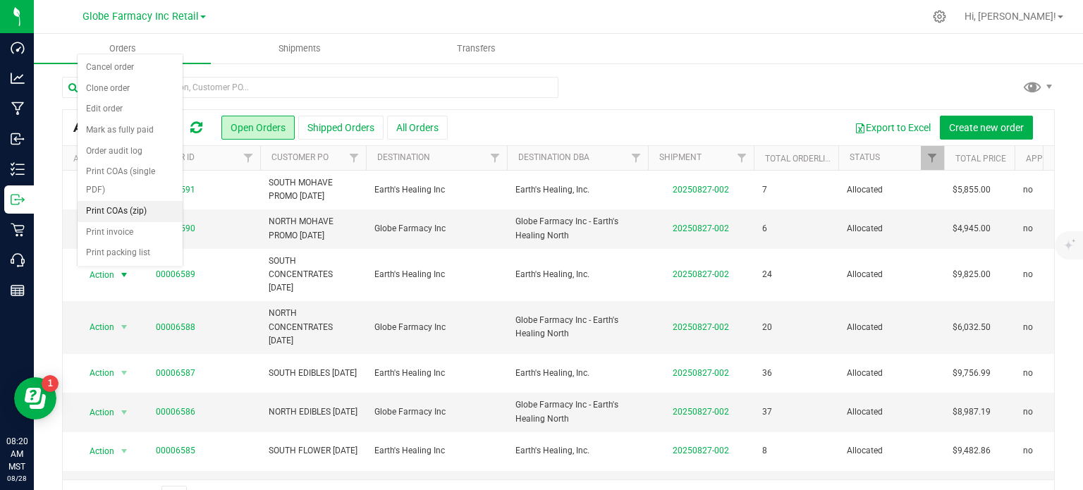
click at [128, 204] on li "Print COAs (zip)" at bounding box center [130, 211] width 105 height 21
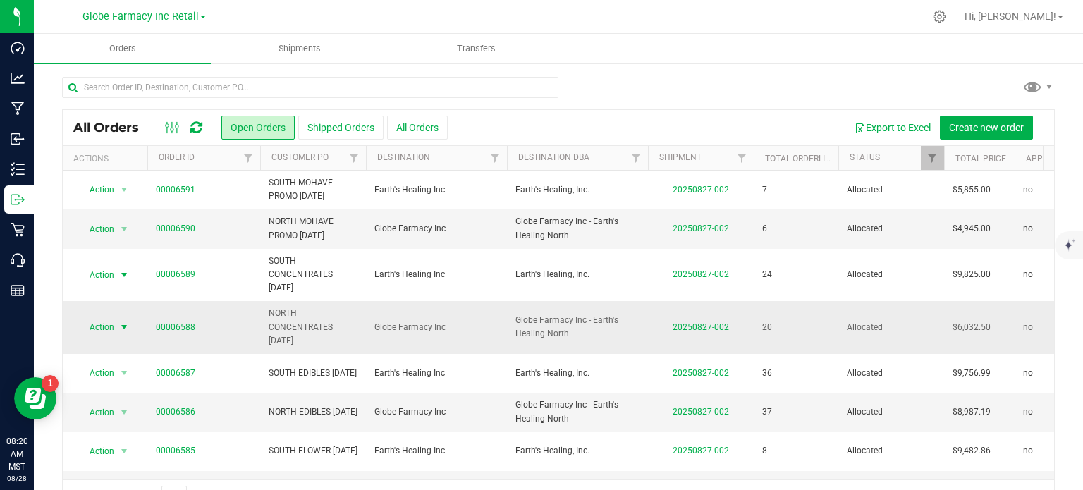
click at [111, 329] on span "Action" at bounding box center [96, 327] width 38 height 20
click at [107, 326] on span "Action" at bounding box center [96, 327] width 38 height 20
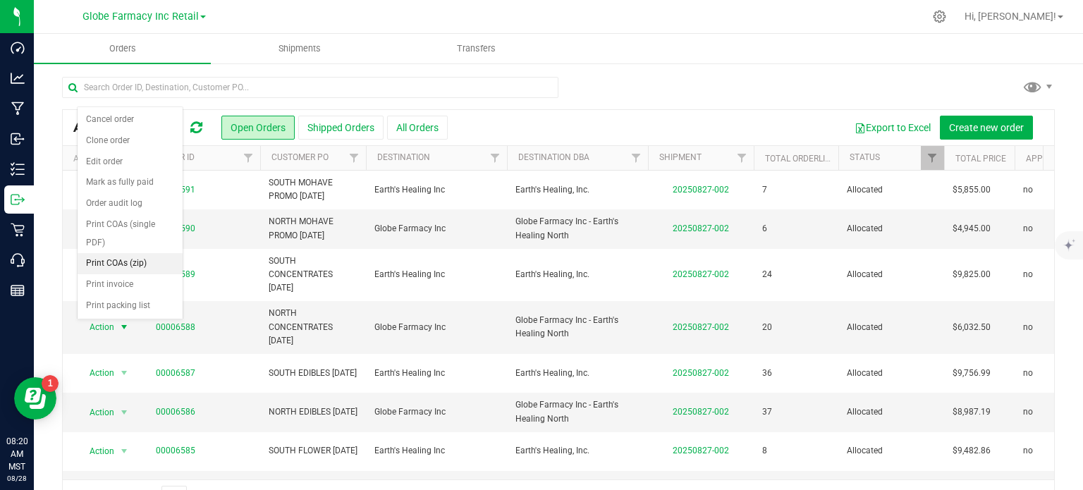
click at [133, 259] on li "Print COAs (zip)" at bounding box center [130, 263] width 105 height 21
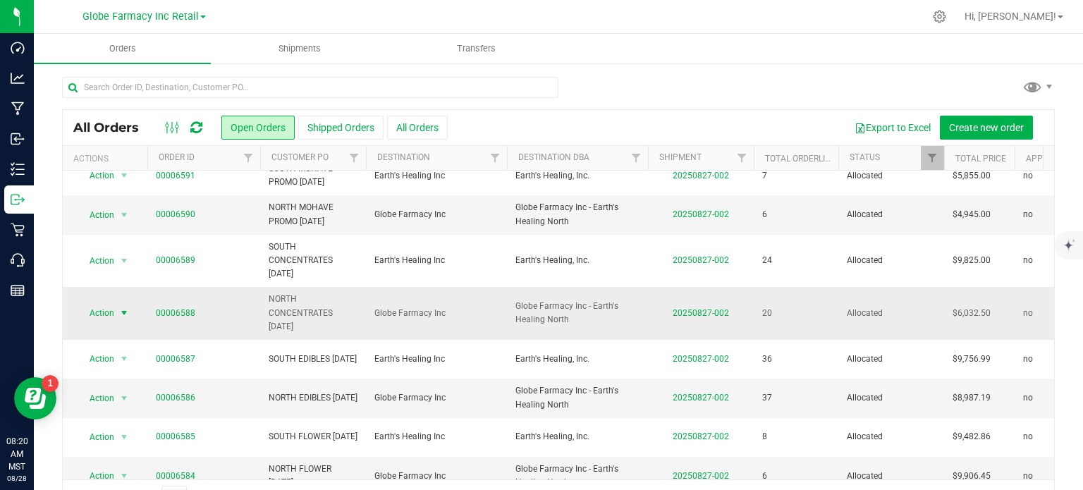
scroll to position [39, 0]
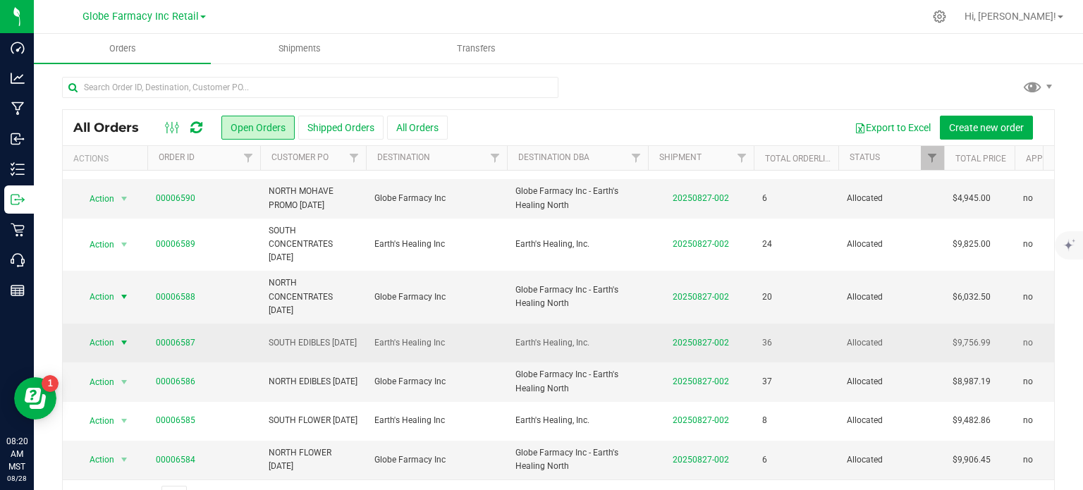
click at [121, 337] on span "select" at bounding box center [123, 342] width 11 height 11
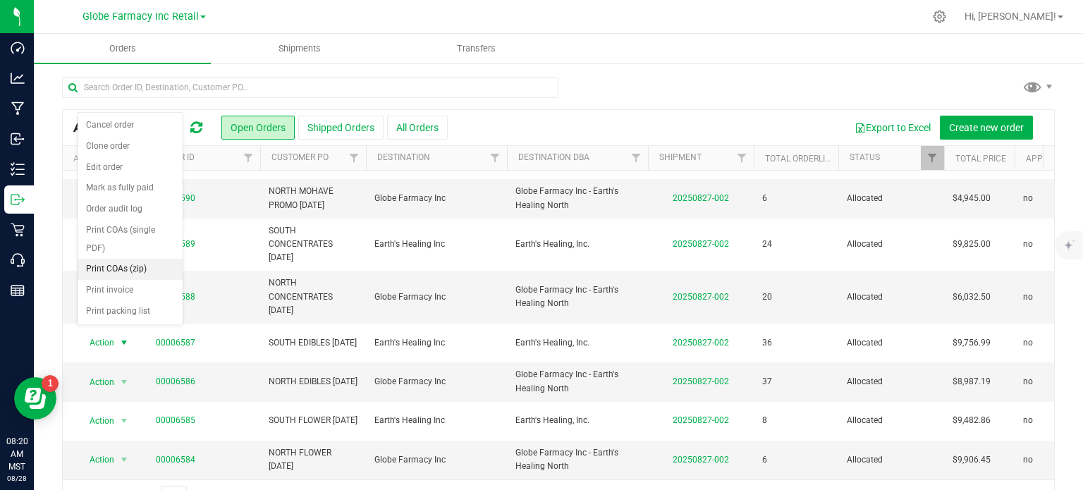
click at [148, 270] on li "Print COAs (zip)" at bounding box center [130, 269] width 105 height 21
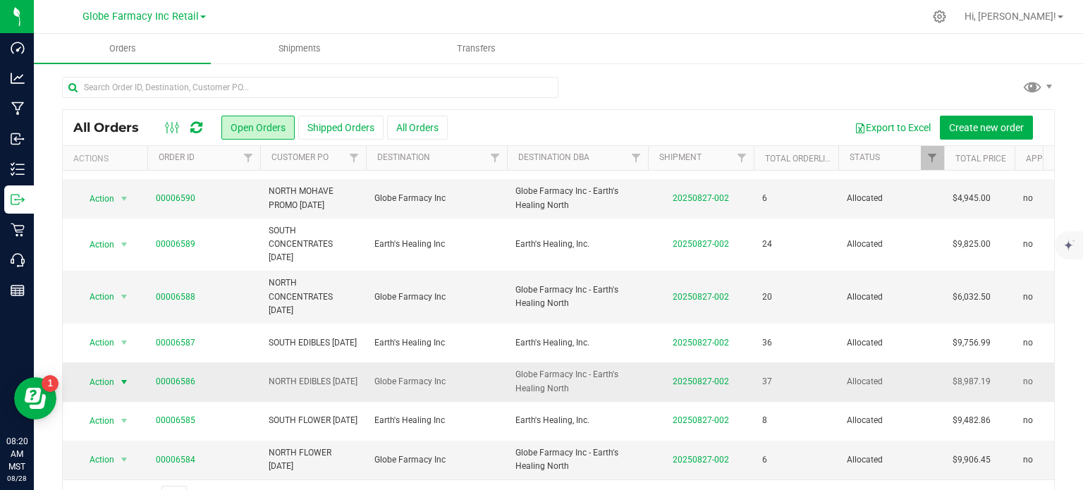
click at [112, 372] on span "Action" at bounding box center [96, 382] width 38 height 20
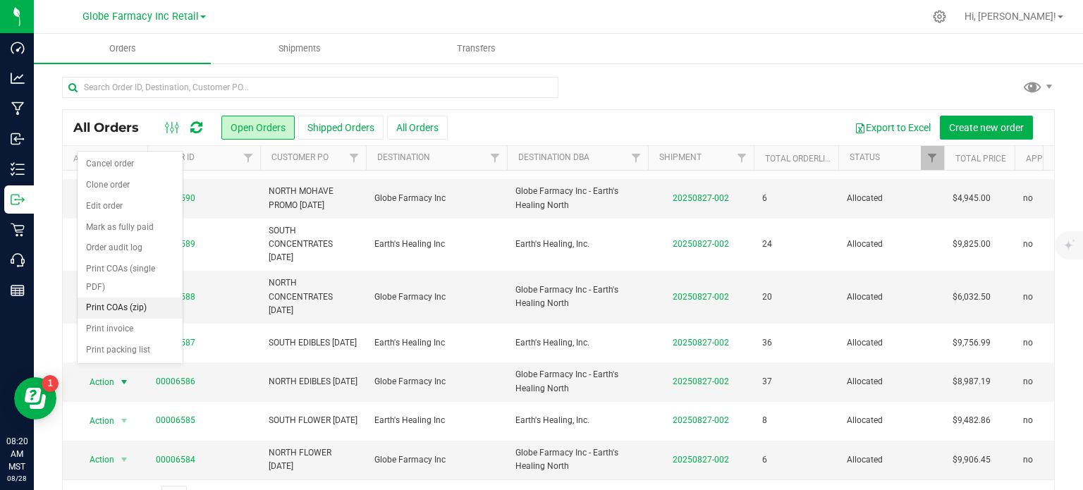
click at [139, 304] on li "Print COAs (zip)" at bounding box center [130, 308] width 105 height 21
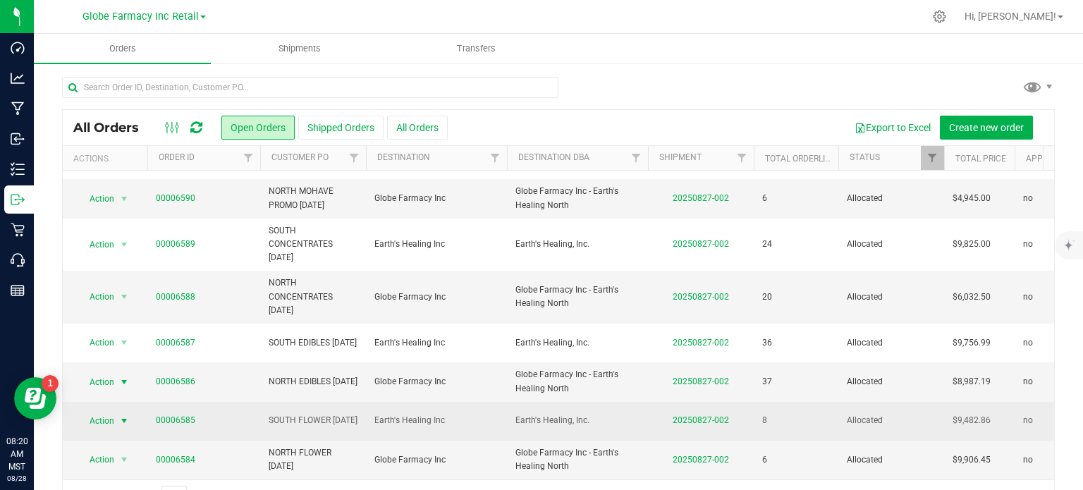
click at [95, 388] on span "Action" at bounding box center [96, 421] width 38 height 20
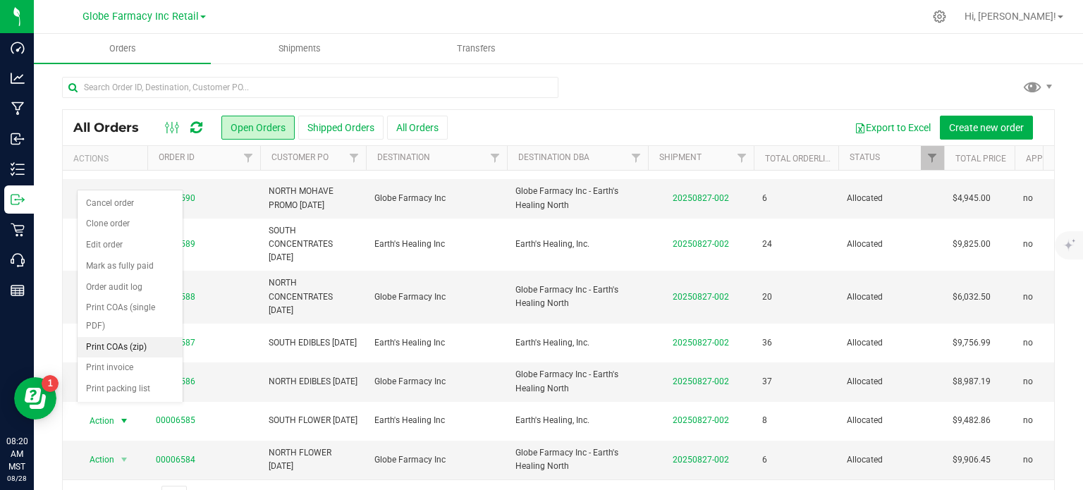
click at [130, 346] on li "Print COAs (zip)" at bounding box center [130, 347] width 105 height 21
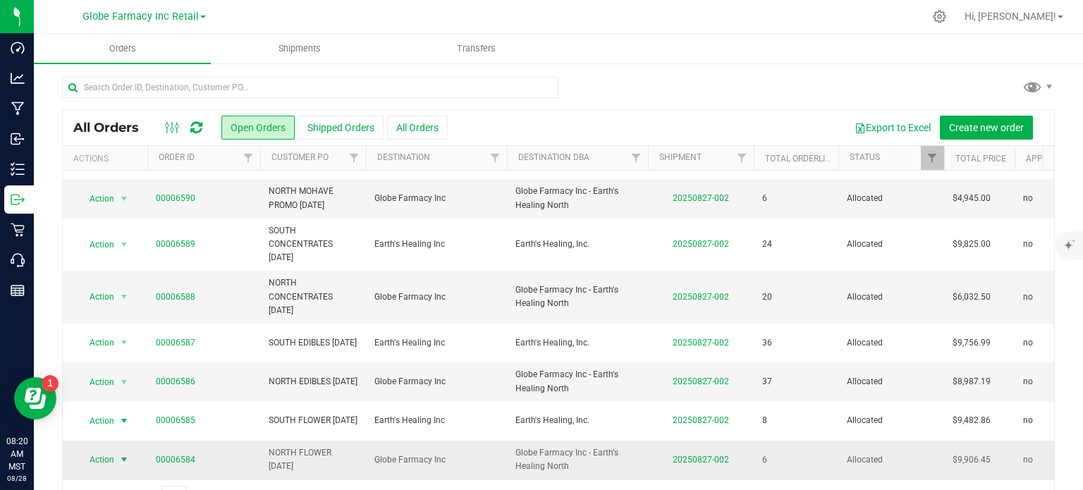
click at [119, 388] on span "select" at bounding box center [123, 459] width 11 height 11
click at [114, 388] on span "Action" at bounding box center [96, 460] width 38 height 20
click at [111, 388] on span "Action" at bounding box center [96, 460] width 38 height 20
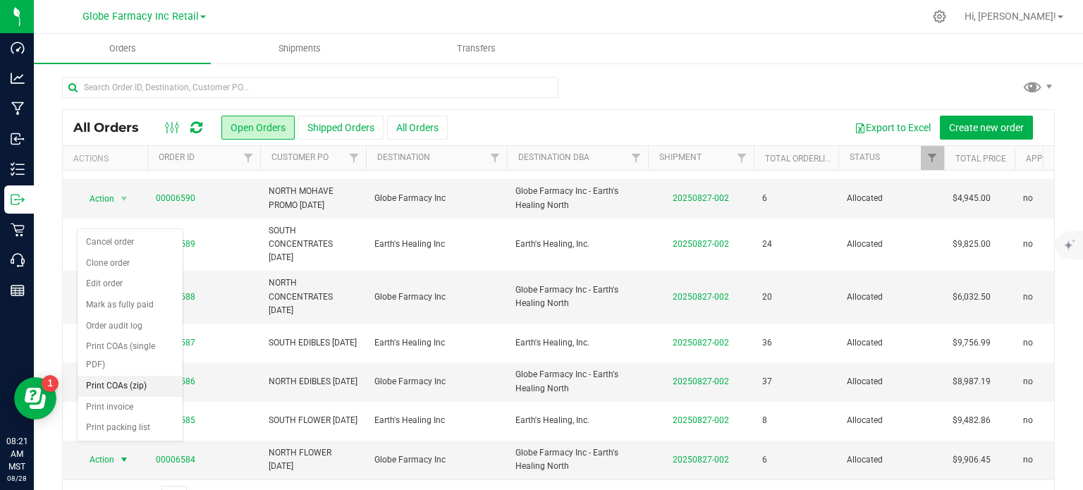
click at [130, 381] on li "Print COAs (zip)" at bounding box center [130, 386] width 105 height 21
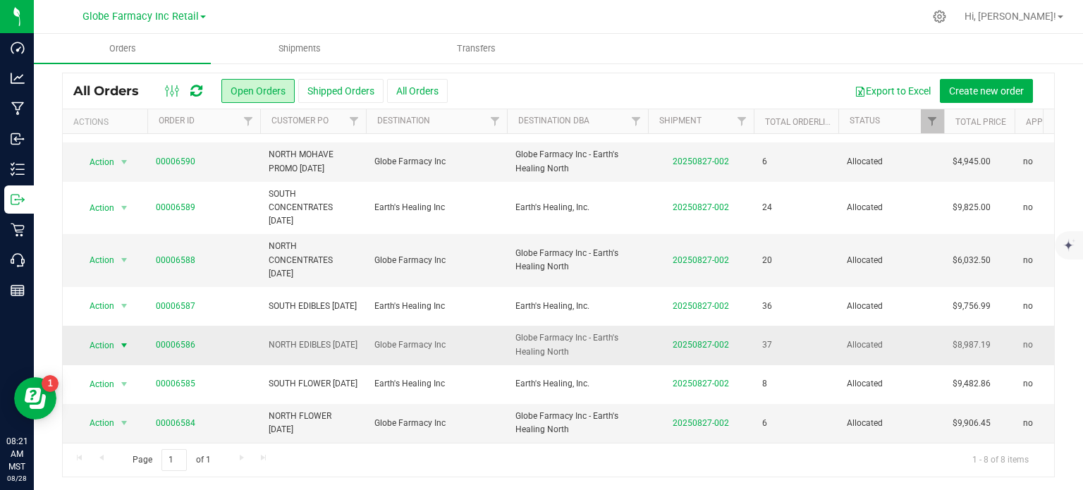
click at [109, 336] on span "Action" at bounding box center [96, 346] width 38 height 20
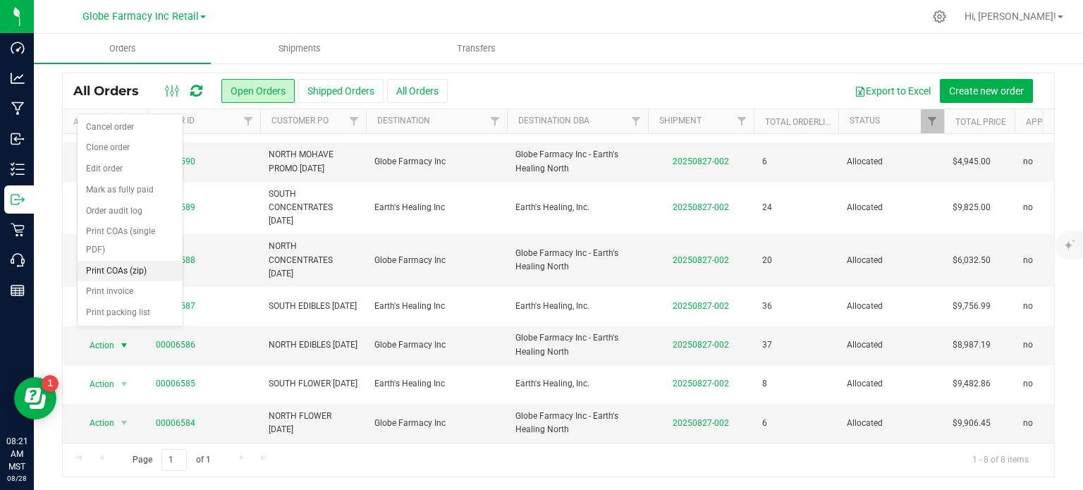
click at [118, 270] on li "Print COAs (zip)" at bounding box center [130, 271] width 105 height 21
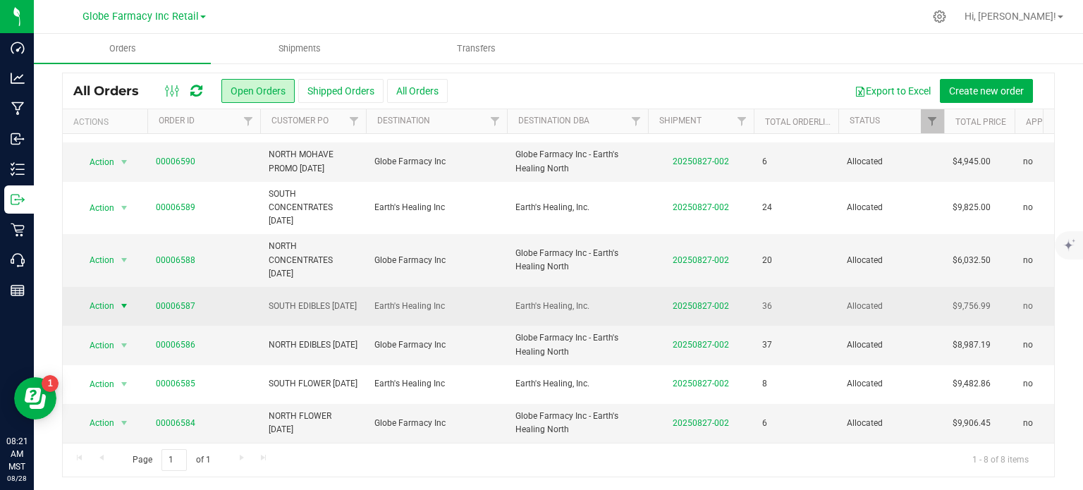
click at [109, 296] on span "Action" at bounding box center [96, 306] width 38 height 20
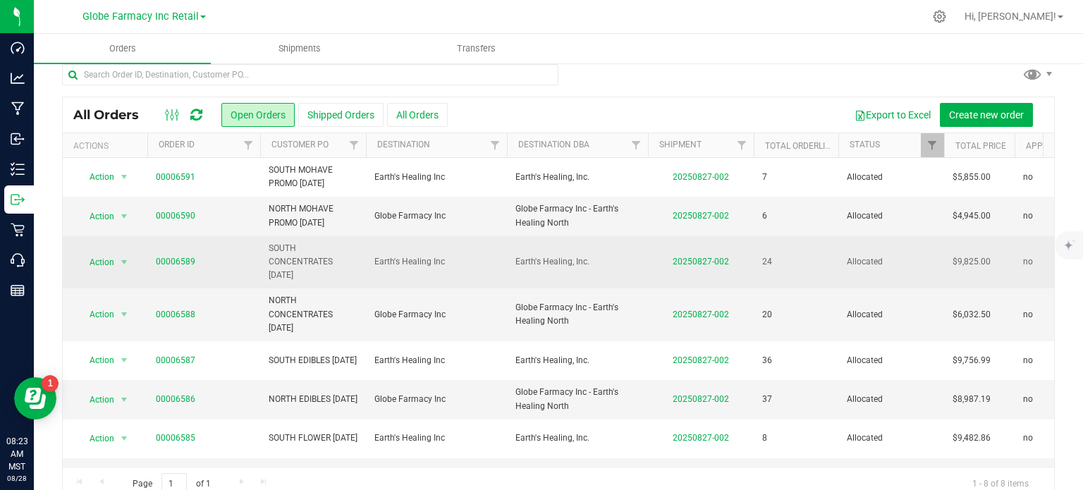
scroll to position [0, 0]
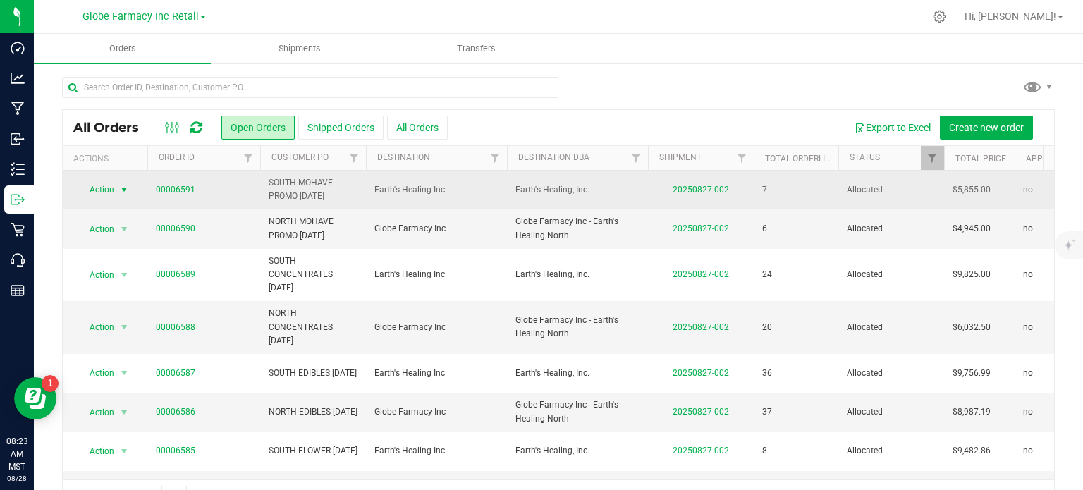
click at [117, 195] on span "select" at bounding box center [125, 190] width 18 height 20
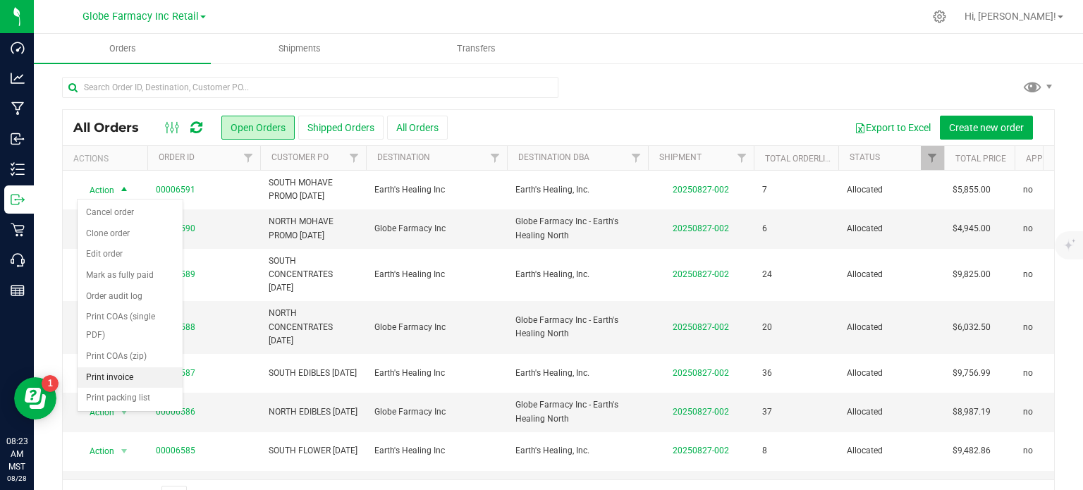
click at [98, 380] on li "Print invoice" at bounding box center [130, 377] width 105 height 21
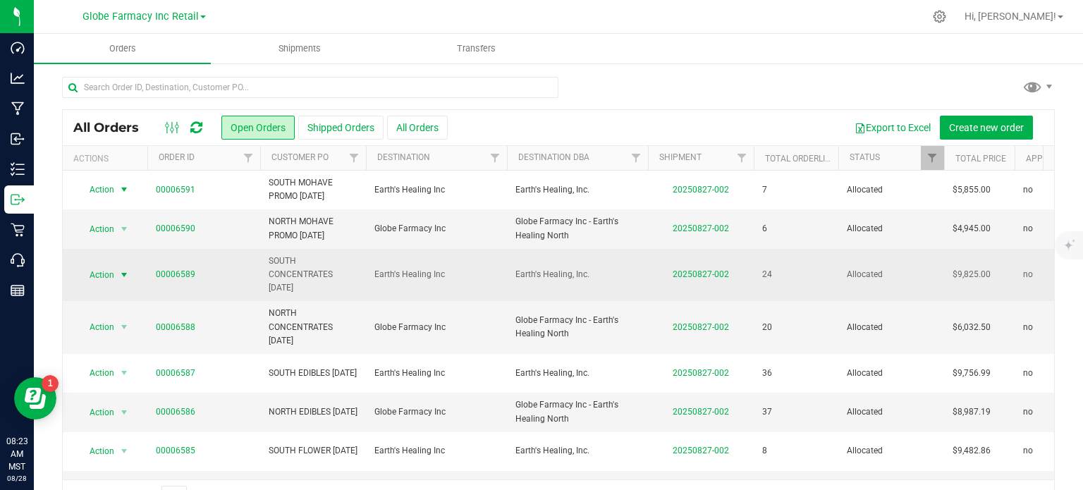
click at [116, 274] on span "select" at bounding box center [125, 275] width 18 height 20
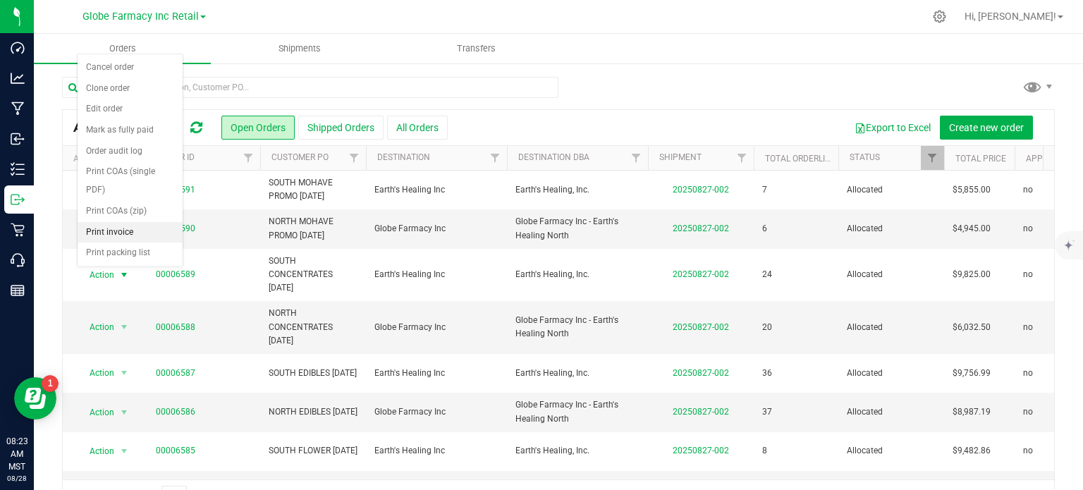
click at [127, 232] on li "Print invoice" at bounding box center [130, 232] width 105 height 21
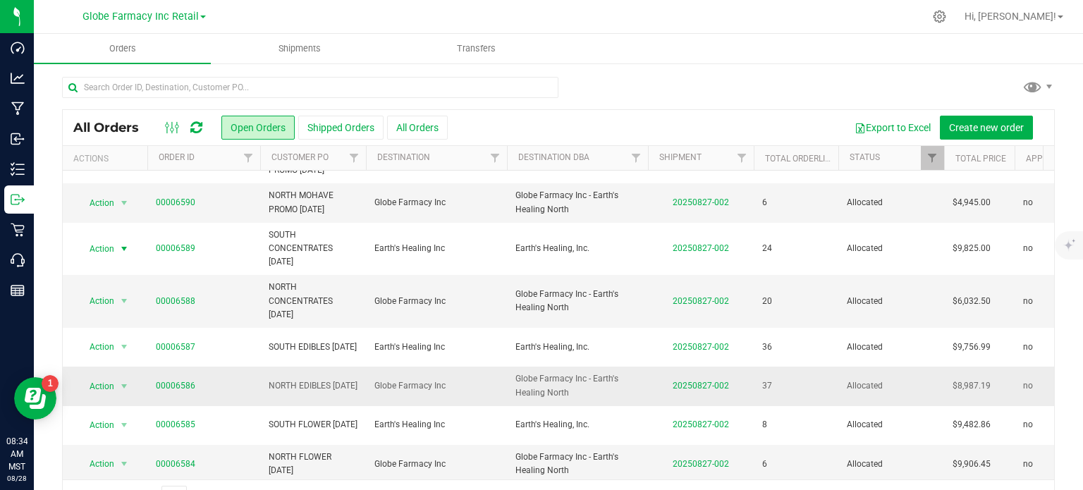
scroll to position [39, 0]
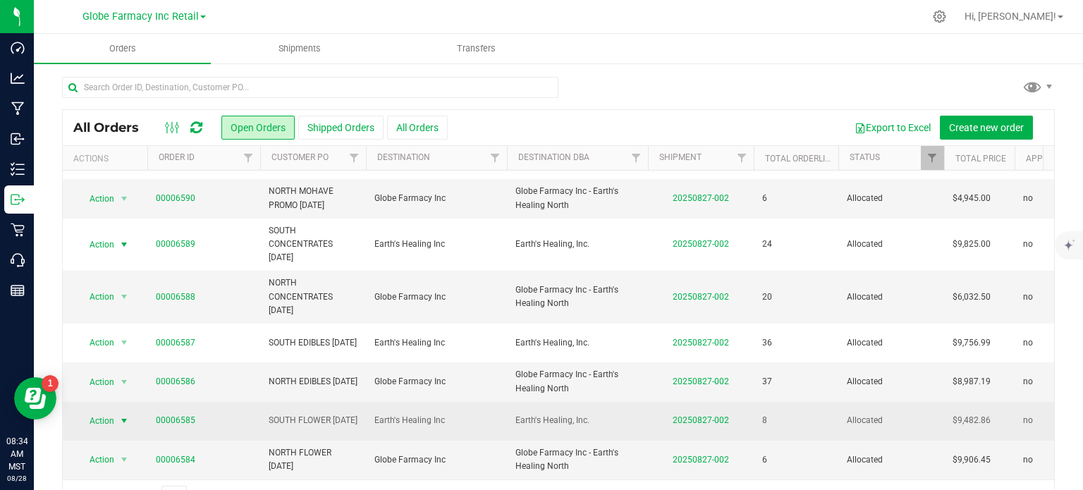
click at [116, 388] on span "select" at bounding box center [125, 421] width 18 height 20
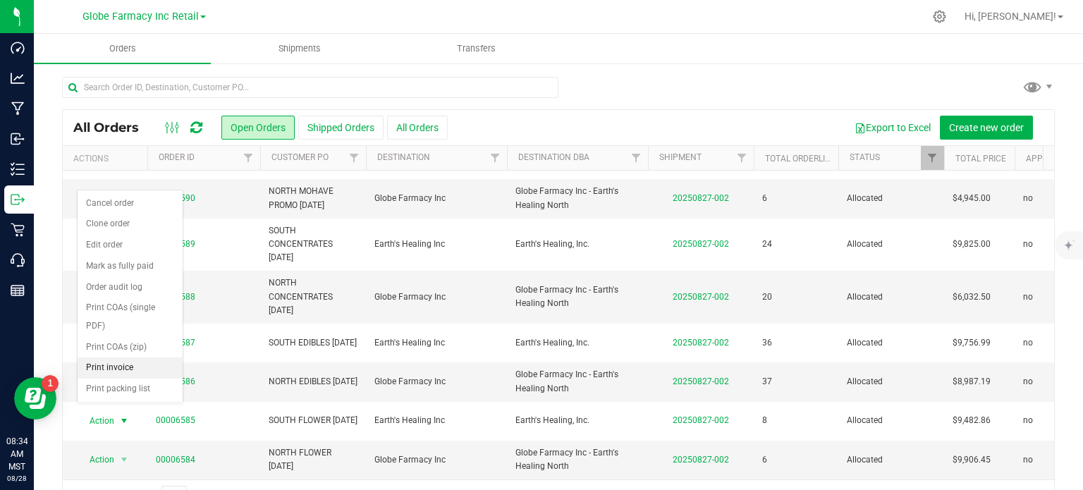
click at [107, 360] on li "Print invoice" at bounding box center [130, 368] width 105 height 21
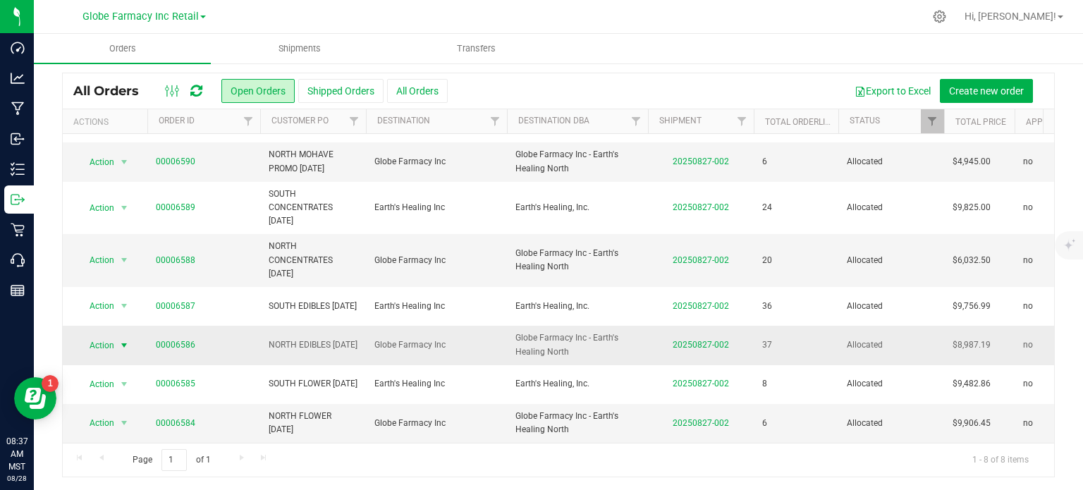
click at [104, 338] on span "Action" at bounding box center [96, 346] width 38 height 20
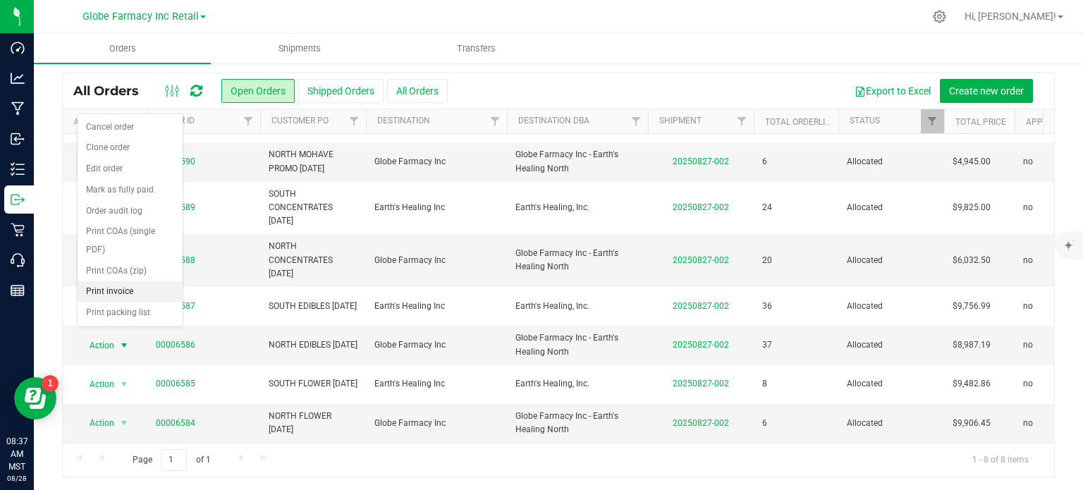
click at [123, 283] on li "Print invoice" at bounding box center [130, 291] width 105 height 21
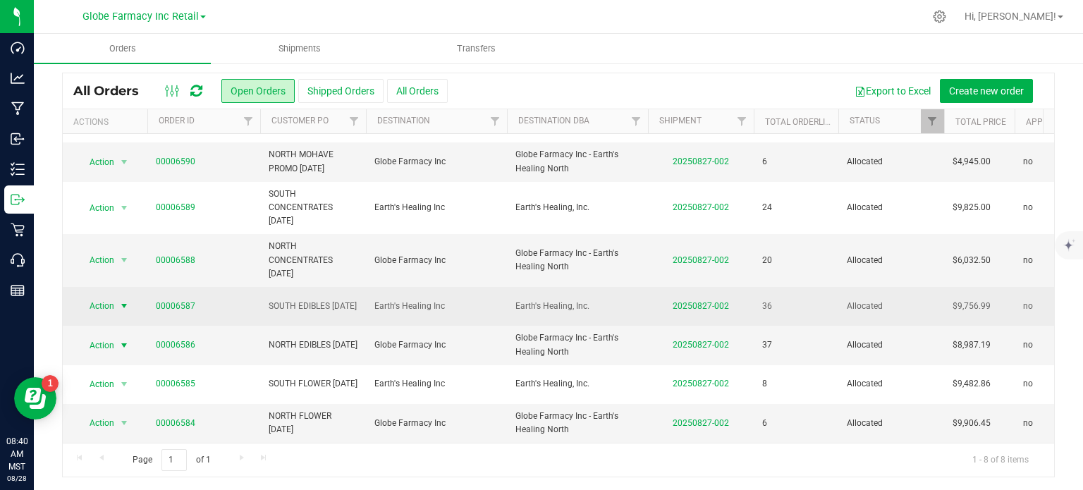
click at [121, 300] on span "select" at bounding box center [123, 305] width 11 height 11
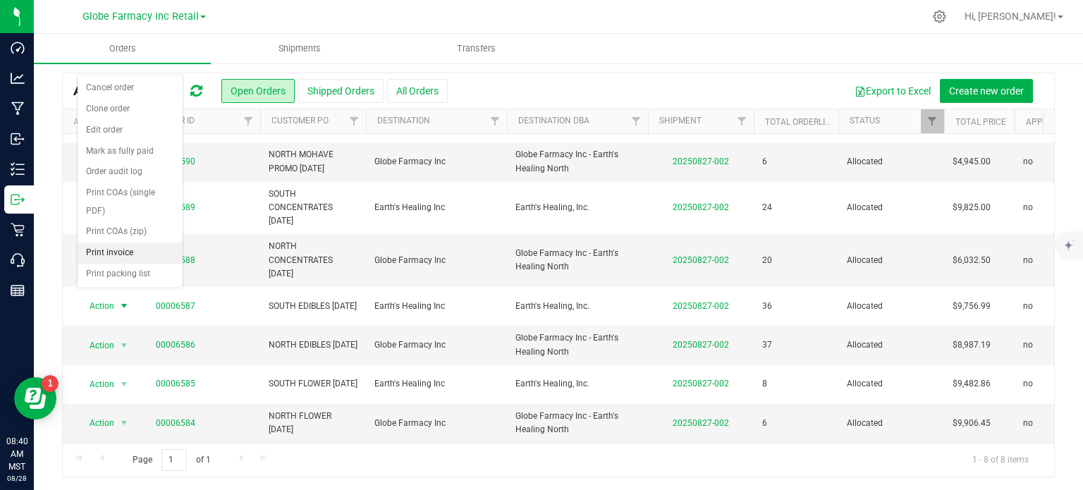
click at [126, 255] on li "Print invoice" at bounding box center [130, 253] width 105 height 21
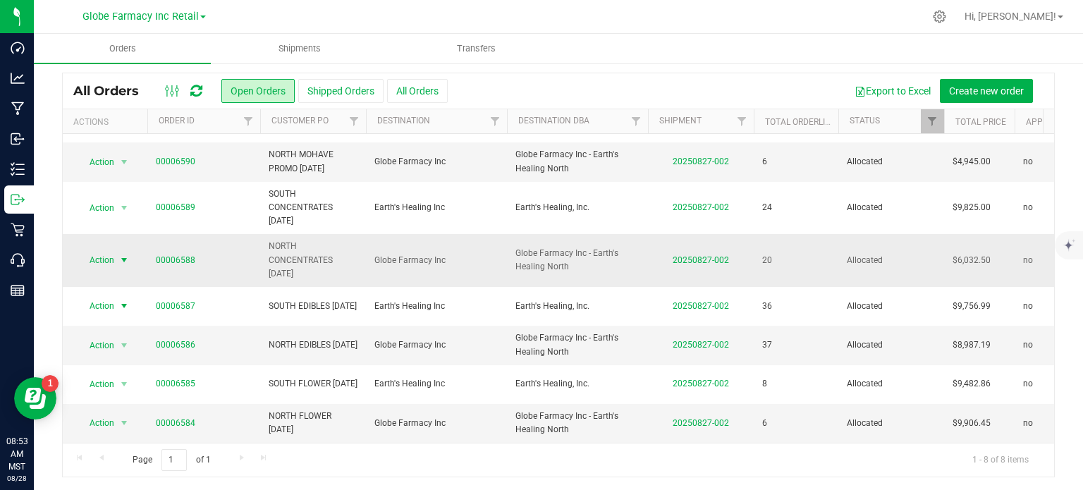
click at [102, 251] on span "Action" at bounding box center [96, 260] width 38 height 20
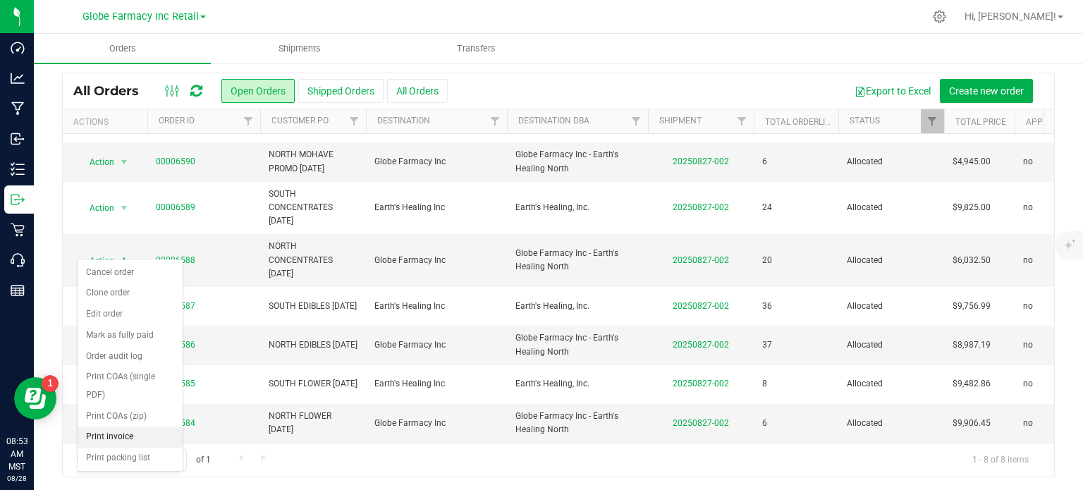
click at [149, 388] on li "Print invoice" at bounding box center [130, 437] width 105 height 21
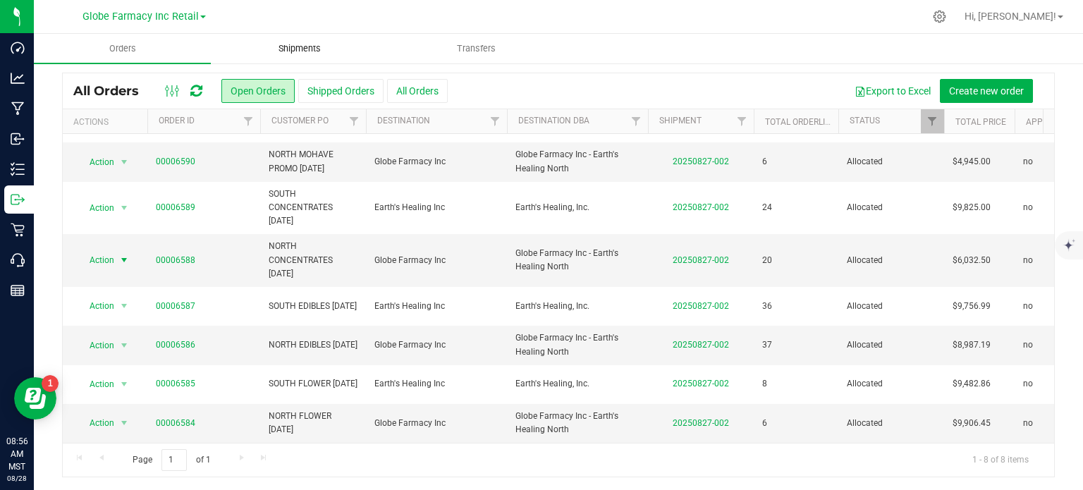
click at [310, 42] on span "Shipments" at bounding box center [299, 48] width 80 height 13
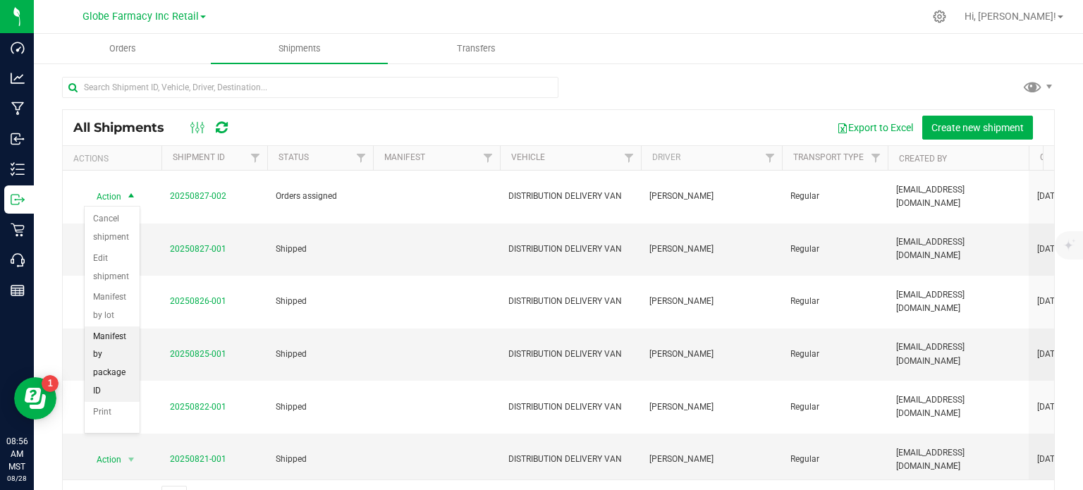
click at [110, 343] on li "Manifest by package ID" at bounding box center [112, 363] width 55 height 75
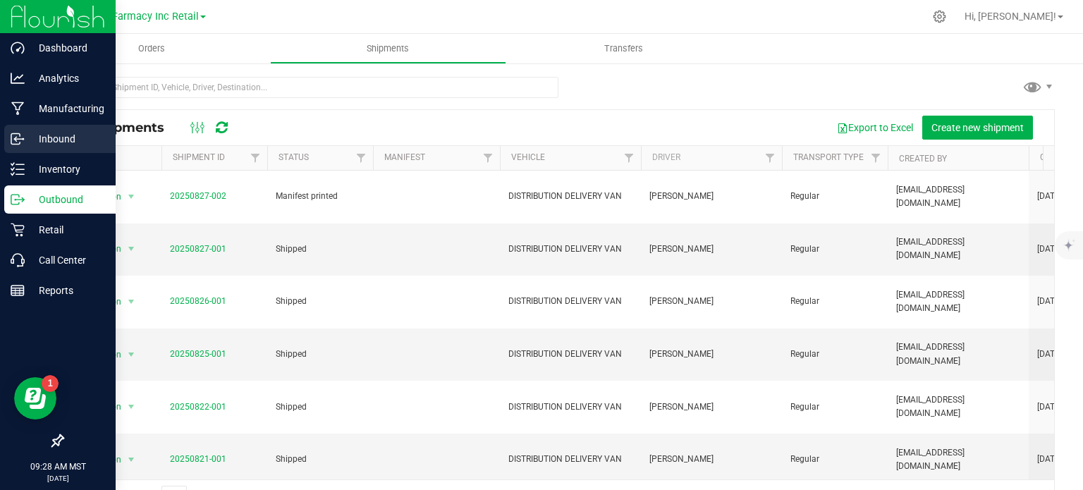
click at [11, 135] on icon at bounding box center [15, 139] width 8 height 11
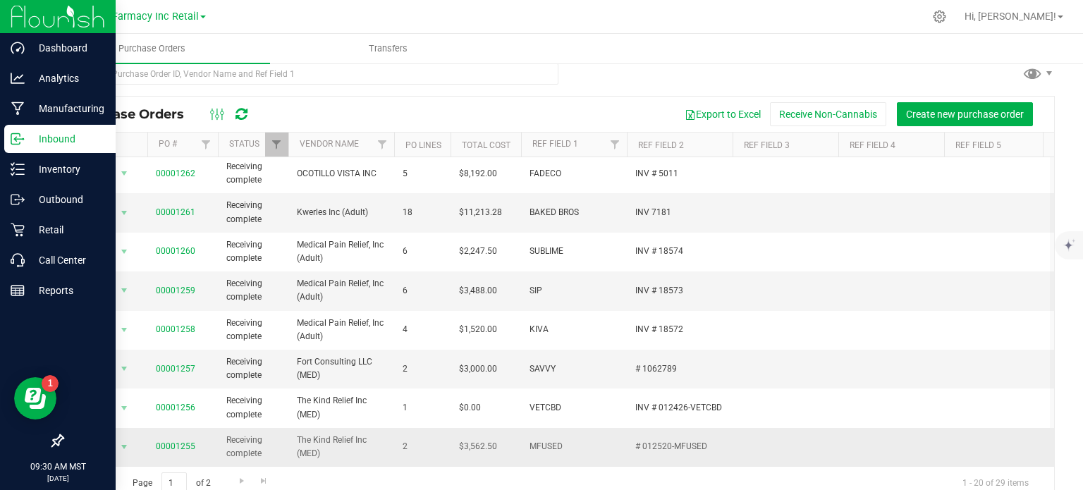
scroll to position [37, 0]
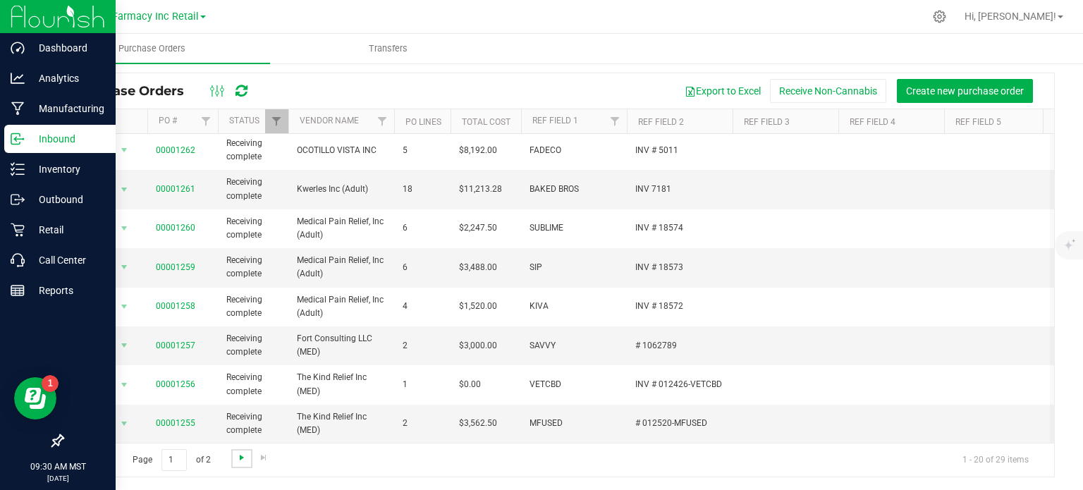
click at [236, 388] on span "Go to the next page" at bounding box center [241, 457] width 11 height 11
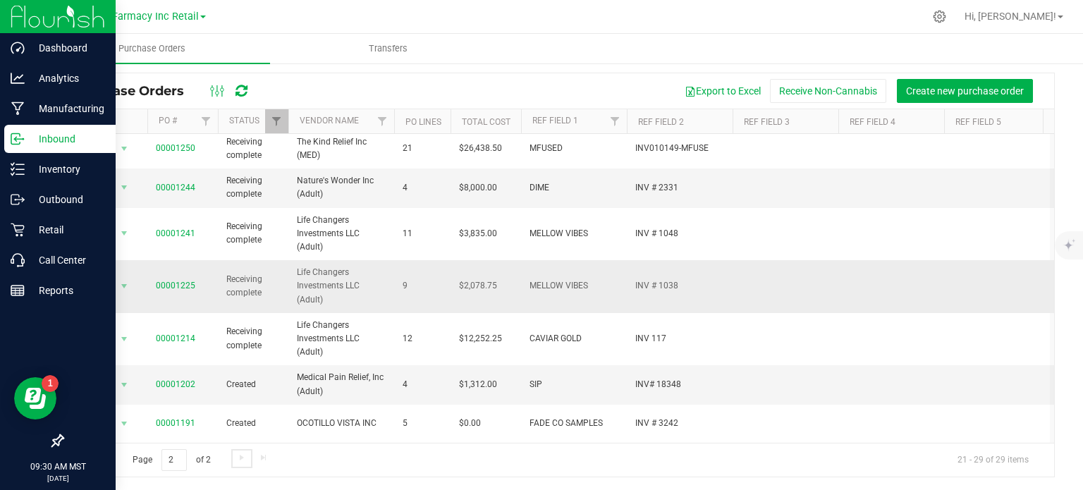
scroll to position [0, 0]
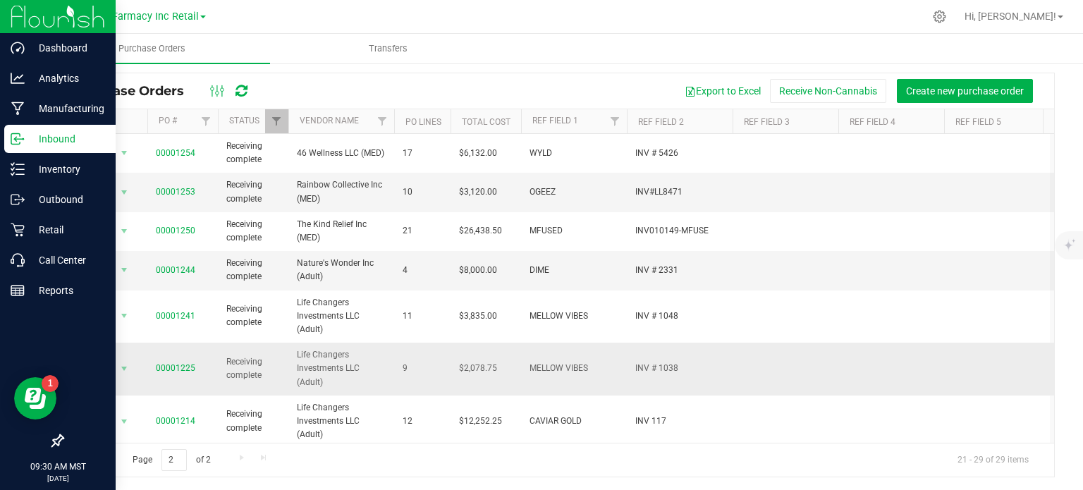
click at [554, 365] on span "MELLOW VIBES" at bounding box center [574, 368] width 89 height 13
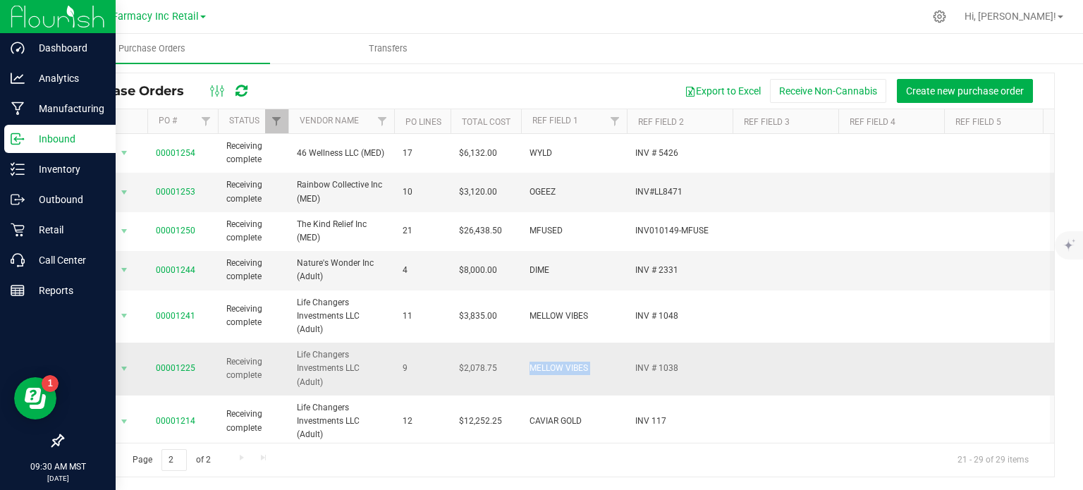
click at [554, 365] on span "MELLOW VIBES" at bounding box center [574, 368] width 89 height 13
copy span "MELLOW VIBES"
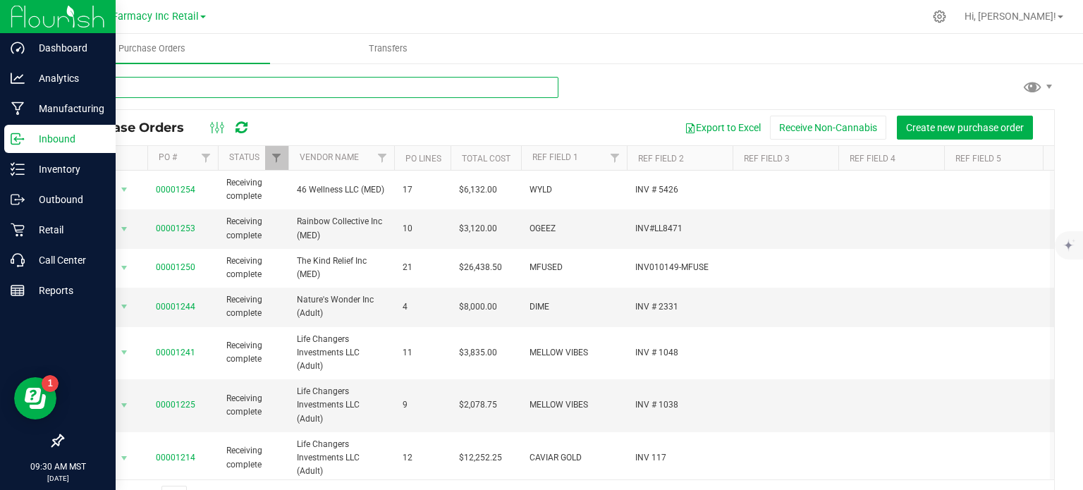
click at [271, 95] on input "text" at bounding box center [310, 87] width 496 height 21
paste input "MELLOW VIBES"
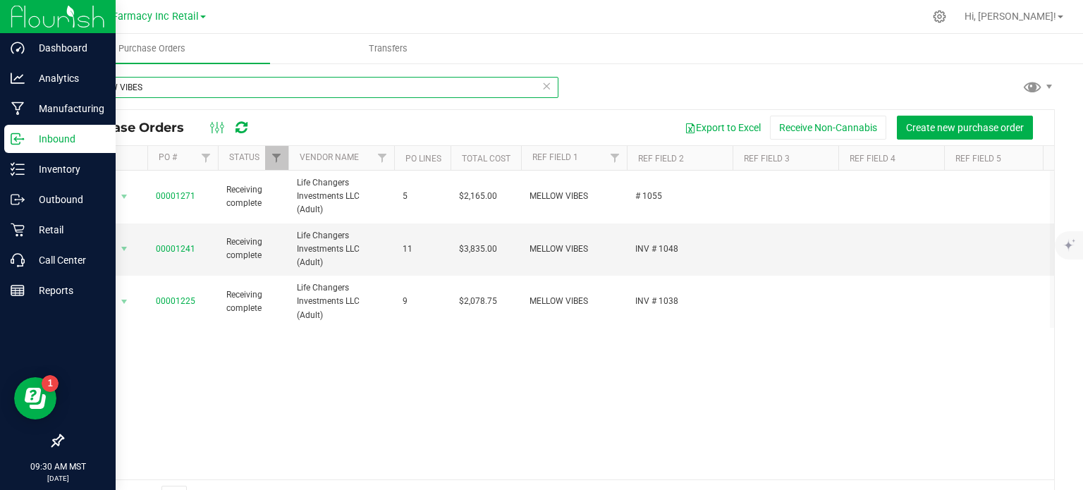
type input "MELLOW VIBES"
drag, startPoint x: 186, startPoint y: 85, endPoint x: 0, endPoint y: 69, distance: 186.9
click at [0, 71] on div "Dashboard Analytics Manufacturing Inbound Inventory Outbound Retail Call Center…" at bounding box center [541, 245] width 1083 height 490
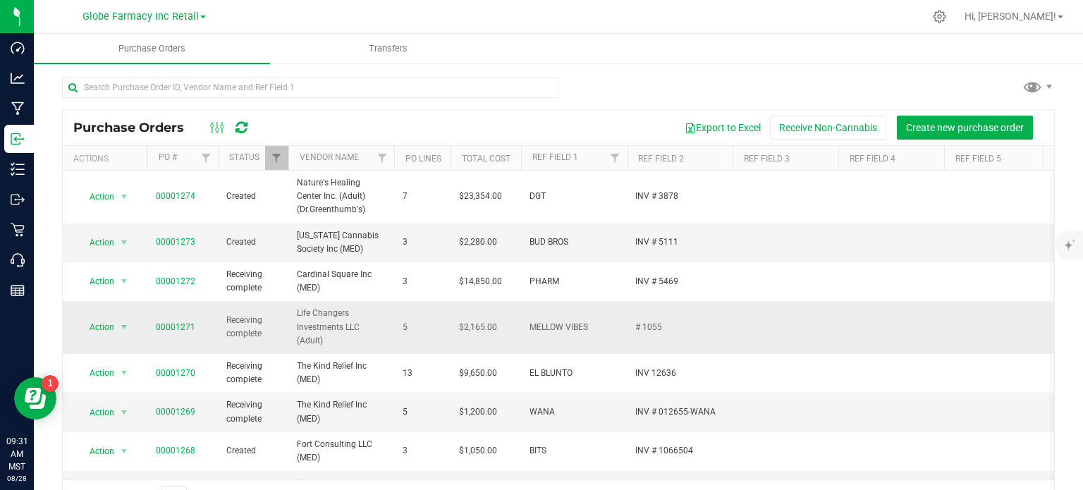
click at [595, 329] on span "MELLOW VIBES" at bounding box center [574, 327] width 89 height 13
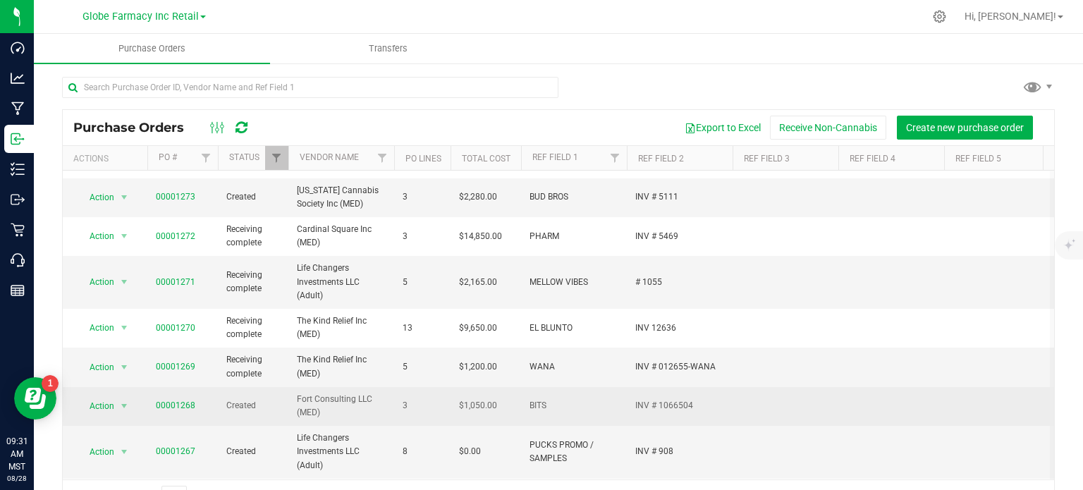
scroll to position [71, 0]
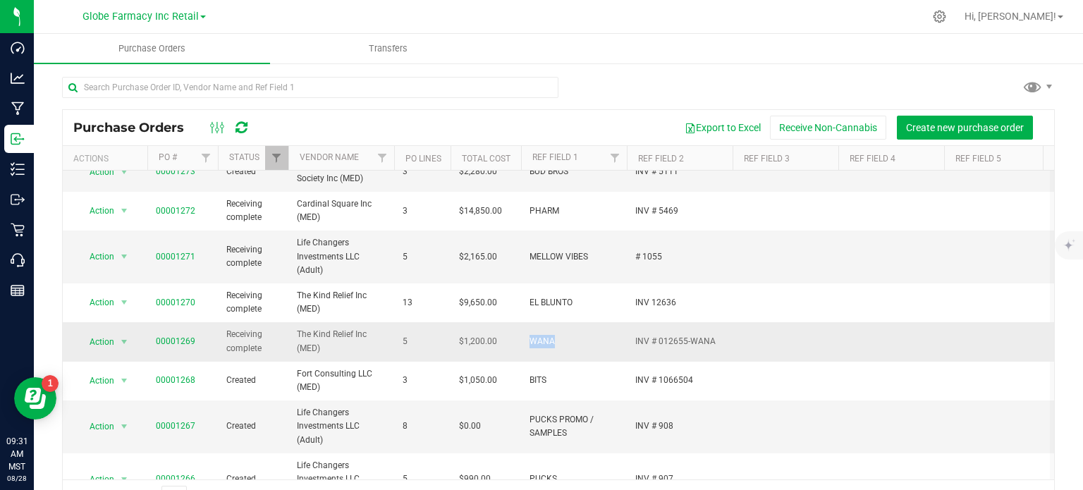
drag, startPoint x: 551, startPoint y: 346, endPoint x: 528, endPoint y: 352, distance: 23.9
click at [528, 352] on td "WANA" at bounding box center [574, 341] width 106 height 39
click at [577, 345] on span "WANA" at bounding box center [574, 341] width 89 height 13
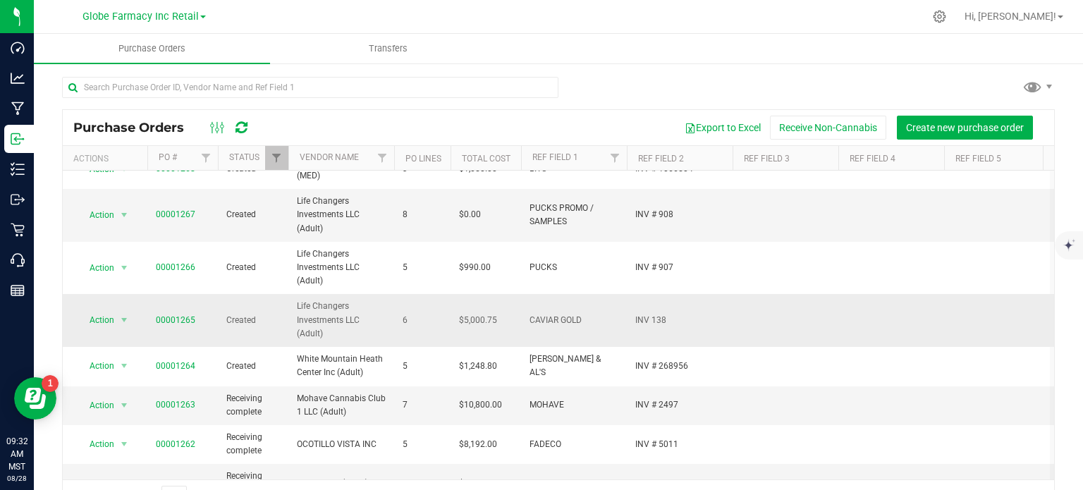
scroll to position [353, 0]
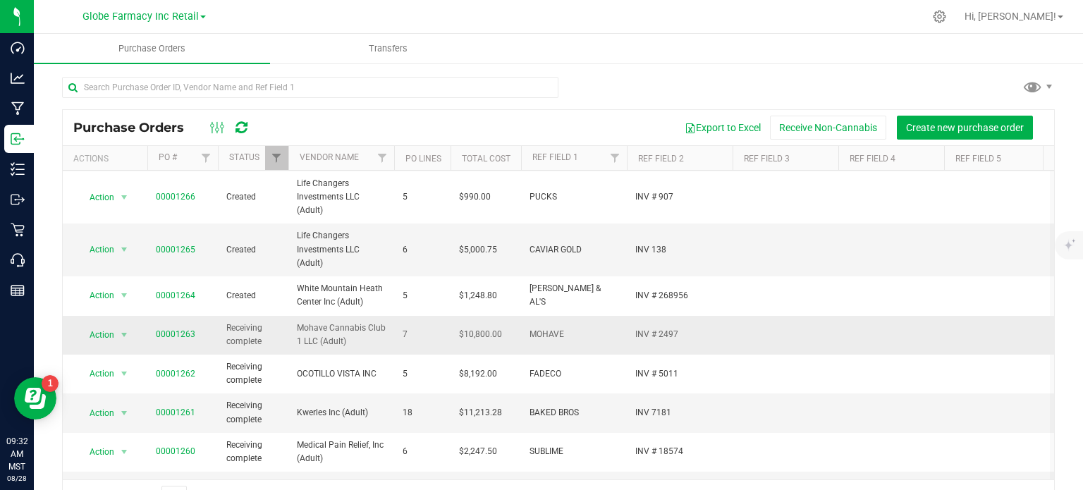
click at [554, 346] on td "MOHAVE" at bounding box center [574, 335] width 106 height 39
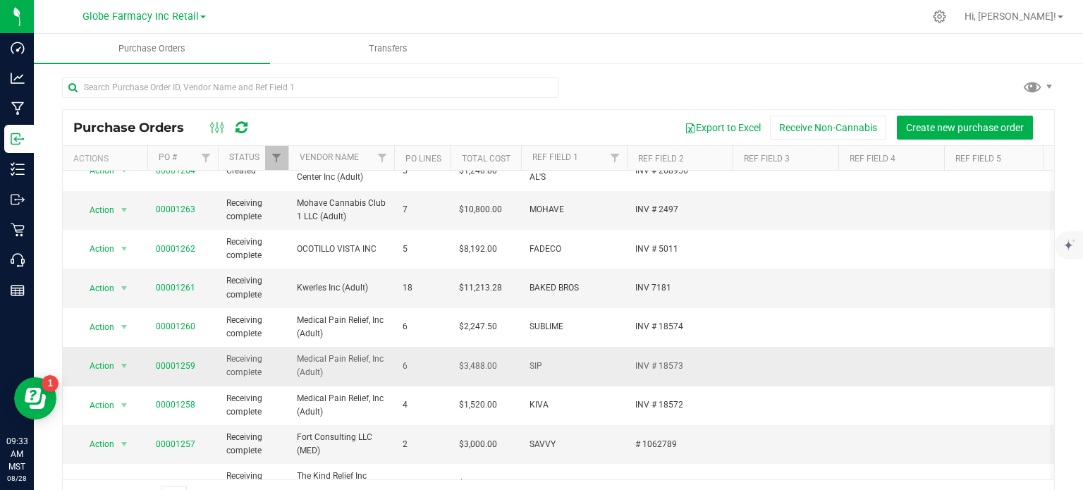
scroll to position [494, 0]
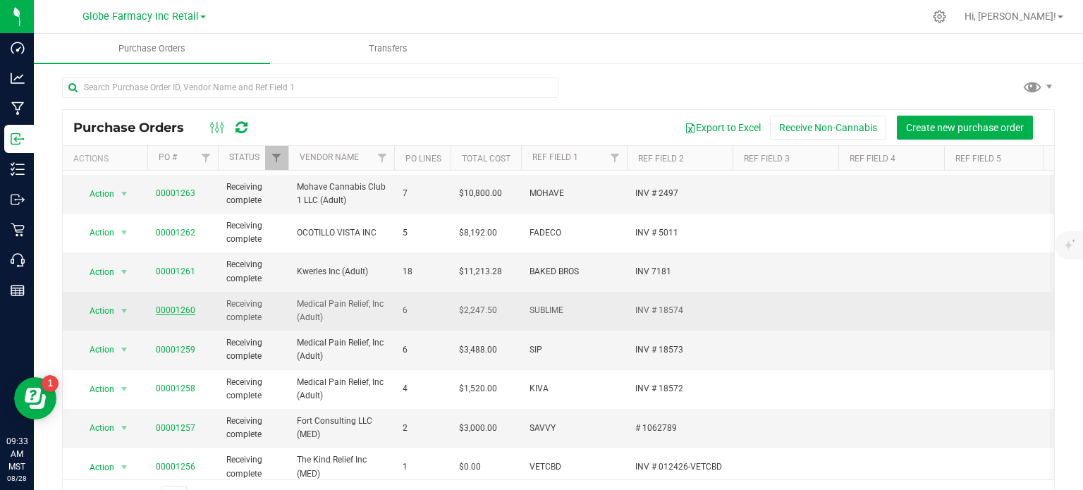
click at [181, 308] on link "00001260" at bounding box center [175, 310] width 39 height 10
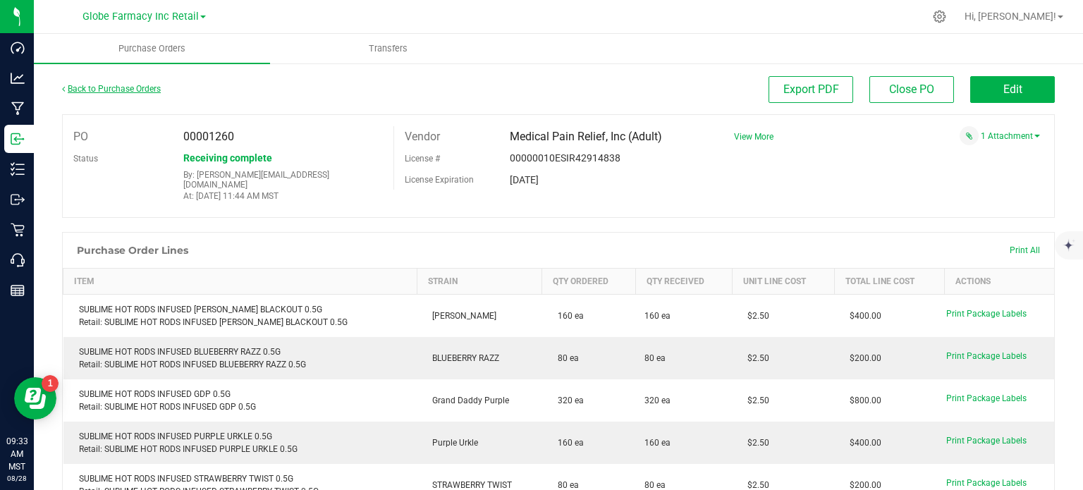
click at [133, 90] on link "Back to Purchase Orders" at bounding box center [111, 89] width 99 height 10
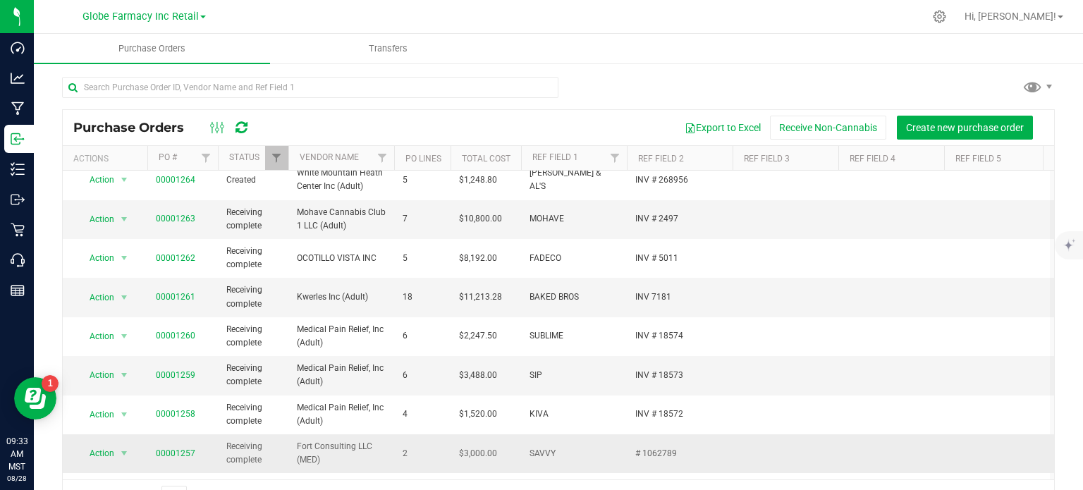
scroll to position [494, 0]
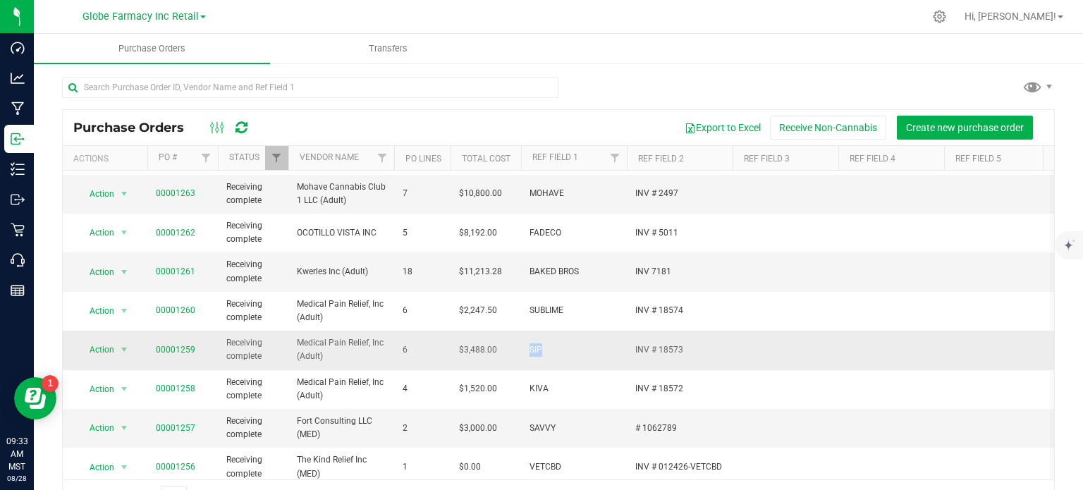
drag, startPoint x: 539, startPoint y: 349, endPoint x: 527, endPoint y: 349, distance: 11.3
click at [527, 349] on td "SIP" at bounding box center [574, 350] width 106 height 39
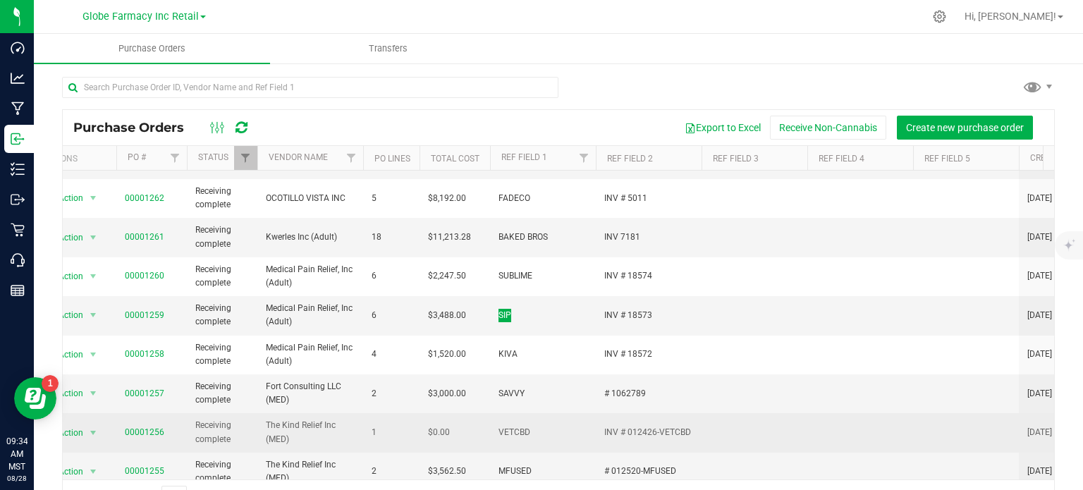
scroll to position [547, 31]
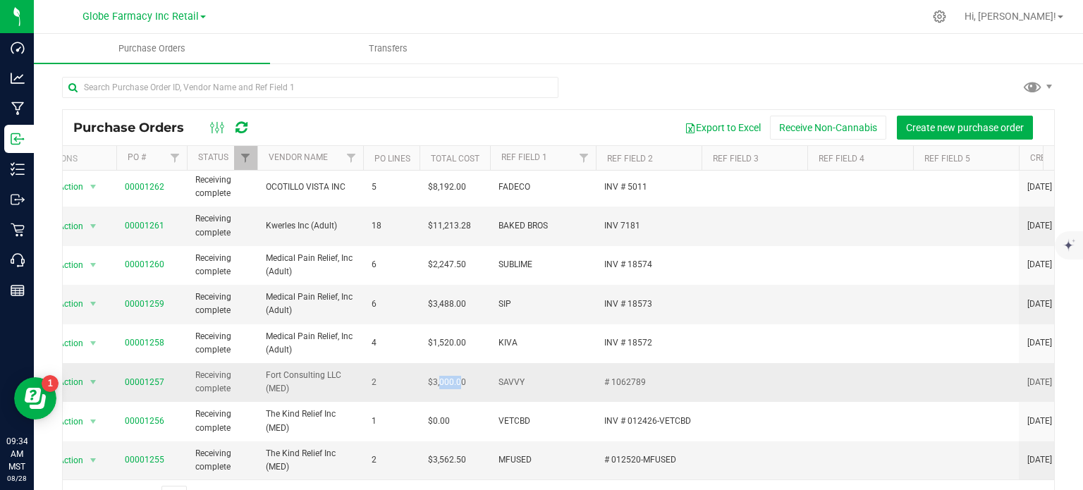
drag, startPoint x: 448, startPoint y: 368, endPoint x: 438, endPoint y: 372, distance: 11.1
click at [438, 376] on span "$3,000.00" at bounding box center [447, 382] width 38 height 13
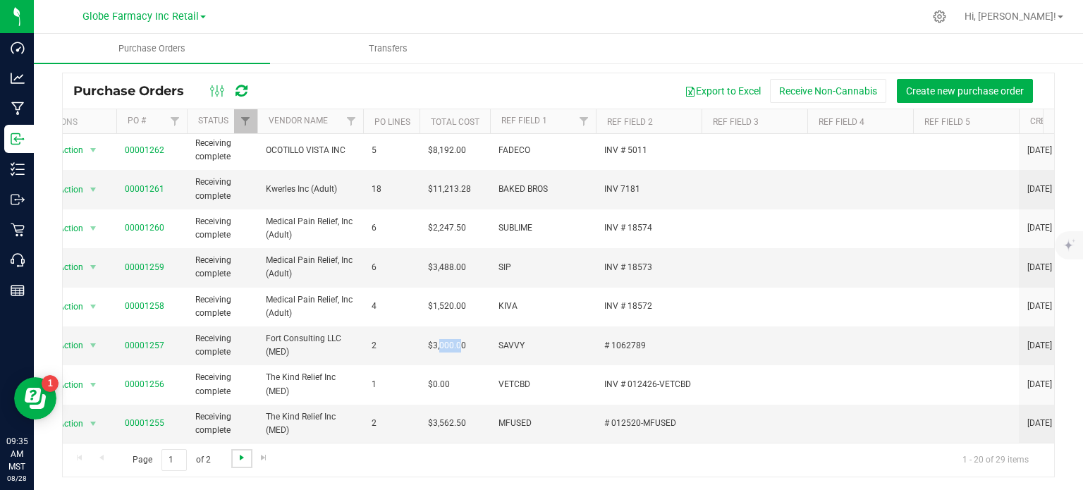
click at [237, 388] on span "Go to the next page" at bounding box center [241, 457] width 11 height 11
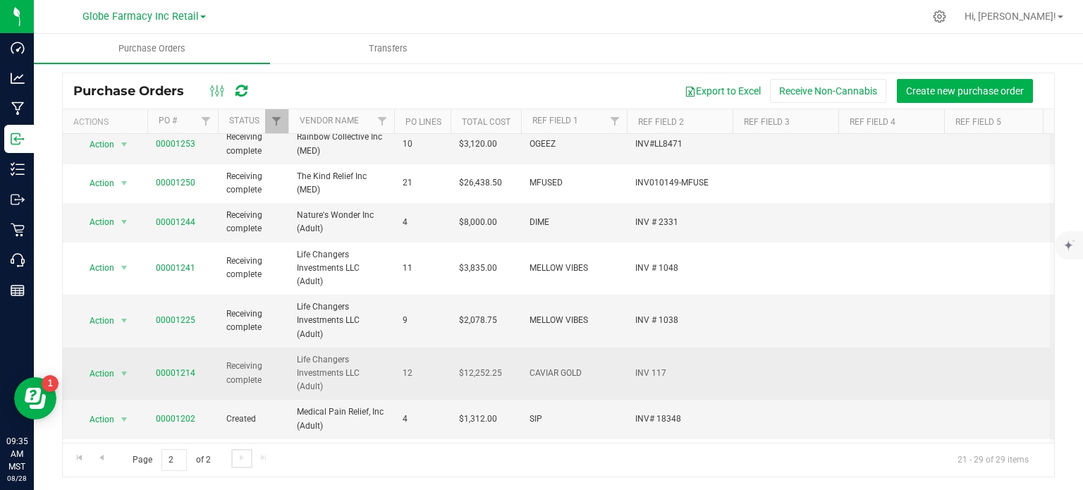
scroll to position [0, 0]
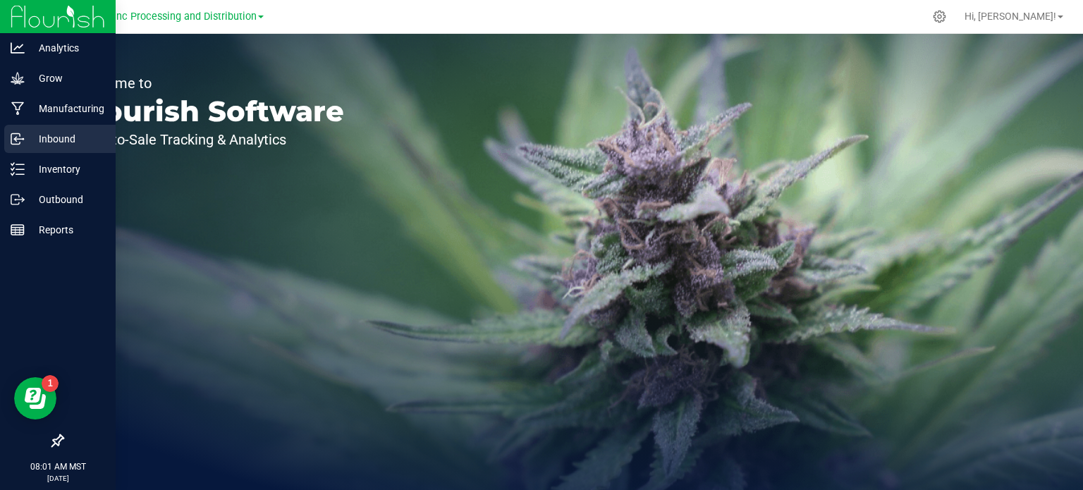
click at [35, 135] on p "Inbound" at bounding box center [67, 138] width 85 height 17
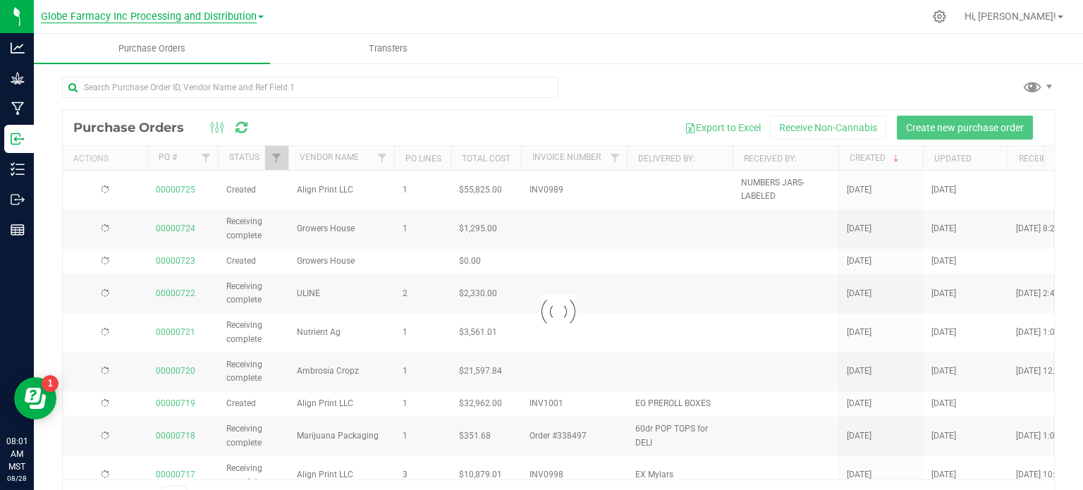
click at [90, 16] on span "Globe Farmacy Inc Processing and Distribution" at bounding box center [149, 17] width 216 height 13
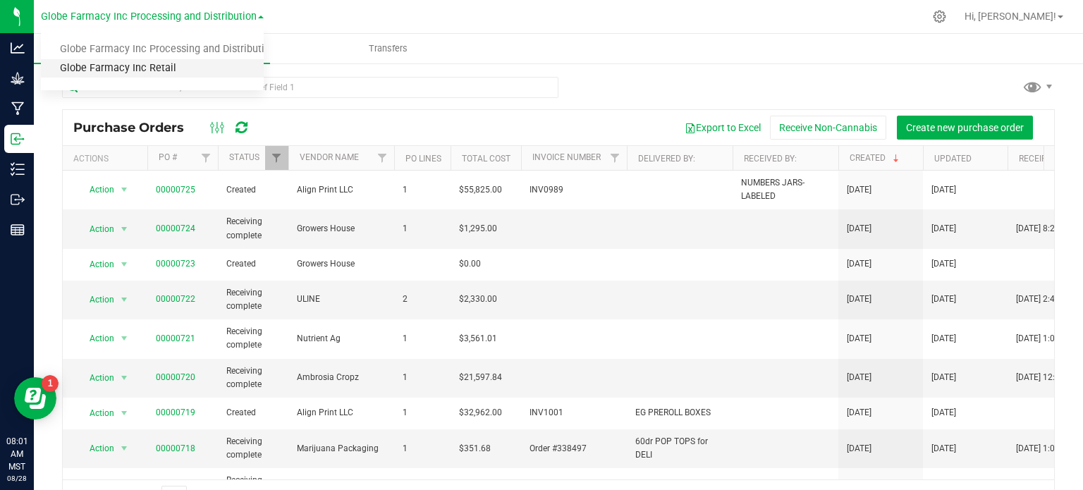
click at [99, 70] on link "Globe Farmacy Inc Retail" at bounding box center [152, 68] width 223 height 19
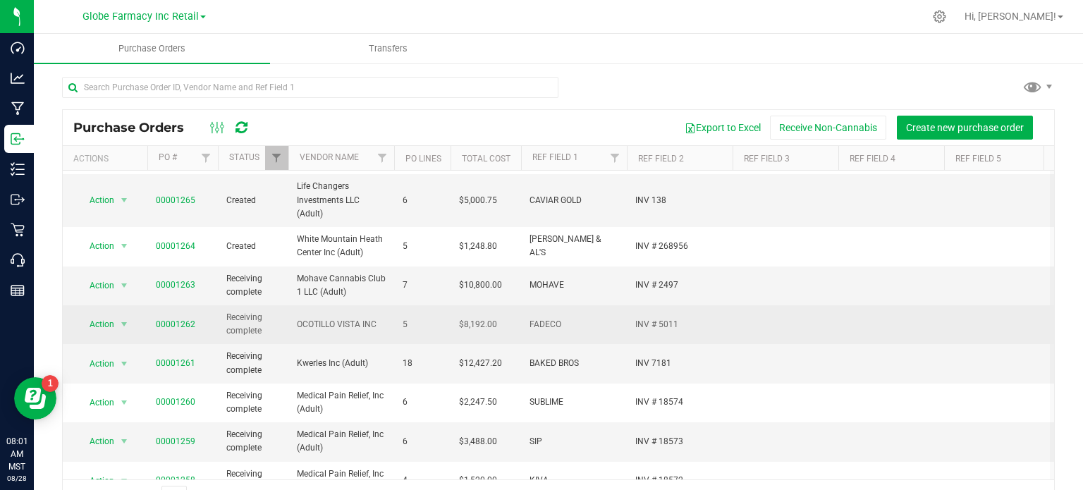
scroll to position [423, 0]
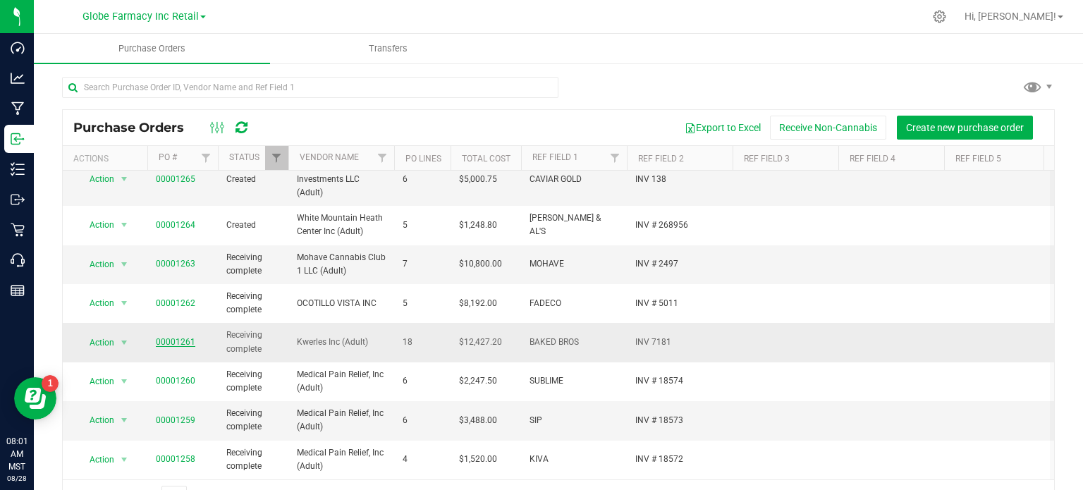
click at [161, 339] on link "00001261" at bounding box center [175, 342] width 39 height 10
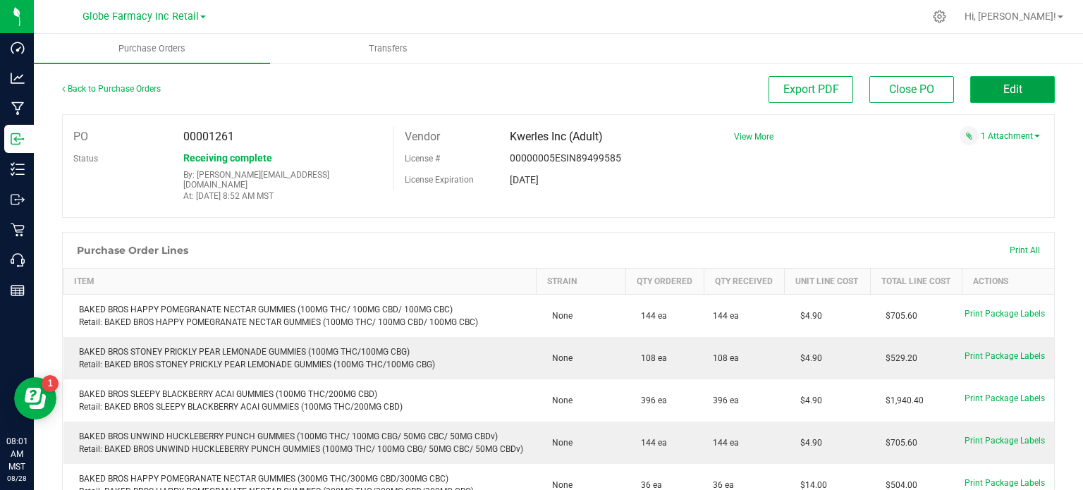
click at [991, 87] on button "Edit" at bounding box center [1012, 89] width 85 height 27
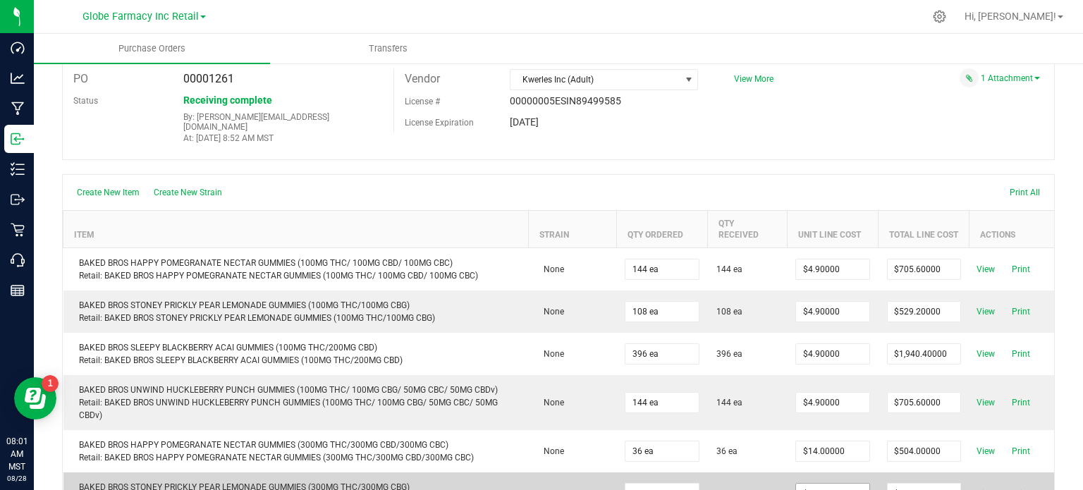
scroll to position [141, 0]
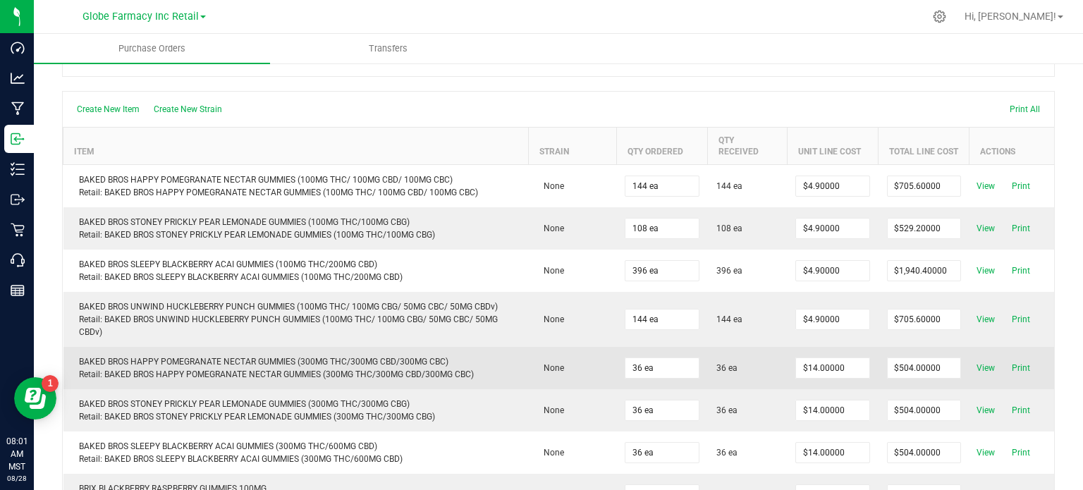
click at [814, 347] on td "$14.00000" at bounding box center [832, 368] width 91 height 42
click at [810, 360] on input "14" at bounding box center [832, 368] width 73 height 20
click at [810, 360] on input "9.8" at bounding box center [832, 368] width 73 height 20
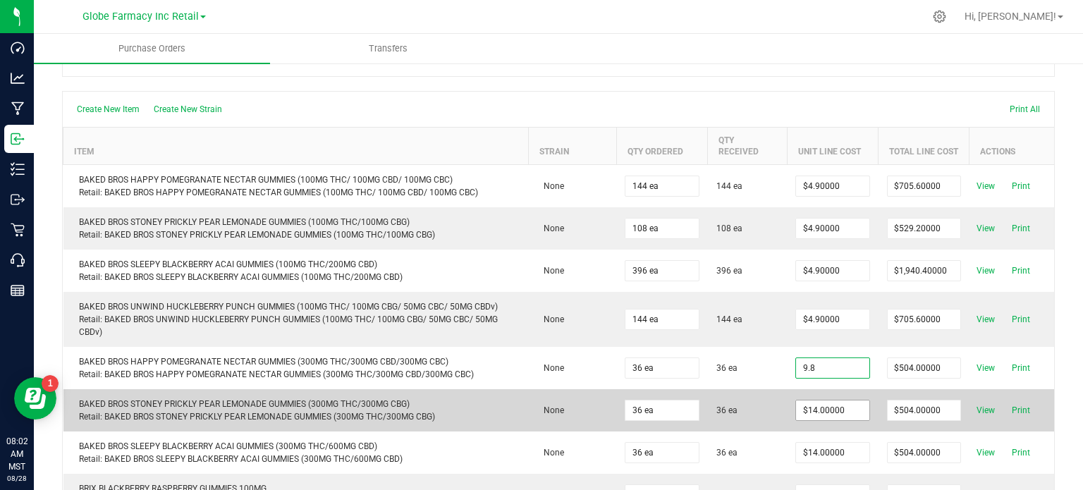
click at [810, 390] on body "Dashboard Analytics Manufacturing Inbound Inventory Outbound Retail Call Center…" at bounding box center [541, 245] width 1083 height 490
type input "$9.80000"
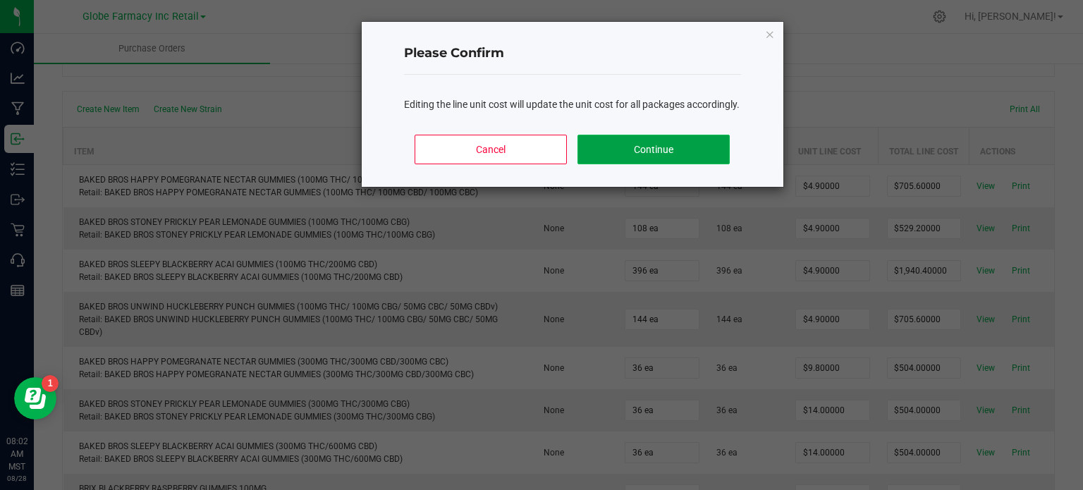
click at [657, 164] on button "Continue" at bounding box center [654, 150] width 152 height 30
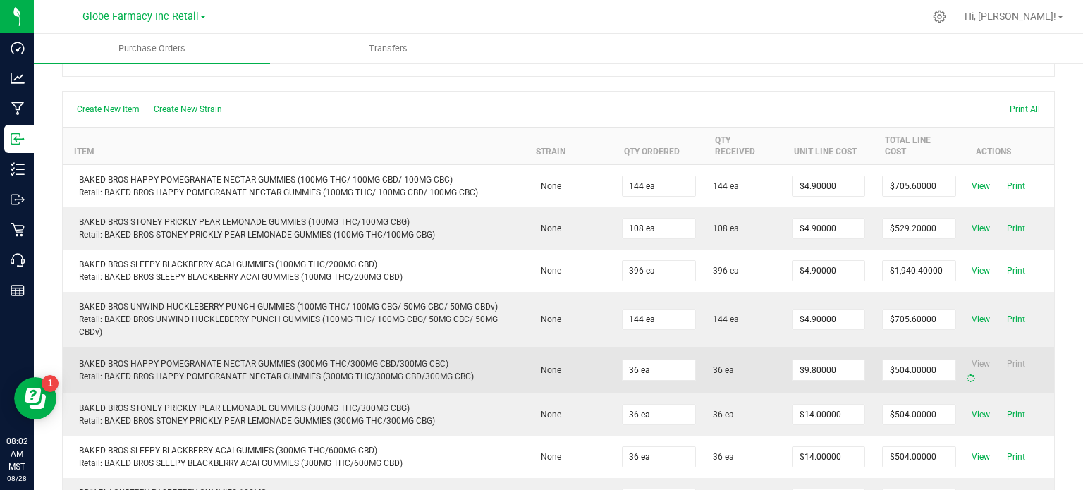
type input "36"
type input "$352.80000"
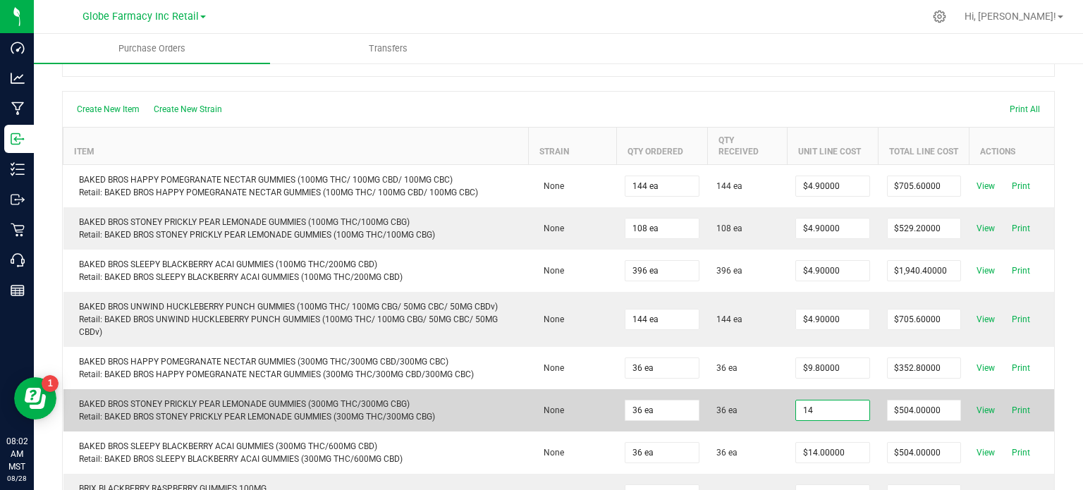
click at [849, 404] on input "14" at bounding box center [832, 411] width 73 height 20
paste input "9.8"
type input "$9.80000"
click at [745, 402] on body "Dashboard Analytics Manufacturing Inbound Inventory Outbound Retail Call Center…" at bounding box center [541, 245] width 1083 height 490
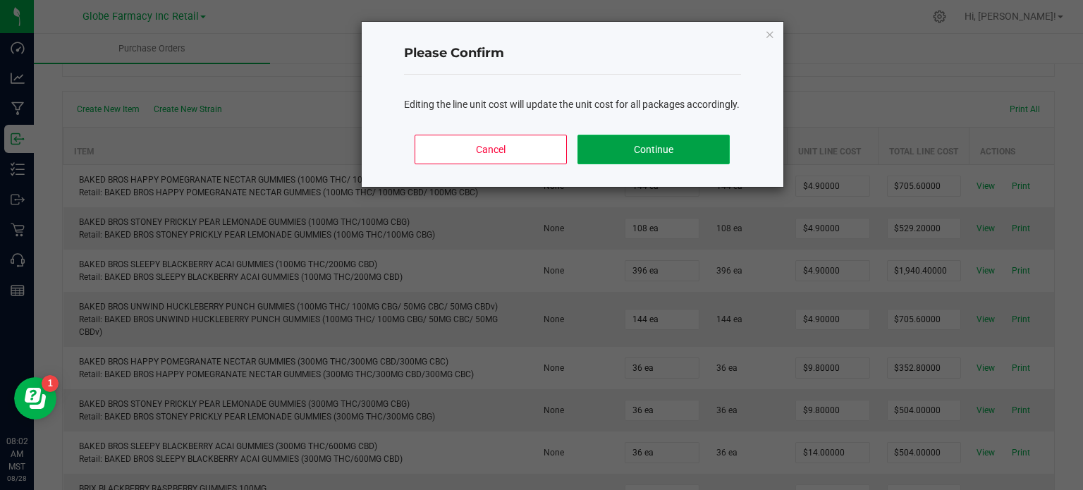
click at [649, 164] on button "Continue" at bounding box center [654, 150] width 152 height 30
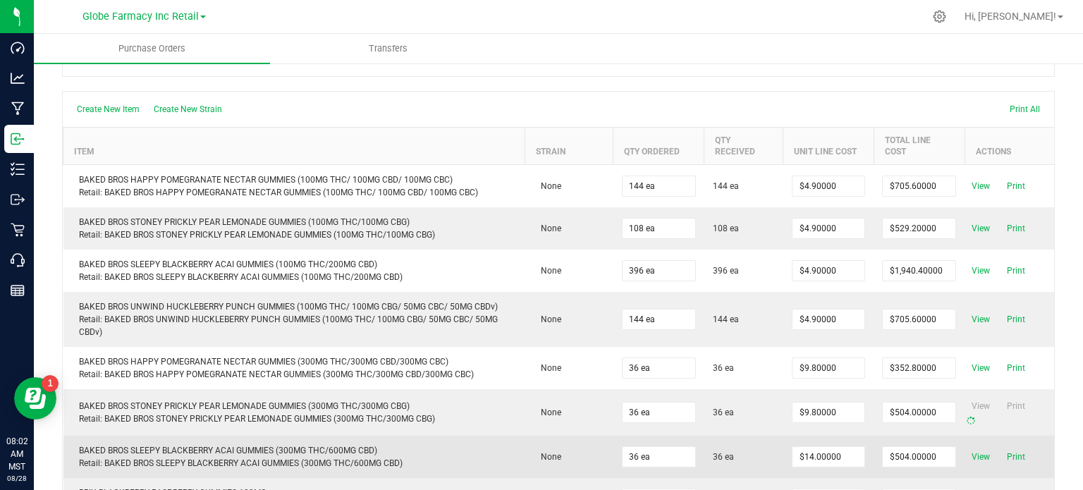
type input "36"
type input "$352.80000"
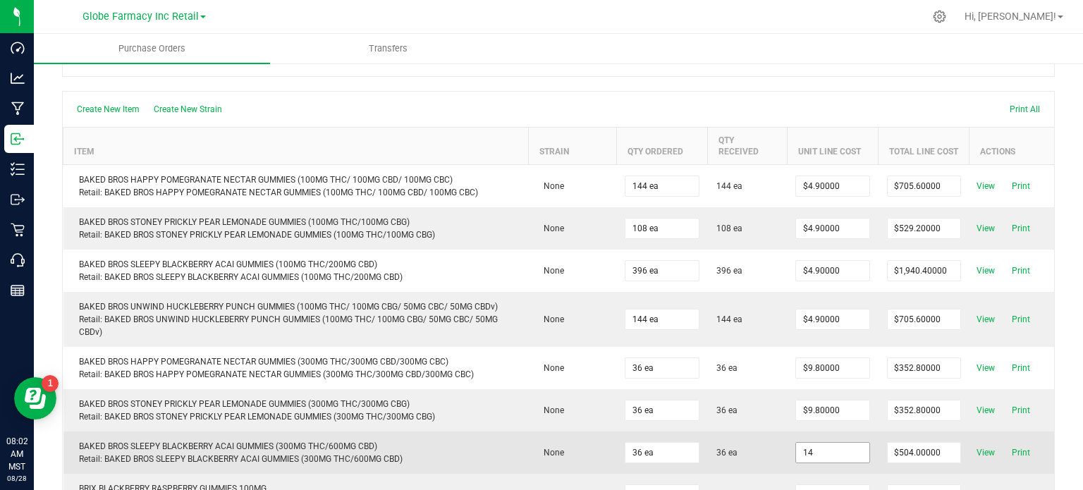
click at [838, 443] on input "14" at bounding box center [832, 453] width 73 height 20
paste input "9.8"
type input "$9.80000"
click at [750, 445] on body "Dashboard Analytics Manufacturing Inbound Inventory Outbound Retail Call Center…" at bounding box center [541, 245] width 1083 height 490
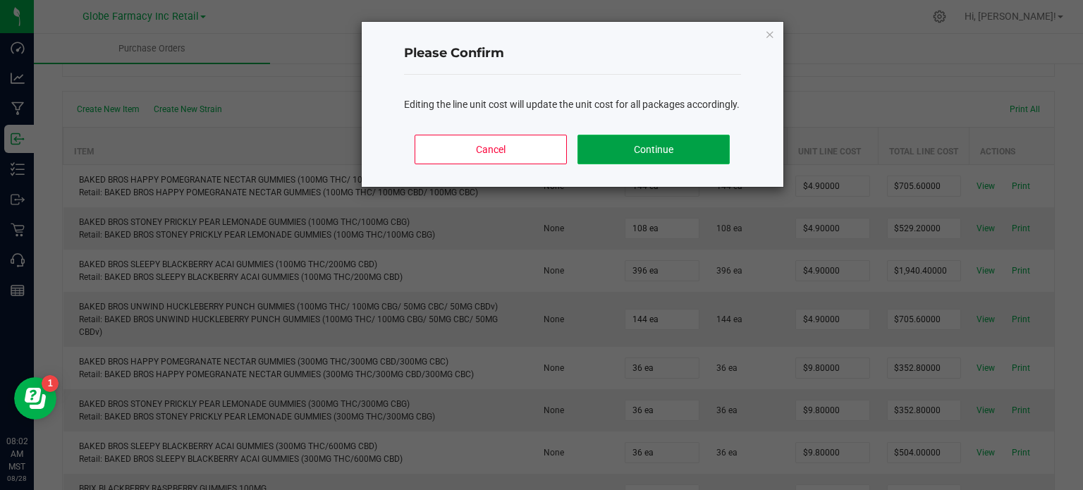
click at [657, 156] on button "Continue" at bounding box center [654, 150] width 152 height 30
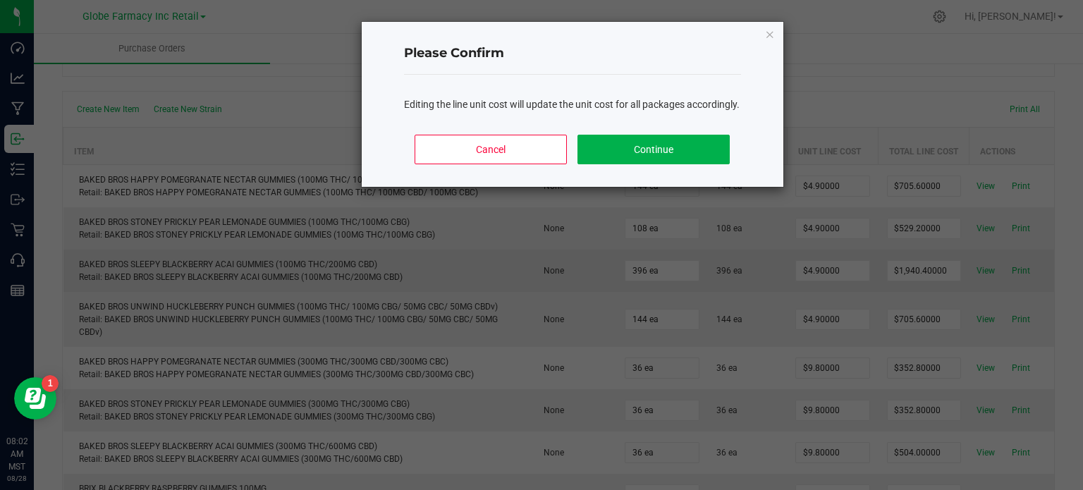
type input "36"
type input "$352.80000"
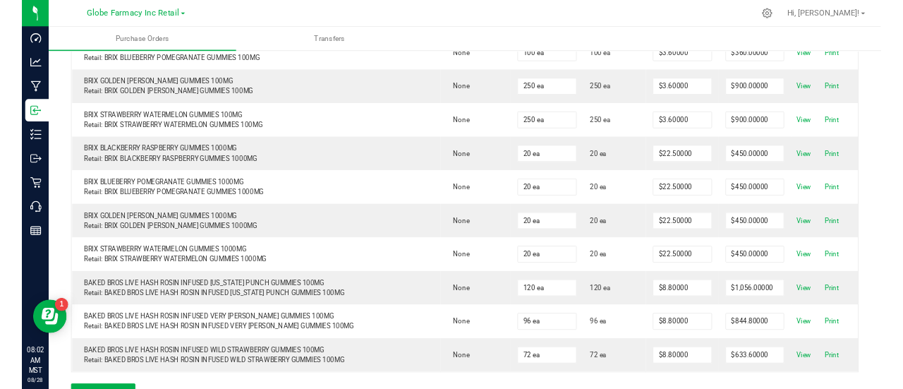
scroll to position [635, 0]
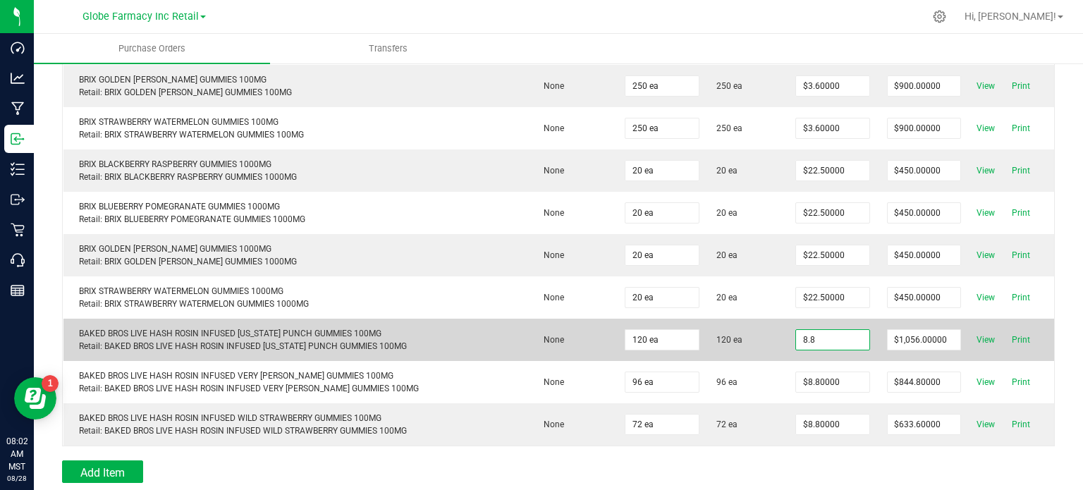
click at [821, 330] on input "8.8" at bounding box center [832, 340] width 73 height 20
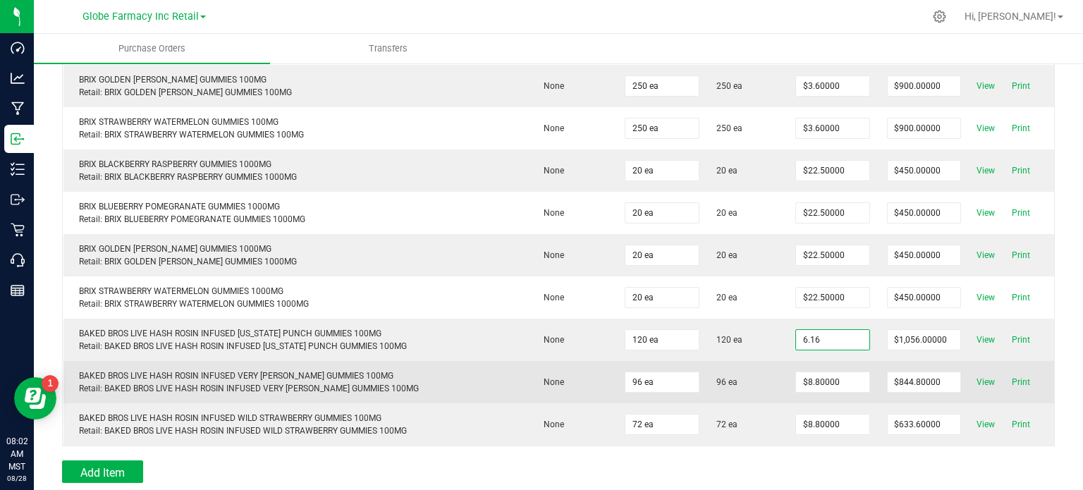
type input "$6.16000"
click at [757, 374] on body "Dashboard Analytics Manufacturing Inbound Inventory Outbound Retail Call Center…" at bounding box center [541, 245] width 1083 height 490
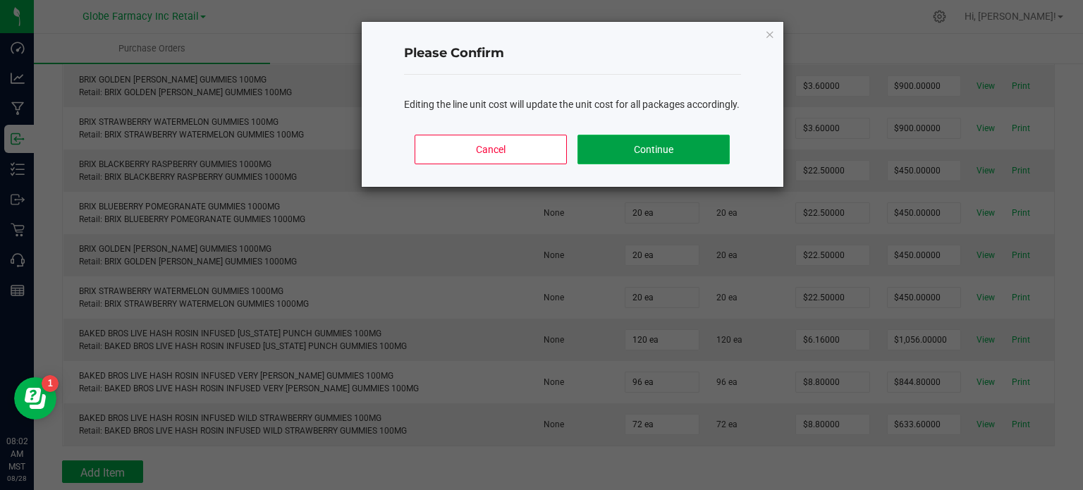
click at [676, 157] on button "Continue" at bounding box center [654, 150] width 152 height 30
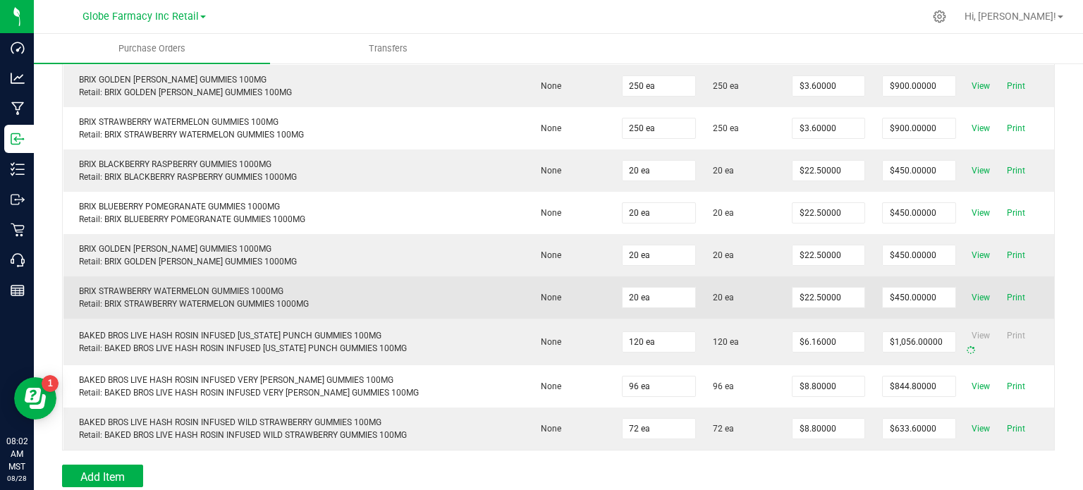
type input "120"
type input "$739.20000"
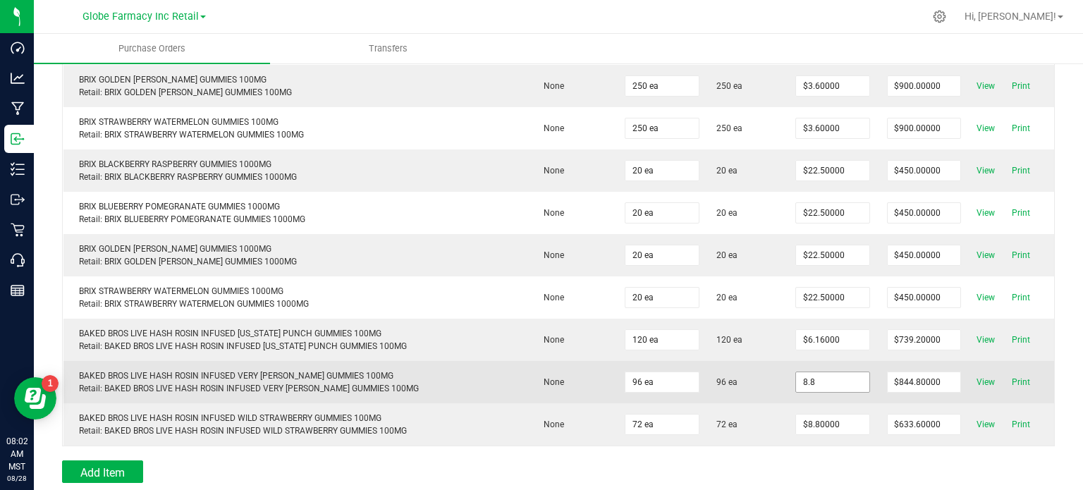
click at [817, 377] on input "8.8" at bounding box center [832, 382] width 73 height 20
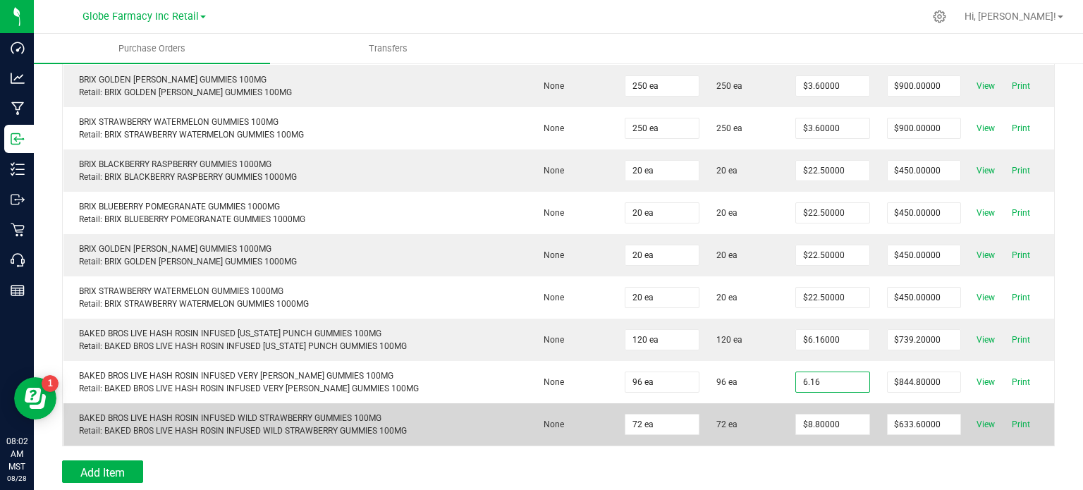
type input "$6.16000"
click at [778, 413] on body "Dashboard Analytics Manufacturing Inbound Inventory Outbound Retail Call Center…" at bounding box center [541, 245] width 1083 height 490
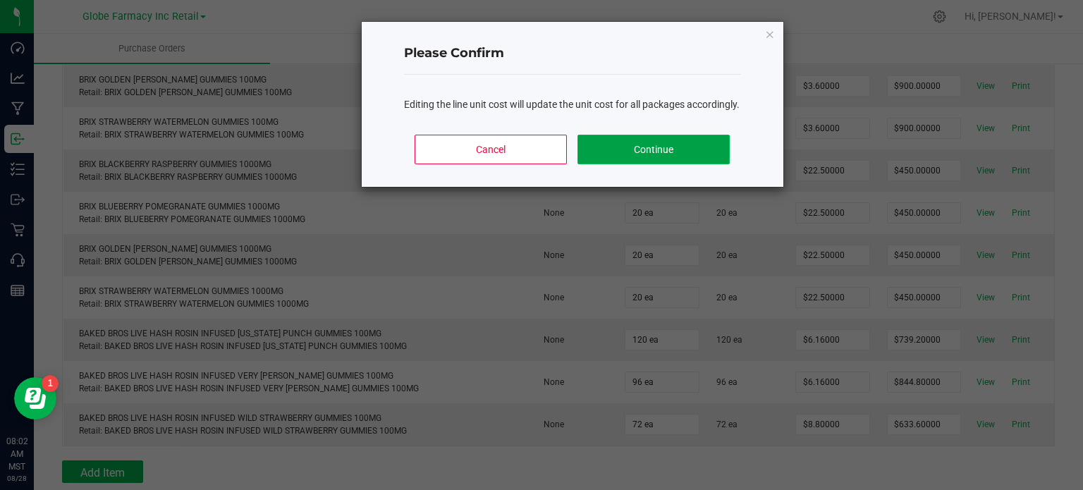
click at [668, 161] on button "Continue" at bounding box center [654, 150] width 152 height 30
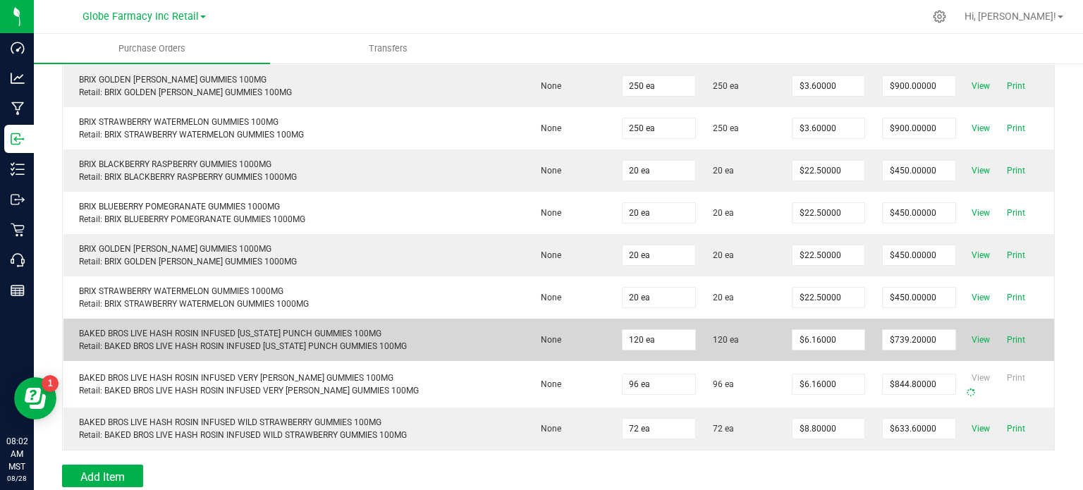
type input "96"
type input "$591.36000"
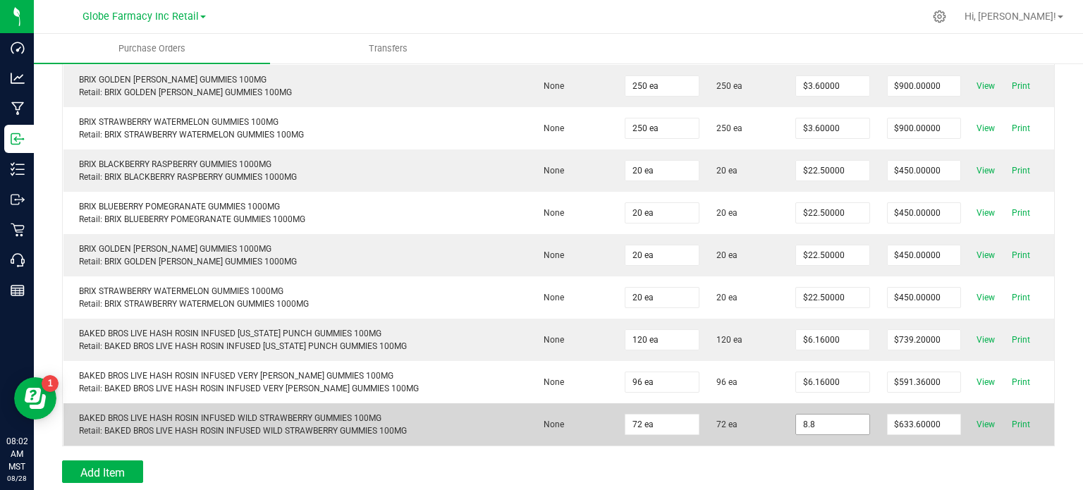
click at [807, 417] on input "8.8" at bounding box center [832, 425] width 73 height 20
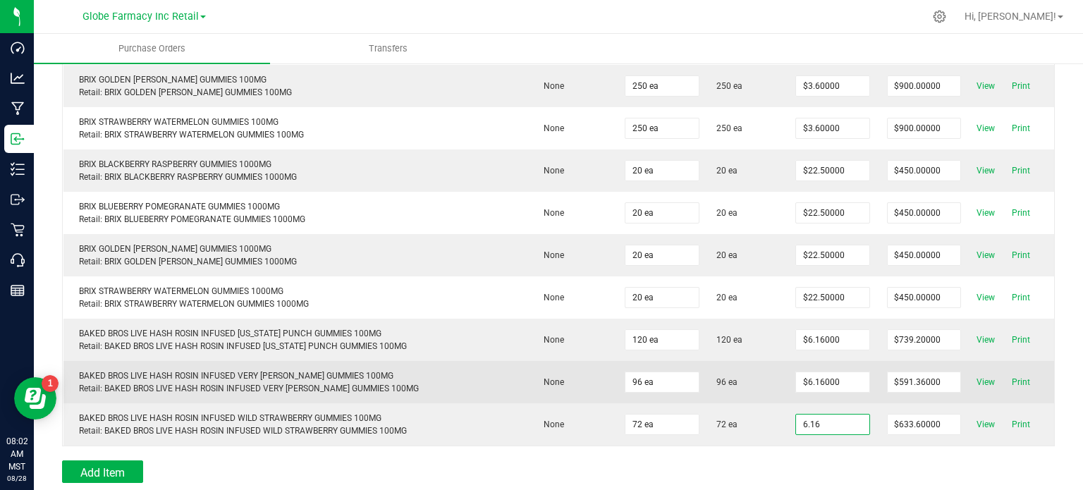
type input "$6.16000"
click at [776, 381] on body "Dashboard Analytics Manufacturing Inbound Inventory Outbound Retail Call Center…" at bounding box center [541, 245] width 1083 height 490
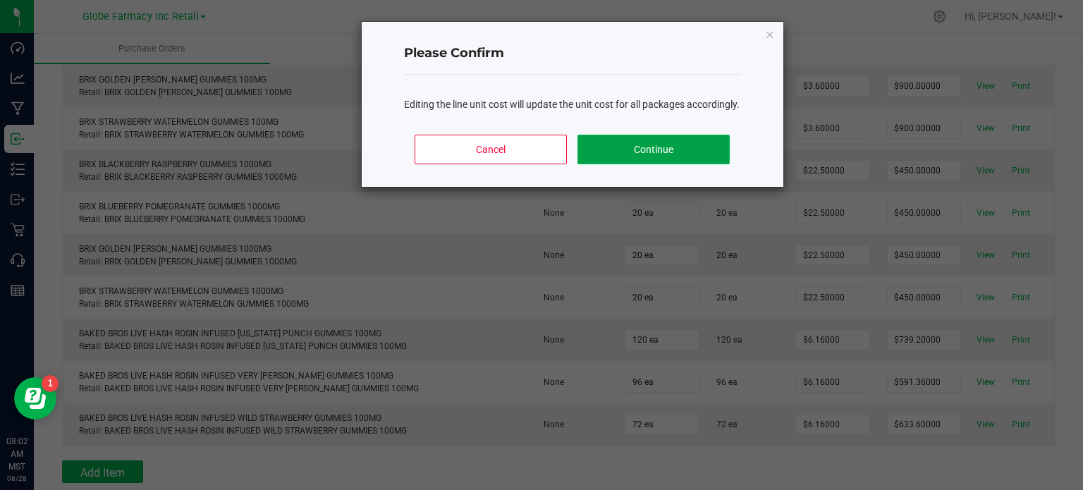
click at [695, 161] on button "Continue" at bounding box center [654, 150] width 152 height 30
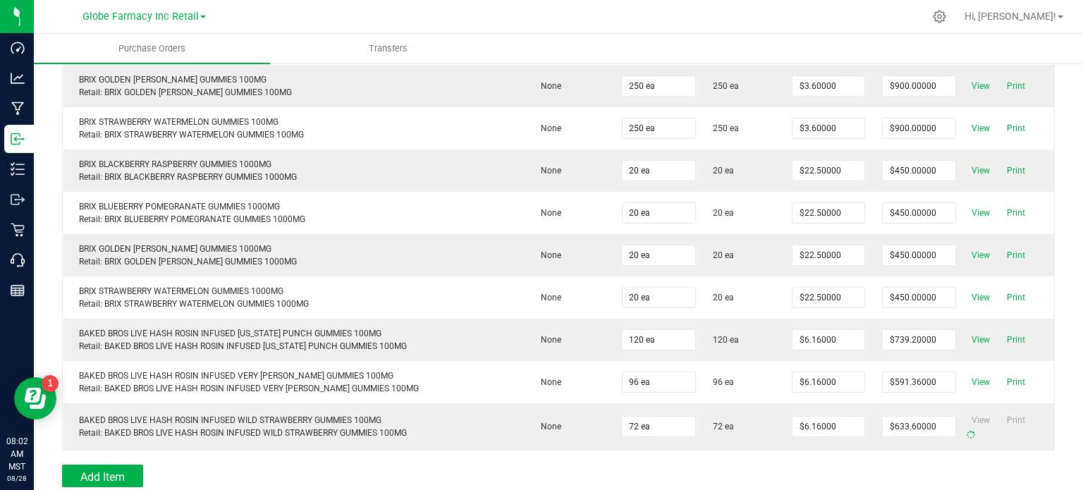
type input "72"
type input "$443.52000"
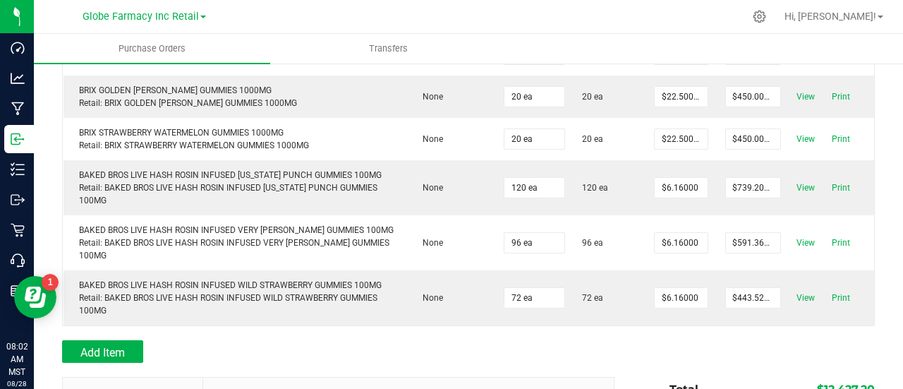
scroll to position [755, 0]
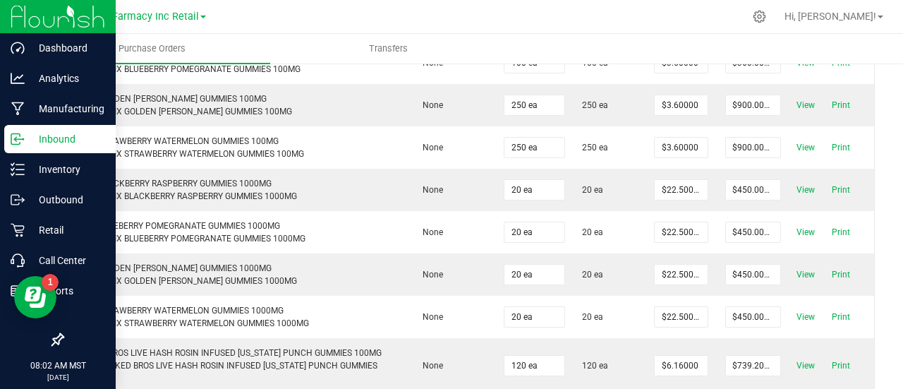
click at [41, 143] on p "Inbound" at bounding box center [67, 138] width 85 height 17
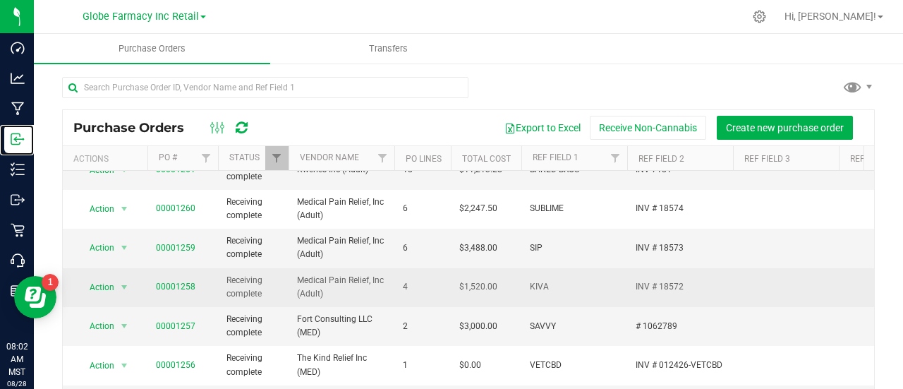
scroll to position [609, 0]
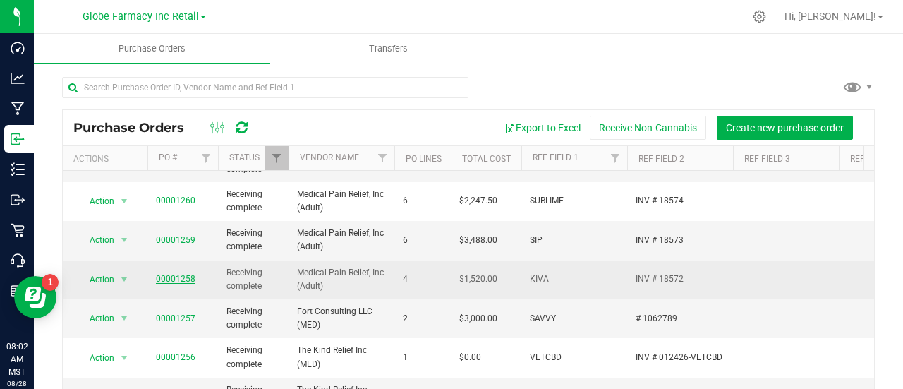
click at [172, 274] on link "00001258" at bounding box center [175, 279] width 39 height 10
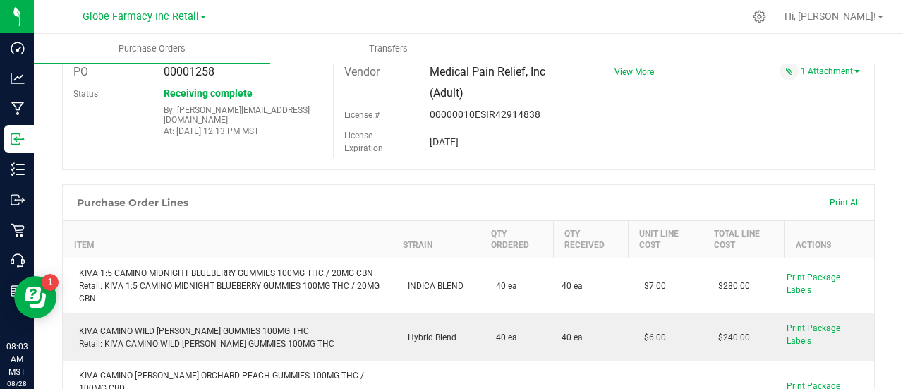
scroll to position [141, 0]
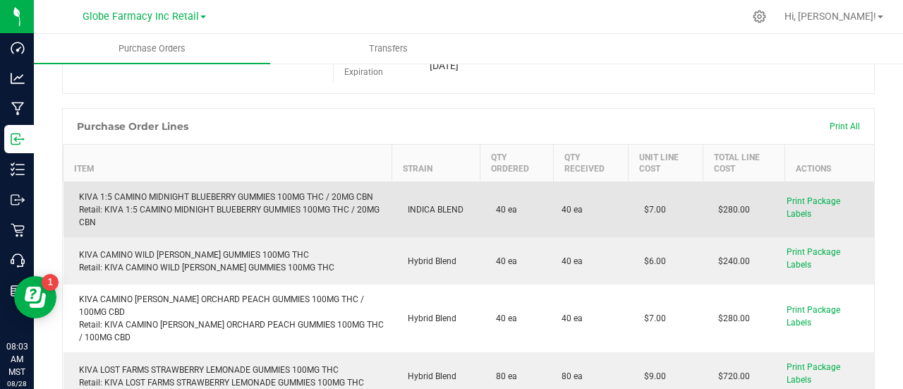
drag, startPoint x: 657, startPoint y: 212, endPoint x: 626, endPoint y: 212, distance: 31.0
click at [628, 212] on td "$7.00" at bounding box center [665, 210] width 75 height 56
copy span "$7.00"
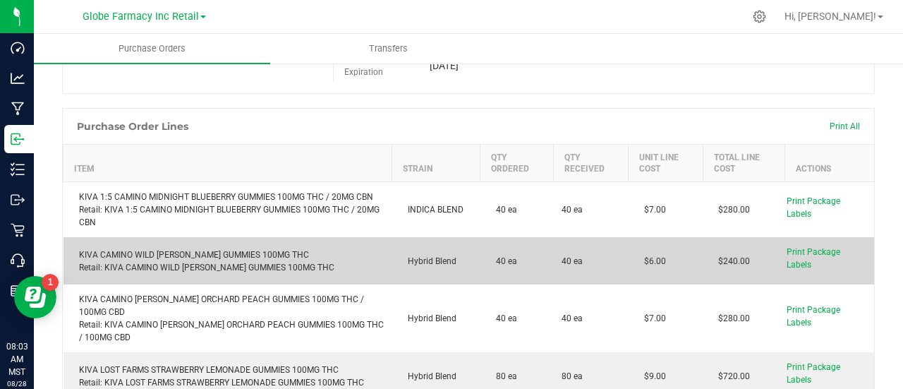
drag, startPoint x: 581, startPoint y: 252, endPoint x: 612, endPoint y: 267, distance: 34.7
click at [581, 252] on td "40 ea" at bounding box center [590, 260] width 75 height 47
drag, startPoint x: 654, startPoint y: 268, endPoint x: 635, endPoint y: 280, distance: 23.1
click at [635, 280] on td "$6.00" at bounding box center [665, 260] width 75 height 47
copy span "6.00"
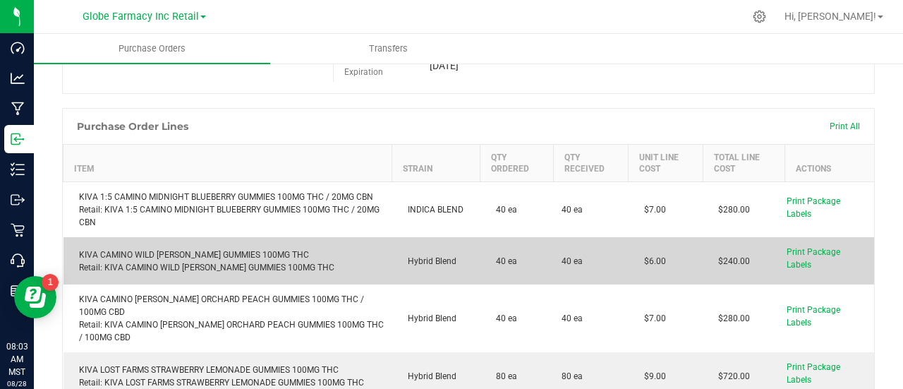
click at [603, 259] on td "40 ea" at bounding box center [590, 260] width 75 height 47
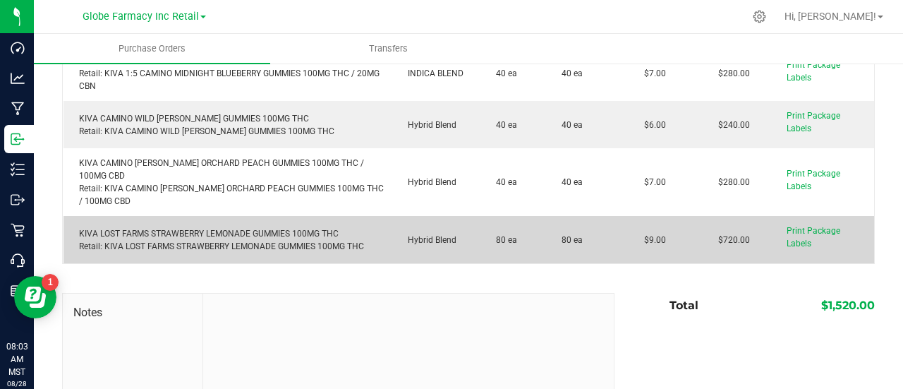
scroll to position [282, 0]
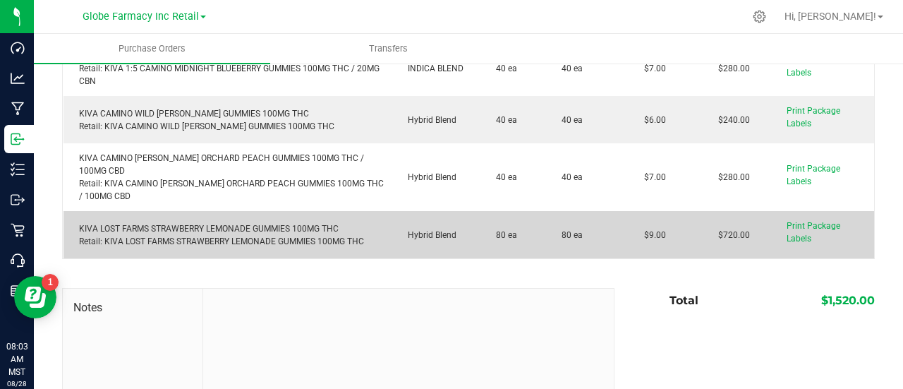
drag, startPoint x: 635, startPoint y: 248, endPoint x: 606, endPoint y: 248, distance: 28.9
click at [606, 248] on purchase-order-line-row "KIVA LOST FARMS STRAWBERRY LEMONADE GUMMIES 100MG THC Retail: KIVA LOST FARMS S…" at bounding box center [468, 234] width 811 height 47
copy purchase-order-line-row "$9.00"
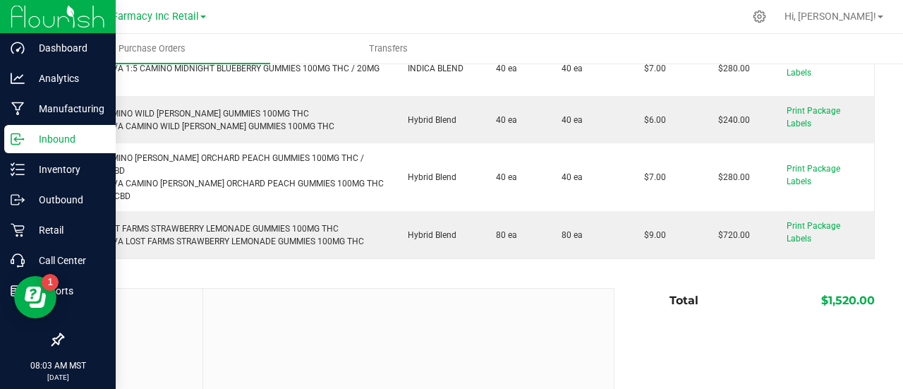
click at [16, 145] on icon at bounding box center [18, 139] width 14 height 14
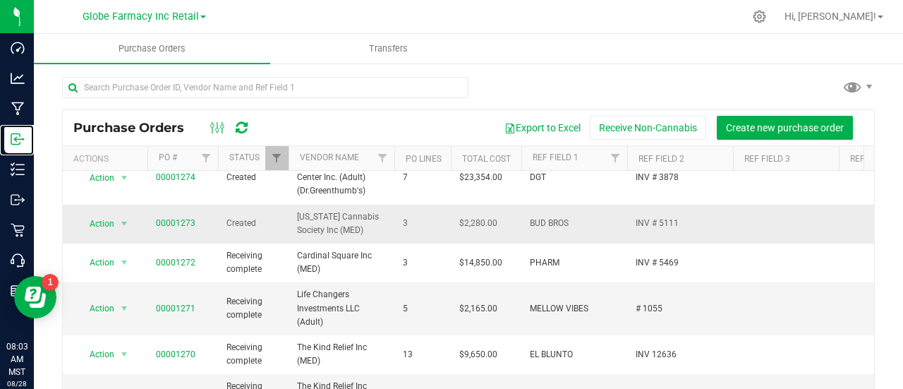
scroll to position [71, 0]
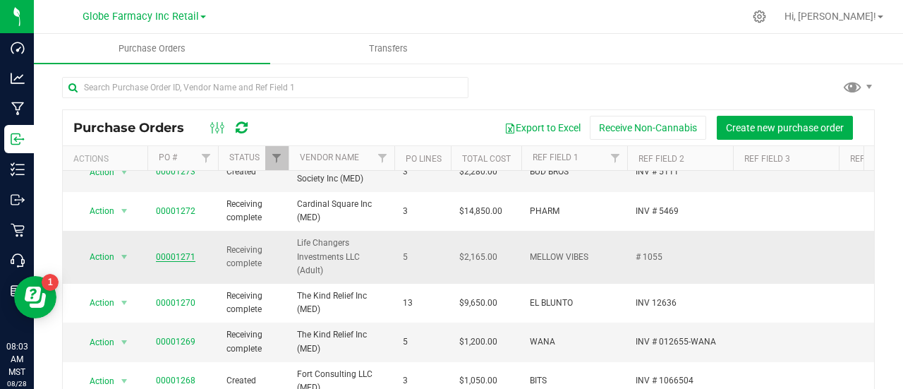
click at [161, 252] on link "00001271" at bounding box center [175, 257] width 39 height 10
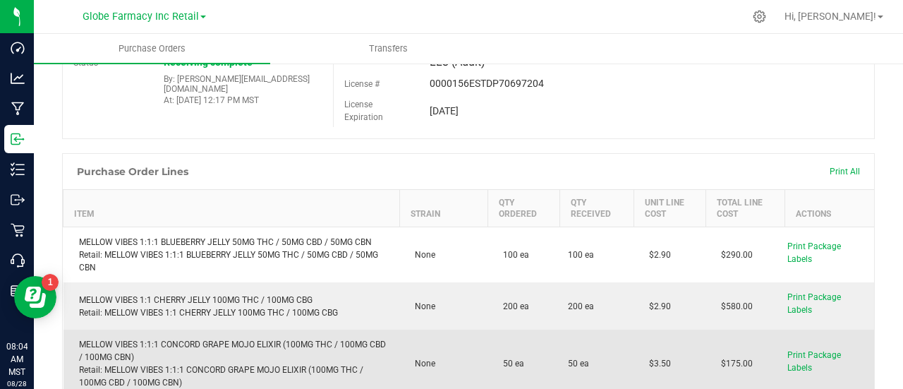
scroll to position [141, 0]
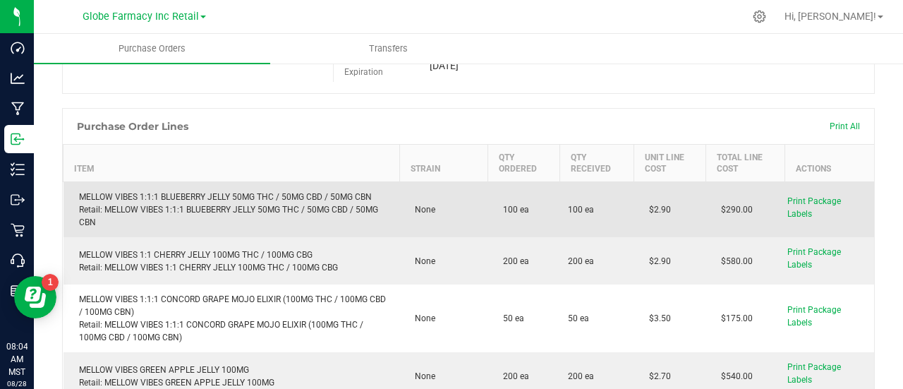
drag, startPoint x: 662, startPoint y: 203, endPoint x: 643, endPoint y: 221, distance: 25.9
click at [643, 221] on td "$2.90" at bounding box center [669, 210] width 72 height 56
copy span "$2.90"
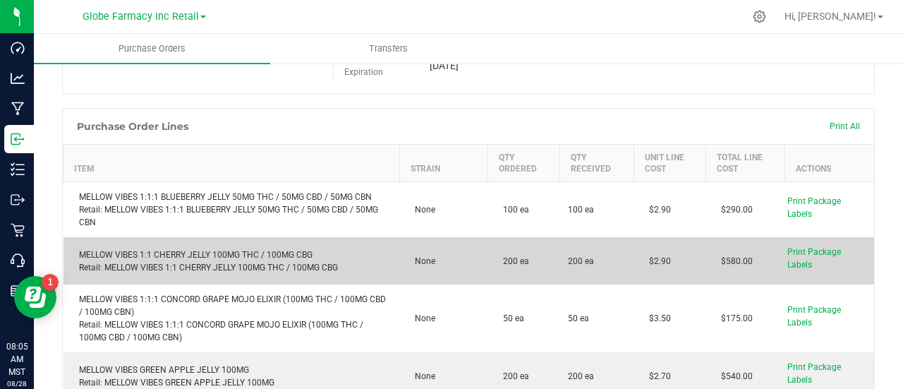
click at [286, 277] on td "MELLOW VIBES 1:1 CHERRY JELLY 100MG THC / 100MG CBG Retail: MELLOW VIBES 1:1 CH…" at bounding box center [231, 260] width 336 height 47
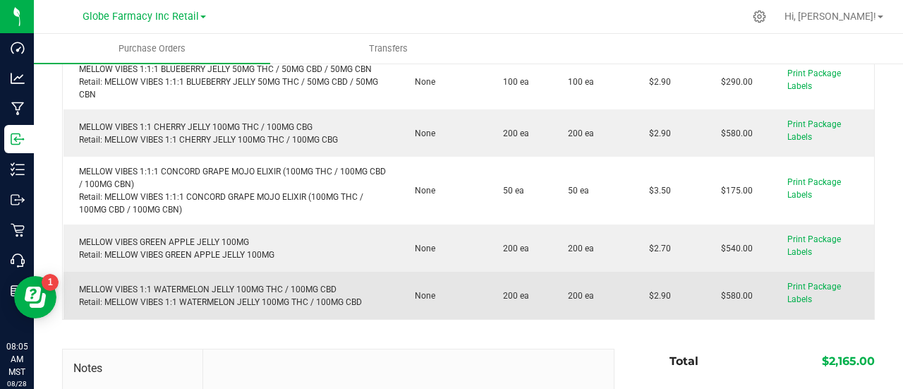
scroll to position [282, 0]
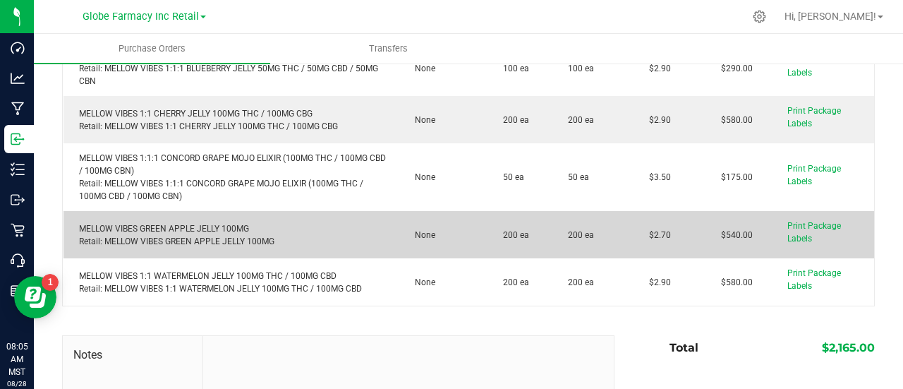
drag, startPoint x: 640, startPoint y: 235, endPoint x: 631, endPoint y: 232, distance: 8.9
click at [633, 232] on td "$2.70" at bounding box center [669, 234] width 72 height 47
copy span "$2.70"
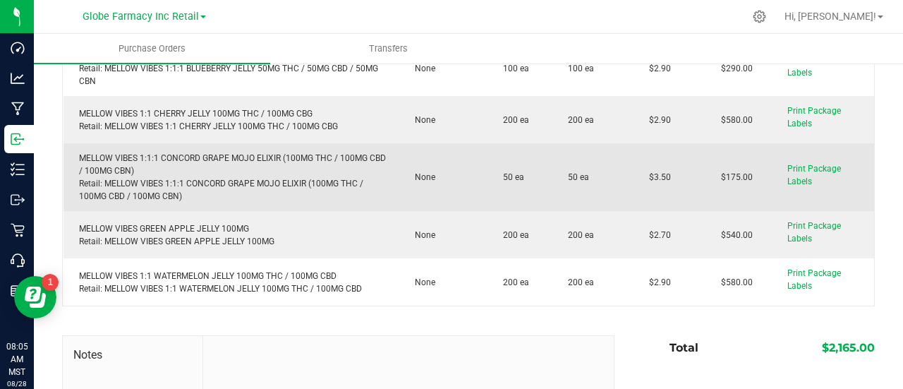
drag, startPoint x: 661, startPoint y: 176, endPoint x: 622, endPoint y: 177, distance: 38.8
click at [622, 177] on purchase-order-line-row "MELLOW VIBES 1:1:1 CONCORD GRAPE MOJO ELIXIR (100MG THC / 100MG CBD / 100MG CBN…" at bounding box center [468, 177] width 811 height 68
copy purchase-order-line-row "$3.50"
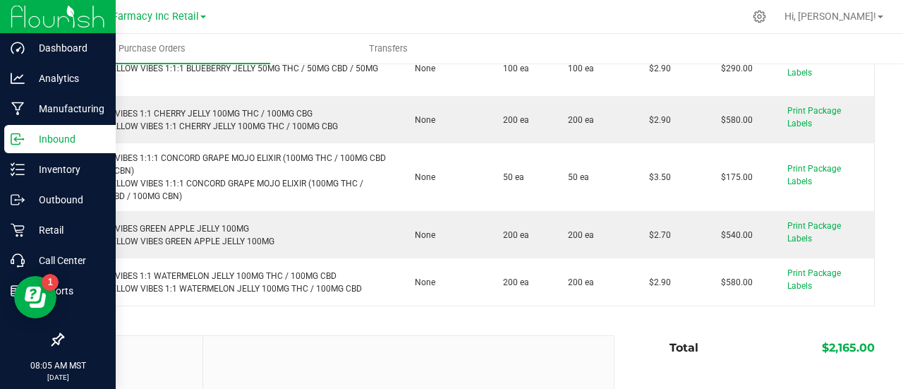
click at [14, 135] on icon at bounding box center [18, 139] width 14 height 14
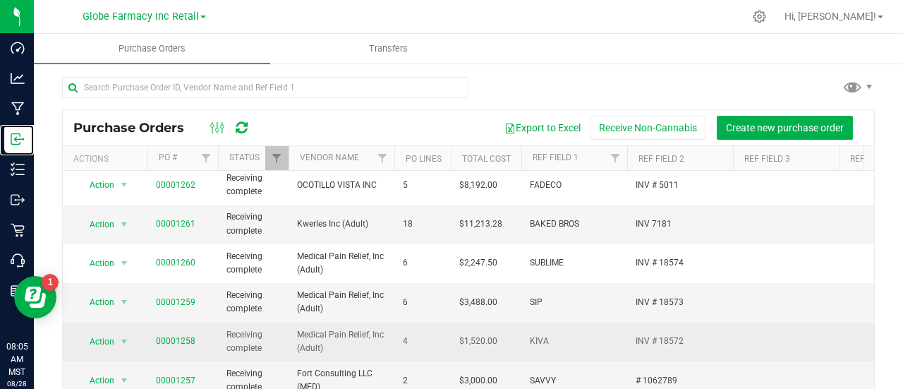
scroll to position [564, 0]
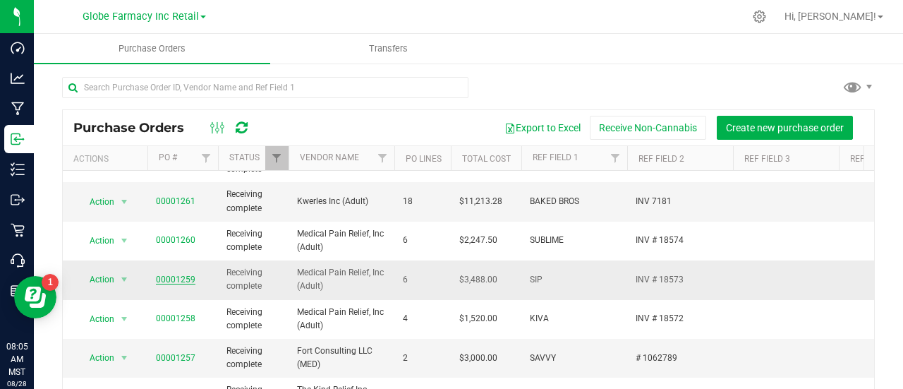
click at [172, 274] on link "00001259" at bounding box center [175, 279] width 39 height 10
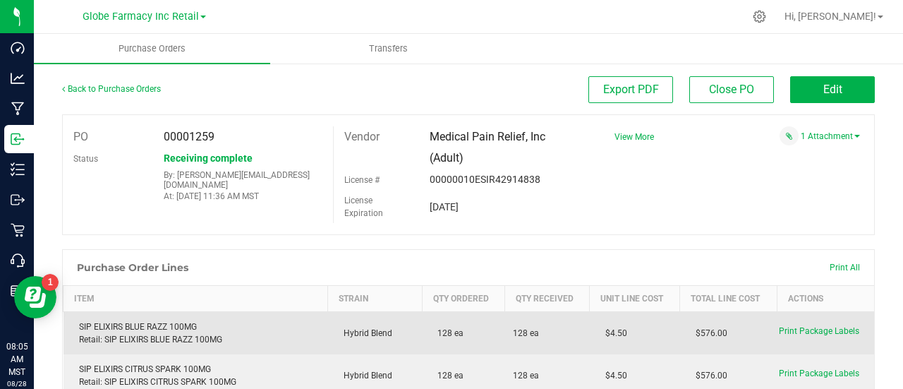
scroll to position [71, 0]
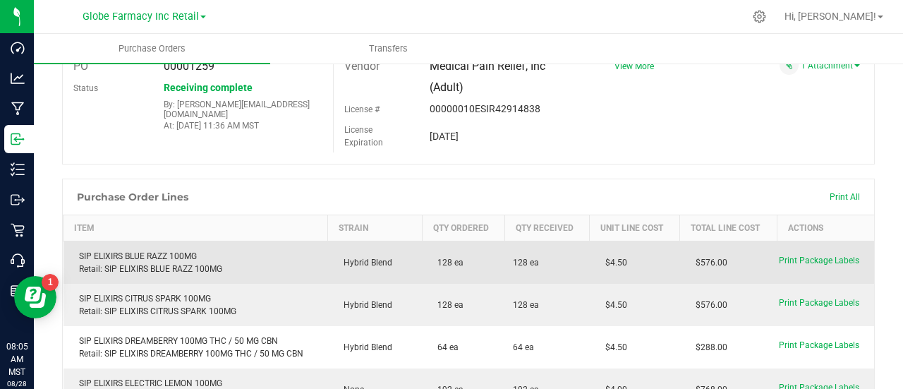
drag, startPoint x: 626, startPoint y: 260, endPoint x: 603, endPoint y: 264, distance: 23.7
click at [603, 264] on td "$4.50" at bounding box center [635, 262] width 90 height 43
copy span "4.50"
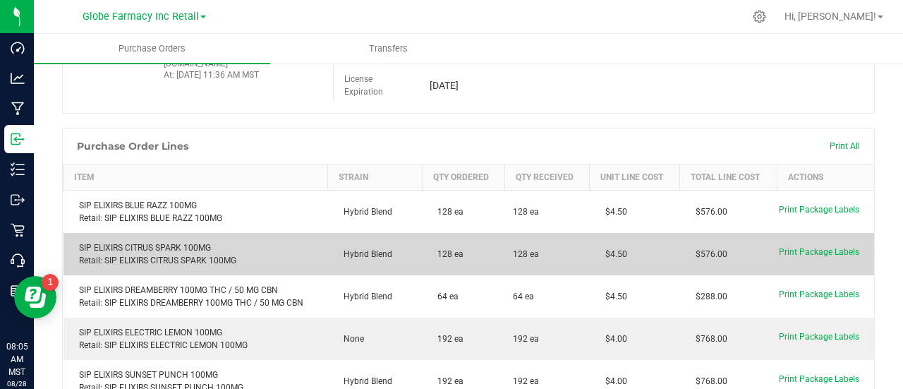
scroll to position [212, 0]
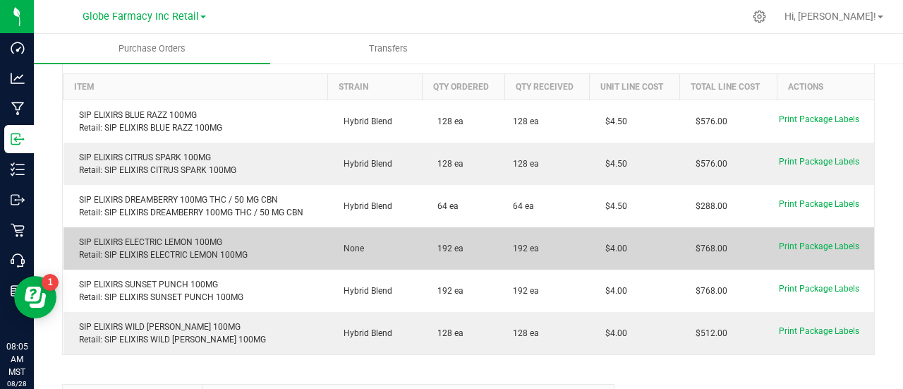
drag, startPoint x: 631, startPoint y: 239, endPoint x: 592, endPoint y: 245, distance: 39.2
click at [592, 245] on td "$4.00" at bounding box center [635, 248] width 90 height 42
copy span "$4.00"
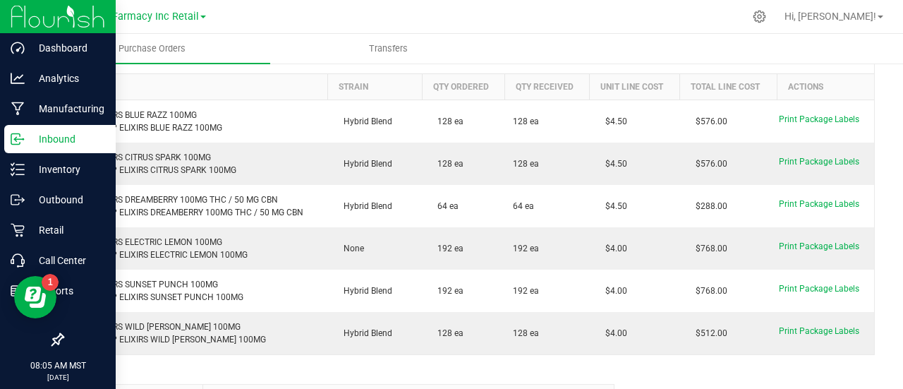
click at [4, 137] on div "Inbound" at bounding box center [59, 139] width 111 height 28
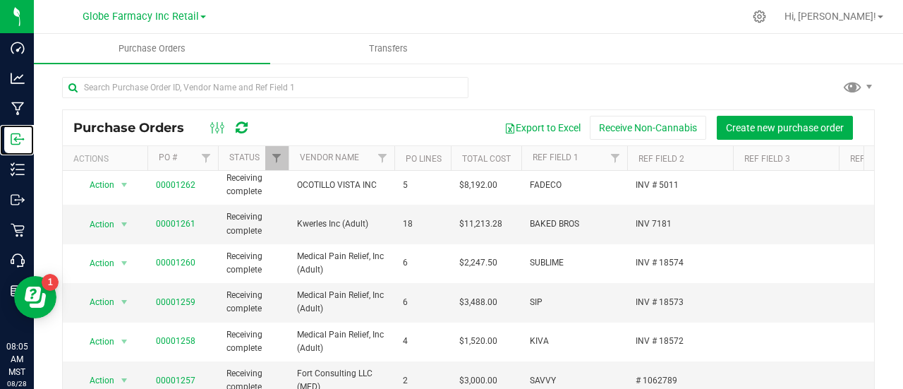
scroll to position [564, 0]
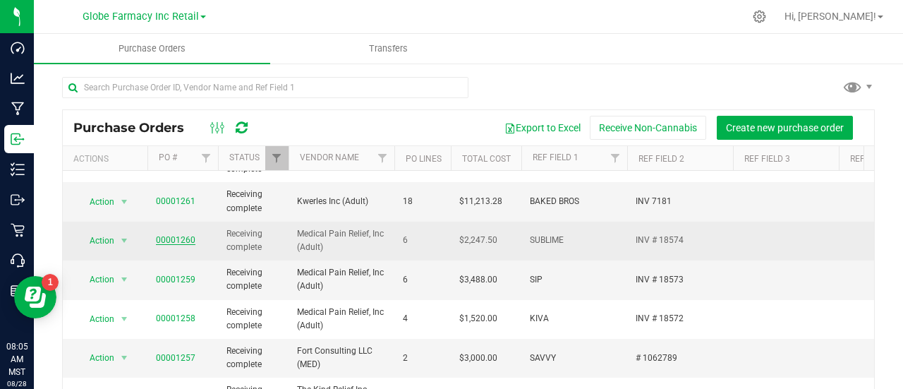
click at [189, 235] on link "00001260" at bounding box center [175, 240] width 39 height 10
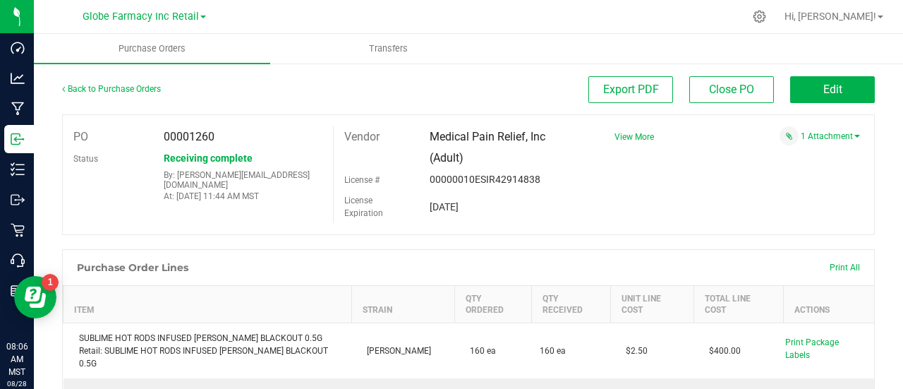
scroll to position [212, 0]
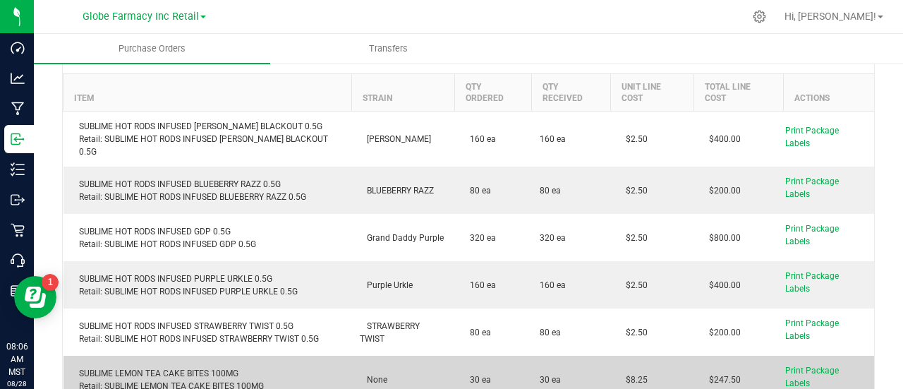
drag, startPoint x: 633, startPoint y: 329, endPoint x: 602, endPoint y: 332, distance: 31.2
click at [610, 355] on td "$8.25" at bounding box center [651, 378] width 83 height 47
copy span "$8.25"
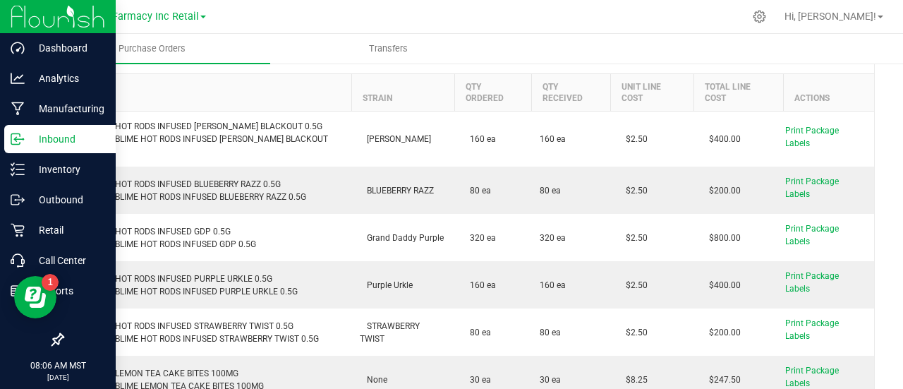
click at [25, 140] on p "Inbound" at bounding box center [67, 138] width 85 height 17
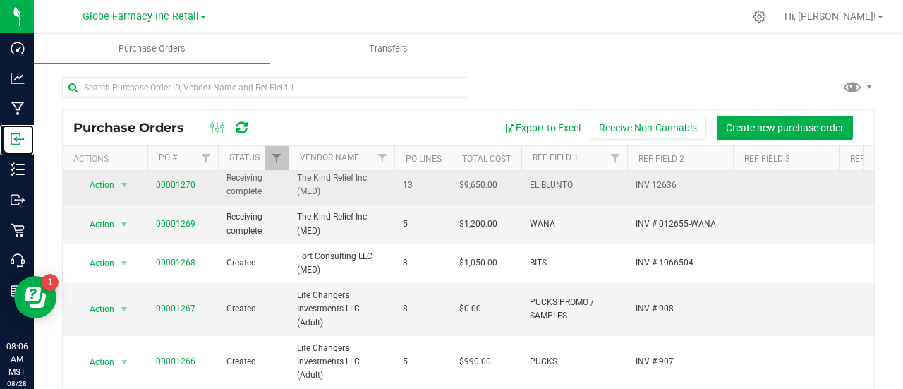
scroll to position [141, 0]
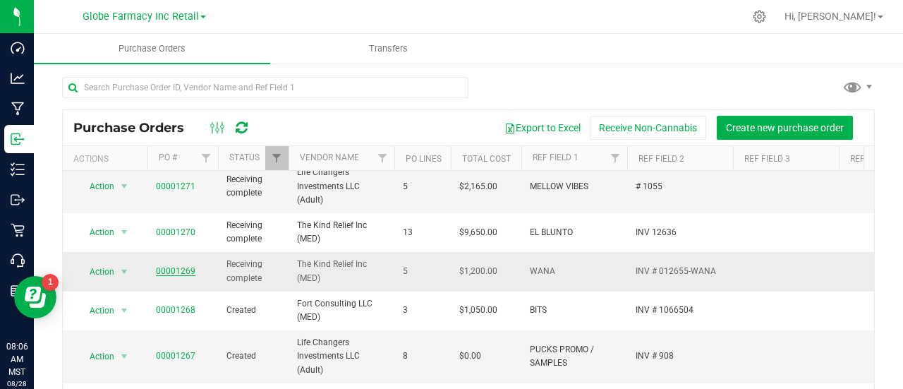
click at [178, 266] on link "00001269" at bounding box center [175, 271] width 39 height 10
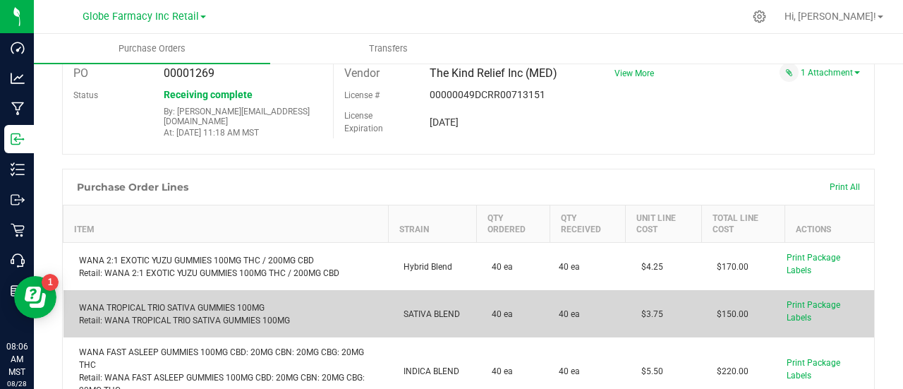
scroll to position [141, 0]
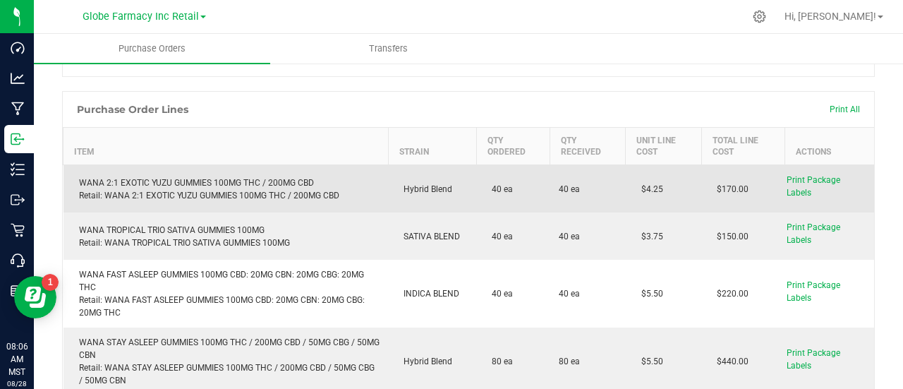
drag, startPoint x: 654, startPoint y: 177, endPoint x: 636, endPoint y: 185, distance: 19.3
click at [636, 185] on td "$4.25" at bounding box center [662, 189] width 75 height 48
copy span "4.25"
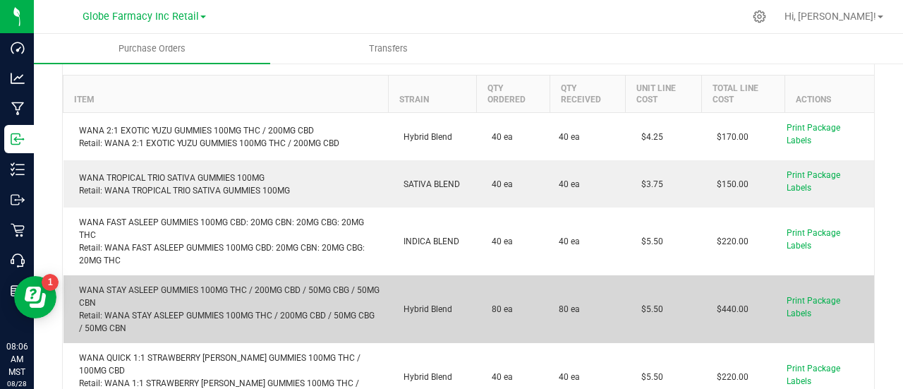
scroll to position [212, 0]
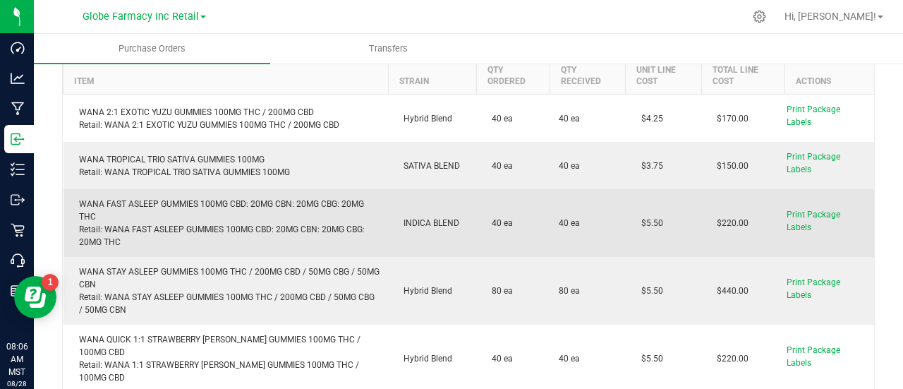
drag, startPoint x: 665, startPoint y: 211, endPoint x: 629, endPoint y: 214, distance: 36.1
click at [629, 214] on td "$5.50" at bounding box center [662, 223] width 75 height 68
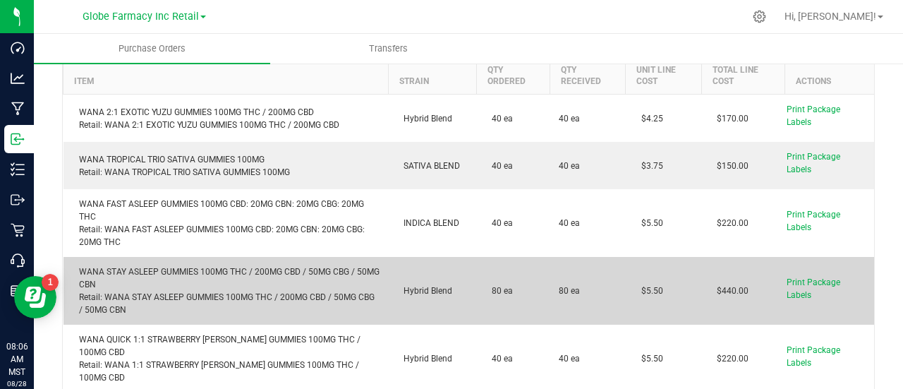
click at [458, 257] on td "Hybrid Blend" at bounding box center [432, 291] width 88 height 68
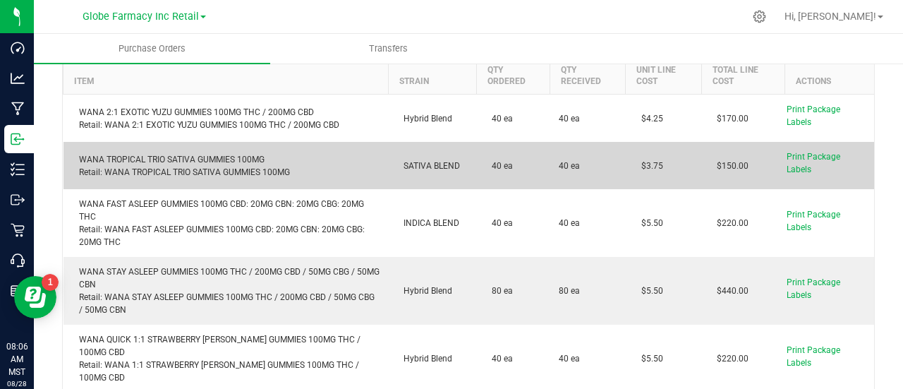
drag, startPoint x: 654, startPoint y: 159, endPoint x: 636, endPoint y: 173, distance: 23.1
click at [636, 173] on td "$3.75" at bounding box center [662, 165] width 75 height 47
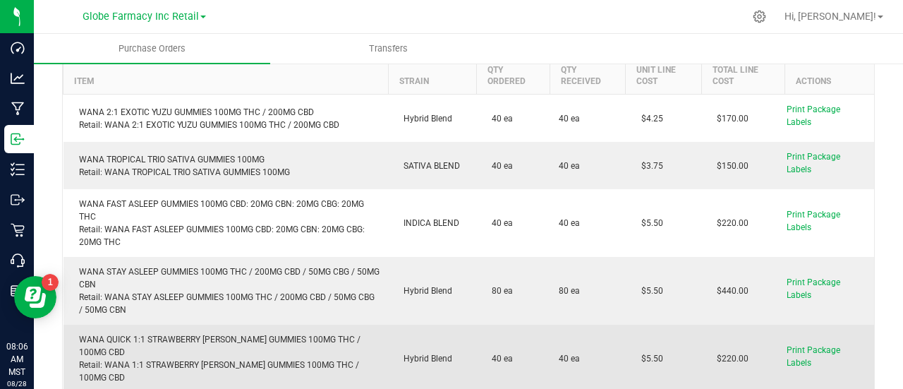
drag, startPoint x: 668, startPoint y: 347, endPoint x: 635, endPoint y: 362, distance: 36.6
click at [635, 362] on td "$5.50" at bounding box center [662, 358] width 75 height 68
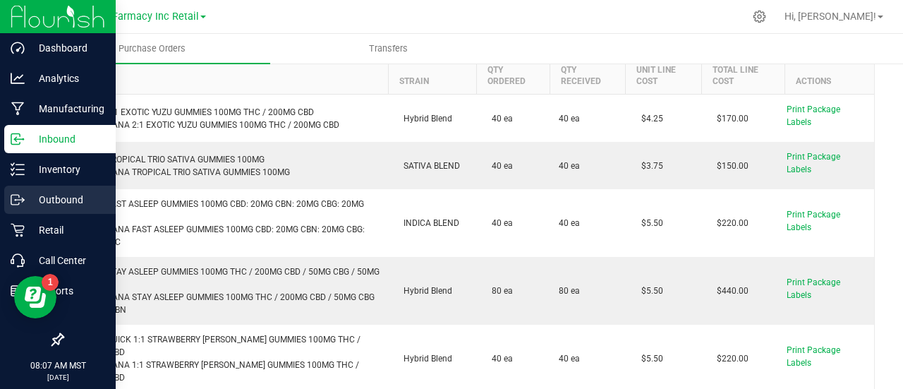
click at [25, 198] on p "Outbound" at bounding box center [67, 199] width 85 height 17
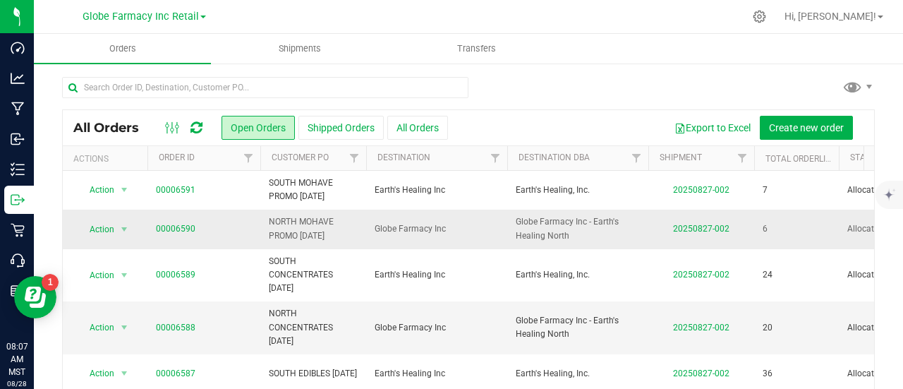
scroll to position [103, 0]
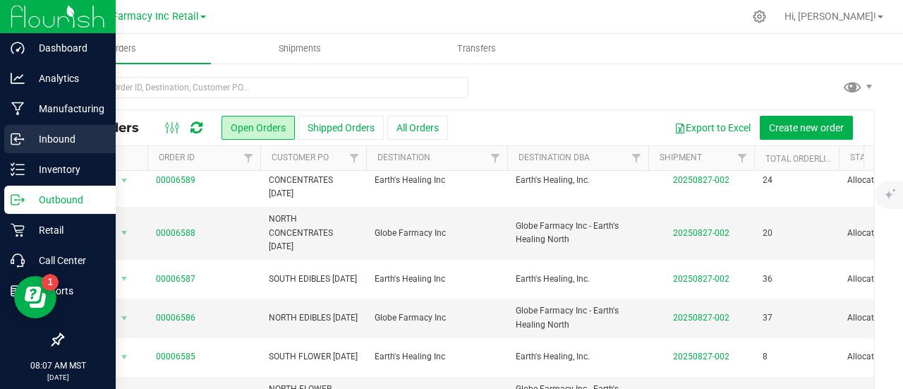
click at [25, 139] on p "Inbound" at bounding box center [67, 138] width 85 height 17
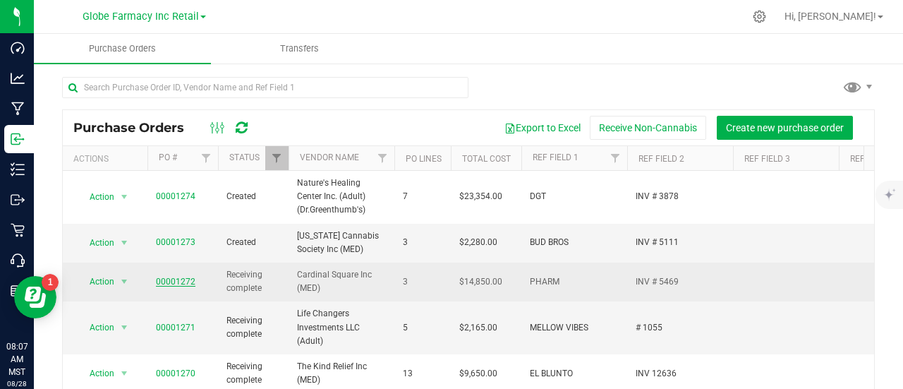
click at [171, 280] on link "00001272" at bounding box center [175, 281] width 39 height 10
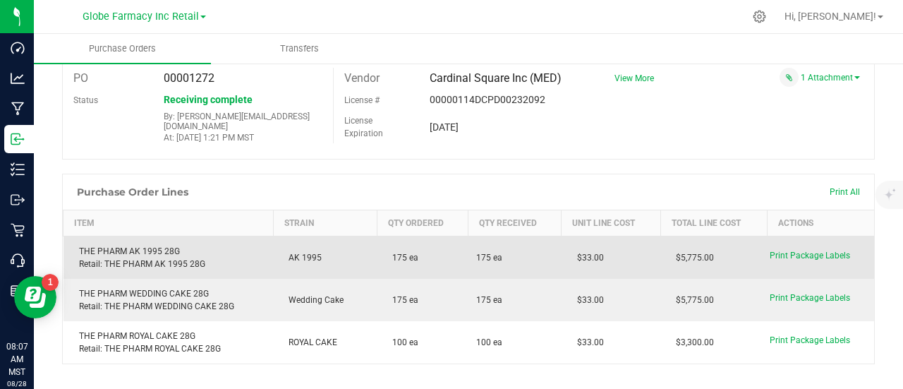
scroll to position [141, 0]
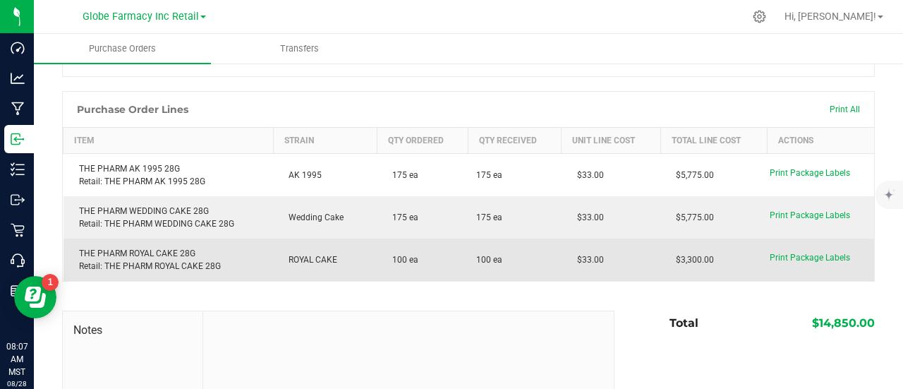
drag, startPoint x: 599, startPoint y: 255, endPoint x: 563, endPoint y: 266, distance: 36.8
click at [563, 266] on td "$33.00" at bounding box center [610, 259] width 99 height 42
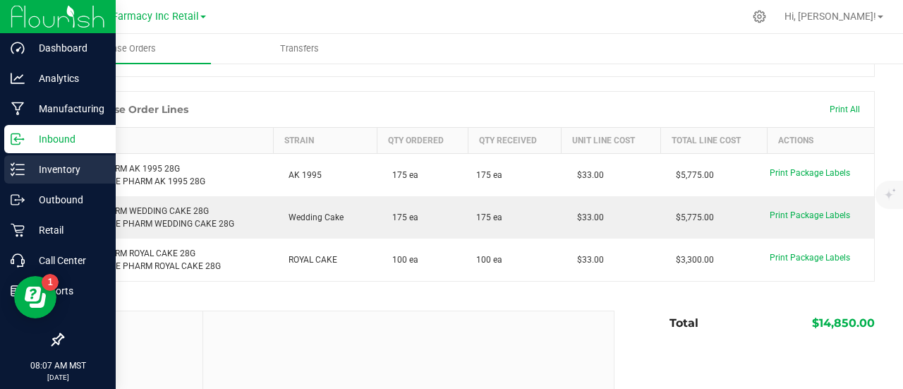
click at [17, 173] on icon at bounding box center [18, 169] width 14 height 14
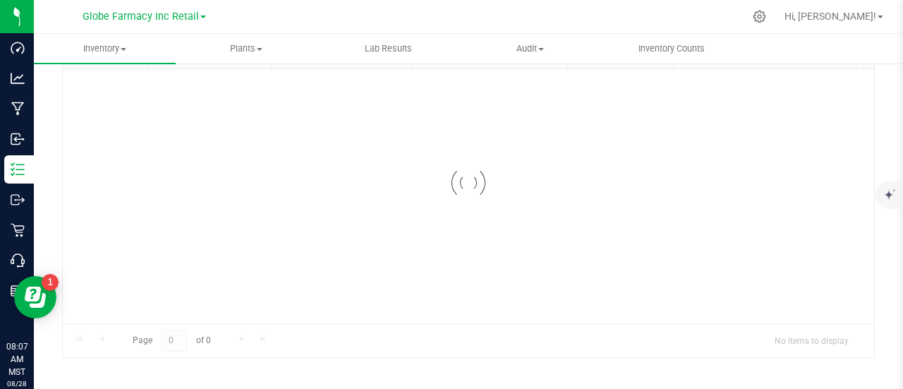
scroll to position [103, 0]
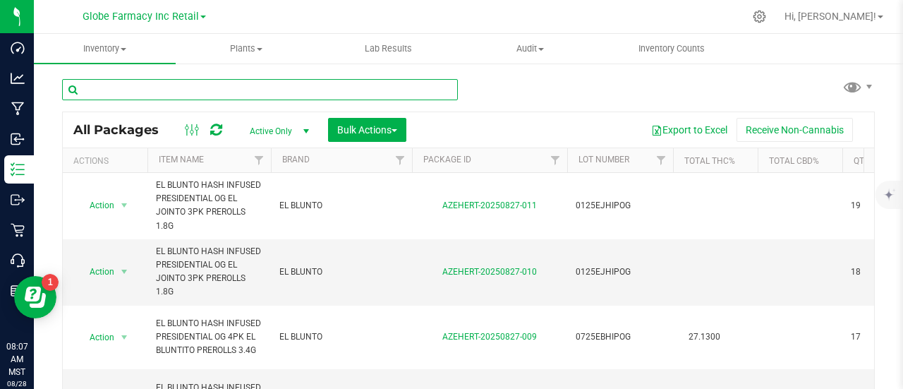
click at [214, 92] on input "text" at bounding box center [260, 89] width 396 height 21
paste input "DGT KRONOLOGIK 3.5G"
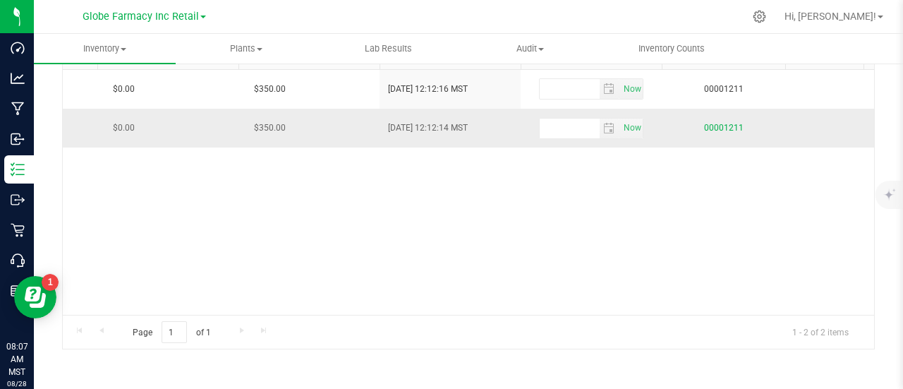
type input "DGT KRONOLOGIK 3.5G"
click at [723, 123] on link "00001211" at bounding box center [723, 128] width 39 height 10
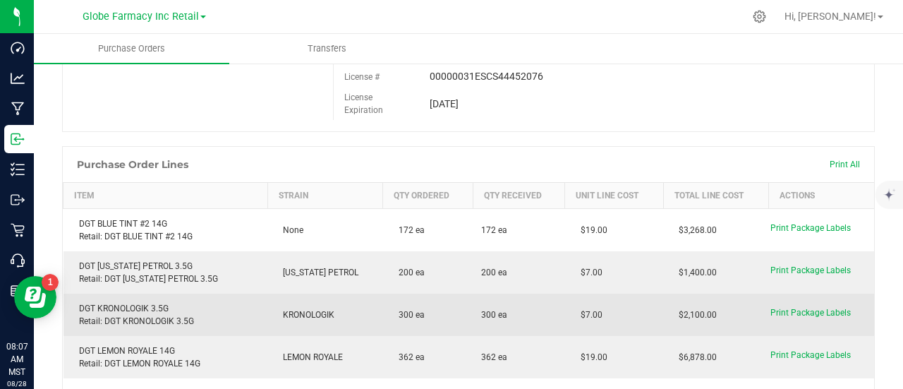
drag, startPoint x: 596, startPoint y: 308, endPoint x: 575, endPoint y: 316, distance: 21.9
click at [575, 316] on td "$7.00" at bounding box center [614, 314] width 98 height 42
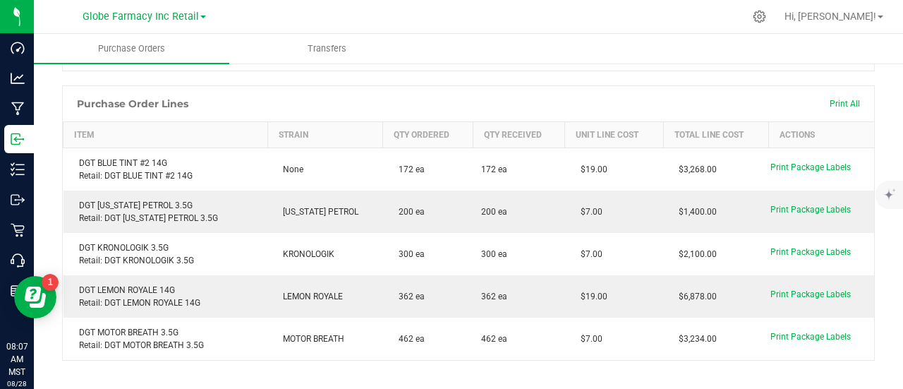
scroll to position [244, 0]
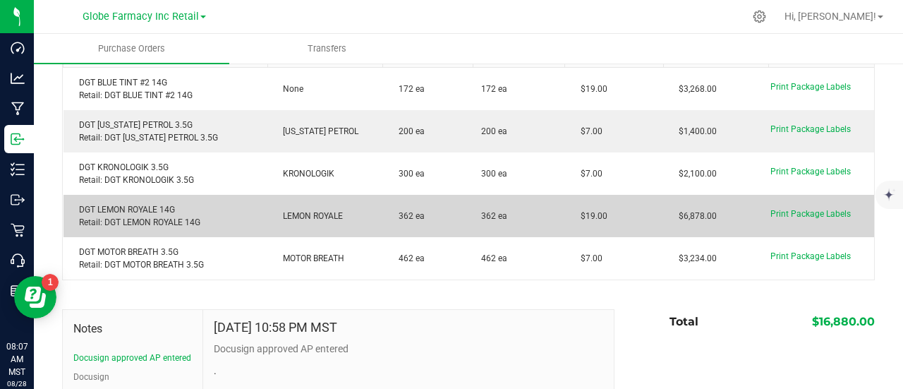
drag, startPoint x: 608, startPoint y: 211, endPoint x: 552, endPoint y: 219, distance: 56.3
click at [552, 219] on purchase-order-line-row "DGT LEMON ROYALE 14G Retail: DGT LEMON ROYALE 14G LEMON ROYALE 362 ea 362 ea $1…" at bounding box center [468, 216] width 811 height 42
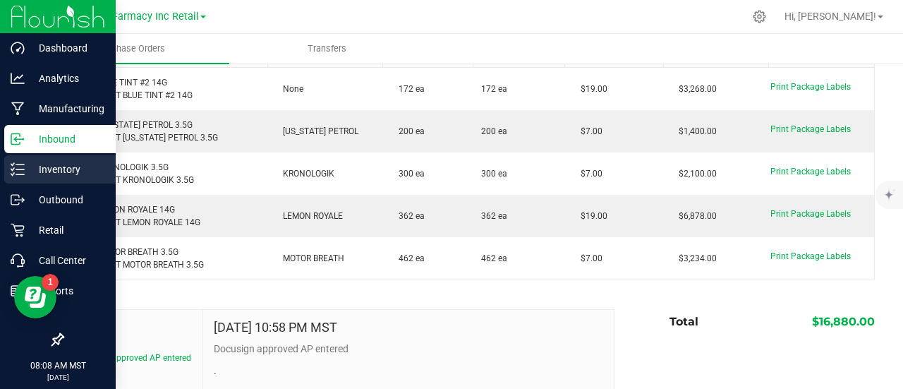
click at [16, 163] on icon at bounding box center [18, 169] width 14 height 14
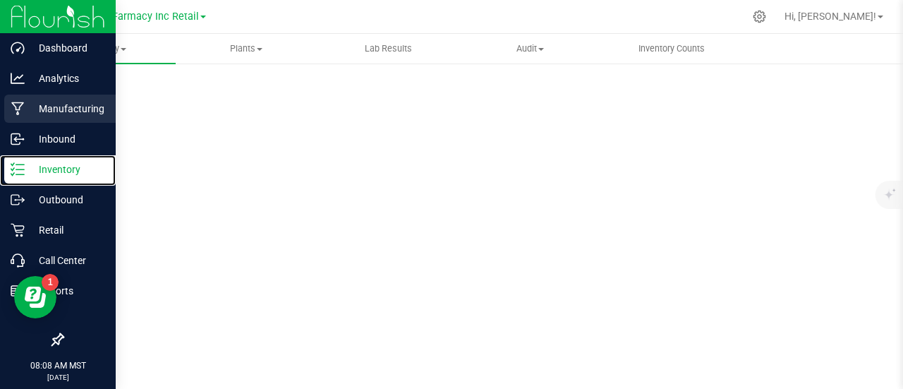
scroll to position [103, 0]
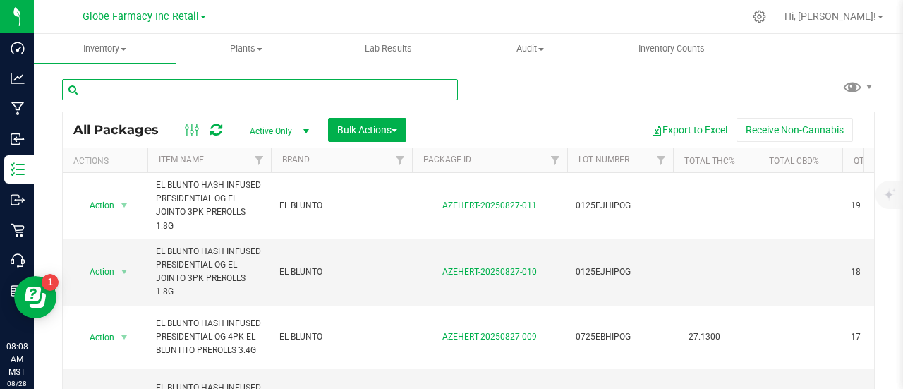
click at [253, 87] on input "text" at bounding box center [260, 89] width 396 height 21
paste input "MOHAVE SELECT ZOAP 3.5G"
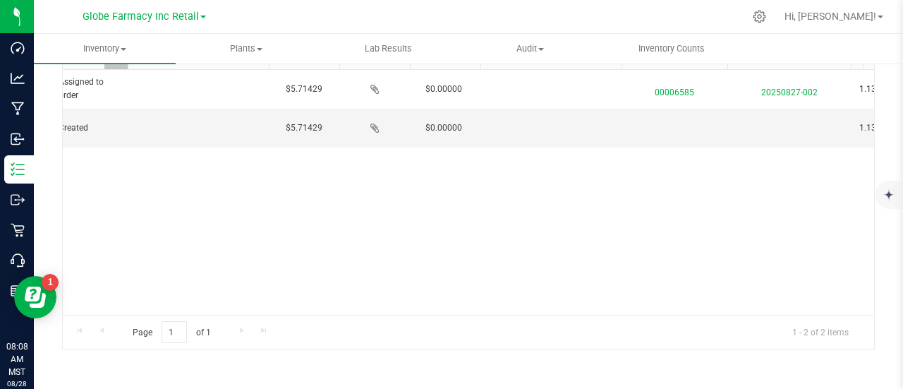
scroll to position [0, 1871]
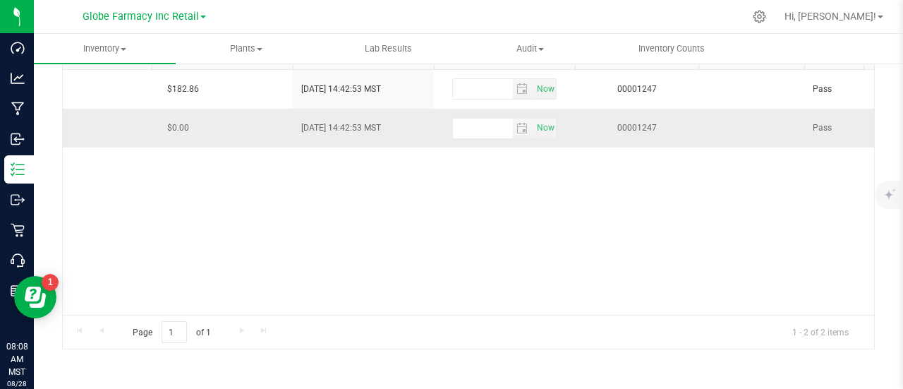
type input "MOHAVE SELECT ZOAP 3.5G"
click at [631, 118] on td "00001247" at bounding box center [636, 128] width 123 height 38
click at [629, 127] on link "00001247" at bounding box center [636, 128] width 39 height 10
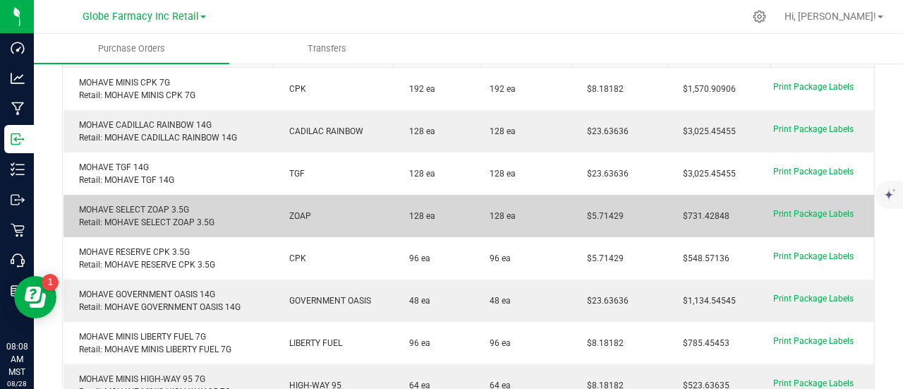
drag, startPoint x: 616, startPoint y: 215, endPoint x: 585, endPoint y: 228, distance: 34.4
click at [585, 228] on td "$5.71429" at bounding box center [619, 216] width 96 height 42
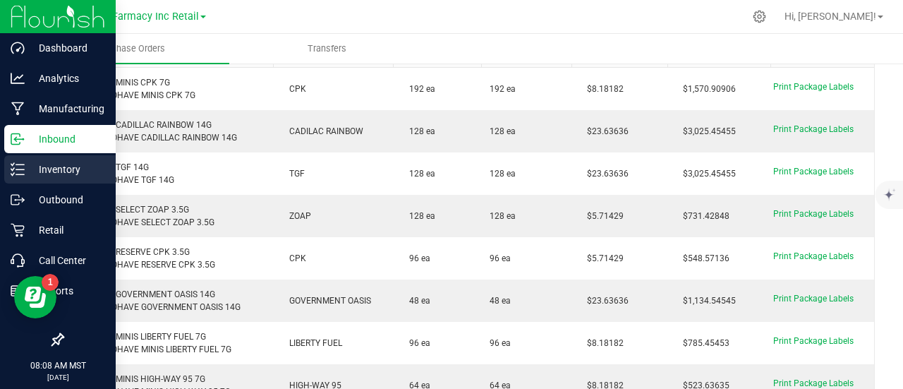
click at [12, 173] on icon at bounding box center [18, 169] width 14 height 14
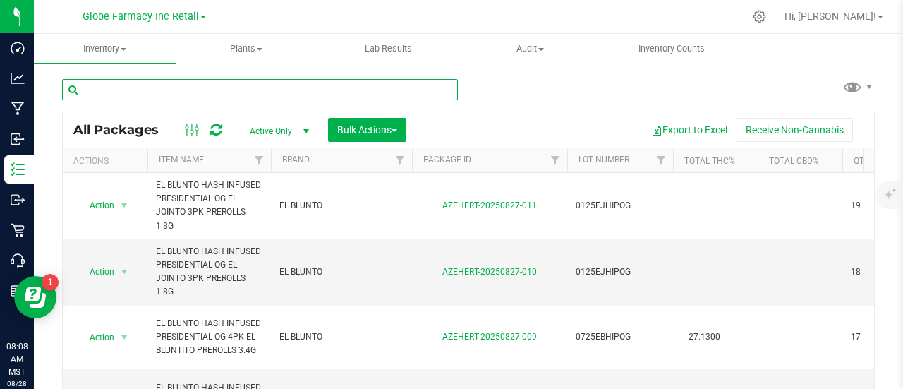
paste input "SHORTIES GAS SHNIZZ PRE-ROLL 10PK 3.5G"
click at [214, 92] on input "text" at bounding box center [260, 89] width 396 height 21
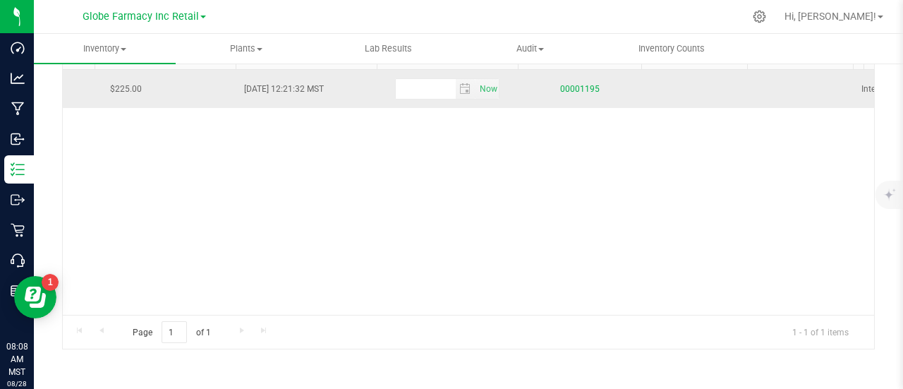
type input "SHORTIES GAS SHNIZZ PRE-ROLL 10PK 3.5G"
click at [584, 90] on link "00001195" at bounding box center [579, 89] width 39 height 10
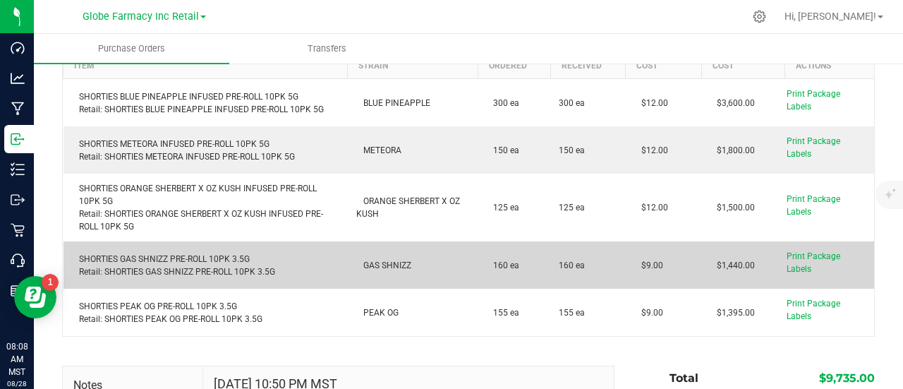
click at [625, 264] on td "$9.00" at bounding box center [662, 264] width 75 height 47
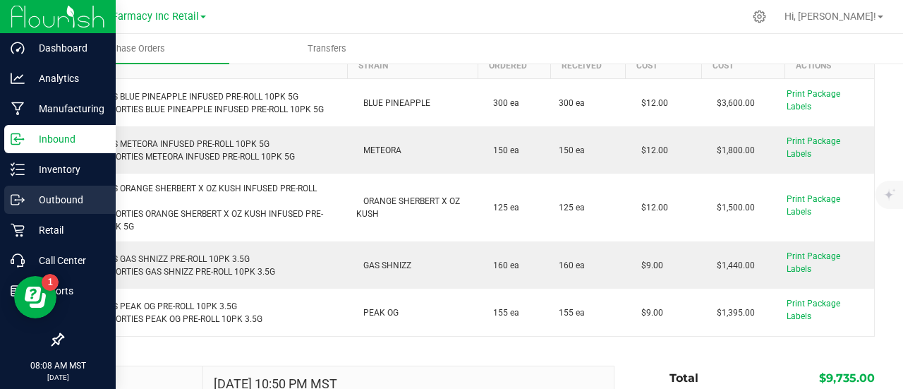
click at [18, 202] on icon at bounding box center [18, 200] width 14 height 14
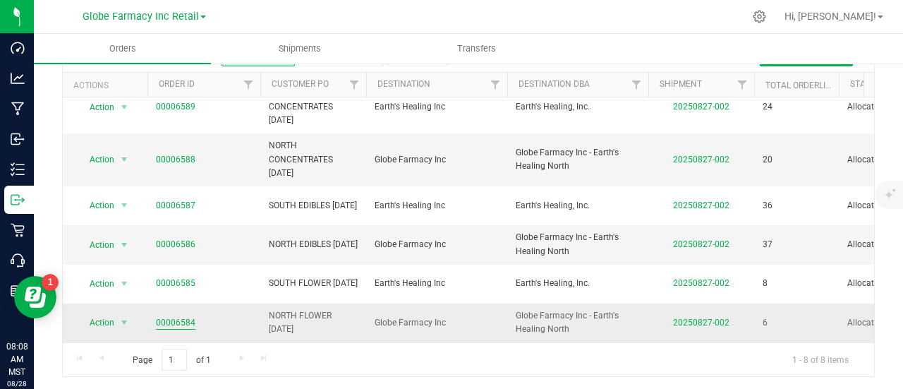
click at [172, 316] on link "00006584" at bounding box center [175, 322] width 39 height 13
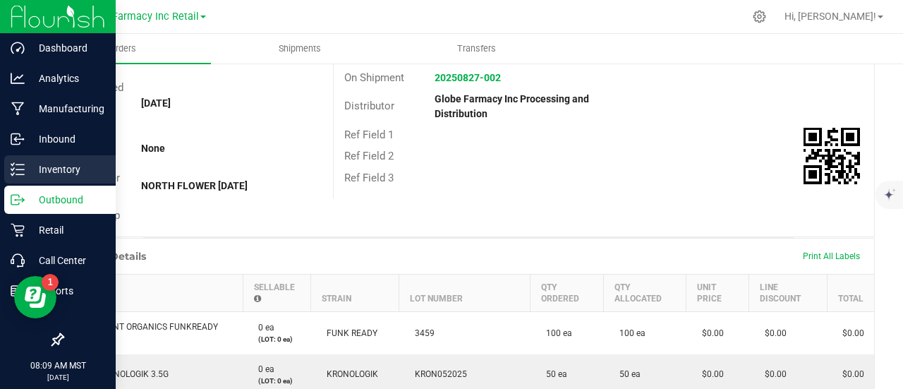
click at [10, 169] on div "Inventory" at bounding box center [59, 169] width 111 height 28
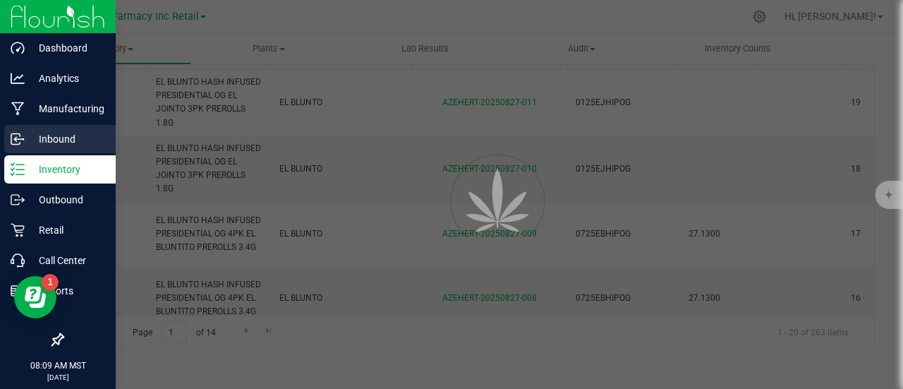
click at [28, 138] on p "Inbound" at bounding box center [67, 138] width 85 height 17
click at [28, 139] on p "Inbound" at bounding box center [67, 138] width 85 height 17
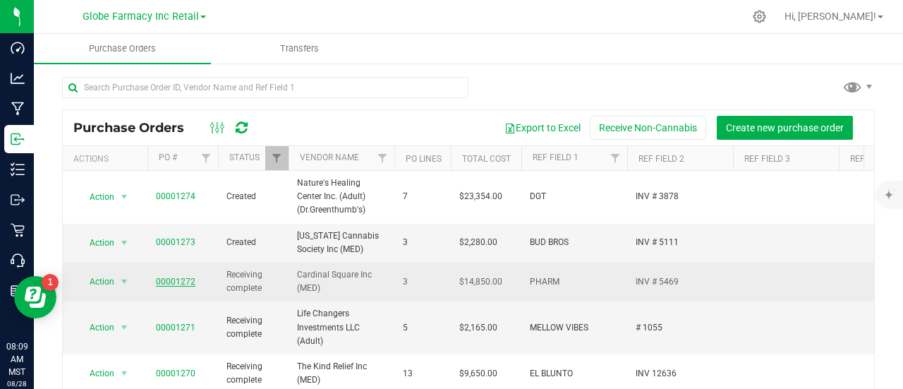
click at [173, 279] on link "00001272" at bounding box center [175, 281] width 39 height 10
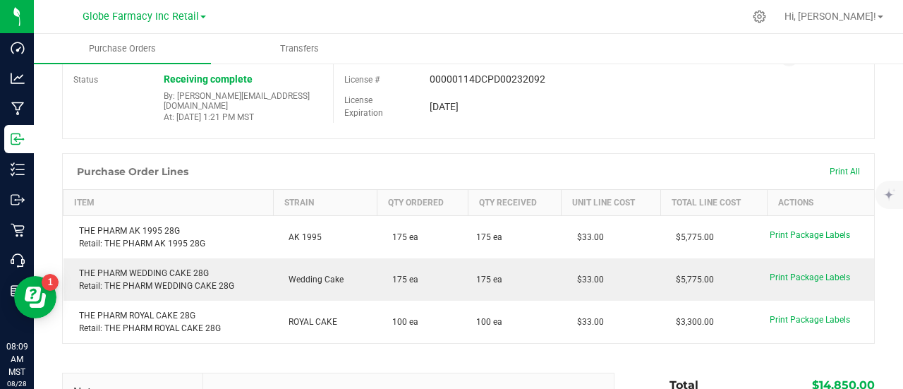
scroll to position [212, 0]
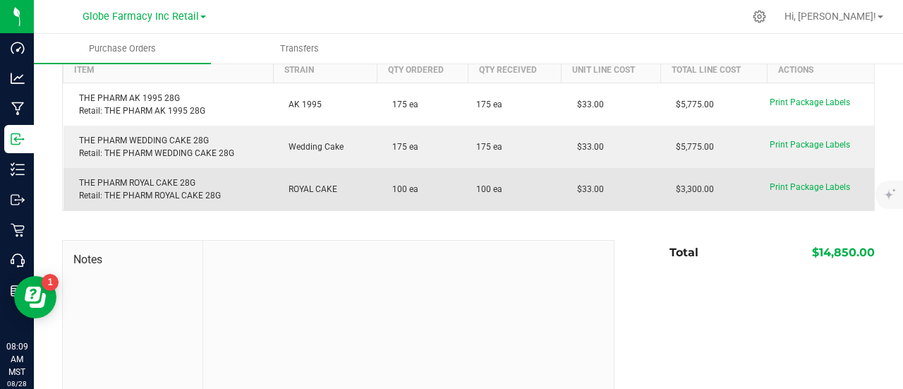
drag, startPoint x: 613, startPoint y: 185, endPoint x: 566, endPoint y: 195, distance: 48.8
click at [566, 195] on td "$33.00" at bounding box center [610, 189] width 99 height 42
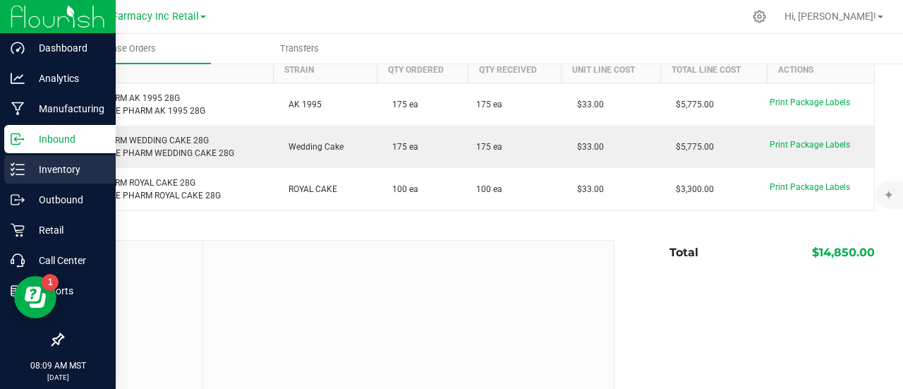
click at [1, 166] on link "Inventory" at bounding box center [58, 170] width 116 height 30
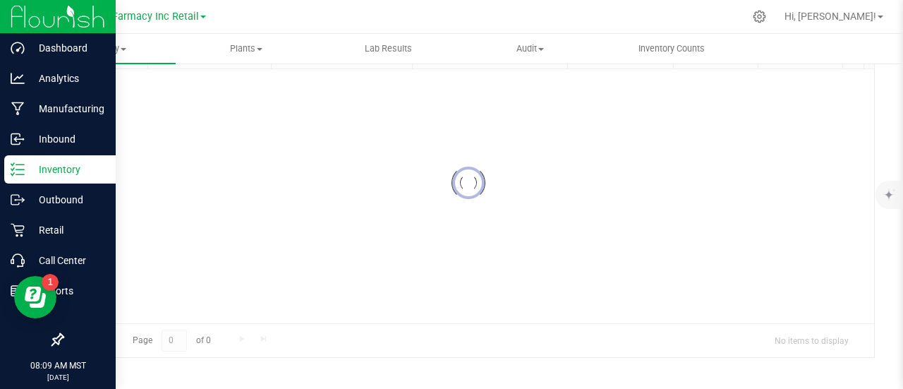
scroll to position [103, 0]
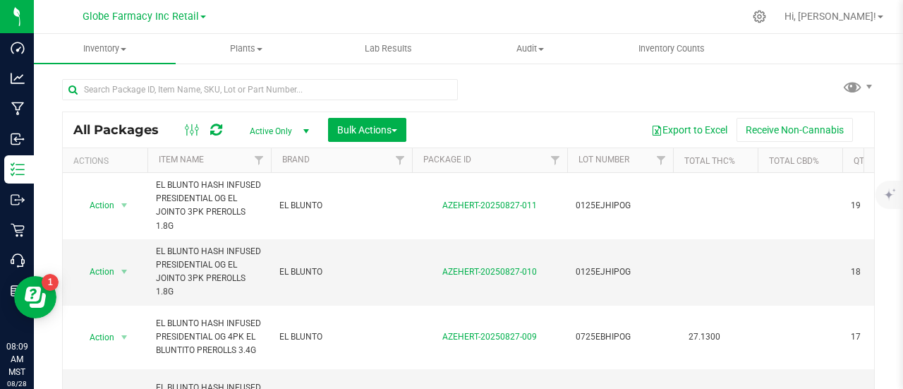
click at [280, 101] on div at bounding box center [260, 95] width 396 height 32
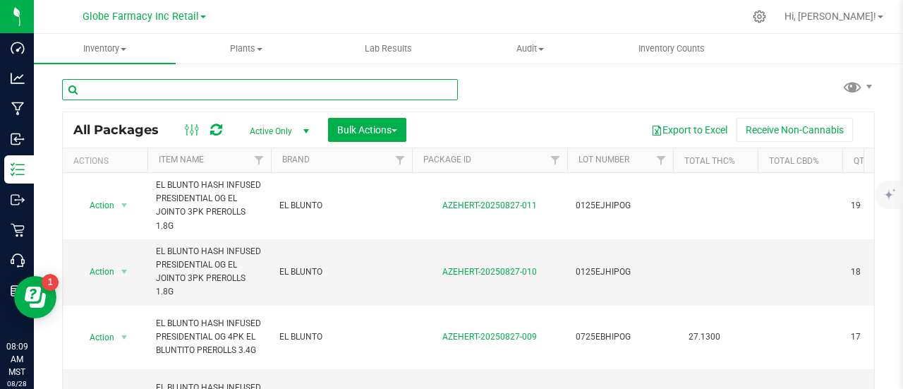
paste input "ABUNDANT ORGANICS FUNKREADY 14G"
click at [276, 88] on input "text" at bounding box center [260, 89] width 396 height 21
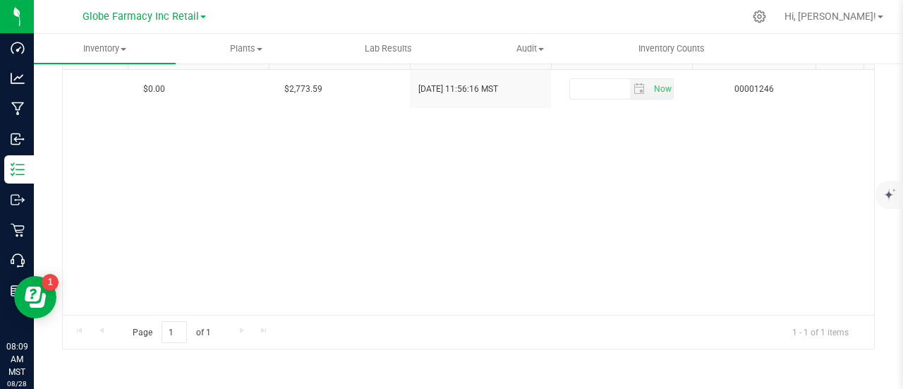
scroll to position [0, 2797]
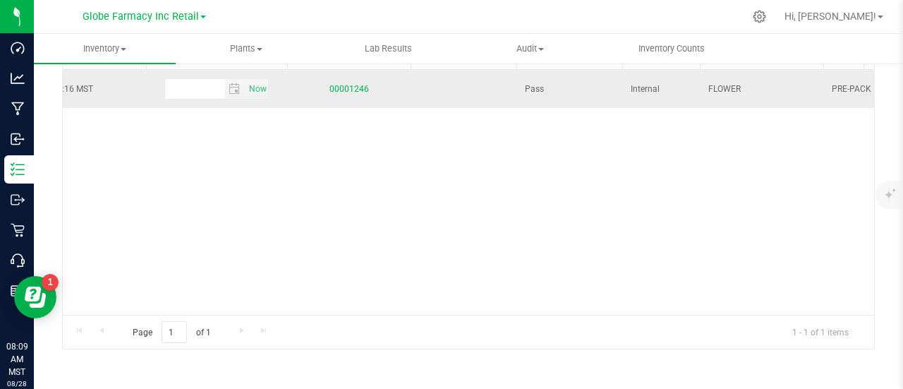
type input "ABUNDANT ORGANICS FUNKREADY 14G"
click at [332, 87] on link "00001246" at bounding box center [348, 89] width 39 height 10
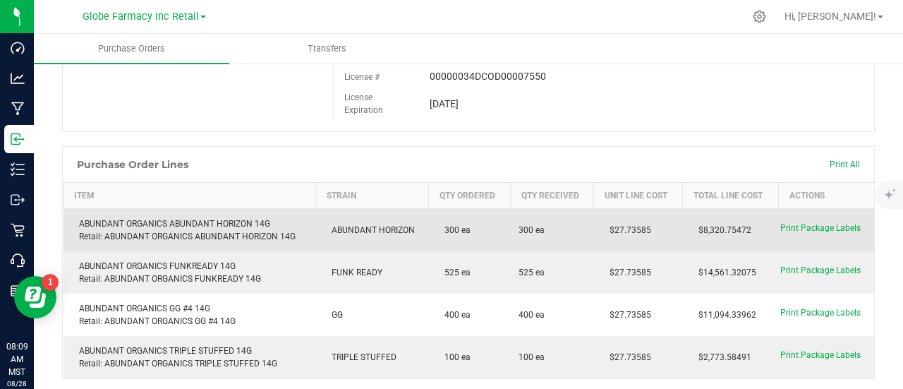
drag, startPoint x: 625, startPoint y: 233, endPoint x: 601, endPoint y: 236, distance: 24.1
click at [601, 236] on td "$27.73585" at bounding box center [638, 230] width 89 height 43
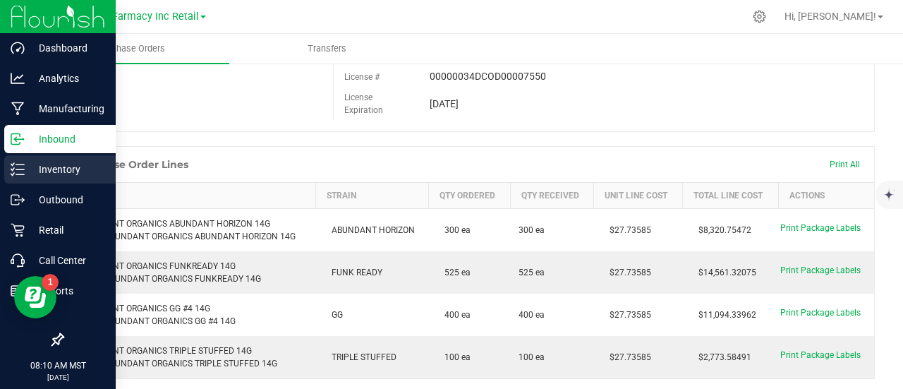
click at [8, 161] on div "Inventory" at bounding box center [59, 169] width 111 height 28
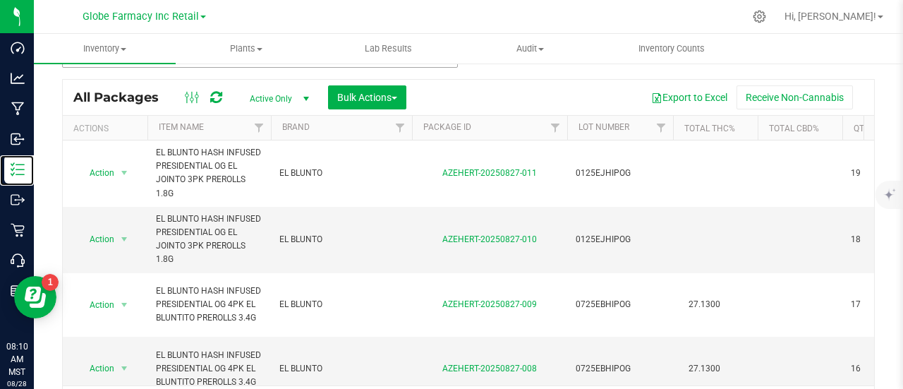
scroll to position [11, 0]
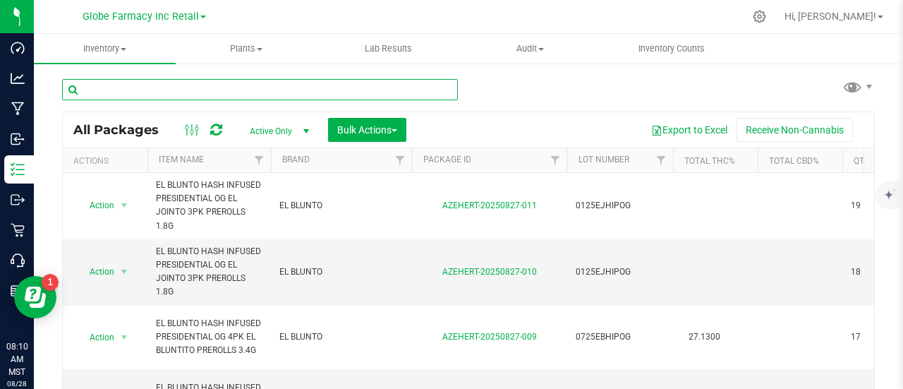
click at [200, 85] on input "text" at bounding box center [260, 89] width 396 height 21
paste input "DGT KRONOLOGIK 3.5G"
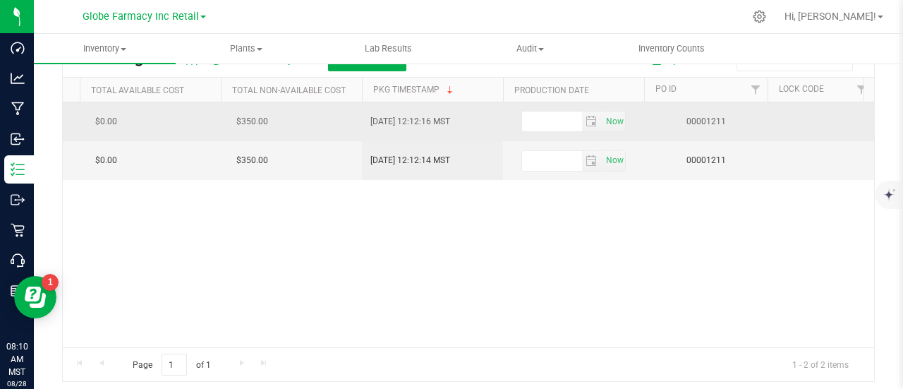
type input "DGT KRONOLOGIK 3.5G"
click at [705, 111] on td "00001211" at bounding box center [705, 121] width 123 height 39
click at [704, 118] on link "00001211" at bounding box center [705, 121] width 39 height 10
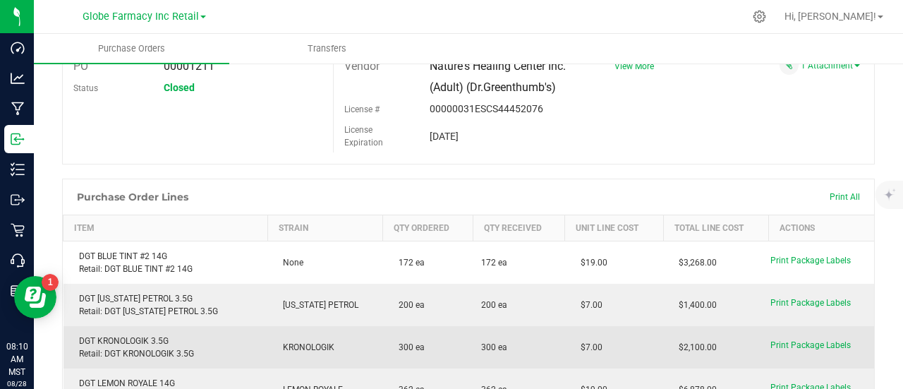
drag, startPoint x: 597, startPoint y: 346, endPoint x: 580, endPoint y: 341, distance: 17.8
click at [573, 349] on td "$7.00" at bounding box center [614, 347] width 98 height 42
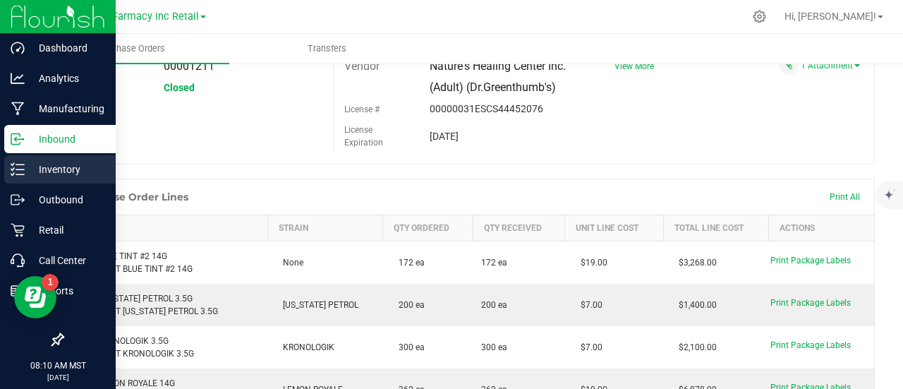
click at [18, 166] on icon at bounding box center [18, 169] width 14 height 14
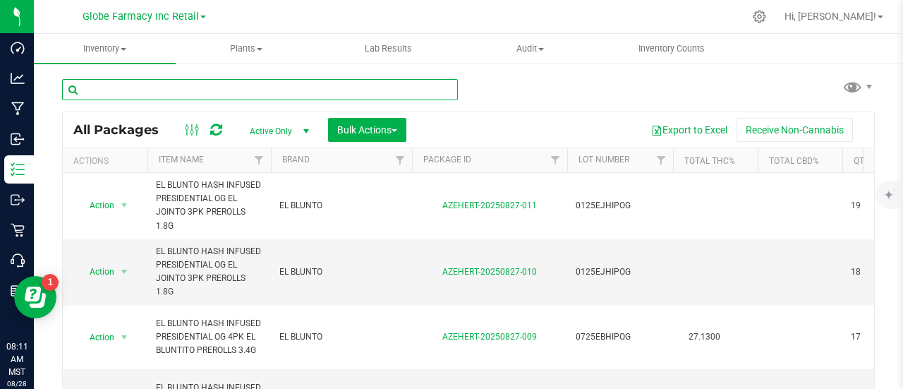
paste input "MOHAVE RESERVE CPK 3.5G"
click at [259, 93] on input "MOHAVE RESERVE CPK 3.5G" at bounding box center [260, 89] width 396 height 21
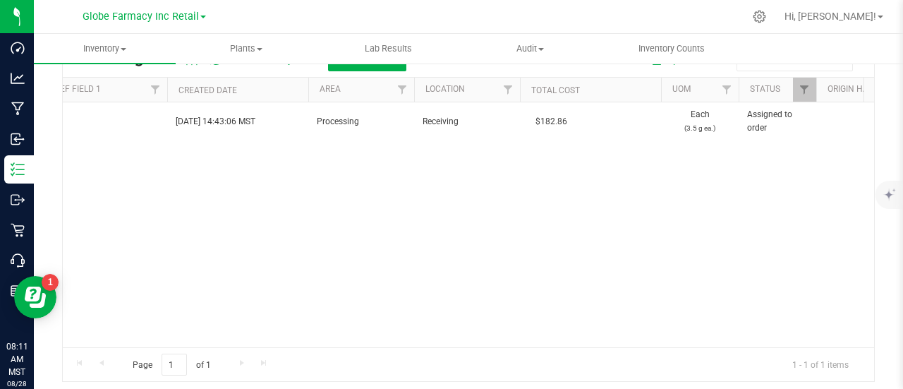
scroll to position [0, 1266]
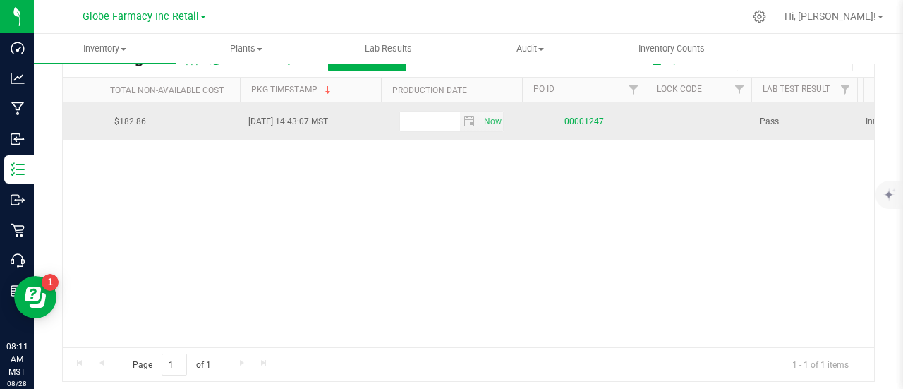
type input "MOHAVE RESERVE CPK 3.5G"
click at [585, 125] on link "00001247" at bounding box center [583, 121] width 39 height 10
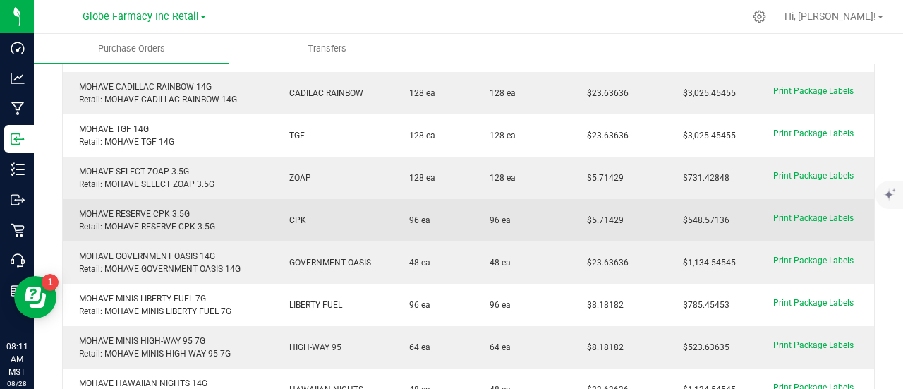
drag, startPoint x: 629, startPoint y: 222, endPoint x: 568, endPoint y: 232, distance: 62.1
click at [571, 232] on td "$5.71429" at bounding box center [619, 220] width 96 height 42
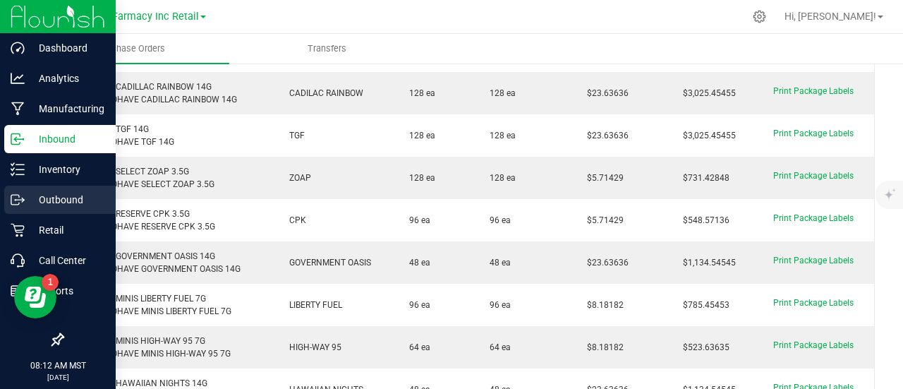
click at [3, 200] on link "Outbound" at bounding box center [58, 200] width 116 height 30
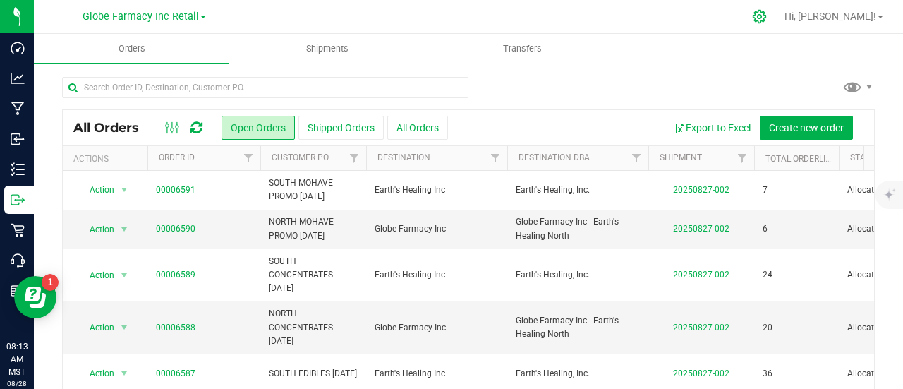
click at [766, 13] on icon at bounding box center [759, 16] width 15 height 15
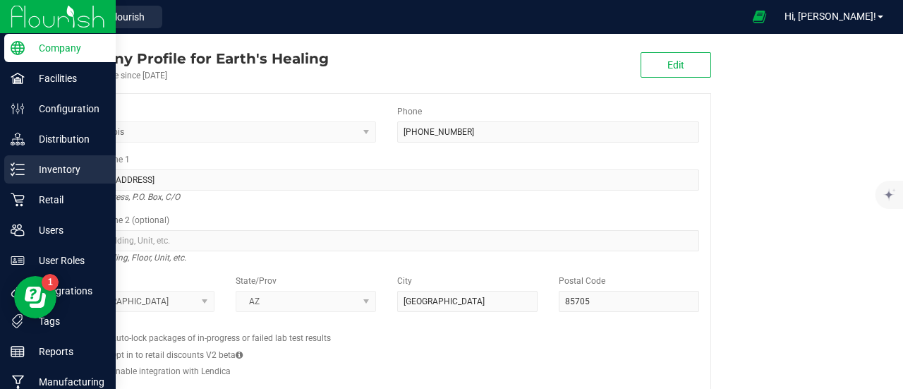
click at [20, 163] on icon at bounding box center [18, 169] width 14 height 14
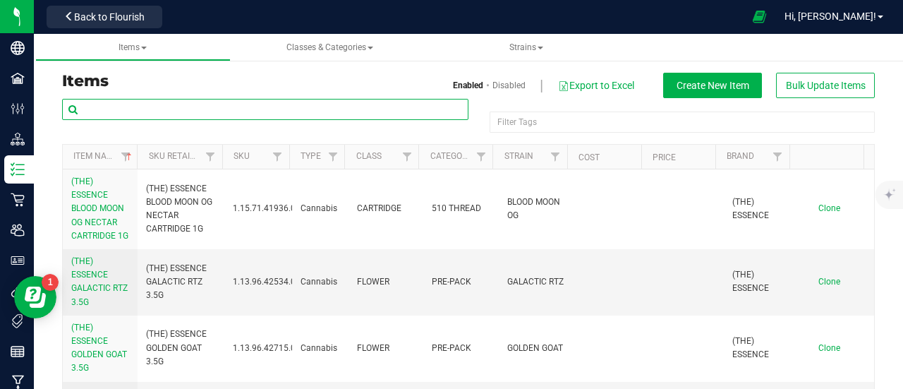
click at [238, 111] on input "text" at bounding box center [265, 109] width 406 height 21
paste input "THE PHARM AK 1995 28G"
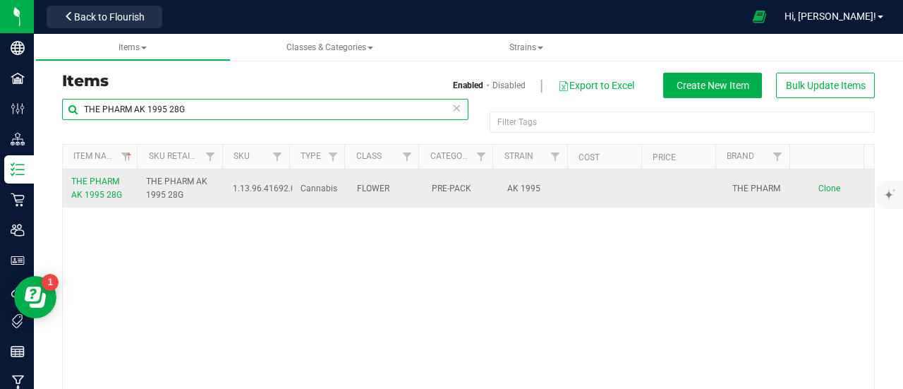
type input "THE PHARM AK 1995 28G"
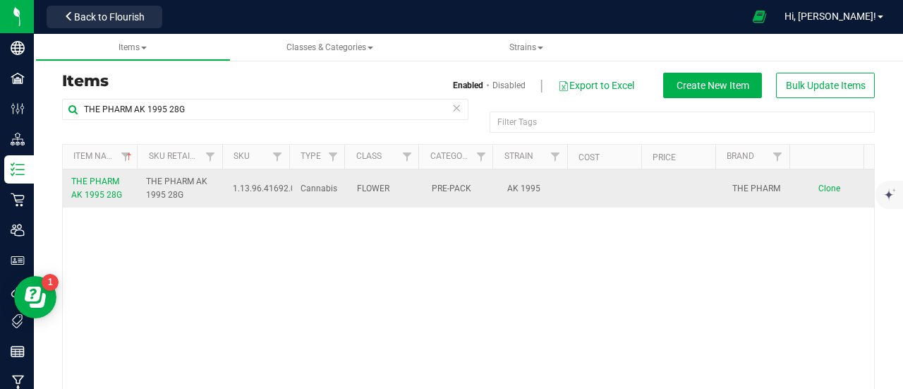
click at [90, 187] on link "THE PHARM AK 1995 28G" at bounding box center [100, 188] width 58 height 27
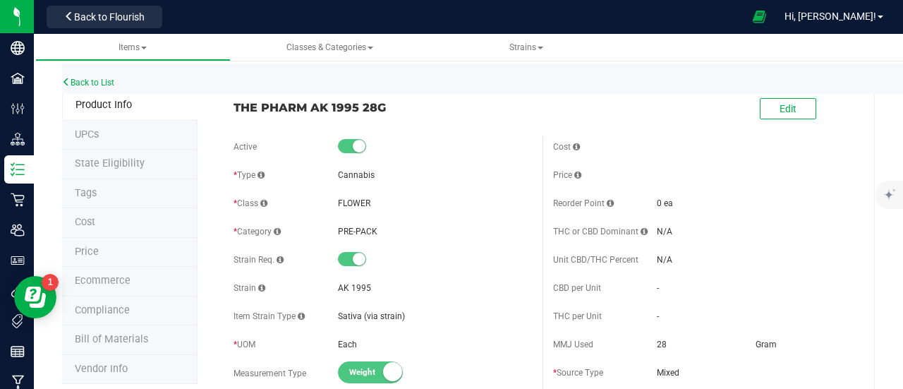
click at [116, 274] on span "Ecommerce" at bounding box center [103, 280] width 56 height 12
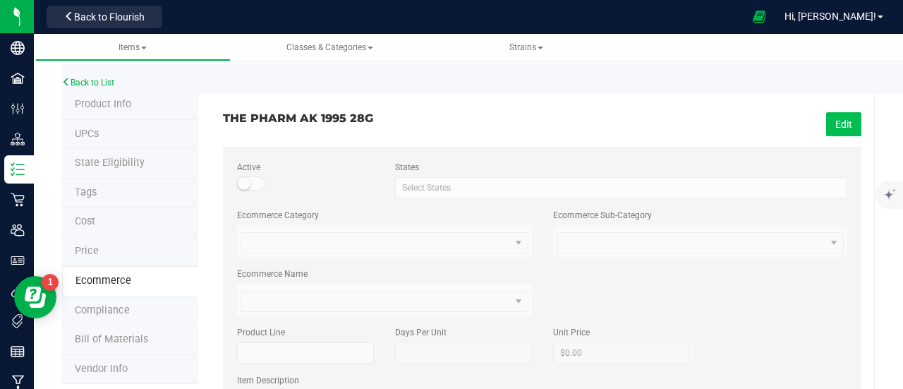
click at [829, 130] on button "Edit" at bounding box center [843, 124] width 35 height 24
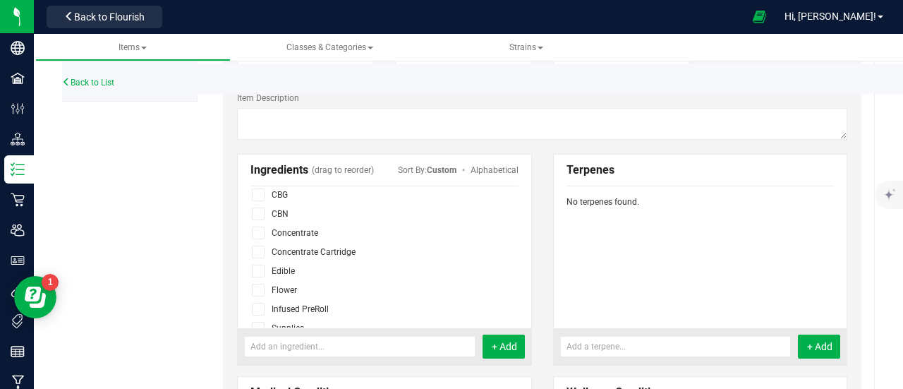
scroll to position [71, 0]
click at [261, 269] on span at bounding box center [258, 268] width 13 height 13
click at [0, 0] on input "checkbox" at bounding box center [0, 0] width 0 height 0
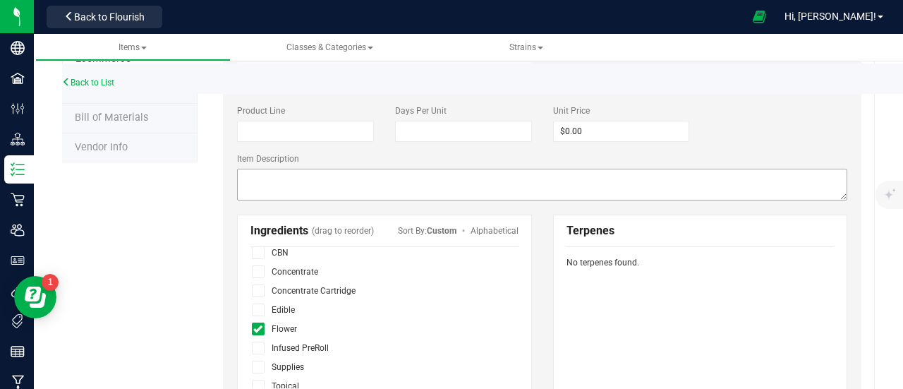
scroll to position [0, 0]
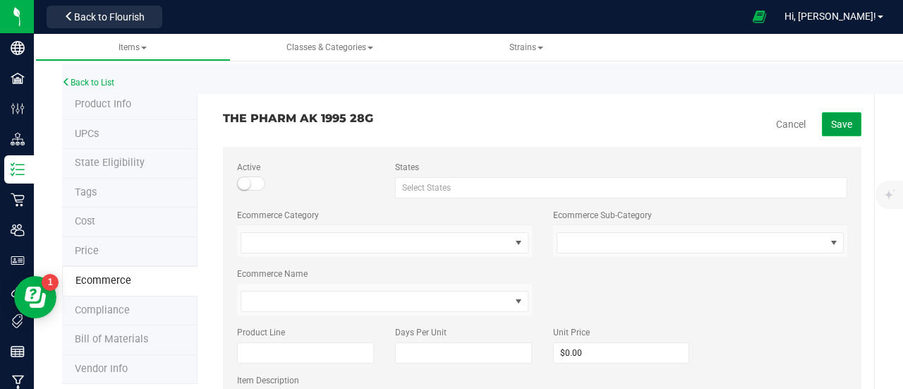
click at [835, 125] on span "Save" at bounding box center [841, 123] width 21 height 11
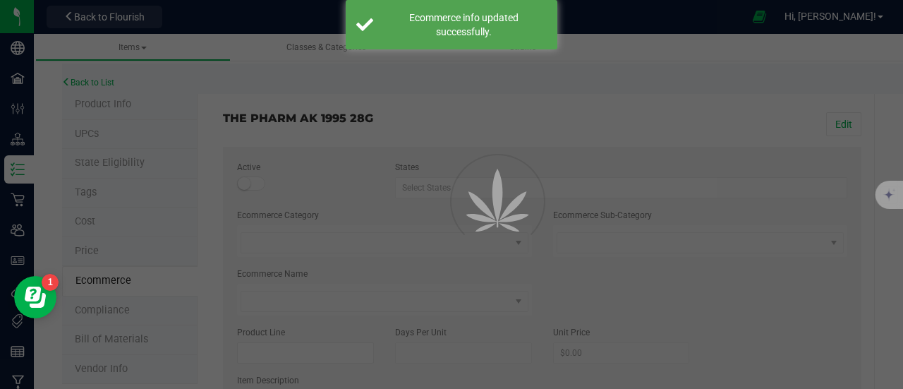
scroll to position [48, 0]
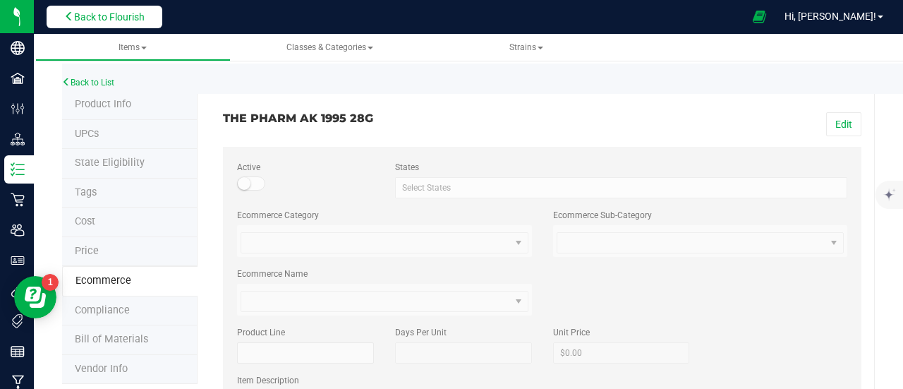
click at [102, 18] on span "Back to Flourish" at bounding box center [109, 16] width 71 height 11
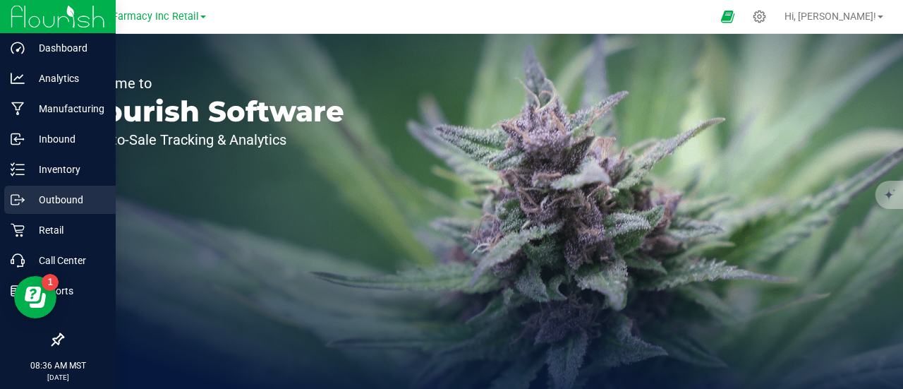
click at [16, 202] on icon at bounding box center [18, 200] width 14 height 14
